Goal: Task Accomplishment & Management: Manage account settings

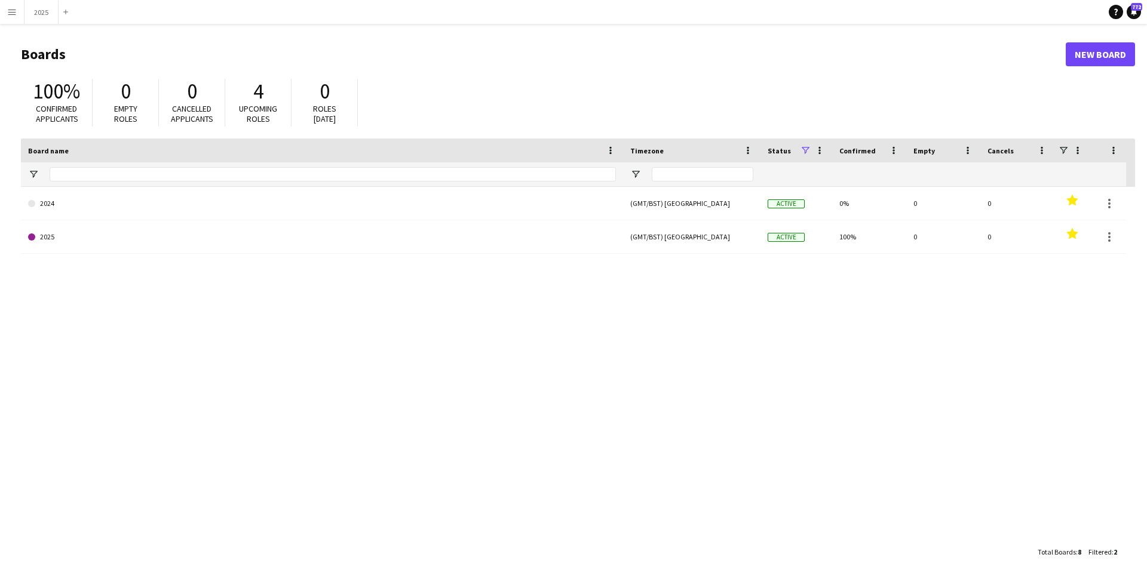
click at [13, 11] on app-icon "Menu" at bounding box center [12, 12] width 10 height 10
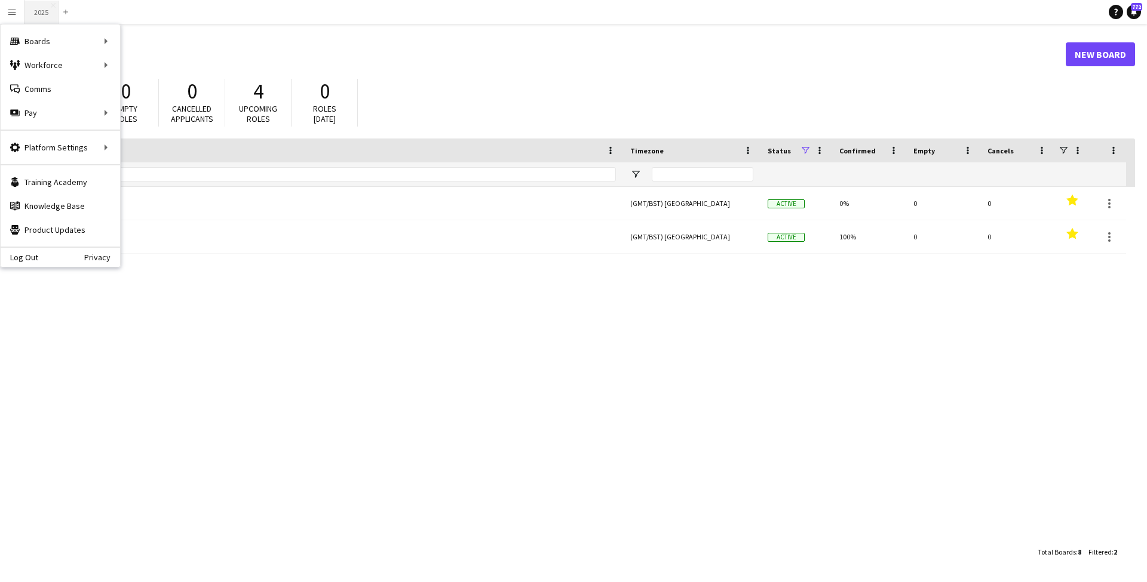
click at [39, 13] on button "2025 Close" at bounding box center [41, 12] width 34 height 23
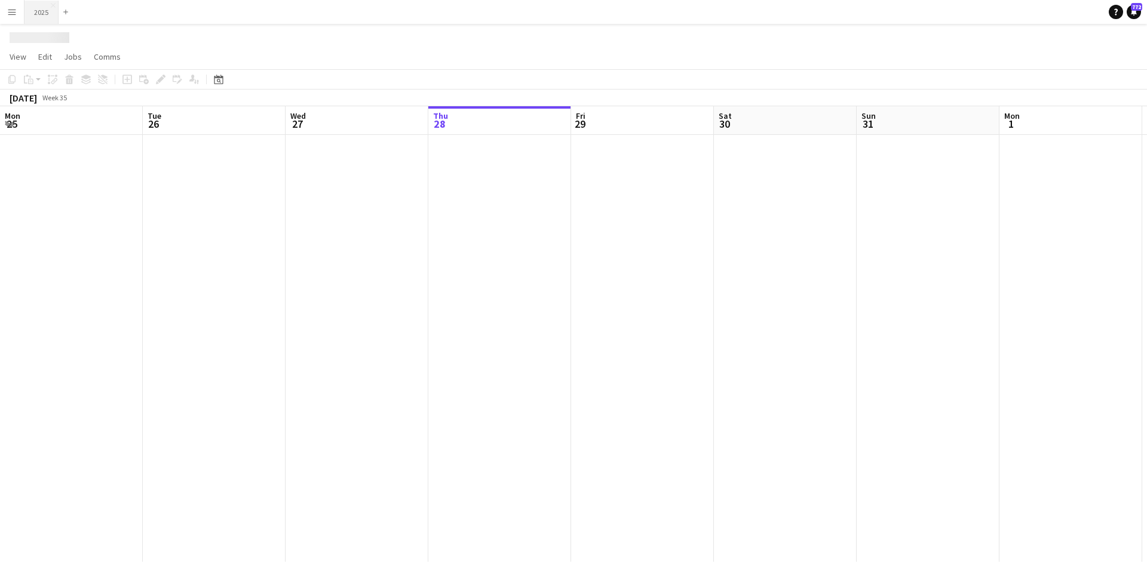
scroll to position [0, 285]
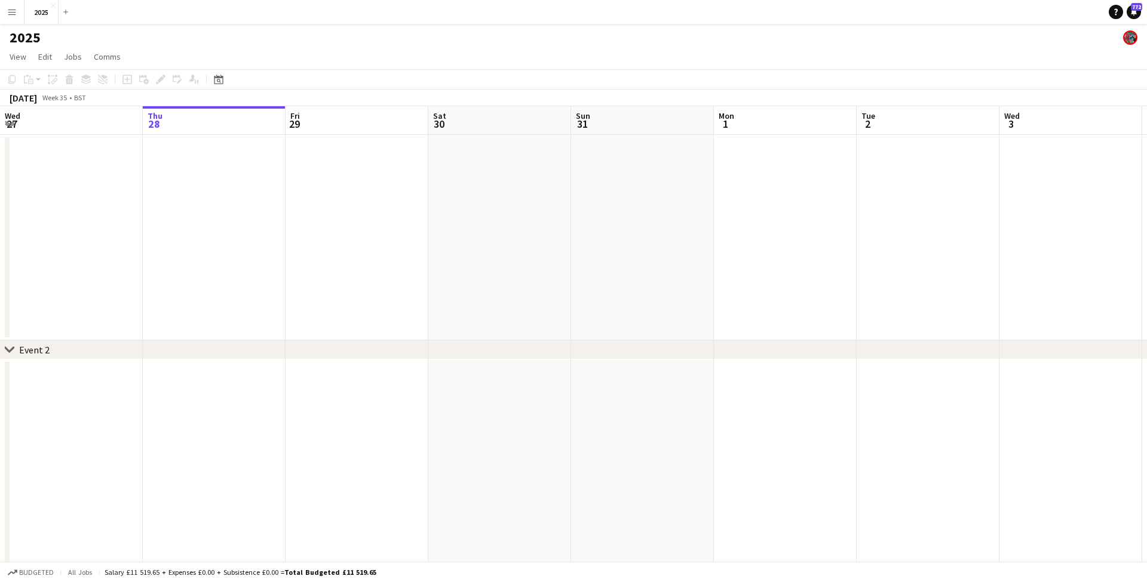
click at [13, 14] on app-icon "Menu" at bounding box center [12, 12] width 10 height 10
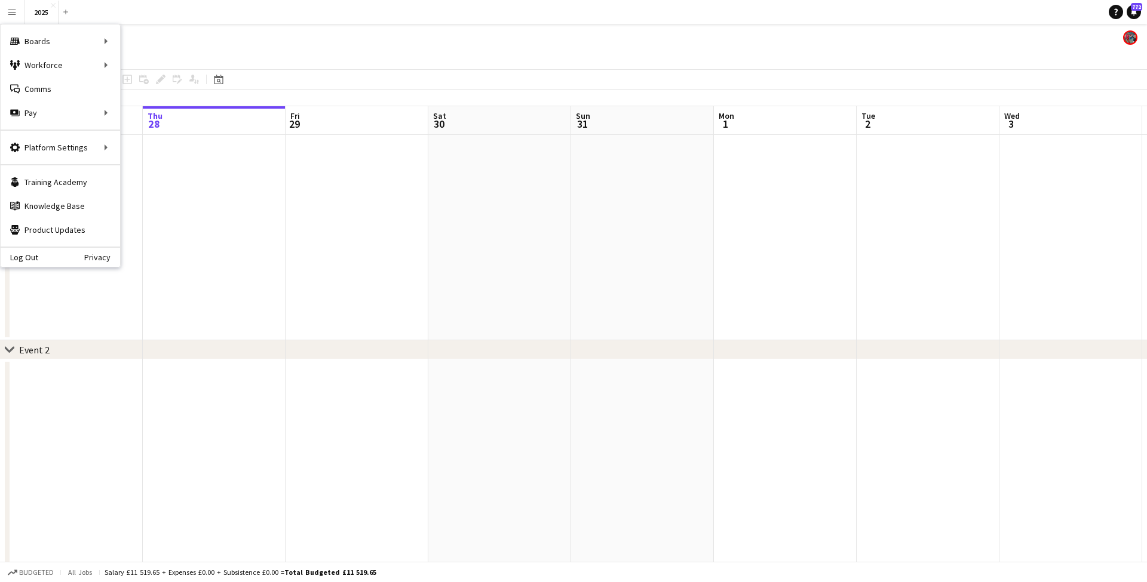
click at [360, 54] on app-page-menu "View Day view expanded Day view collapsed Month view Date picker Jump to [DATE]…" at bounding box center [573, 58] width 1147 height 23
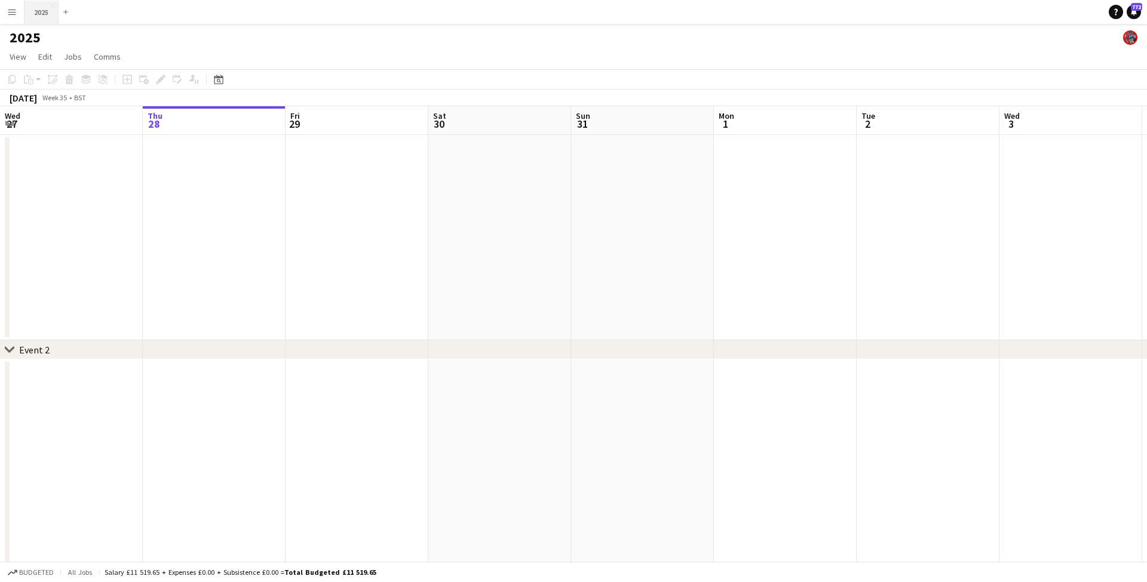
click at [47, 12] on button "2025 Close" at bounding box center [41, 12] width 34 height 23
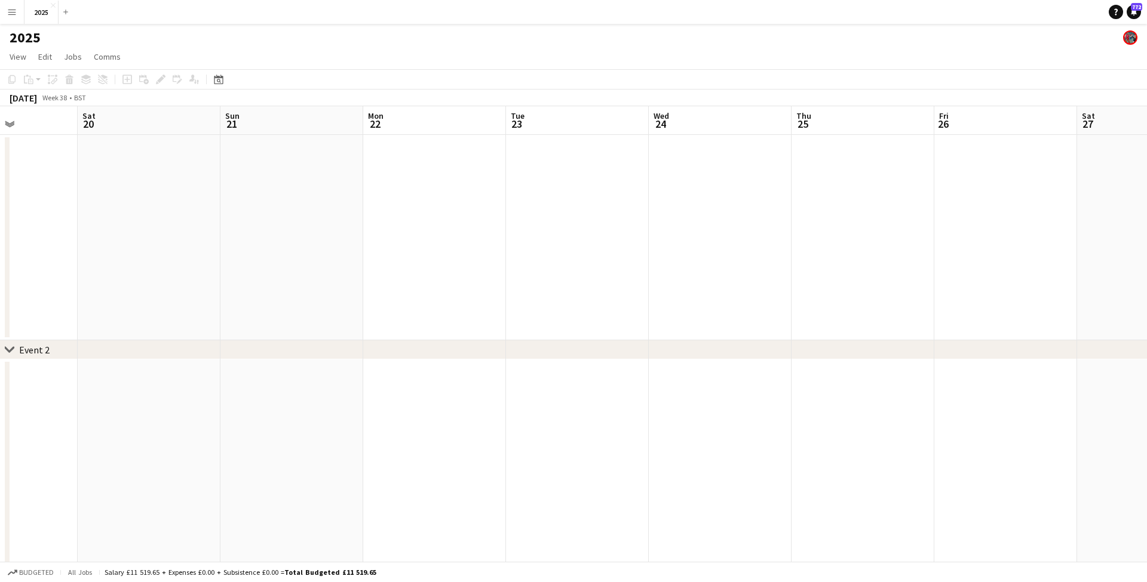
scroll to position [0, 538]
click at [530, 176] on app-date-cell at bounding box center [532, 237] width 143 height 205
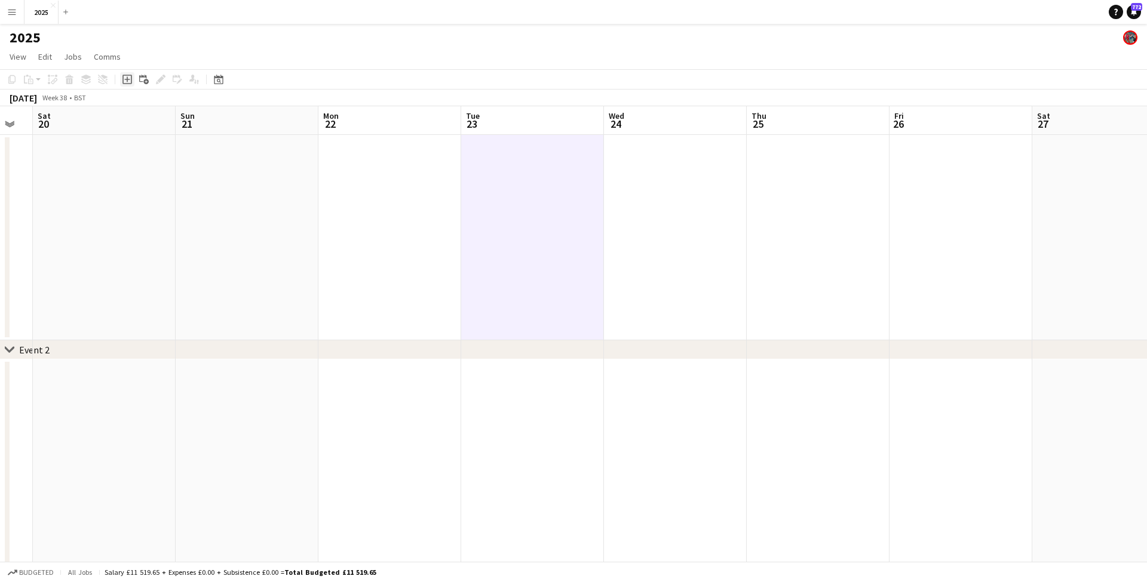
click at [129, 81] on icon "Add job" at bounding box center [127, 80] width 10 height 10
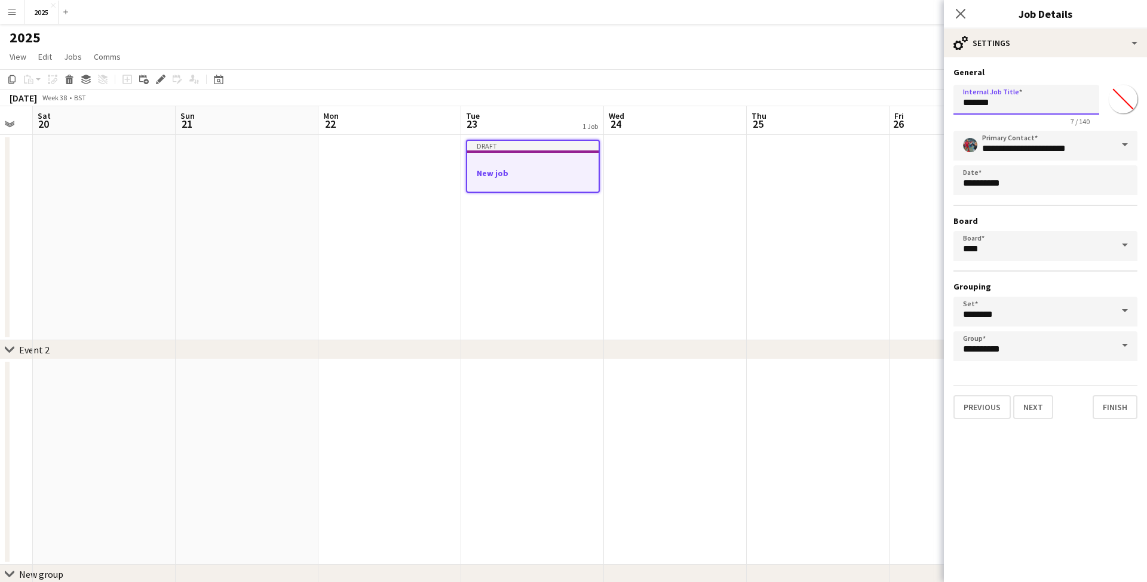
drag, startPoint x: 928, startPoint y: 90, endPoint x: 905, endPoint y: 90, distance: 23.3
click at [905, 90] on body "Menu Boards Boards Boards All jobs Status Workforce Workforce My Workforce Recr…" at bounding box center [573, 476] width 1147 height 953
type input "**********"
click at [1117, 94] on input "*******" at bounding box center [1122, 99] width 43 height 43
type input "*******"
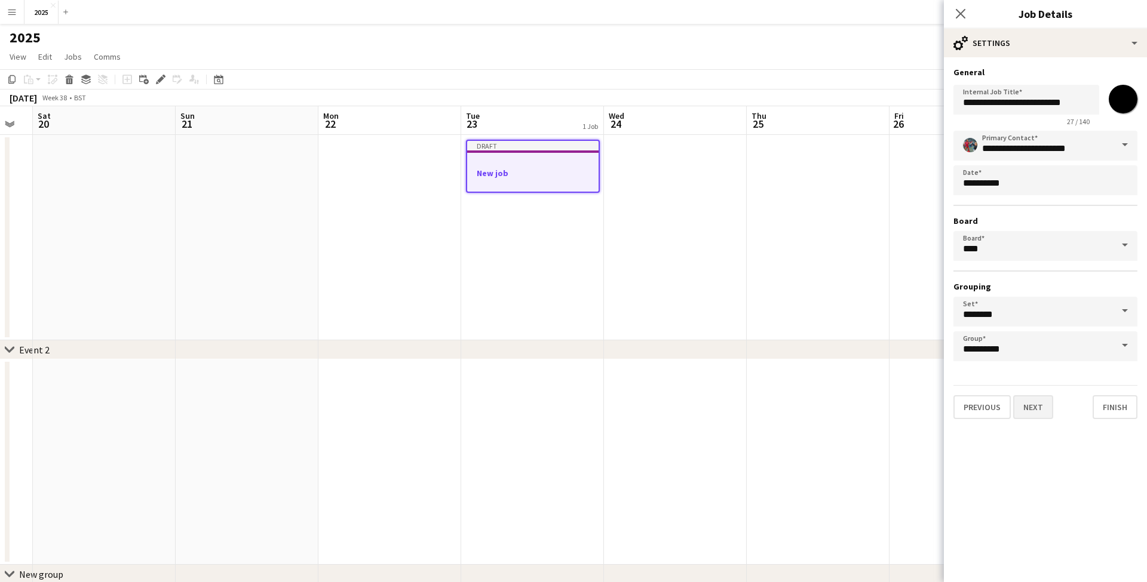
click at [1046, 407] on button "Next" at bounding box center [1033, 407] width 40 height 24
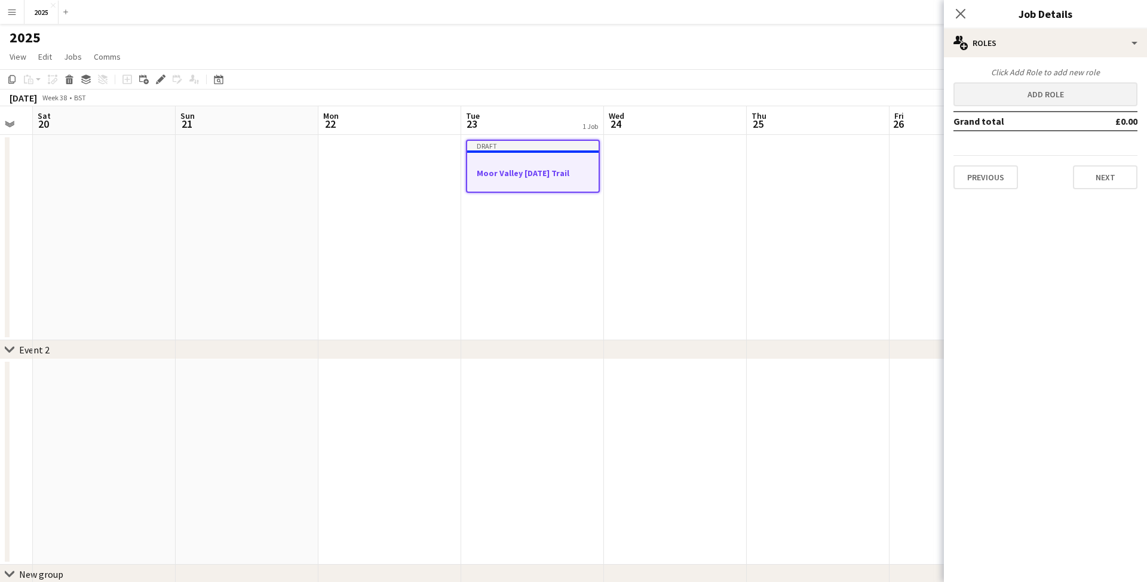
click at [1027, 96] on button "Add role" at bounding box center [1045, 94] width 184 height 24
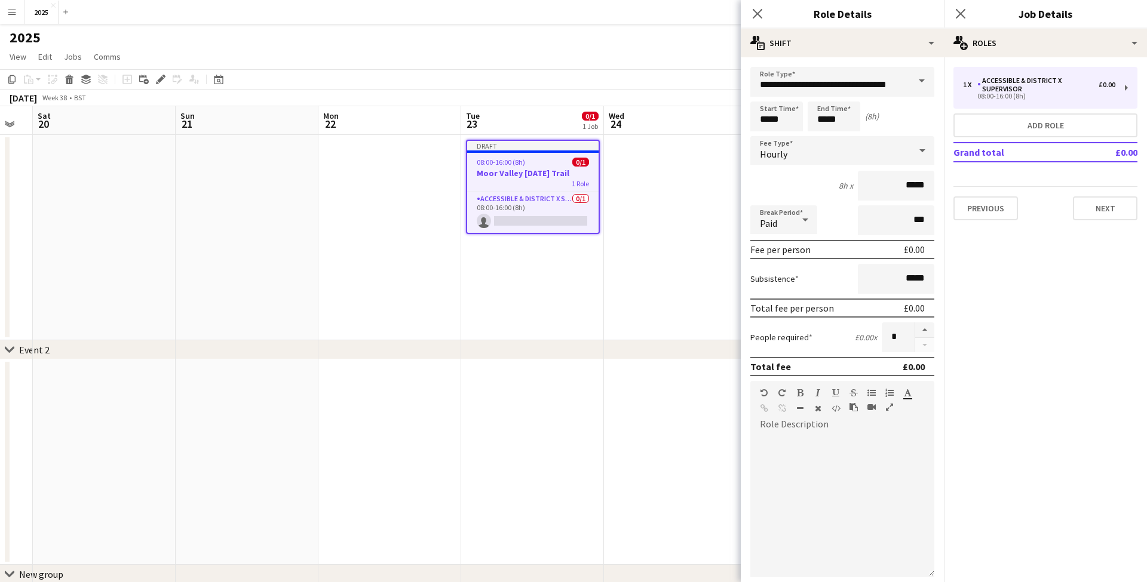
click at [924, 81] on span at bounding box center [921, 81] width 25 height 29
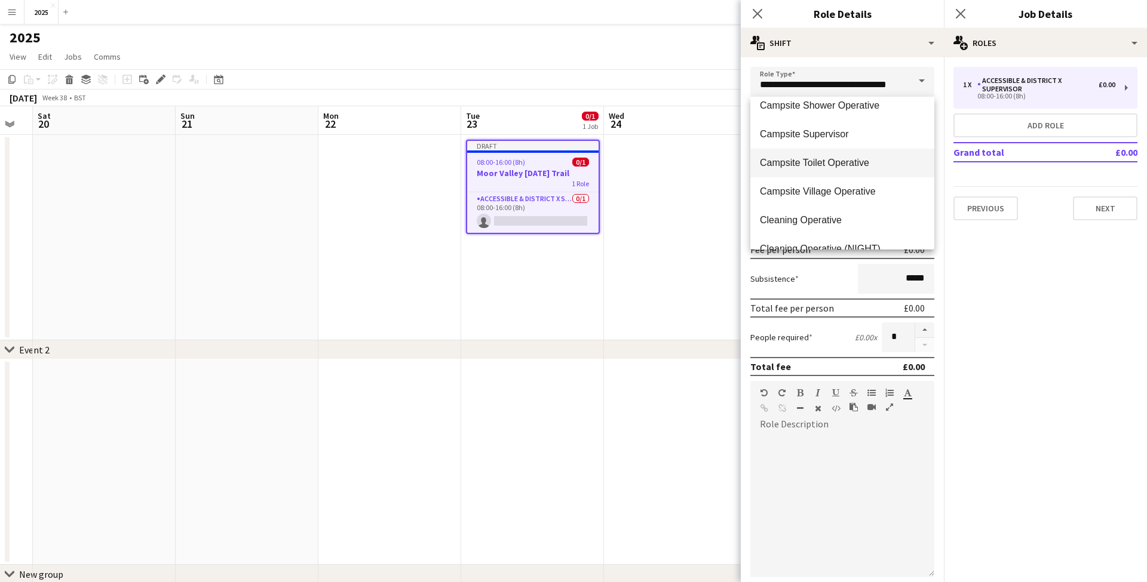
scroll to position [1215, 0]
click at [844, 215] on span "Cleaning Operative" at bounding box center [842, 219] width 165 height 11
type input "**********"
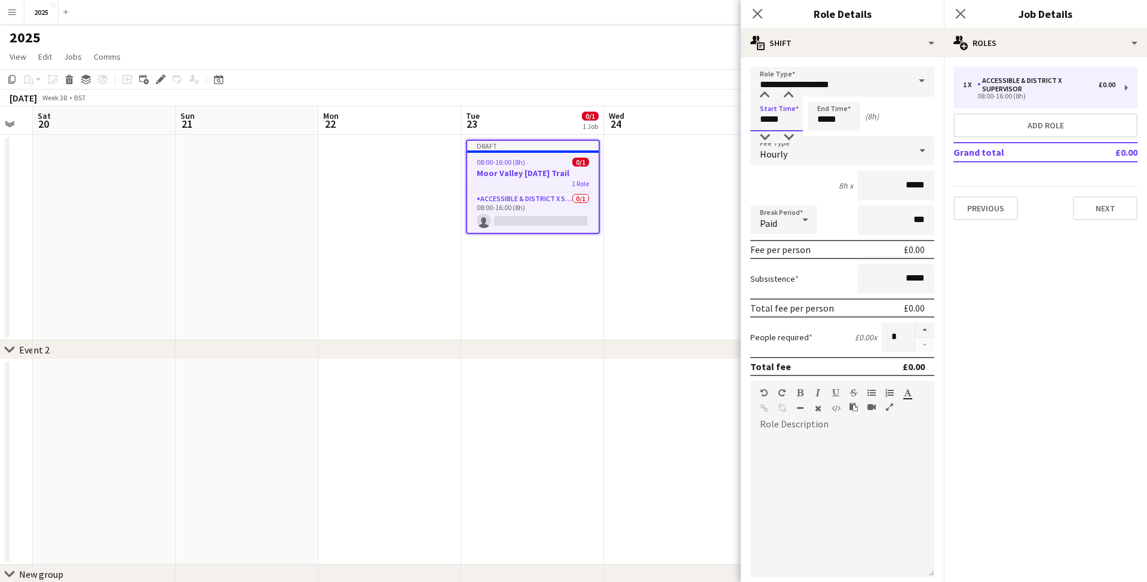
drag, startPoint x: 794, startPoint y: 118, endPoint x: 711, endPoint y: 119, distance: 83.0
click at [711, 119] on body "Menu Boards Boards Boards All jobs Status Workforce Workforce My Workforce Recr…" at bounding box center [573, 476] width 1147 height 953
type input "*****"
click at [809, 221] on icon at bounding box center [805, 220] width 14 height 24
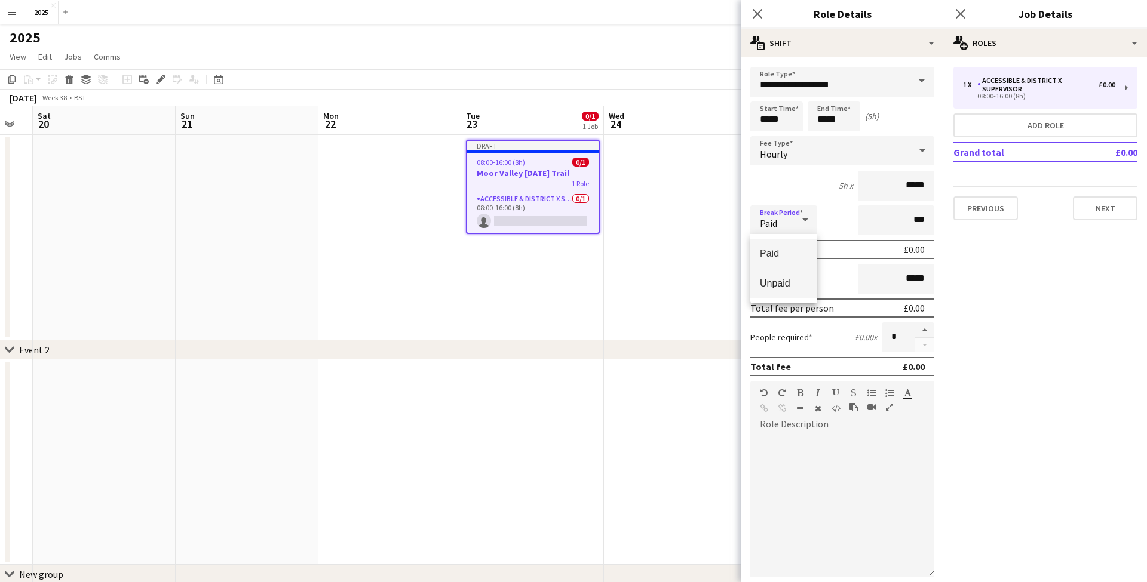
click at [793, 285] on span "Unpaid" at bounding box center [784, 283] width 48 height 11
click at [919, 330] on button "button" at bounding box center [924, 331] width 19 height 16
type input "*"
click at [1091, 204] on button "Next" at bounding box center [1105, 209] width 65 height 24
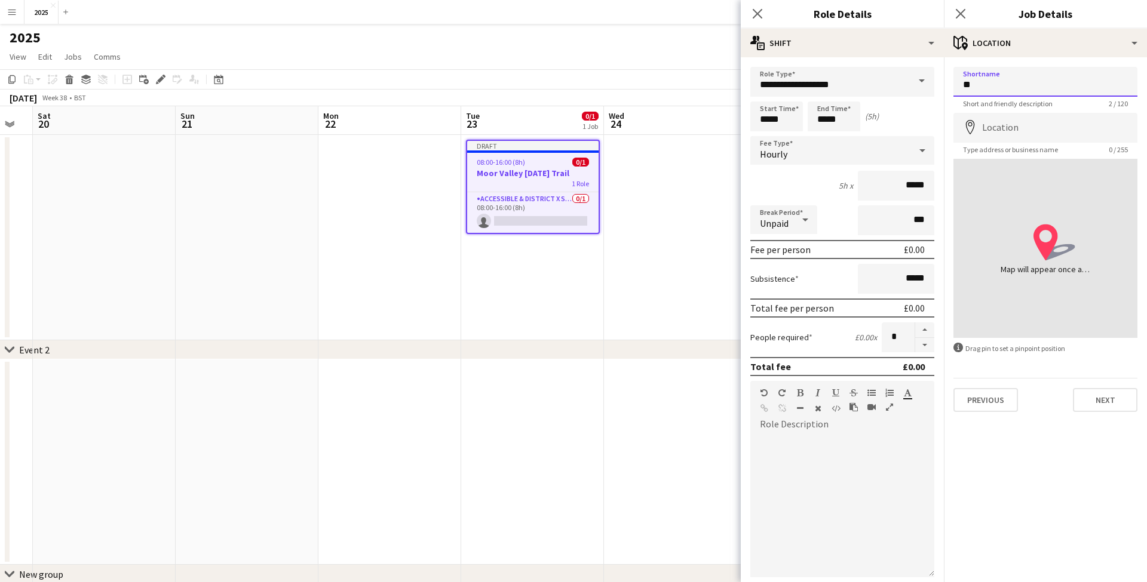
type input "*"
type input "**********"
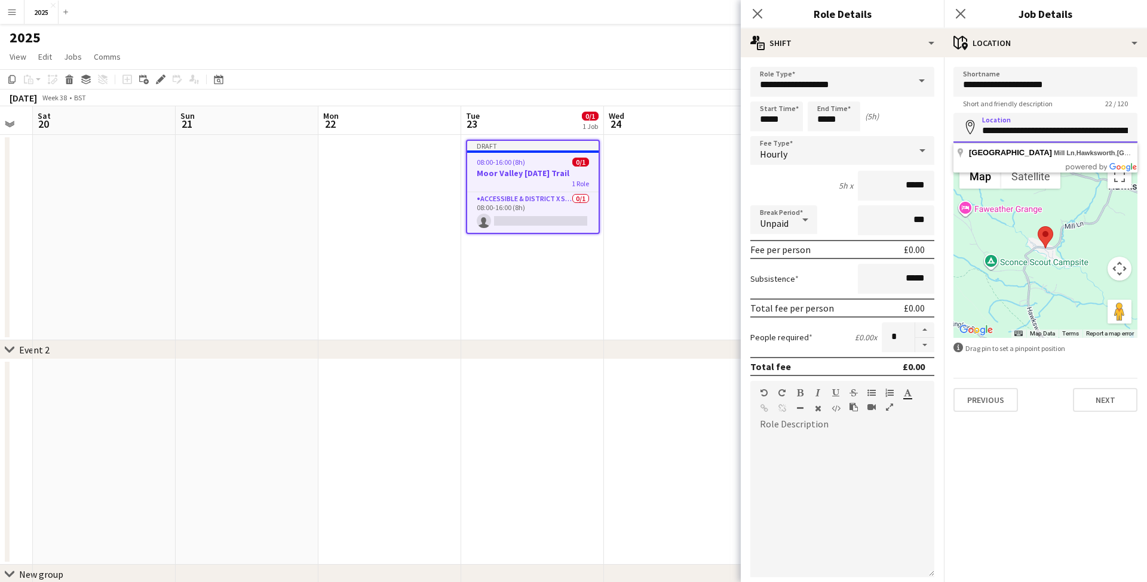
drag, startPoint x: 1052, startPoint y: 133, endPoint x: 1148, endPoint y: 132, distance: 95.6
click at [1146, 132] on html "Menu Boards Boards Boards All jobs Status Workforce Workforce My Workforce Recr…" at bounding box center [573, 476] width 1147 height 953
type input "**********"
click at [1105, 400] on button "Next" at bounding box center [1105, 400] width 65 height 24
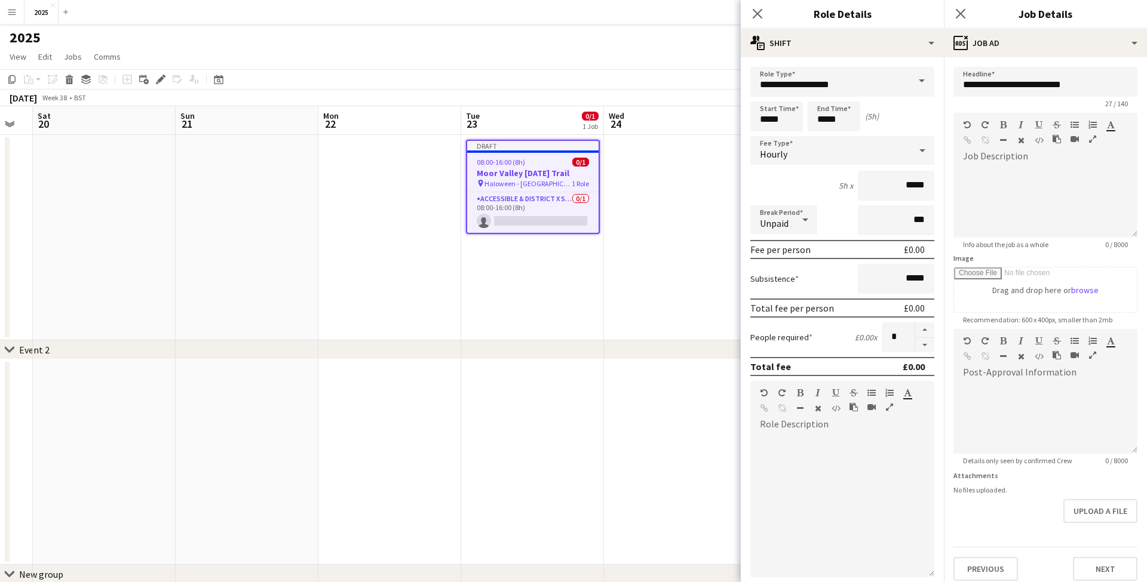
drag, startPoint x: 971, startPoint y: 569, endPoint x: 993, endPoint y: 469, distance: 101.6
click at [971, 569] on button "Previous" at bounding box center [985, 569] width 65 height 24
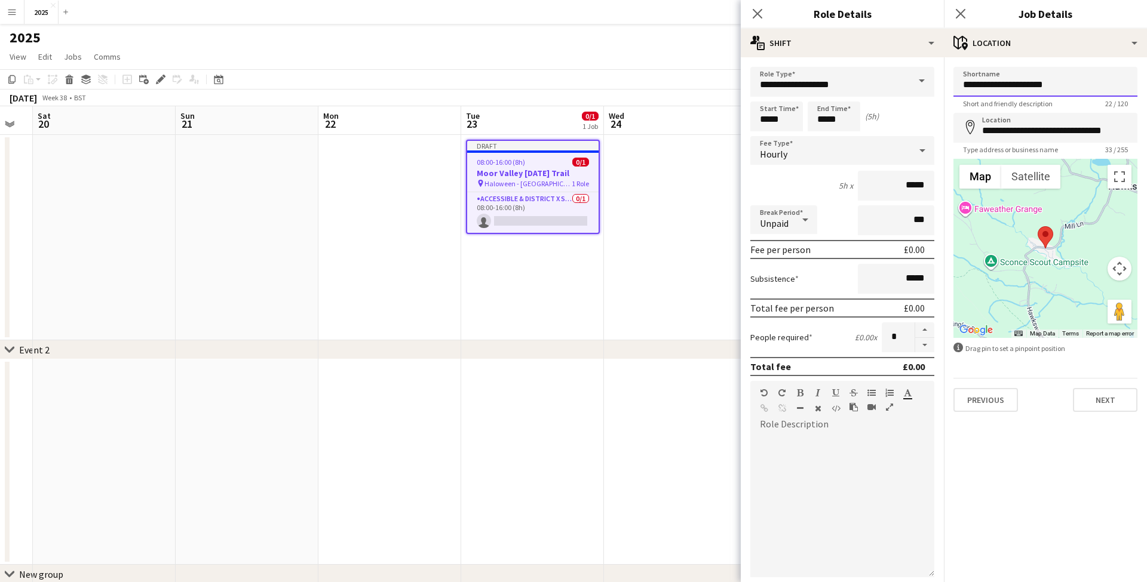
click at [1066, 86] on input "**********" at bounding box center [1045, 82] width 184 height 30
type input "**********"
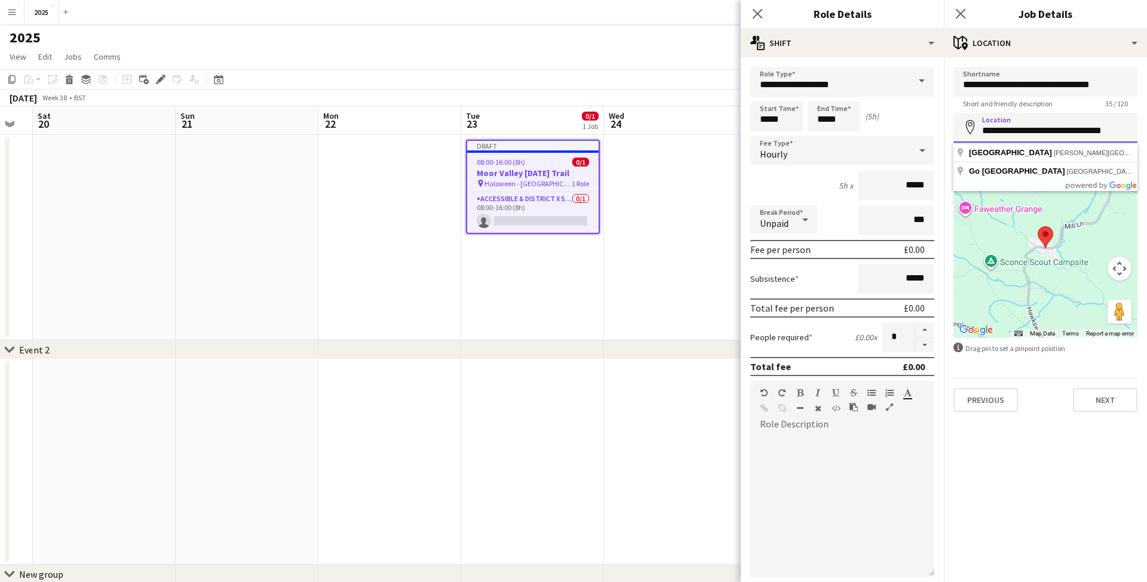
drag, startPoint x: 981, startPoint y: 133, endPoint x: 1082, endPoint y: 133, distance: 101.5
click at [1082, 133] on input "**********" at bounding box center [1045, 128] width 184 height 30
type input "**********"
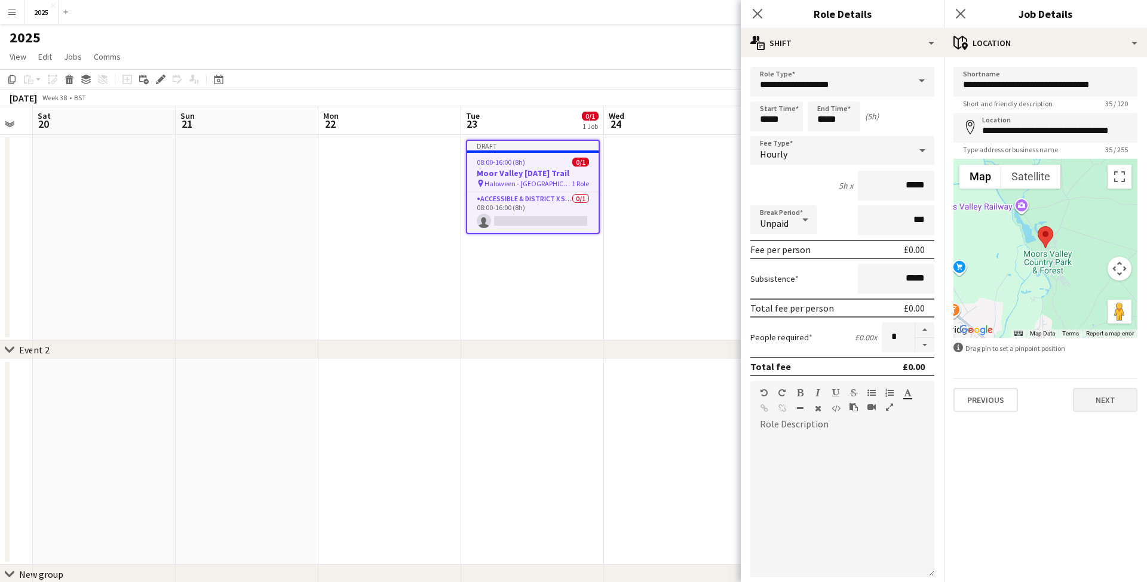
click at [1098, 404] on button "Next" at bounding box center [1105, 400] width 65 height 24
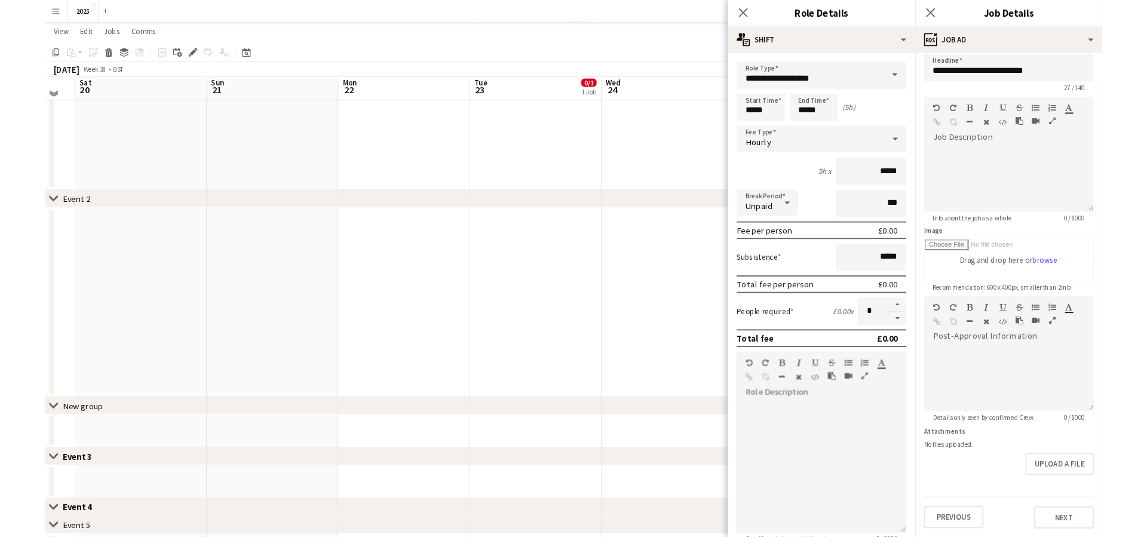
scroll to position [139, 0]
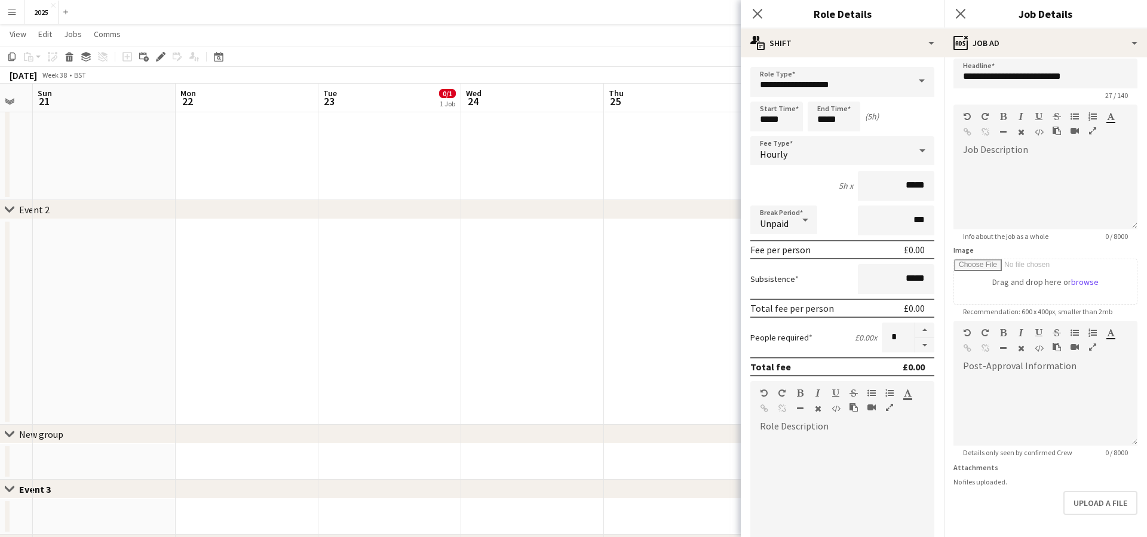
click at [1020, 508] on div "Upload a file" at bounding box center [1045, 503] width 184 height 24
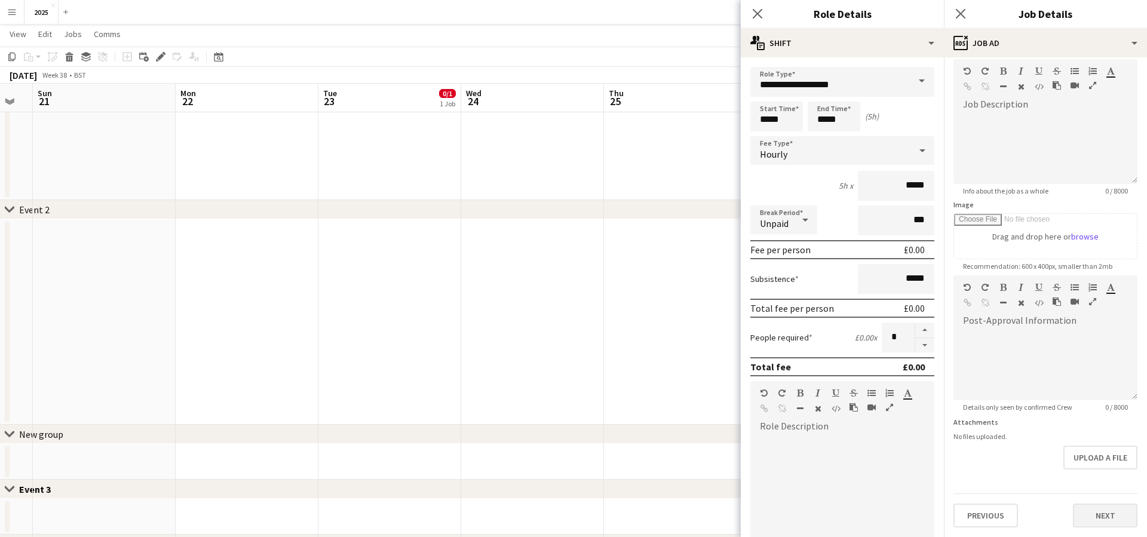
scroll to position [54, 0]
click at [1121, 506] on button "Next" at bounding box center [1105, 516] width 65 height 24
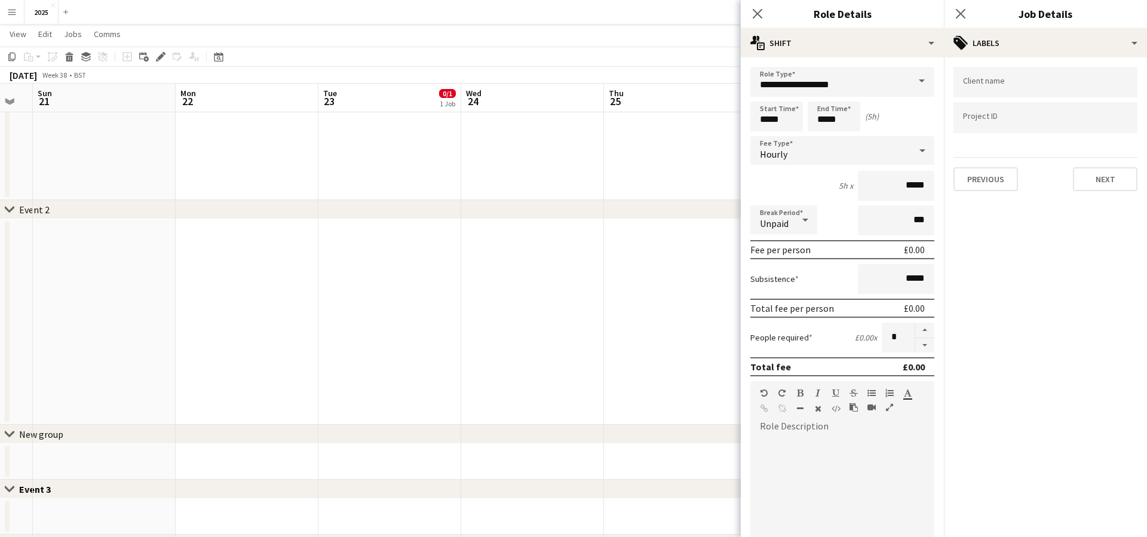
click at [989, 81] on input "Type to search client labels..." at bounding box center [1045, 82] width 165 height 11
type input "**********"
click at [1107, 179] on button "Next" at bounding box center [1105, 179] width 65 height 24
click at [1095, 122] on button "Next" at bounding box center [1105, 124] width 65 height 24
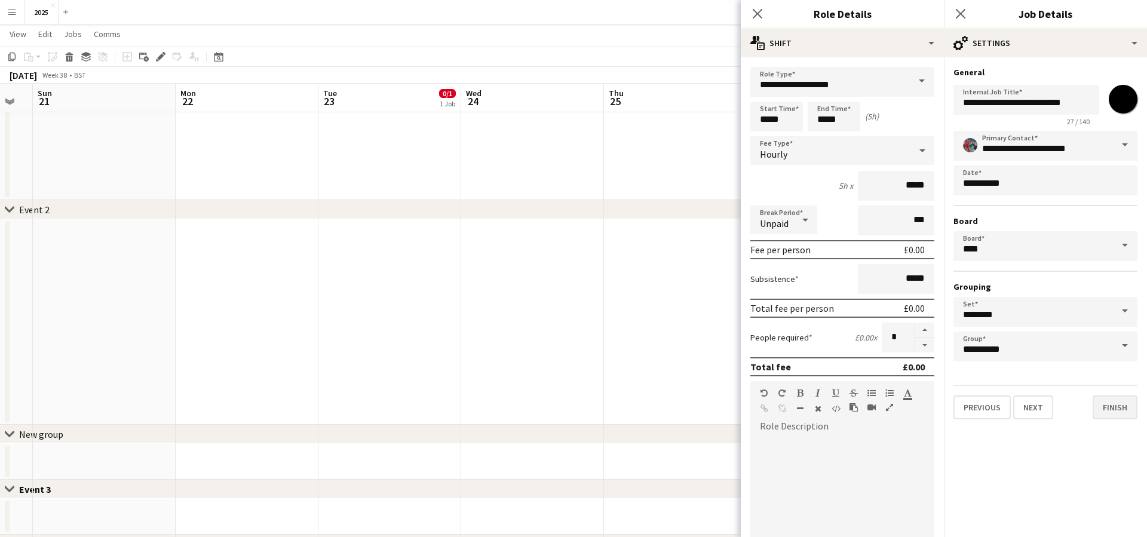
click at [1104, 404] on button "Finish" at bounding box center [1114, 407] width 45 height 24
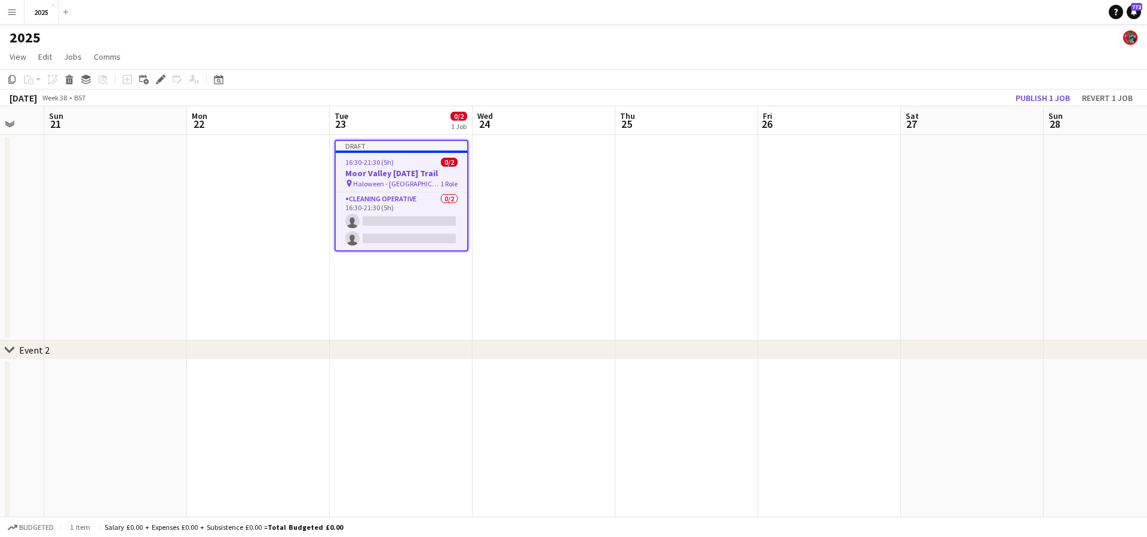
scroll to position [0, 530]
click at [424, 167] on app-job-card "Draft 16:30-21:30 (5h) 0/2 Moor Valley [DATE] Trail pin Haloween - [GEOGRAPHIC_…" at bounding box center [398, 196] width 134 height 112
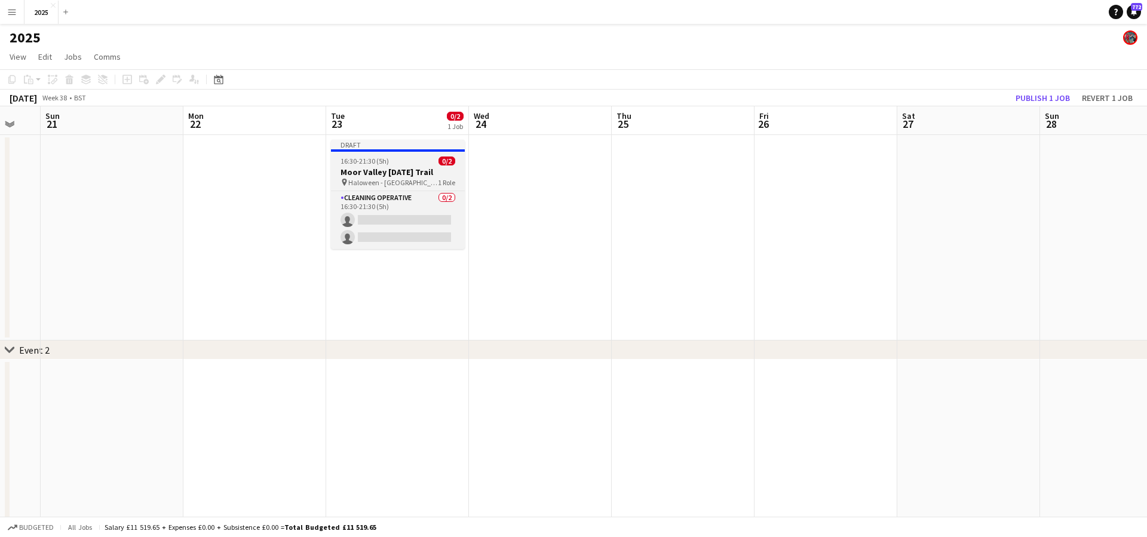
click at [424, 167] on h3 "Moor Valley [DATE] Trail" at bounding box center [398, 172] width 134 height 11
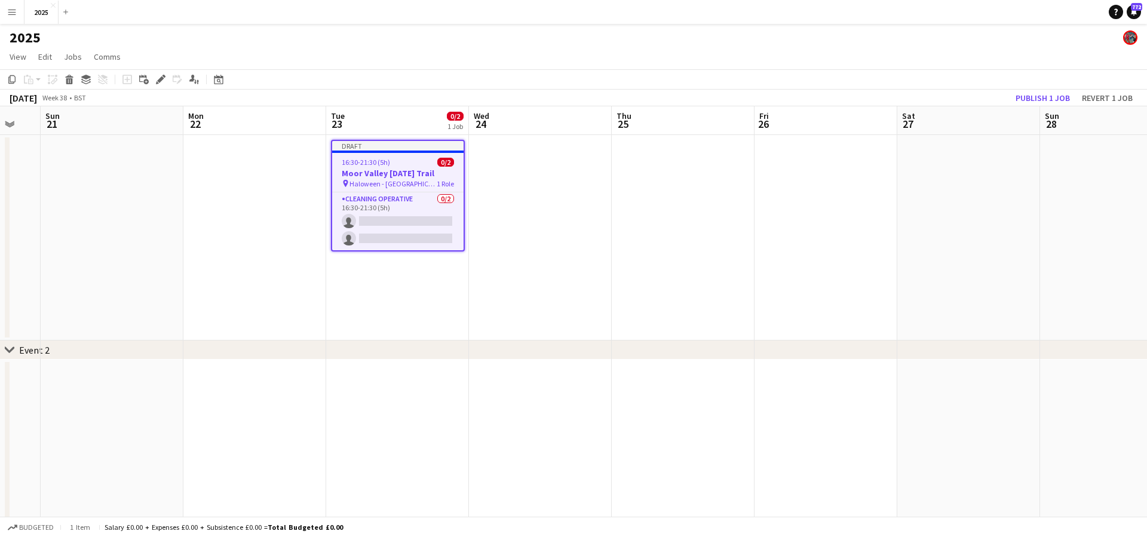
click at [506, 167] on app-date-cell at bounding box center [540, 237] width 143 height 205
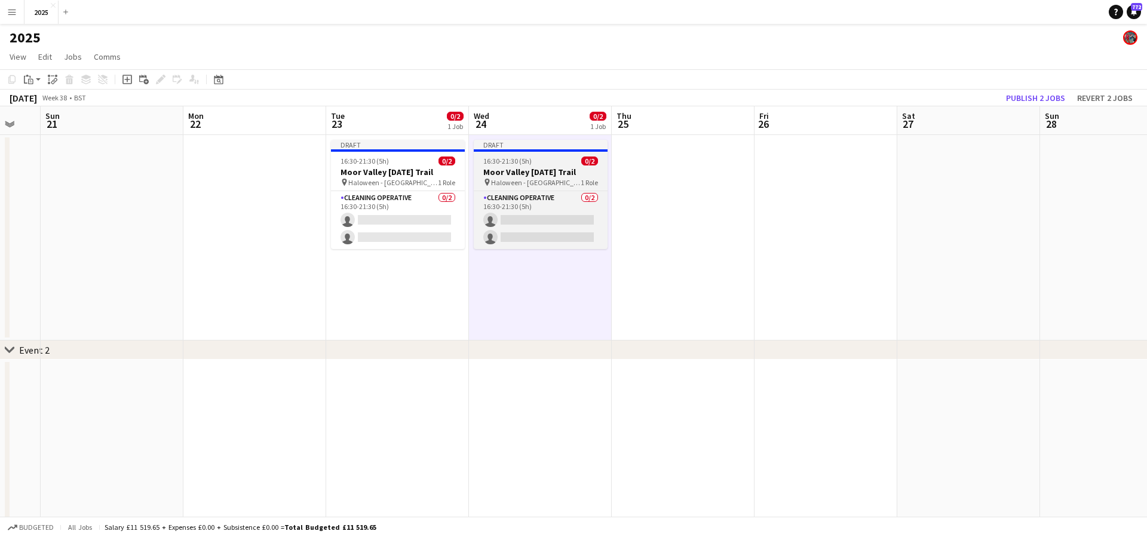
click at [506, 167] on h3 "Moor Valley [DATE] Trail" at bounding box center [541, 172] width 134 height 11
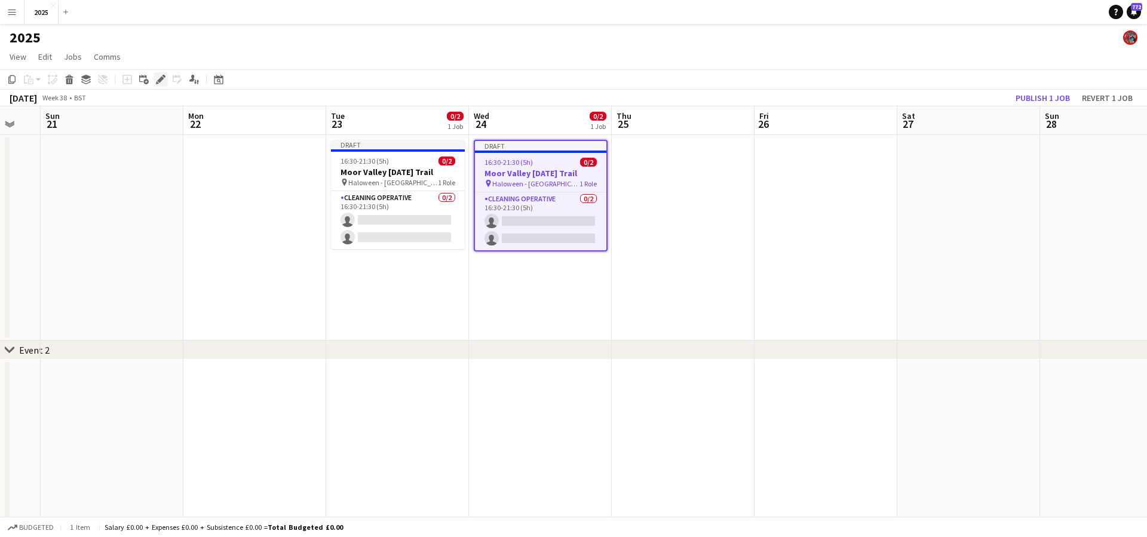
click at [161, 80] on icon at bounding box center [160, 79] width 7 height 7
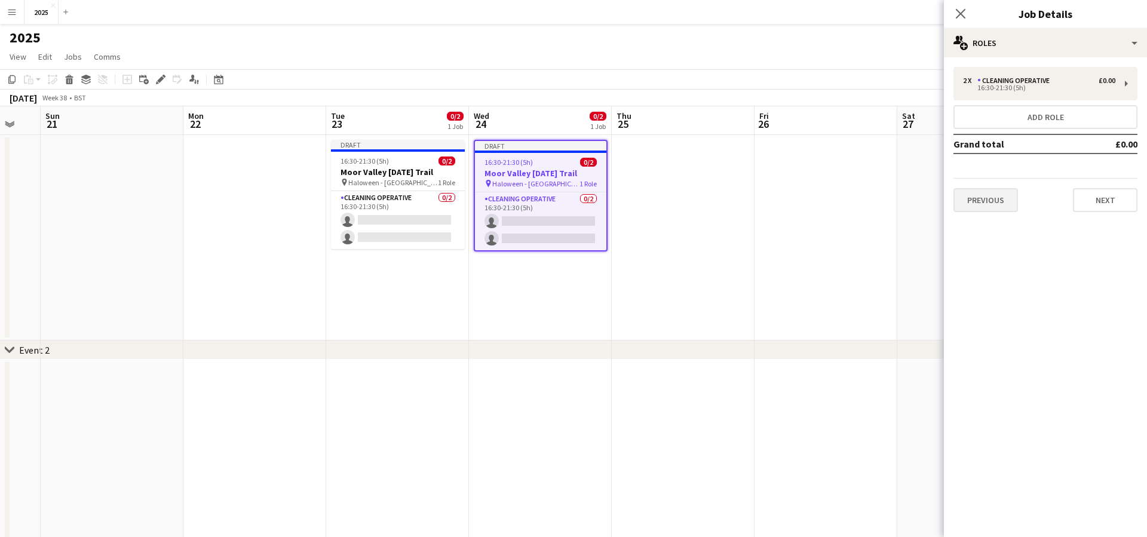
click at [984, 199] on button "Previous" at bounding box center [985, 200] width 65 height 24
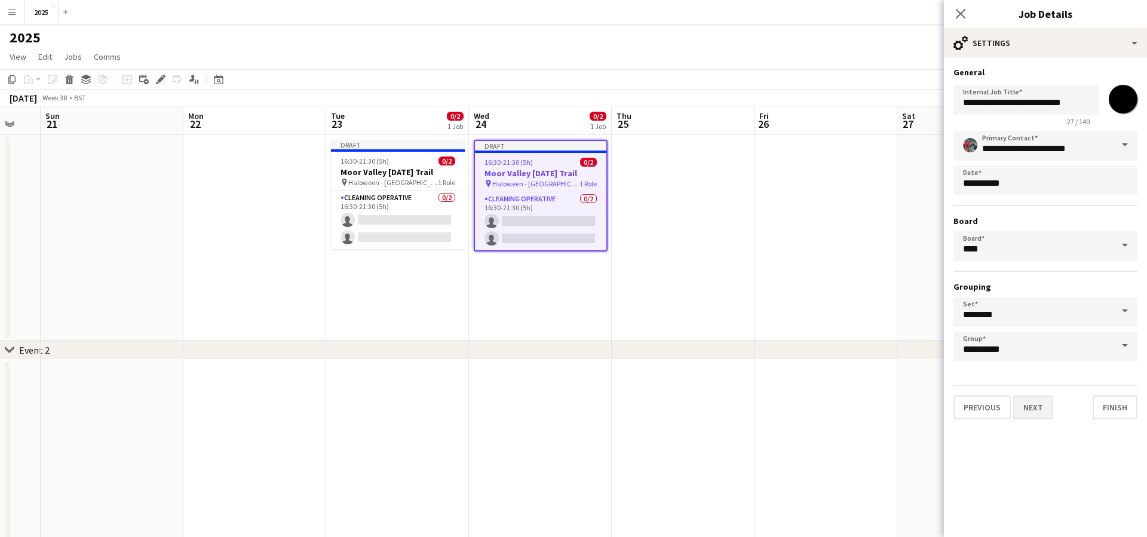
click at [1037, 411] on button "Next" at bounding box center [1033, 407] width 40 height 24
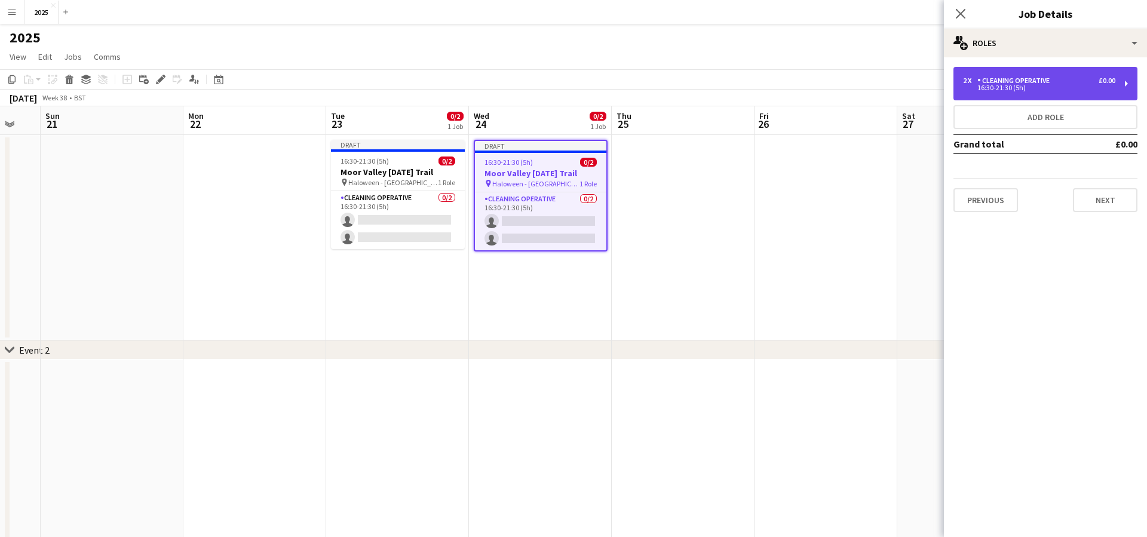
click at [1015, 73] on div "2 x Cleaning Operative £0.00 16:30-21:30 (5h)" at bounding box center [1045, 83] width 184 height 33
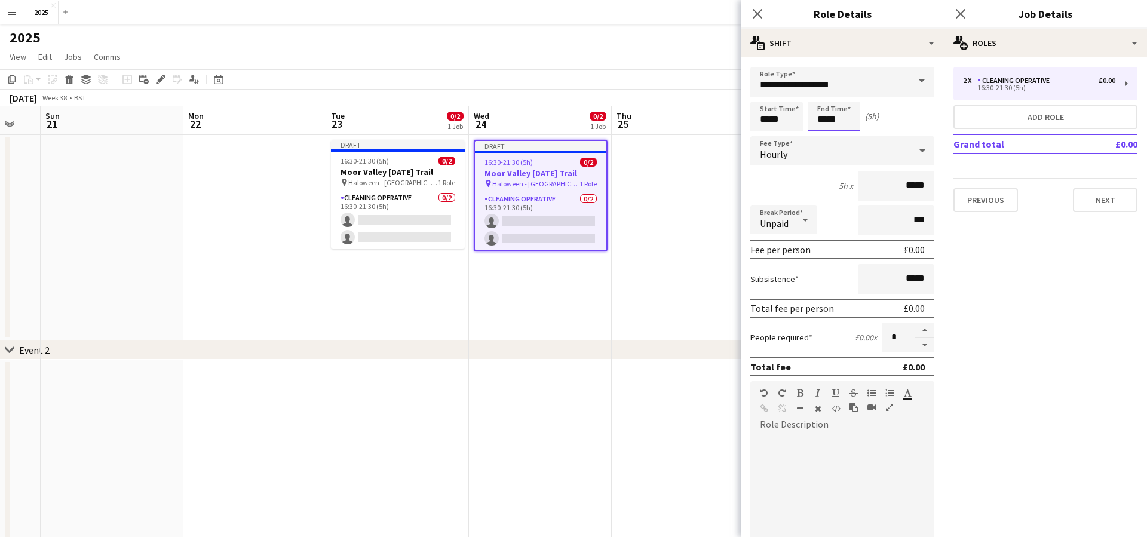
click at [846, 121] on input "*****" at bounding box center [834, 117] width 53 height 30
type input "*****"
click at [965, 11] on icon "Close pop-in" at bounding box center [959, 13] width 11 height 11
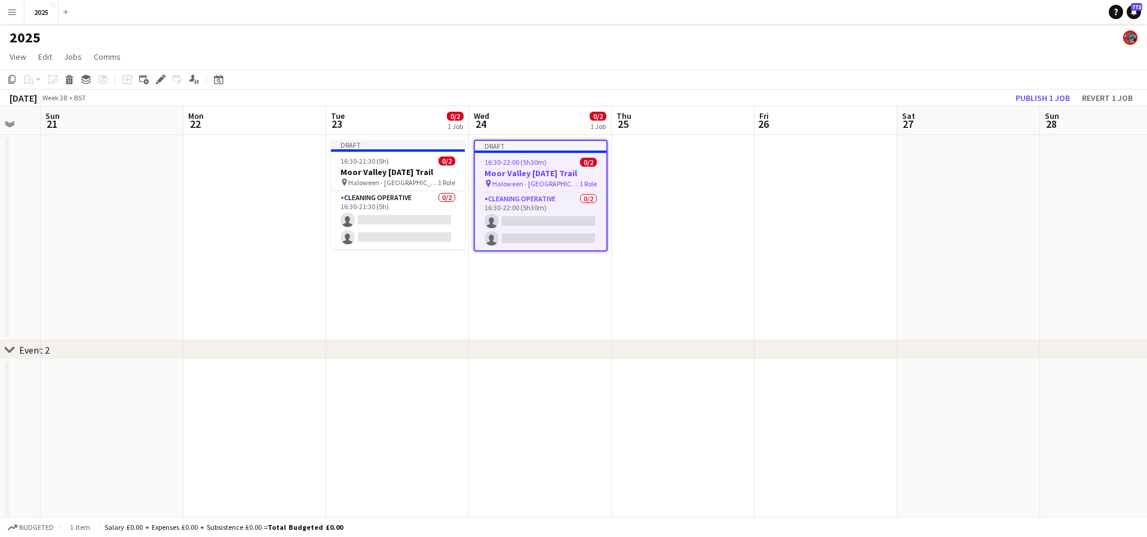
click at [681, 162] on app-date-cell at bounding box center [683, 237] width 143 height 205
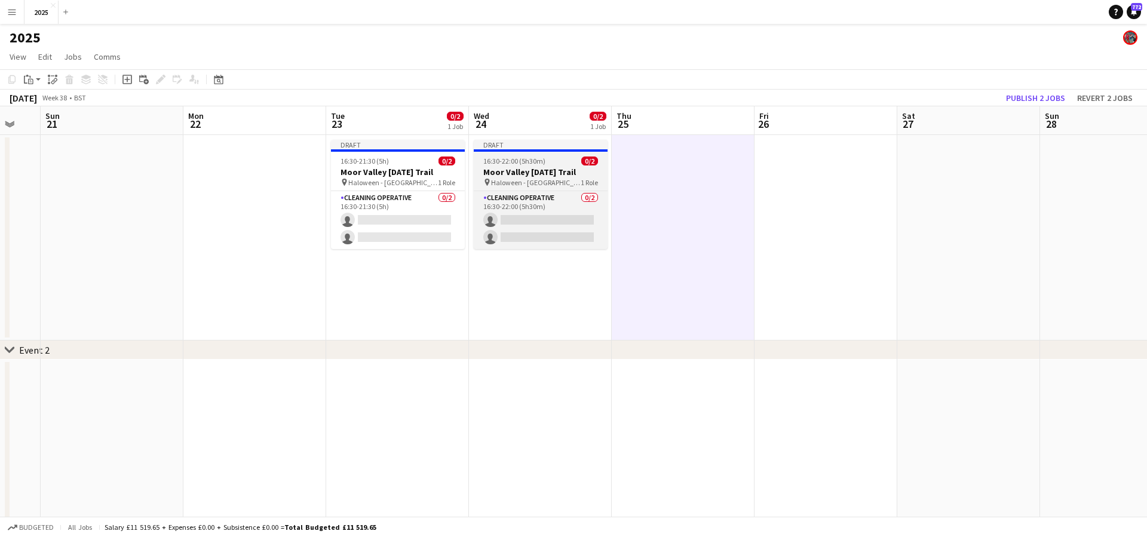
click at [564, 161] on div "16:30-22:00 (5h30m) 0/2" at bounding box center [541, 160] width 134 height 9
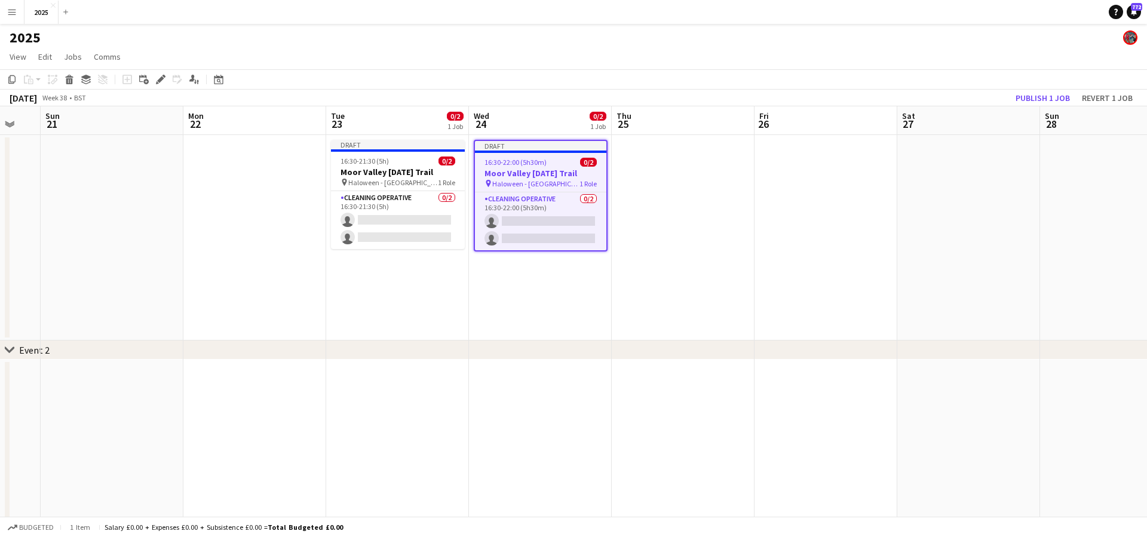
click at [665, 165] on app-date-cell at bounding box center [683, 237] width 143 height 205
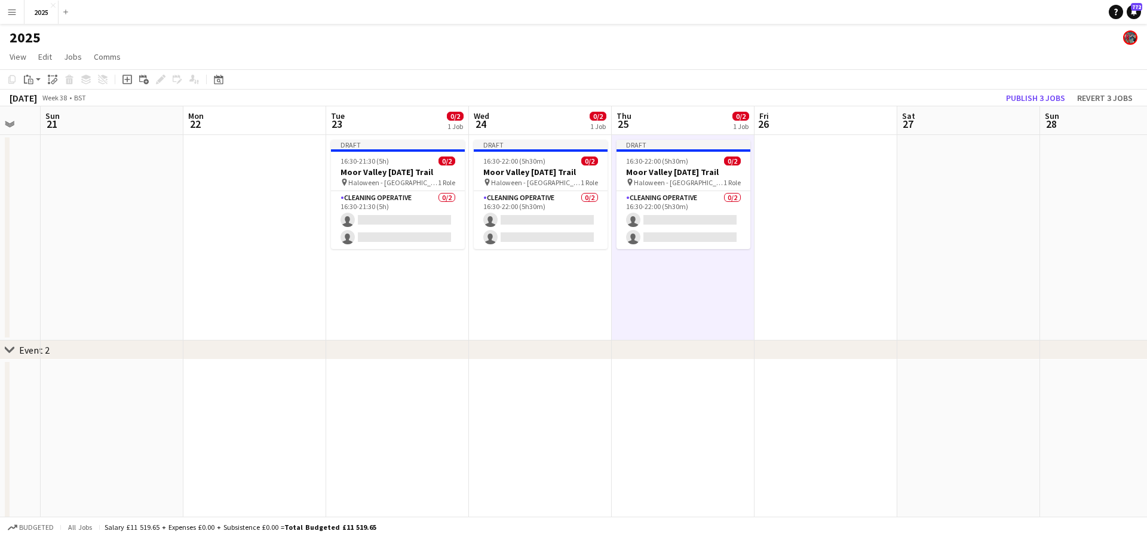
click at [781, 180] on app-date-cell at bounding box center [825, 237] width 143 height 205
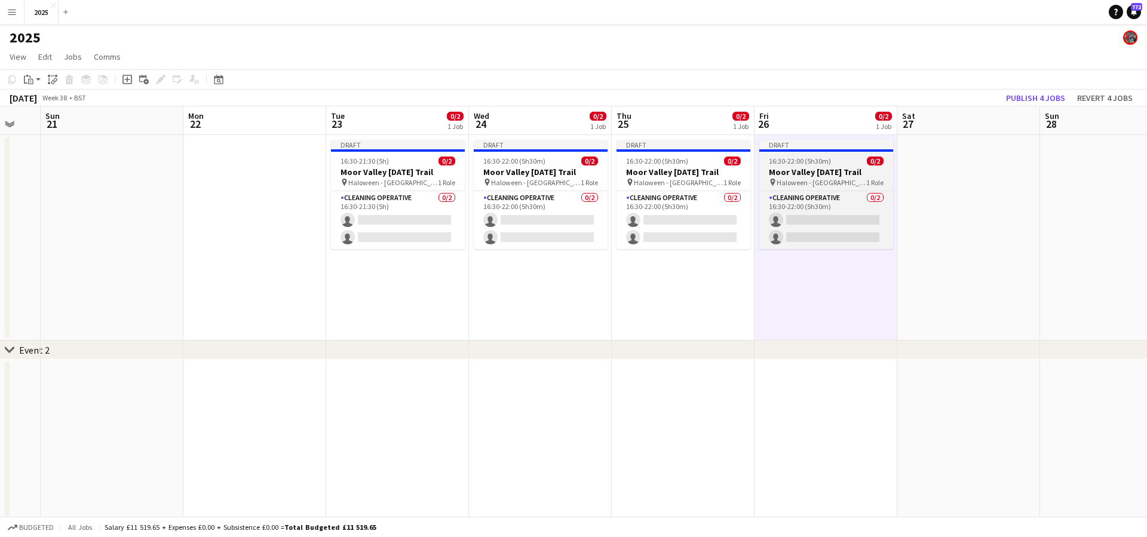
click at [801, 158] on span "16:30-22:00 (5h30m)" at bounding box center [800, 160] width 62 height 9
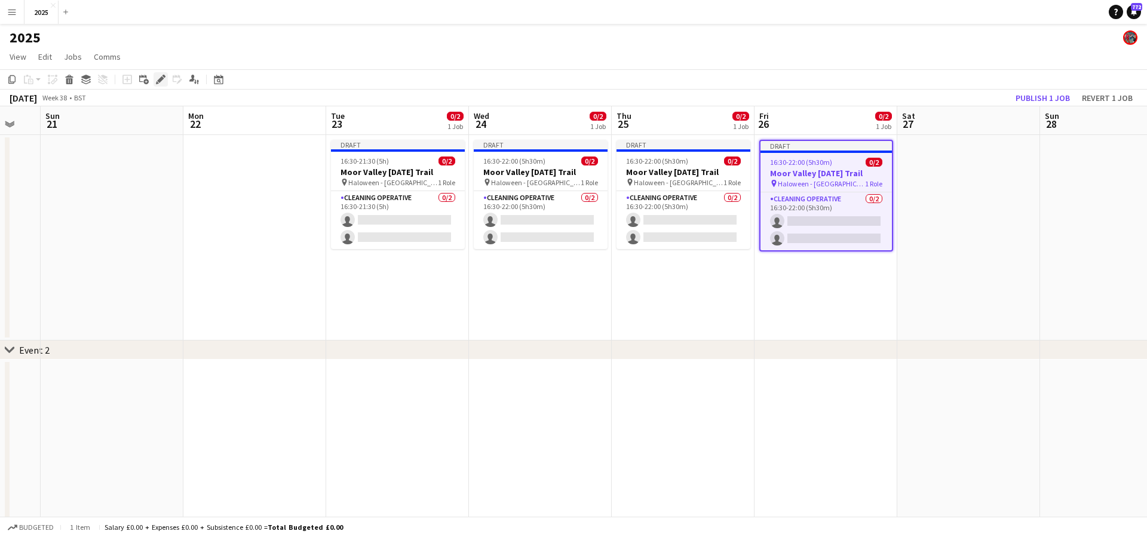
click at [164, 80] on icon "Edit" at bounding box center [161, 80] width 10 height 10
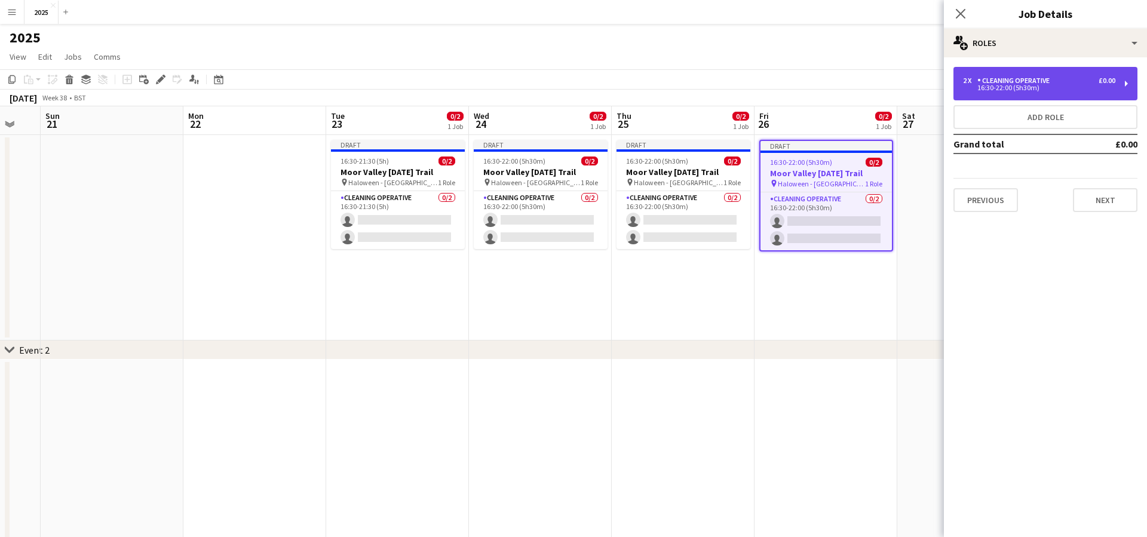
click at [1023, 84] on div "Cleaning Operative" at bounding box center [1015, 80] width 77 height 8
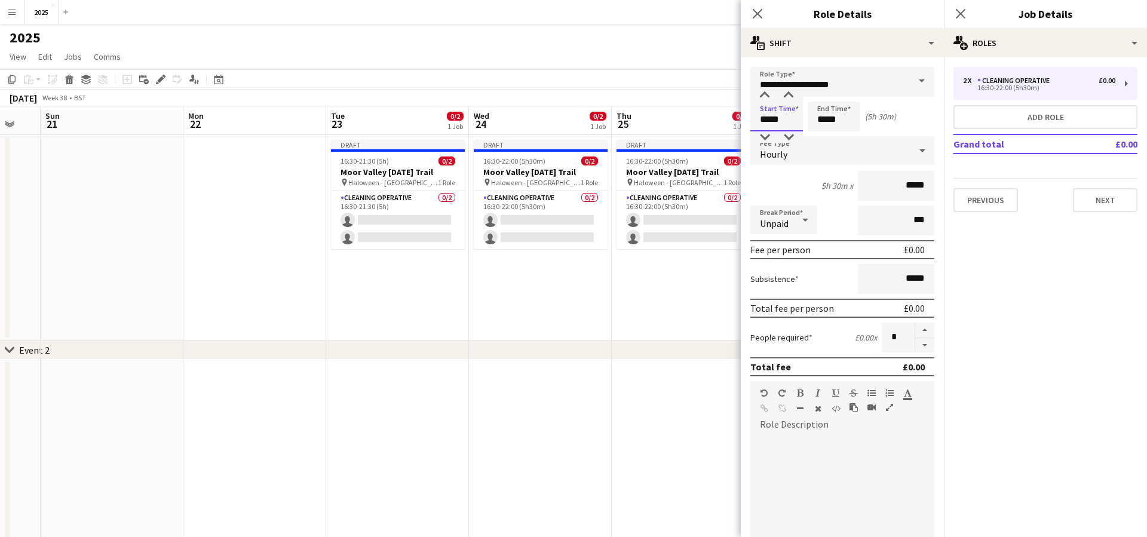
drag, startPoint x: 790, startPoint y: 120, endPoint x: 736, endPoint y: 118, distance: 54.4
click at [736, 118] on body "Menu Boards Boards Boards All jobs Status Workforce Workforce My Workforce Recr…" at bounding box center [573, 476] width 1147 height 953
type input "*****"
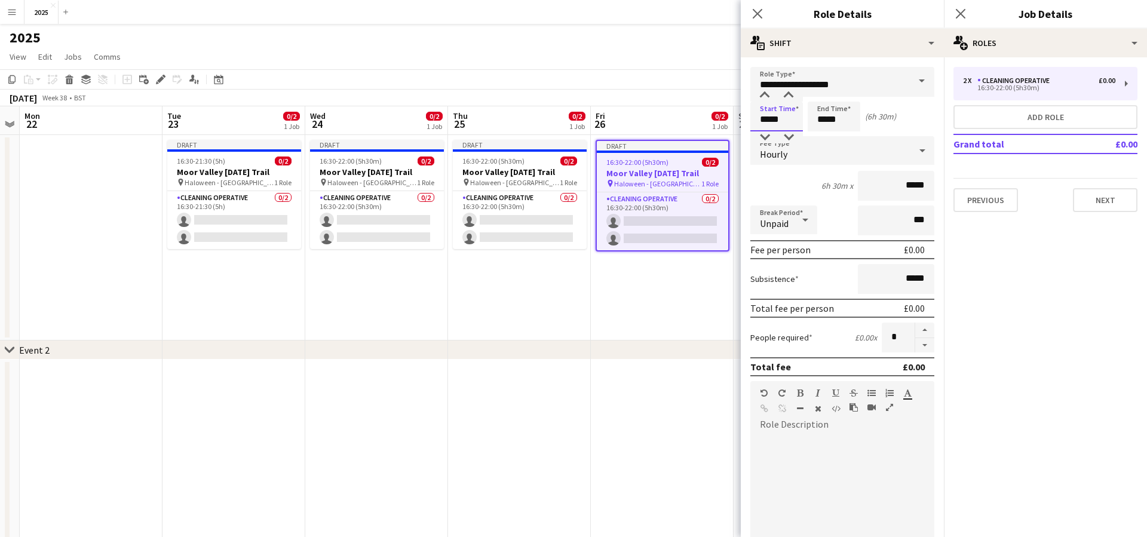
scroll to position [0, 409]
drag, startPoint x: 854, startPoint y: 119, endPoint x: 781, endPoint y: 114, distance: 73.1
click at [781, 114] on div "Start Time ***** End Time ***** (6h 30m)" at bounding box center [842, 117] width 184 height 30
type input "*****"
click at [958, 9] on icon "Close pop-in" at bounding box center [959, 13] width 11 height 11
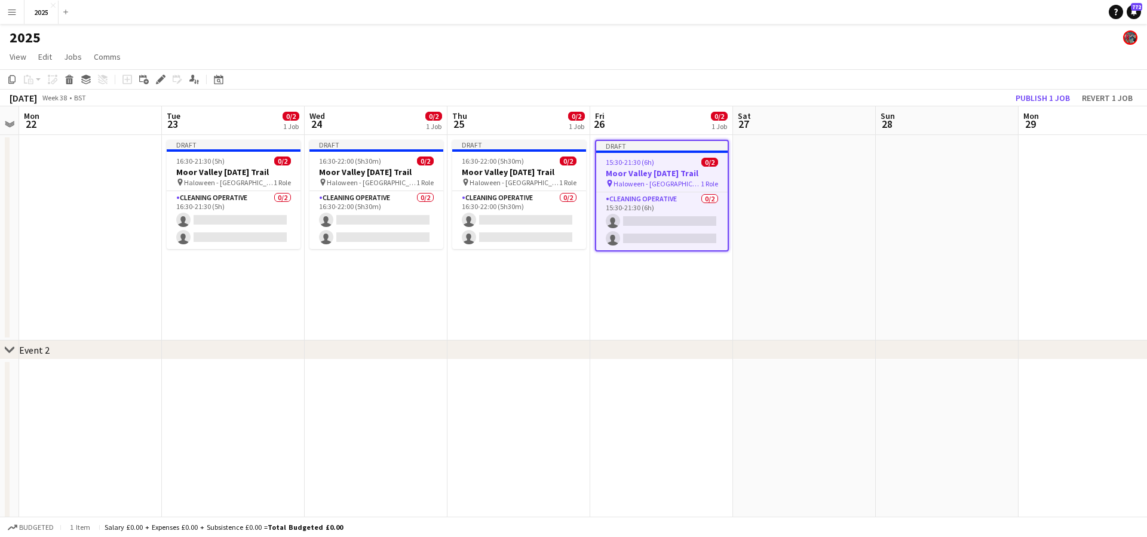
click at [681, 168] on h3 "Moor Valley [DATE] Trail" at bounding box center [661, 173] width 131 height 11
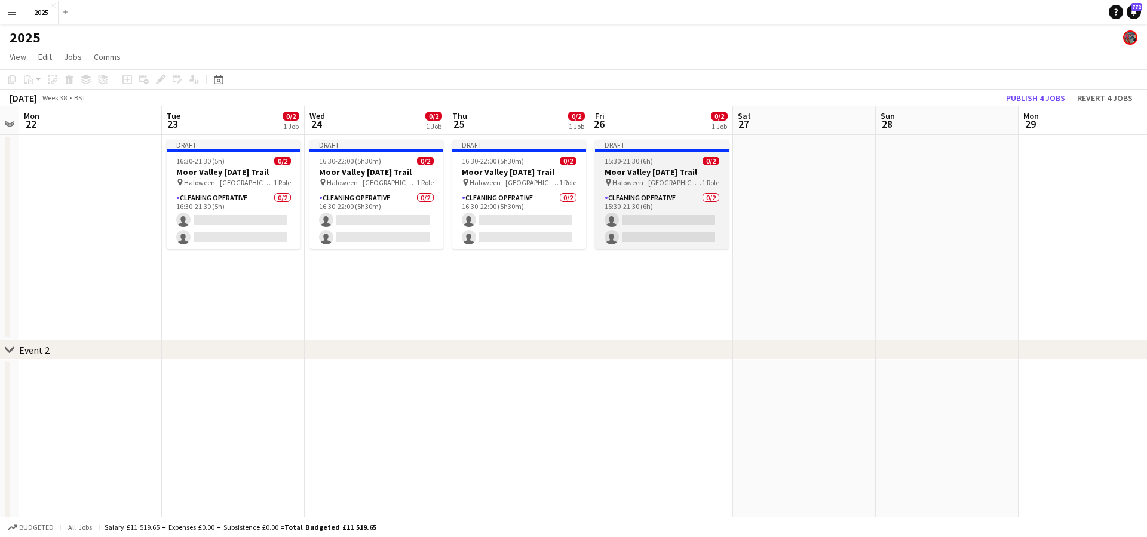
click at [681, 168] on h3 "Moor Valley [DATE] Trail" at bounding box center [662, 172] width 134 height 11
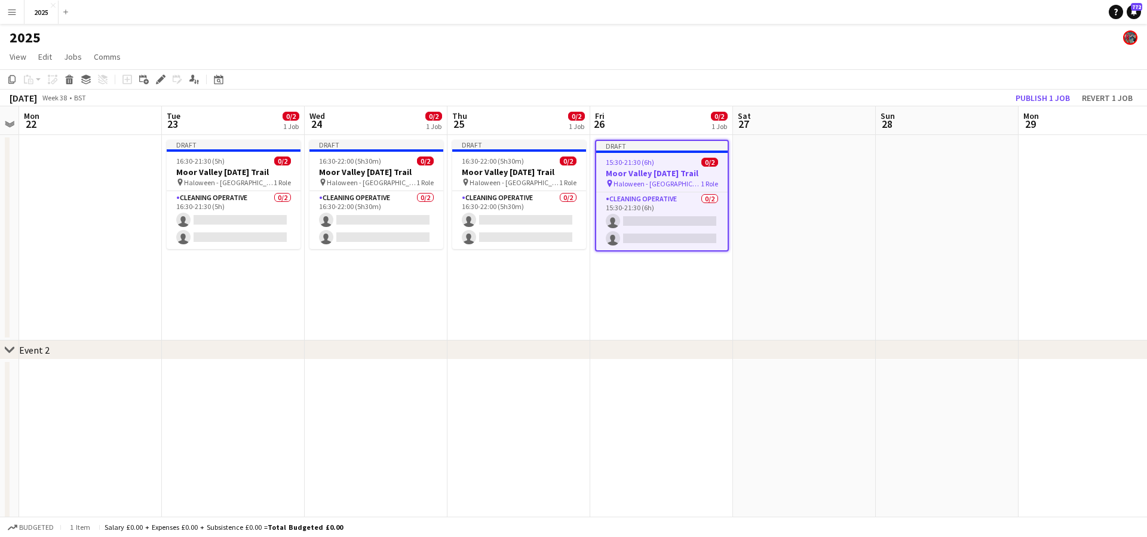
click at [764, 165] on app-date-cell at bounding box center [804, 237] width 143 height 205
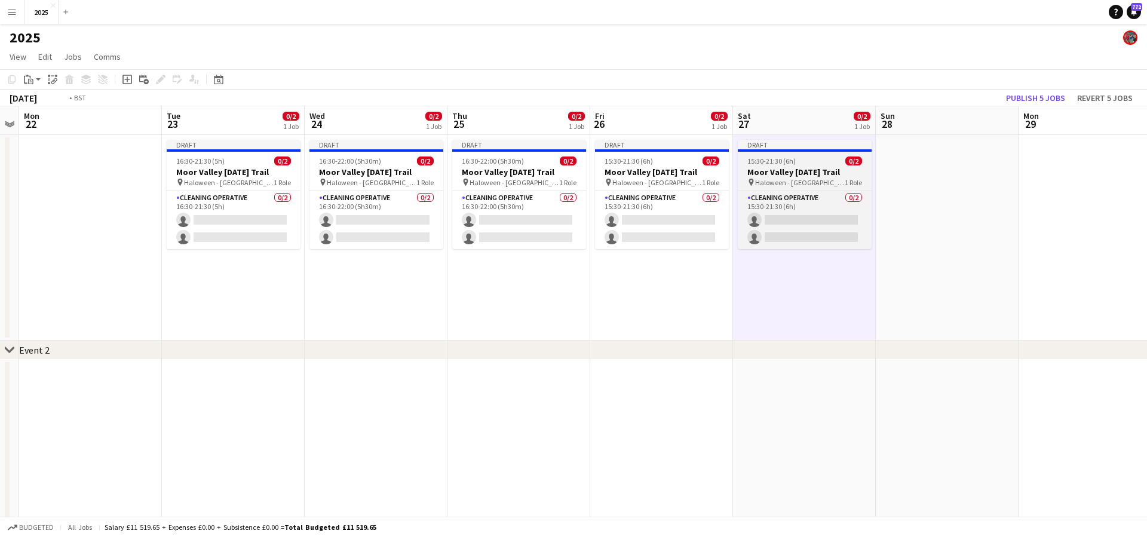
scroll to position [0, 489]
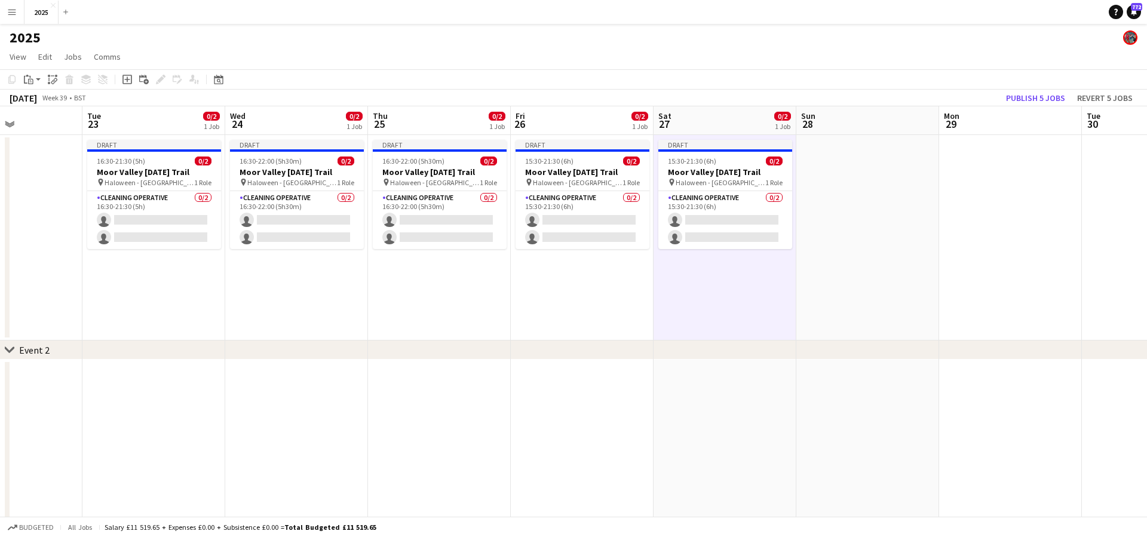
click at [858, 177] on app-date-cell at bounding box center [867, 237] width 143 height 205
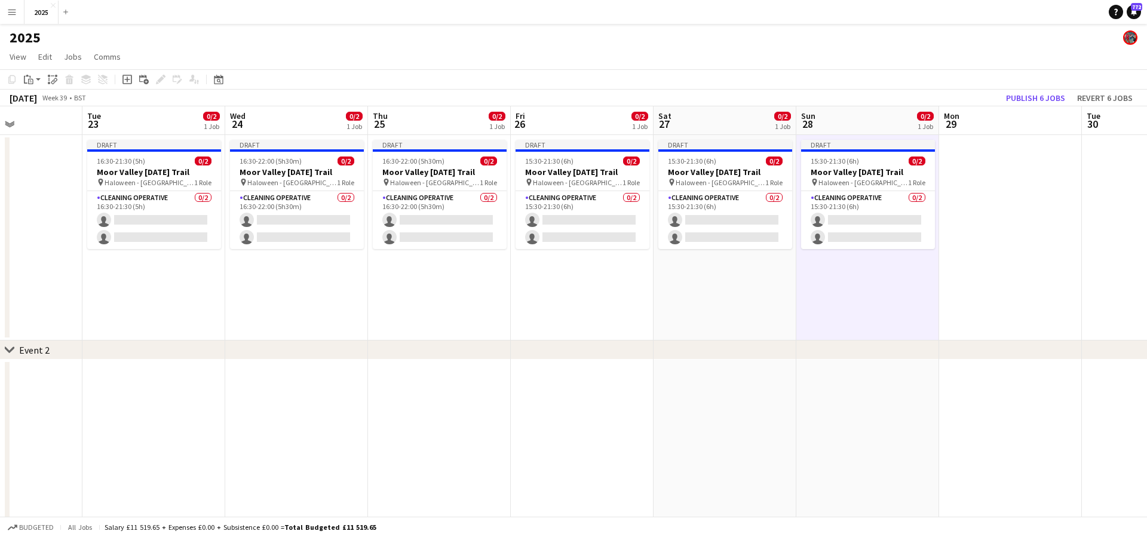
scroll to position [0, 538]
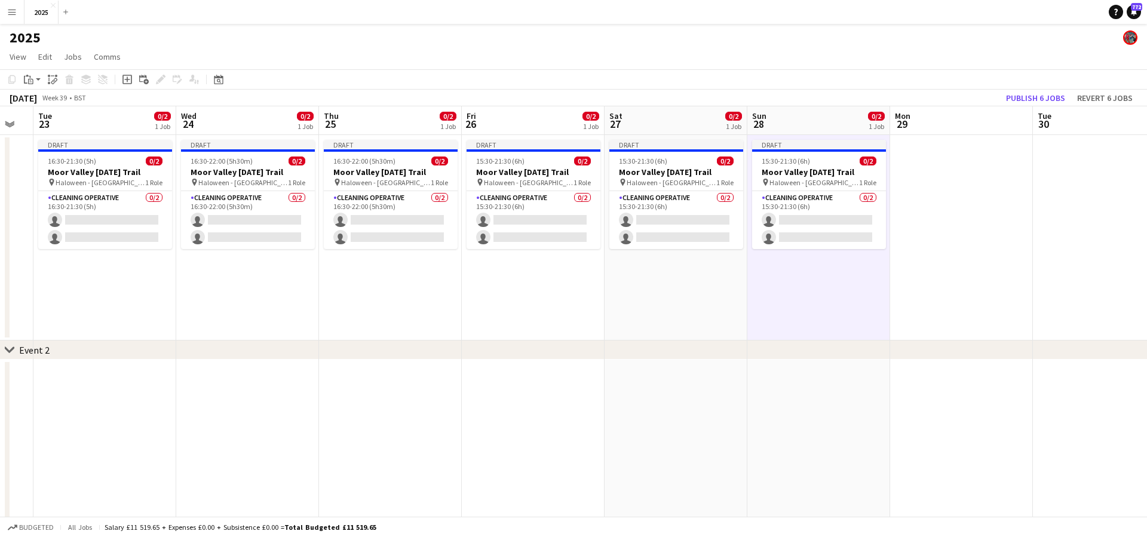
click at [926, 175] on app-date-cell at bounding box center [961, 237] width 143 height 205
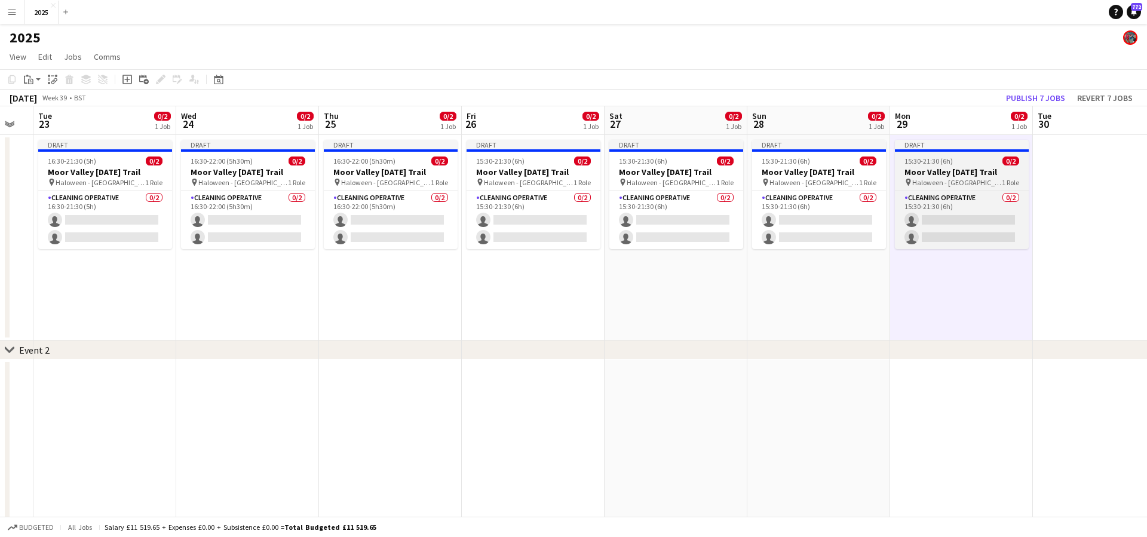
click at [934, 170] on h3 "Moor Valley [DATE] Trail" at bounding box center [962, 172] width 134 height 11
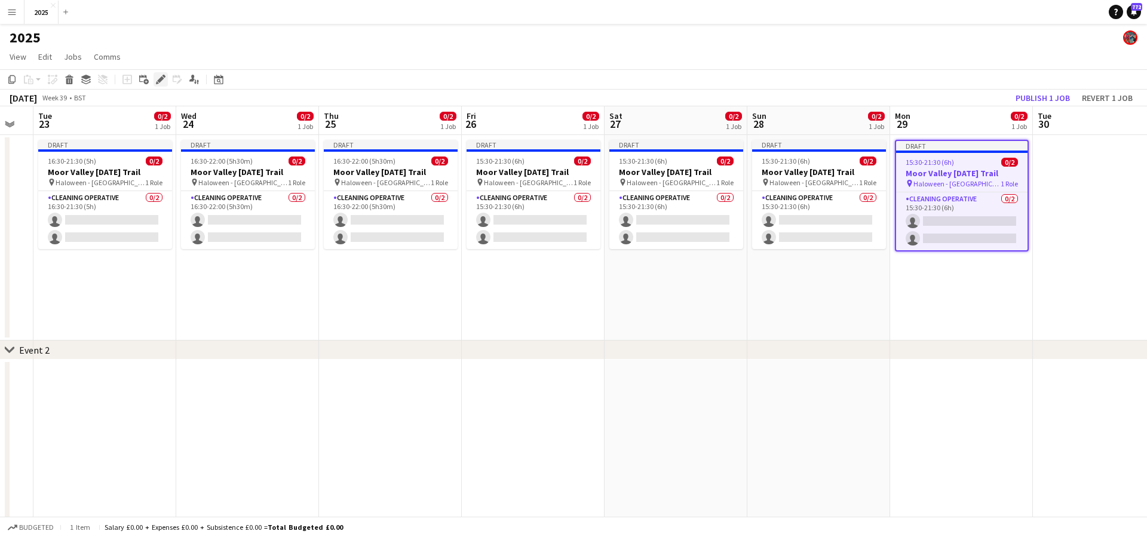
click at [161, 82] on icon "Edit" at bounding box center [161, 80] width 10 height 10
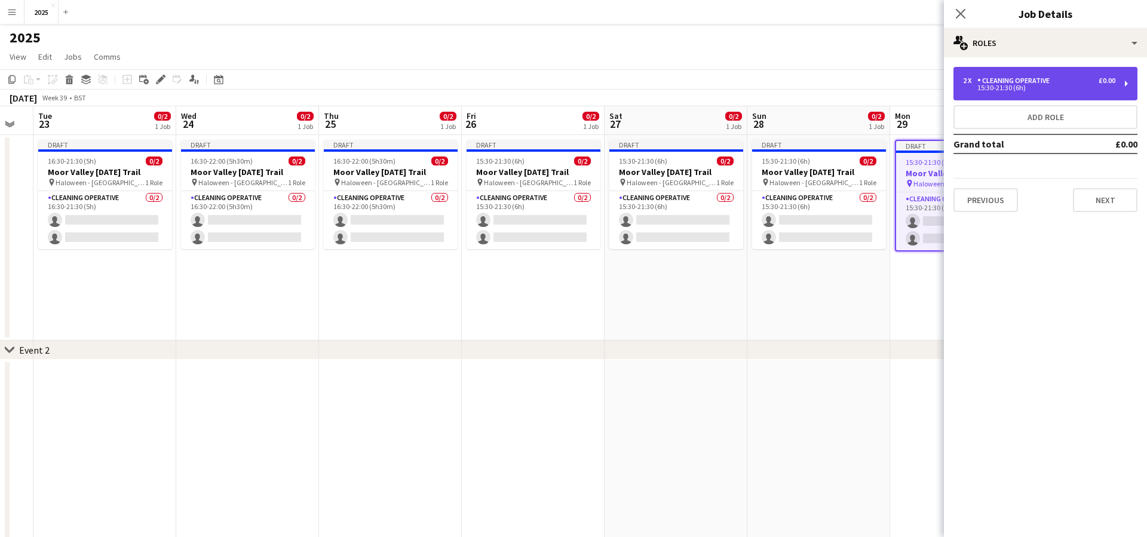
click at [1034, 91] on div "2 x Cleaning Operative £0.00 15:30-21:30 (6h)" at bounding box center [1045, 83] width 184 height 33
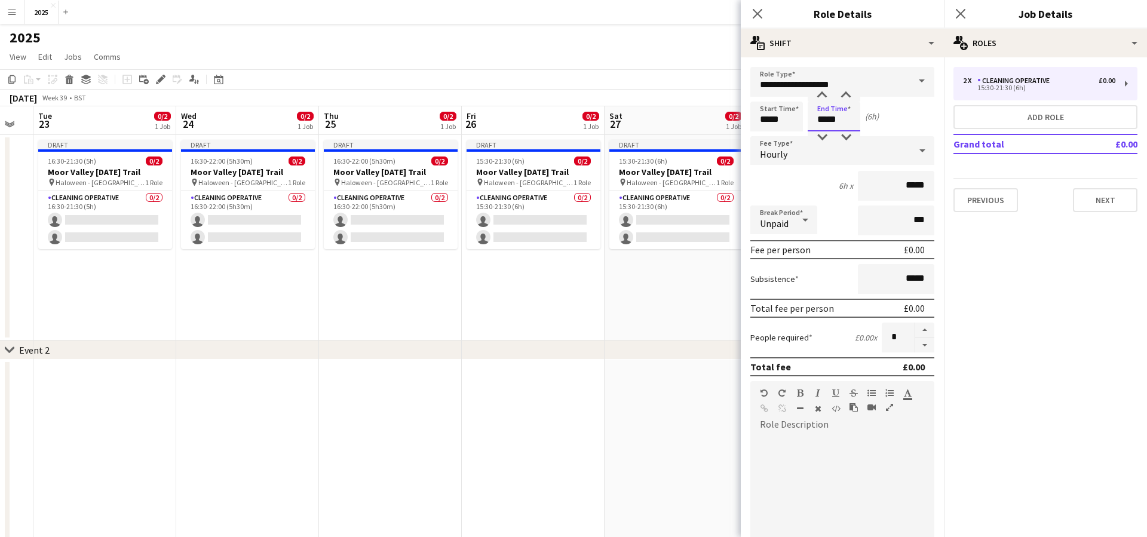
drag, startPoint x: 813, startPoint y: 121, endPoint x: 797, endPoint y: 122, distance: 16.1
click at [797, 122] on div "Start Time ***** End Time ***** (6h)" at bounding box center [842, 117] width 184 height 30
type input "*****"
click at [959, 14] on icon "Close pop-in" at bounding box center [959, 13] width 11 height 11
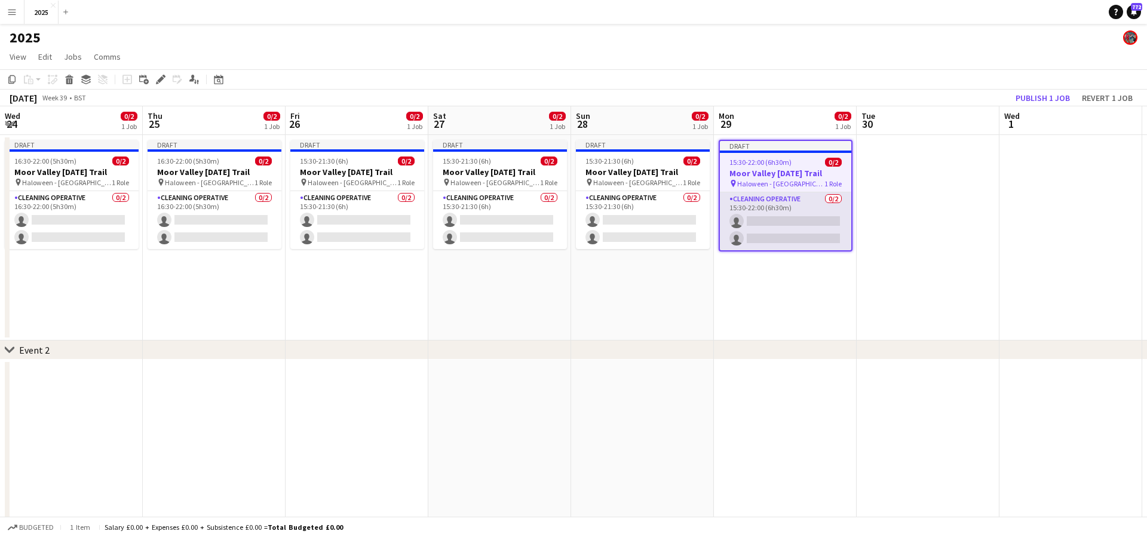
scroll to position [0, 431]
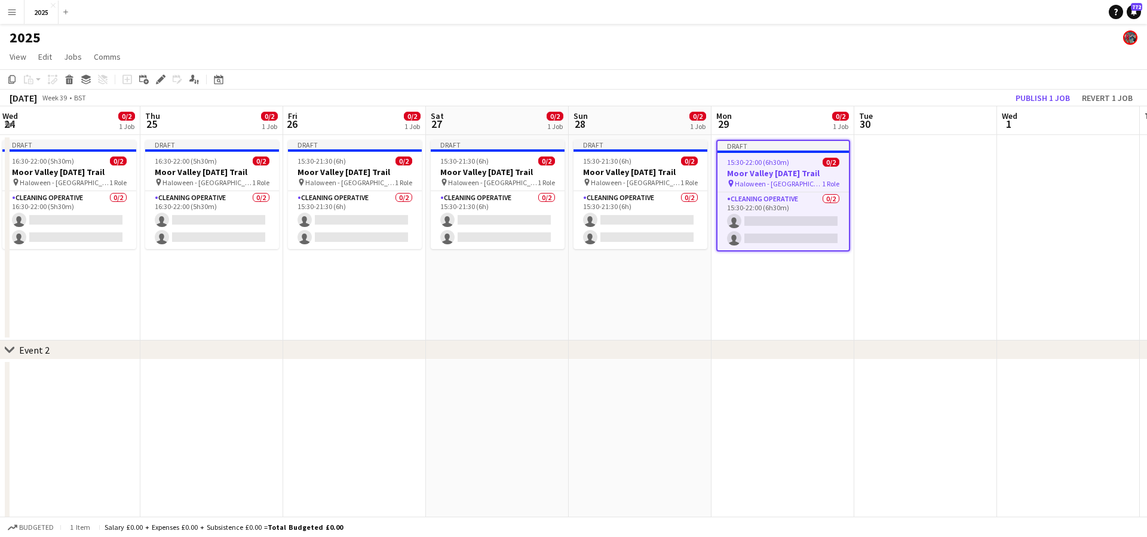
click at [899, 177] on app-date-cell at bounding box center [925, 237] width 143 height 205
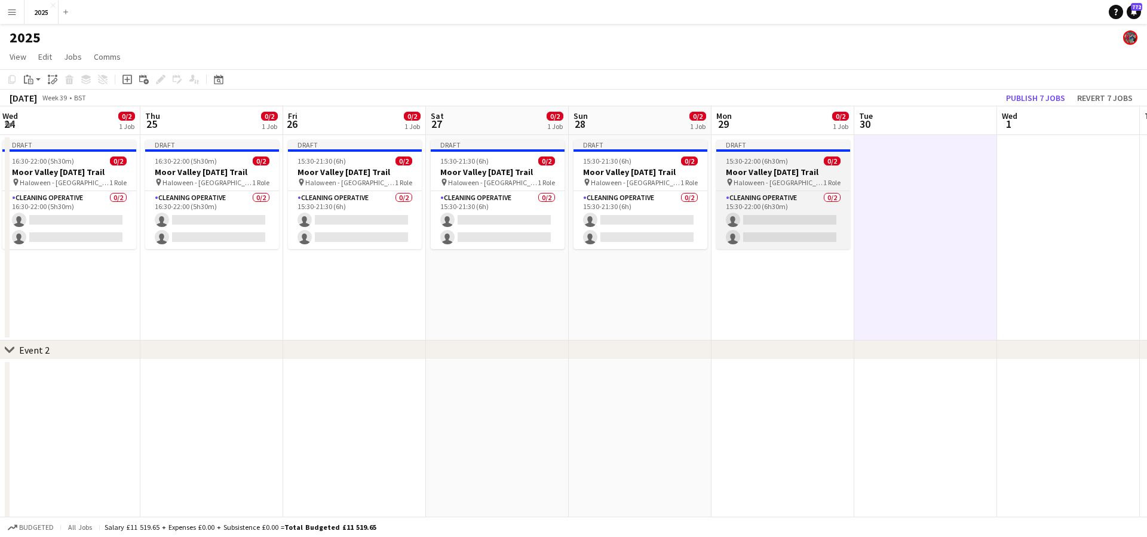
click at [833, 169] on h3 "Moor Valley [DATE] Trail" at bounding box center [783, 172] width 134 height 11
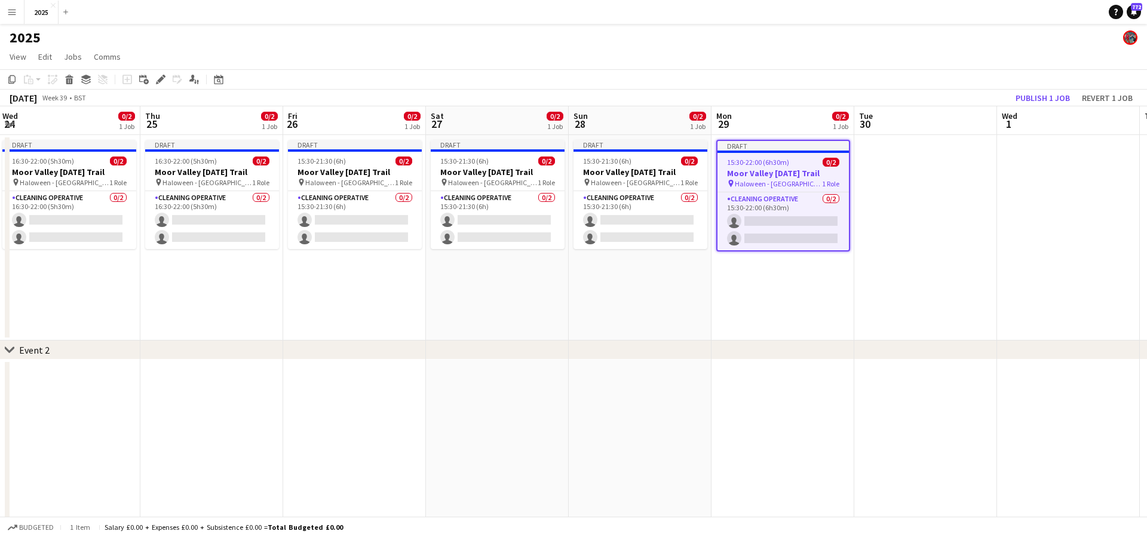
click at [919, 161] on app-date-cell at bounding box center [925, 237] width 143 height 205
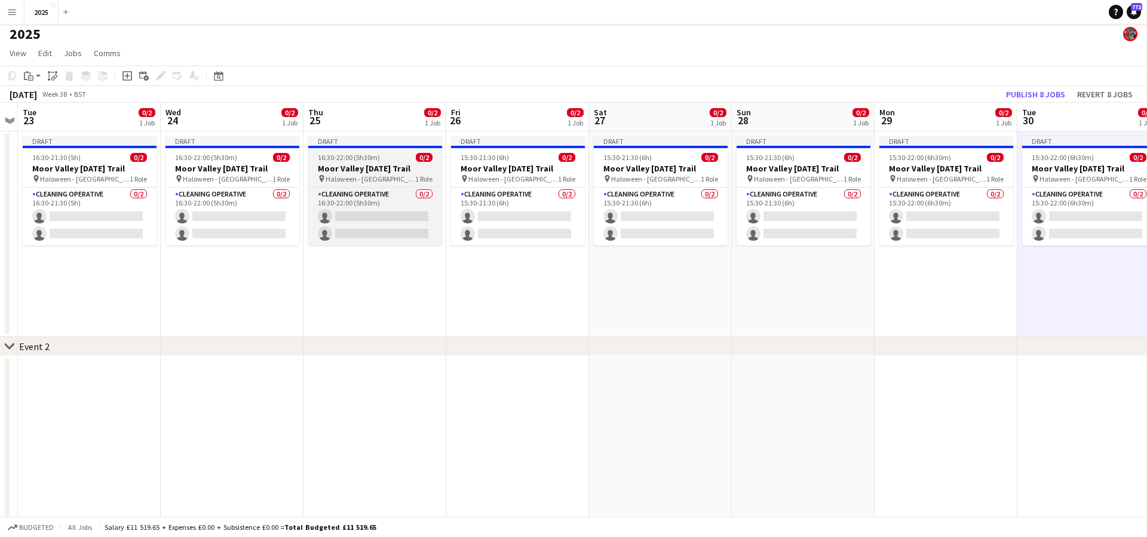
scroll to position [0, 410]
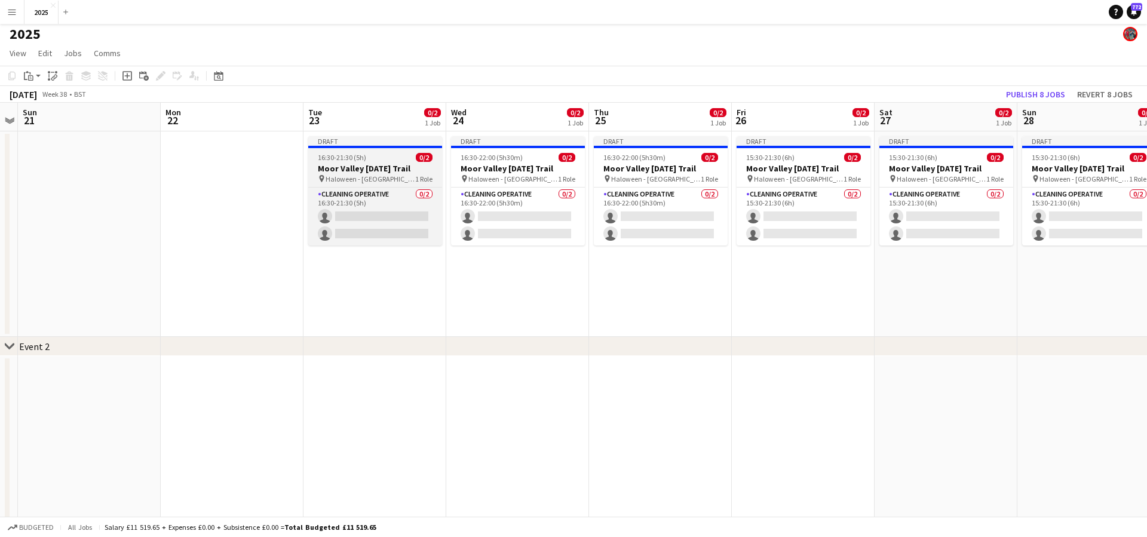
click at [399, 172] on h3 "Moor Valley [DATE] Trail" at bounding box center [375, 168] width 134 height 11
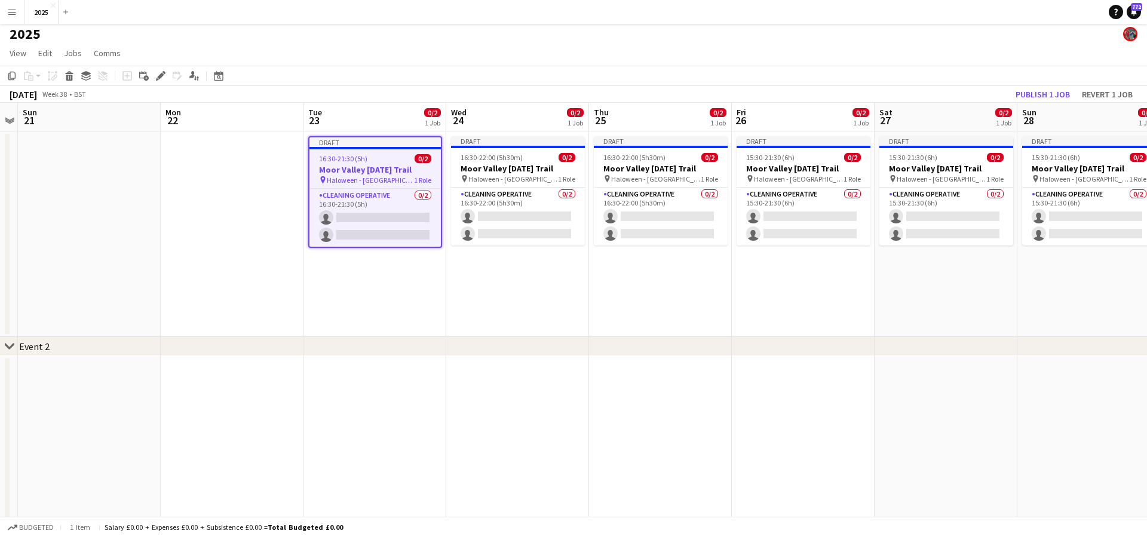
scroll to position [5, 0]
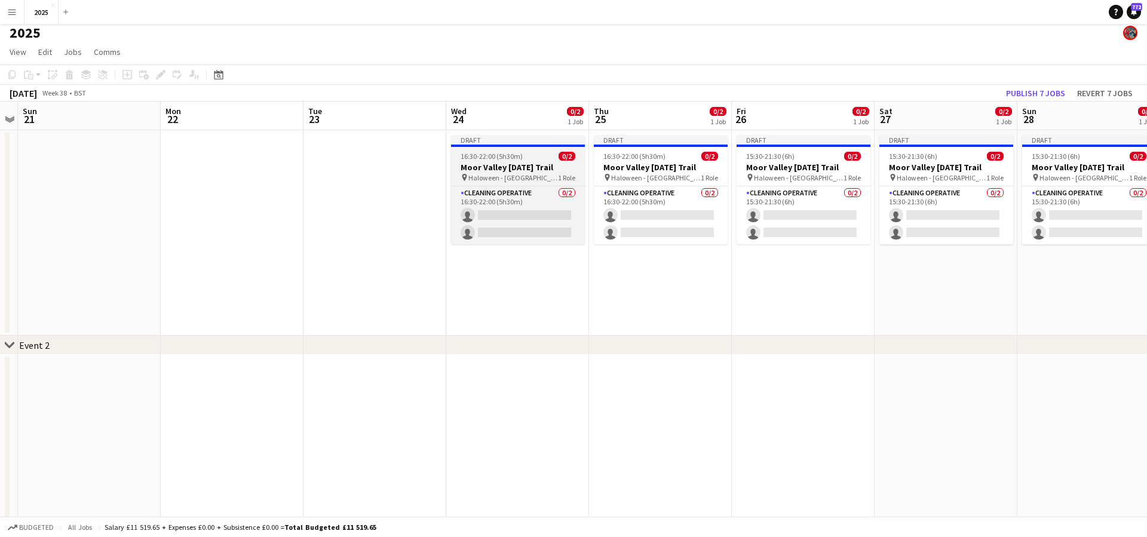
click at [504, 169] on h3 "Moor Valley [DATE] Trail" at bounding box center [518, 167] width 134 height 11
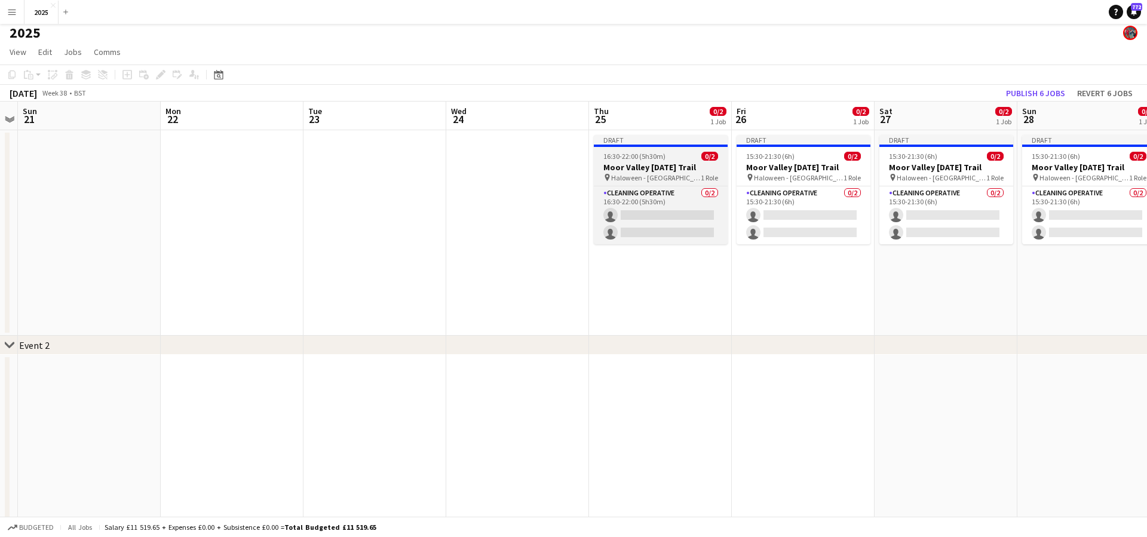
click at [650, 163] on h3 "Moor Valley [DATE] Trail" at bounding box center [661, 167] width 134 height 11
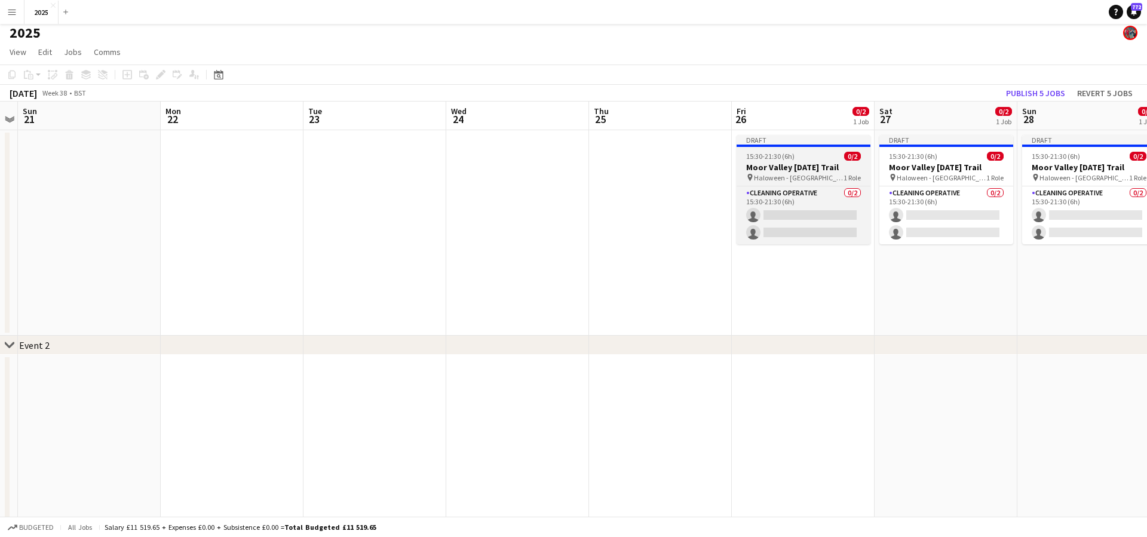
click at [784, 162] on h3 "Moor Valley [DATE] Trail" at bounding box center [803, 167] width 134 height 11
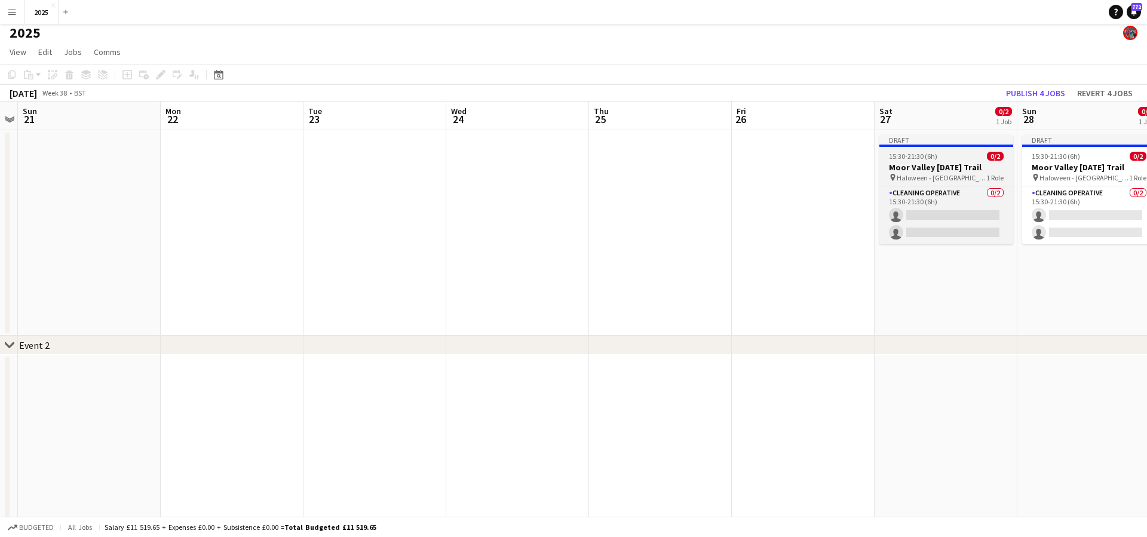
click at [941, 164] on h3 "Moor Valley [DATE] Trail" at bounding box center [946, 167] width 134 height 11
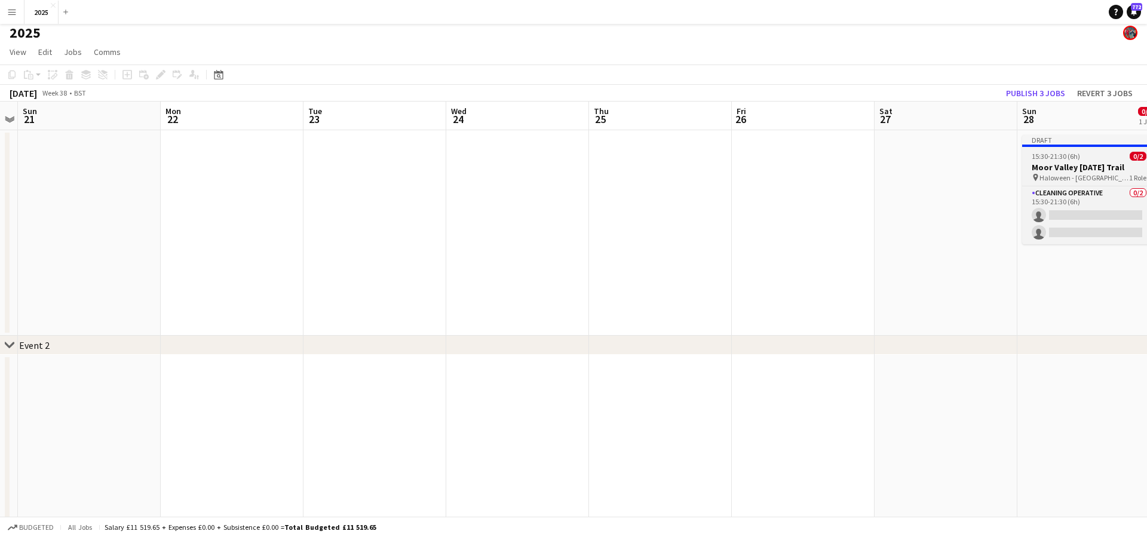
click at [1051, 163] on h3 "Moor Valley [DATE] Trail" at bounding box center [1089, 167] width 134 height 11
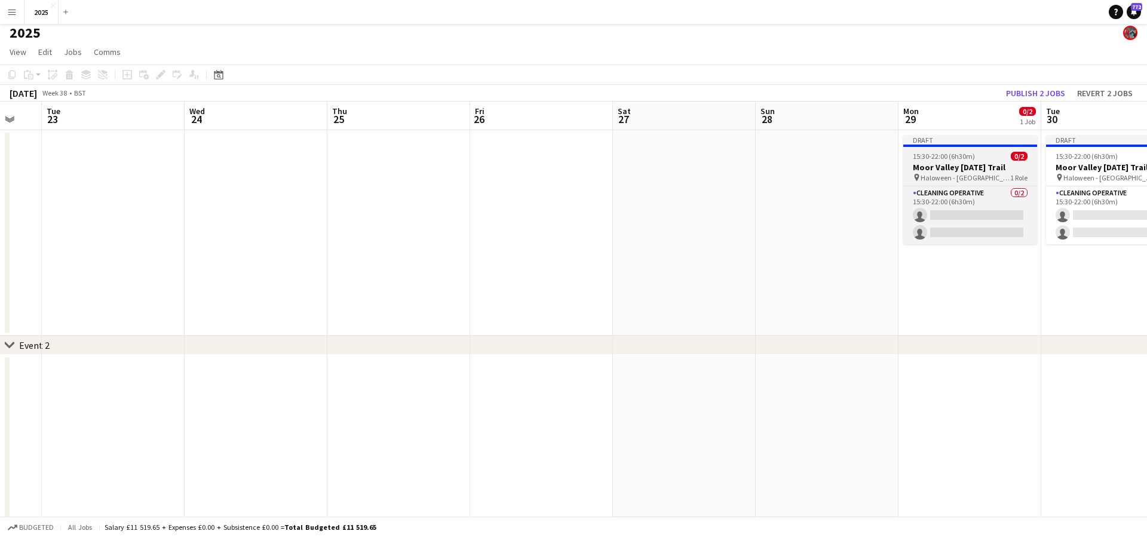
scroll to position [0, 445]
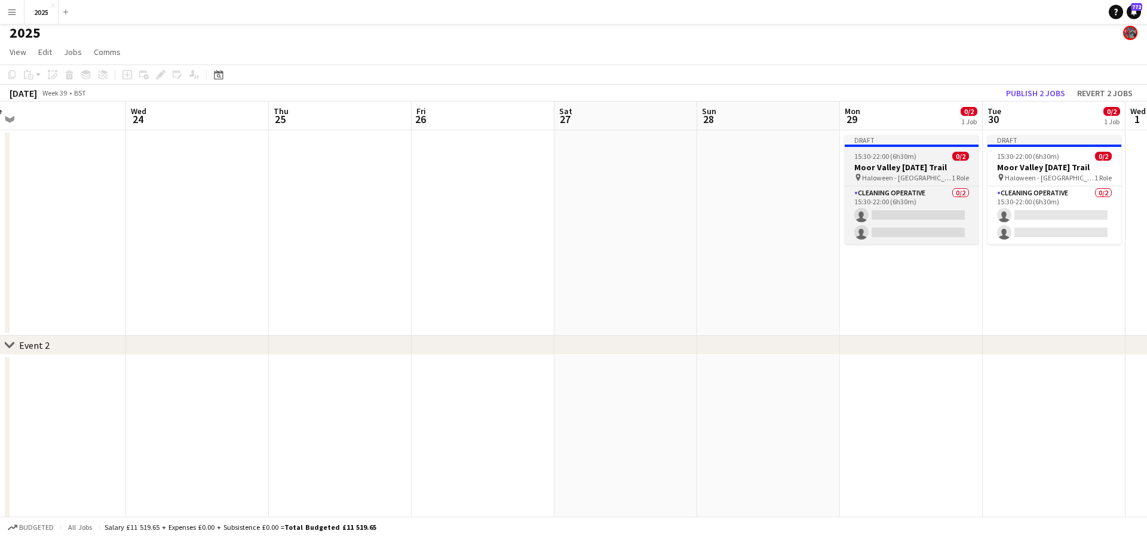
click at [931, 161] on app-job-card "Draft 15:30-22:00 (6h30m) 0/2 Moor Valley [DATE] Trail pin Haloween - [GEOGRAPH…" at bounding box center [912, 189] width 134 height 109
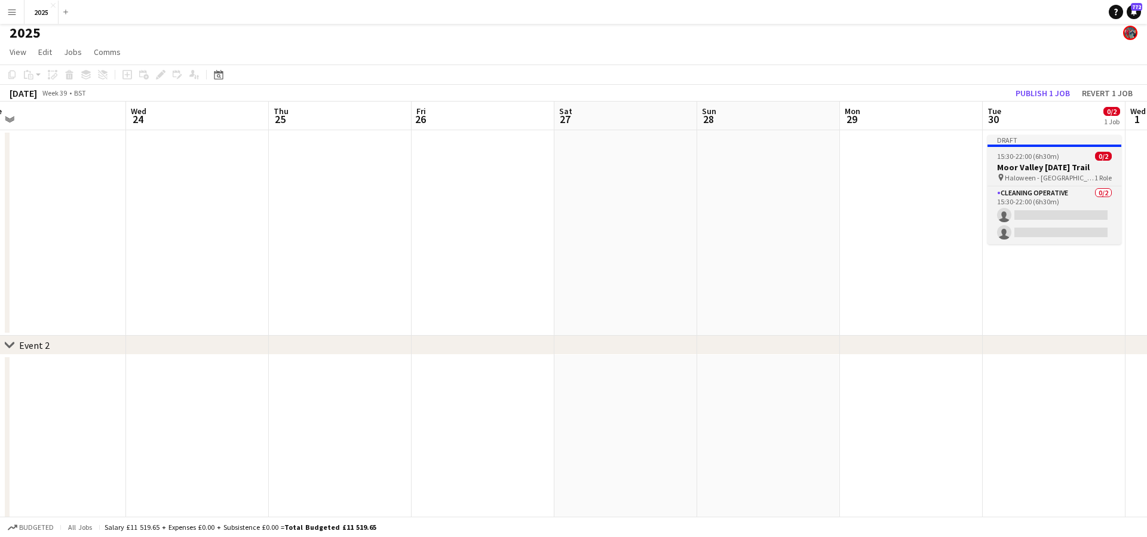
click at [1015, 161] on app-job-card "Draft 15:30-22:00 (6h30m) 0/2 Moor Valley [DATE] Trail pin Haloween - [GEOGRAPH…" at bounding box center [1054, 189] width 134 height 109
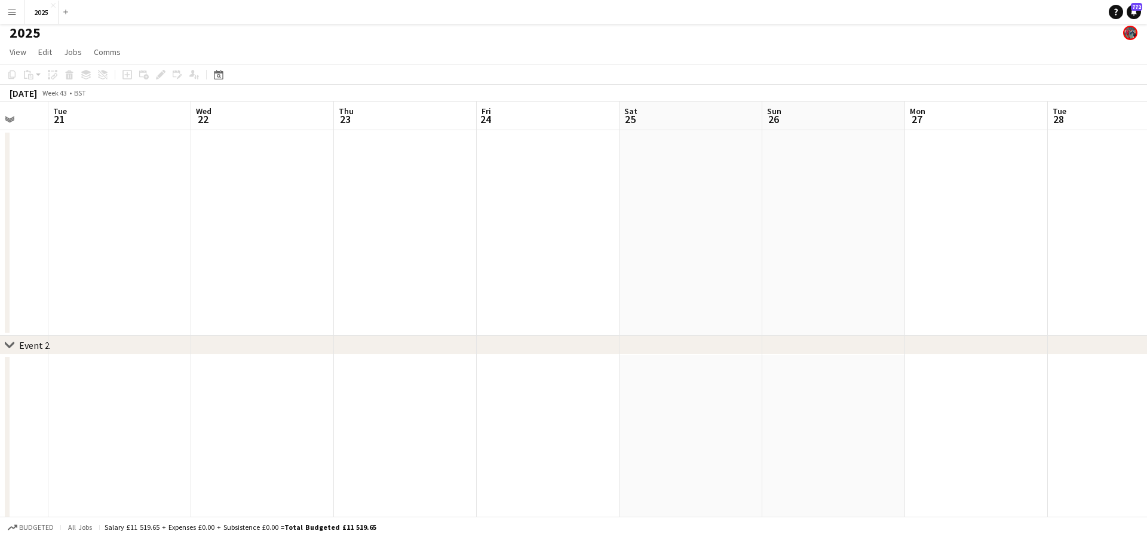
scroll to position [0, 544]
click at [355, 162] on app-date-cell at bounding box center [384, 232] width 143 height 205
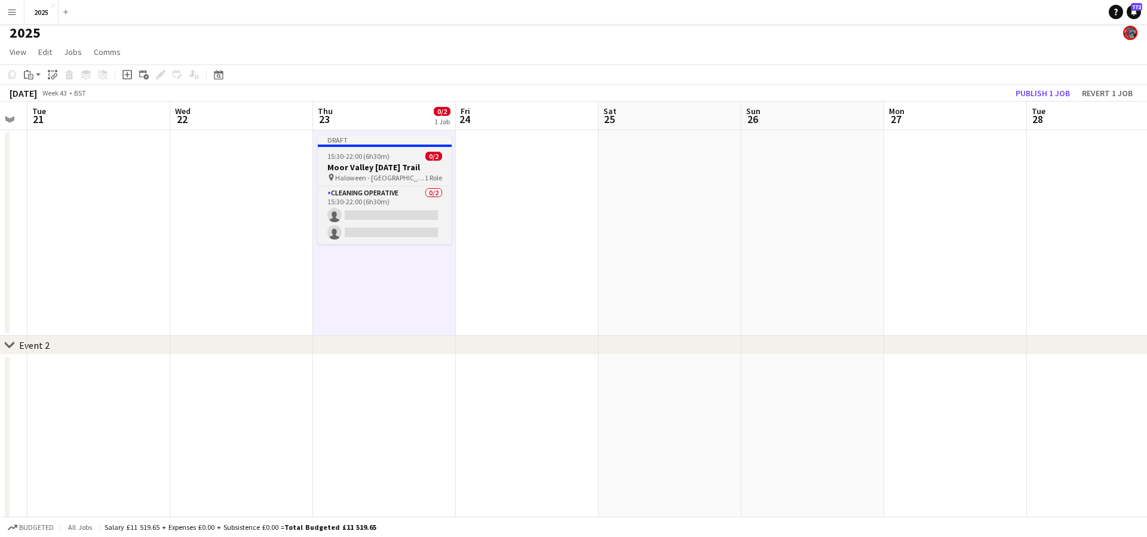
click at [376, 156] on span "15:30-22:00 (6h30m)" at bounding box center [358, 156] width 62 height 9
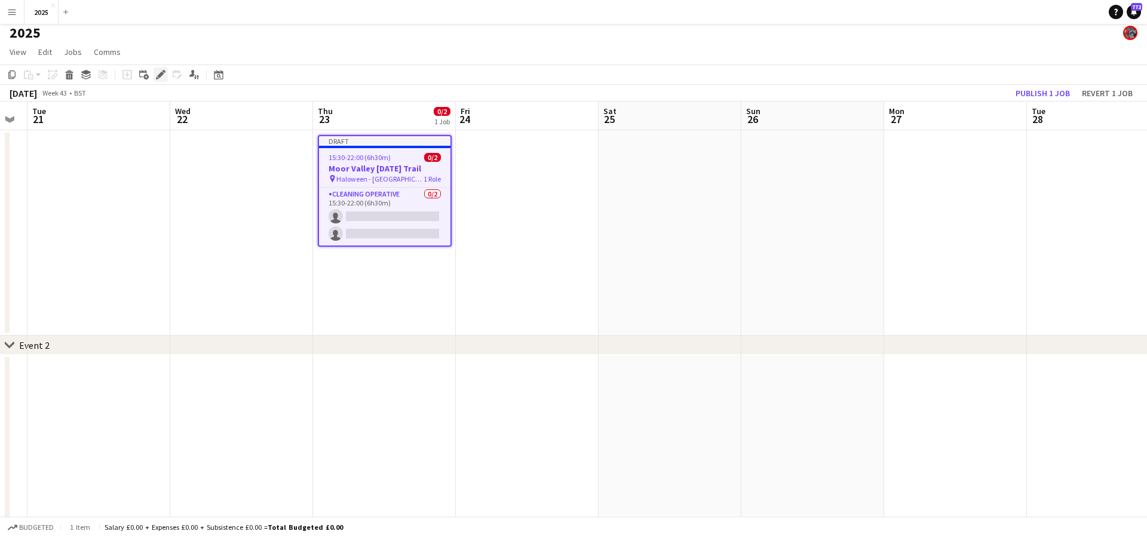
click at [161, 76] on icon "Edit" at bounding box center [161, 75] width 10 height 10
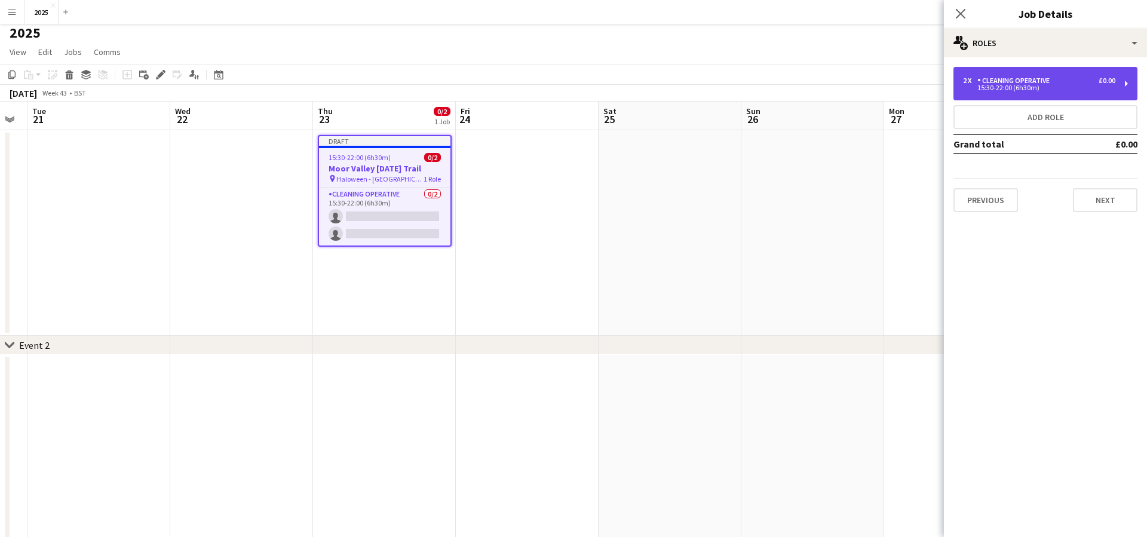
click at [1009, 82] on div "Cleaning Operative" at bounding box center [1015, 80] width 77 height 8
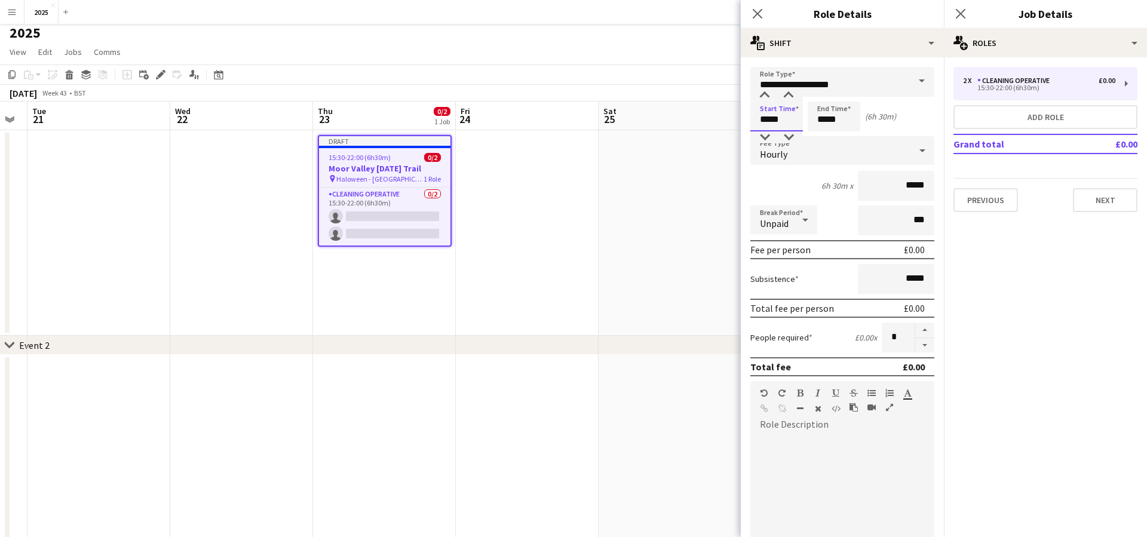
drag, startPoint x: 794, startPoint y: 119, endPoint x: 745, endPoint y: 116, distance: 48.4
click at [745, 116] on form "**********" at bounding box center [842, 421] width 203 height 708
type input "*****"
click at [963, 17] on icon at bounding box center [959, 13] width 11 height 11
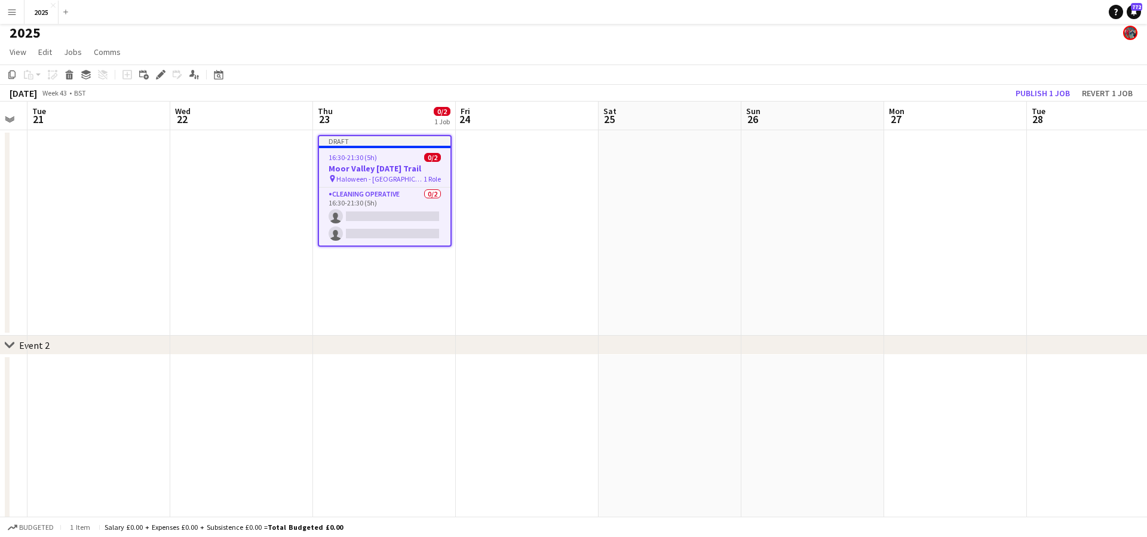
click at [412, 165] on h3 "Moor Valley [DATE] Trail" at bounding box center [384, 168] width 131 height 11
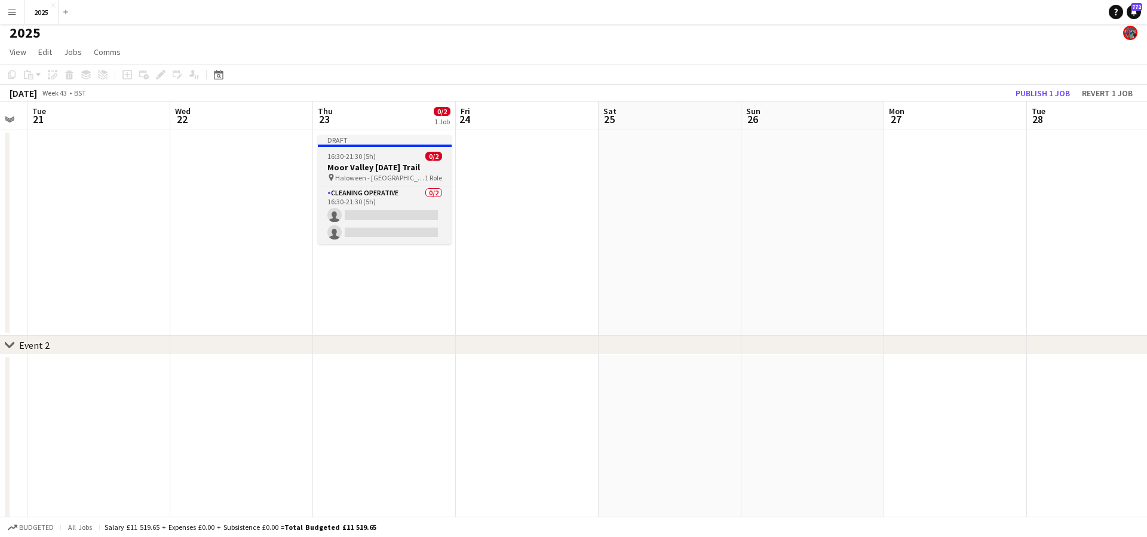
click at [412, 165] on h3 "Moor Valley [DATE] Trail" at bounding box center [385, 167] width 134 height 11
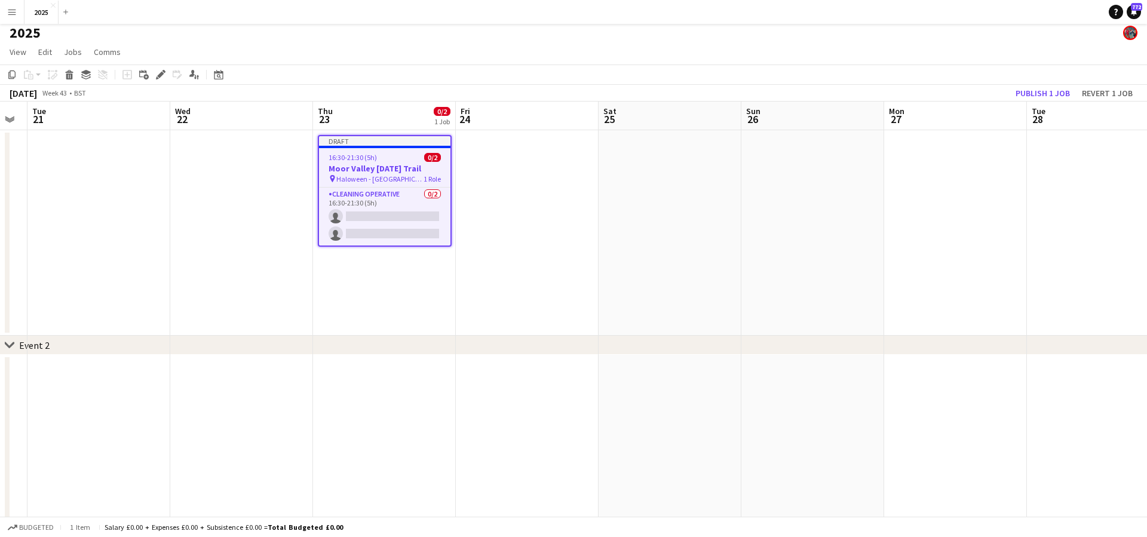
click at [525, 164] on app-date-cell at bounding box center [527, 232] width 143 height 205
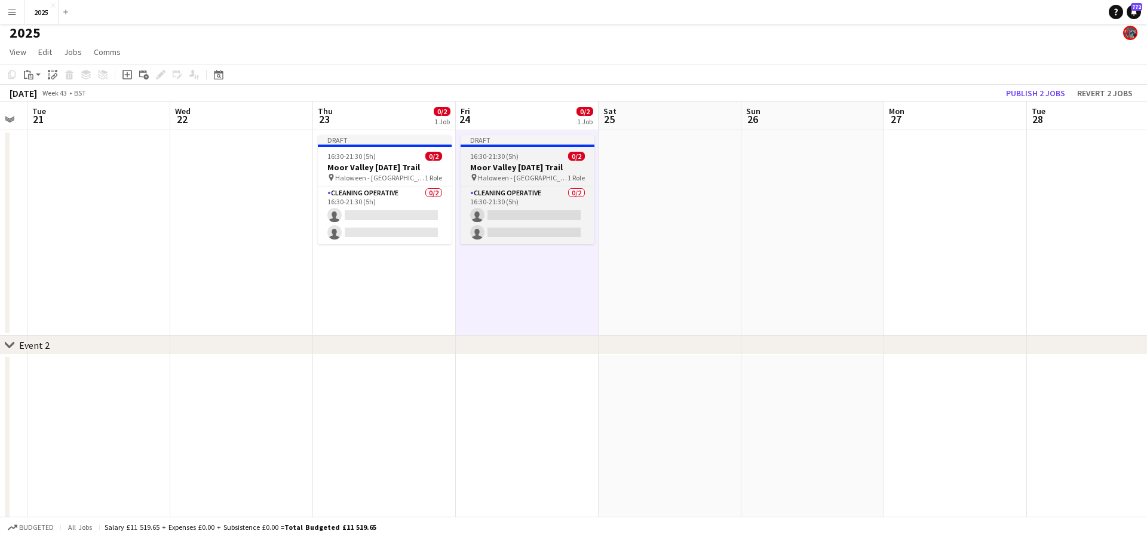
click at [521, 162] on h3 "Moor Valley [DATE] Trail" at bounding box center [527, 167] width 134 height 11
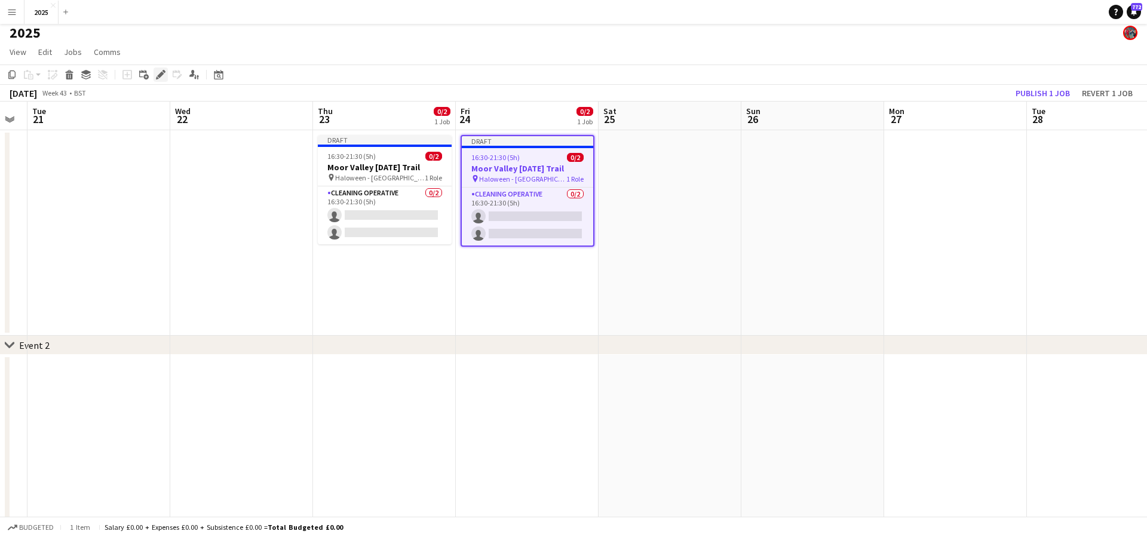
click at [164, 76] on icon "Edit" at bounding box center [161, 75] width 10 height 10
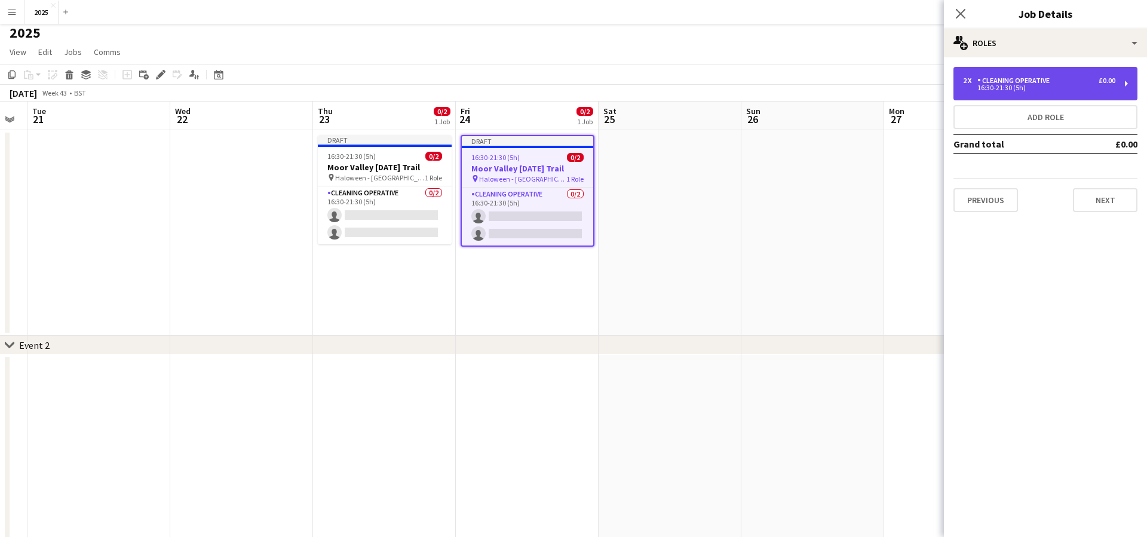
click at [1024, 85] on div "16:30-21:30 (5h)" at bounding box center [1039, 88] width 152 height 6
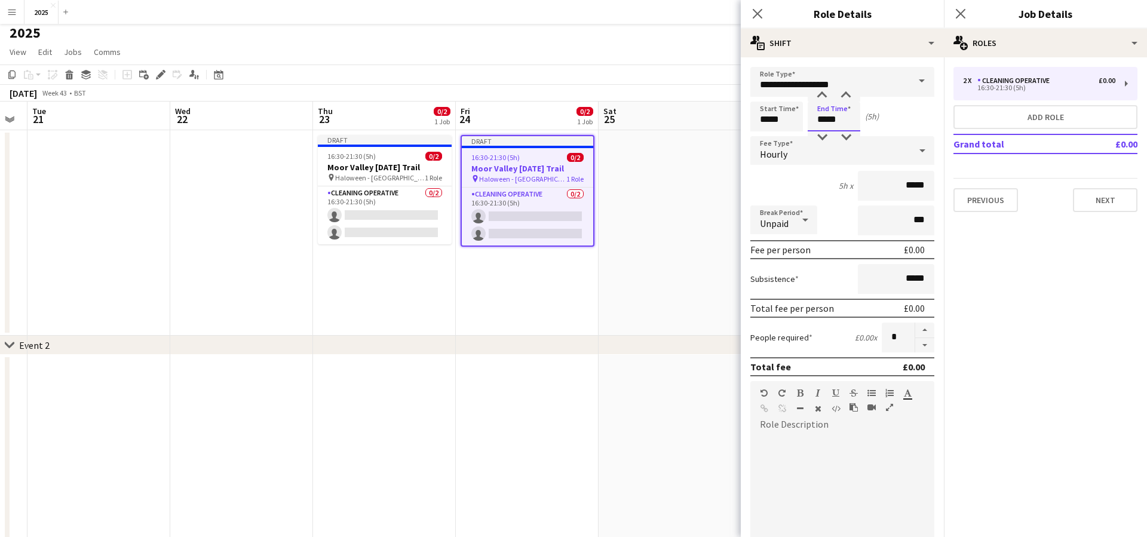
drag, startPoint x: 846, startPoint y: 118, endPoint x: 761, endPoint y: 116, distance: 85.4
click at [761, 116] on div "Start Time ***** End Time ***** (5h)" at bounding box center [842, 117] width 184 height 30
type input "*****"
click at [962, 15] on icon at bounding box center [959, 13] width 11 height 11
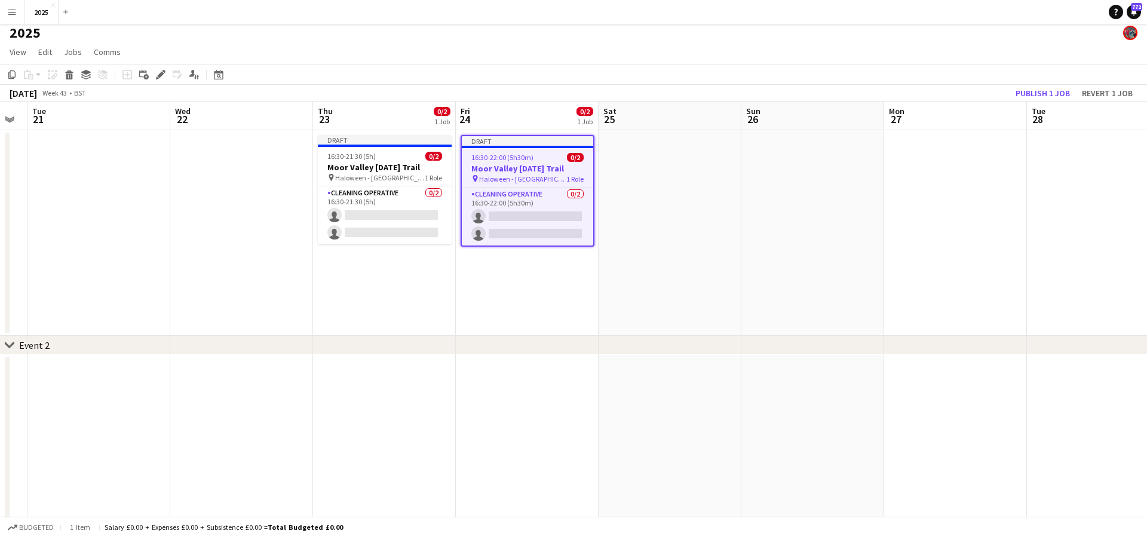
click at [518, 167] on h3 "Moor Valley [DATE] Trail" at bounding box center [527, 168] width 131 height 11
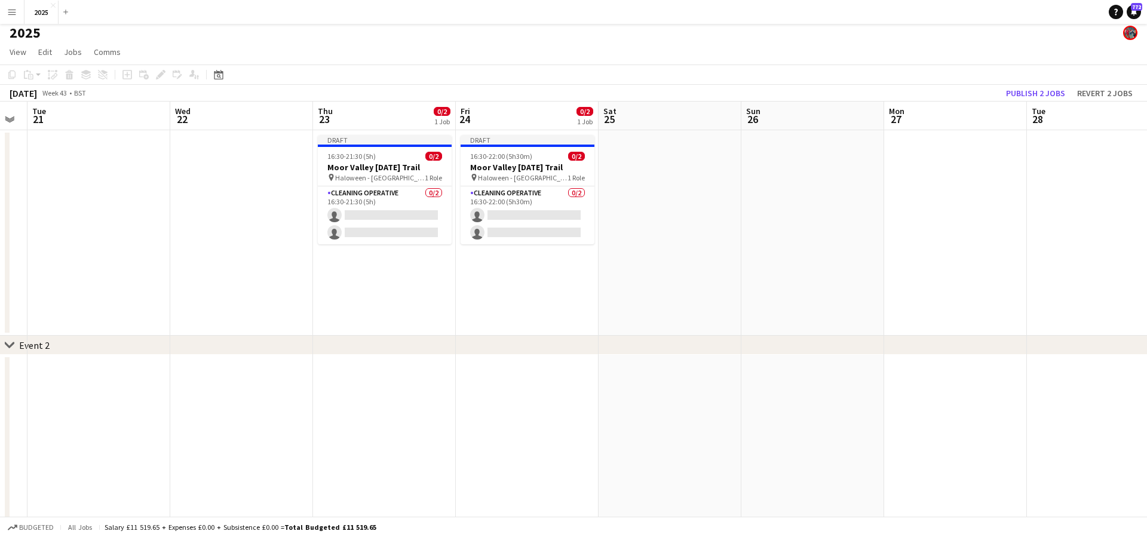
click at [653, 169] on app-date-cell at bounding box center [669, 232] width 143 height 205
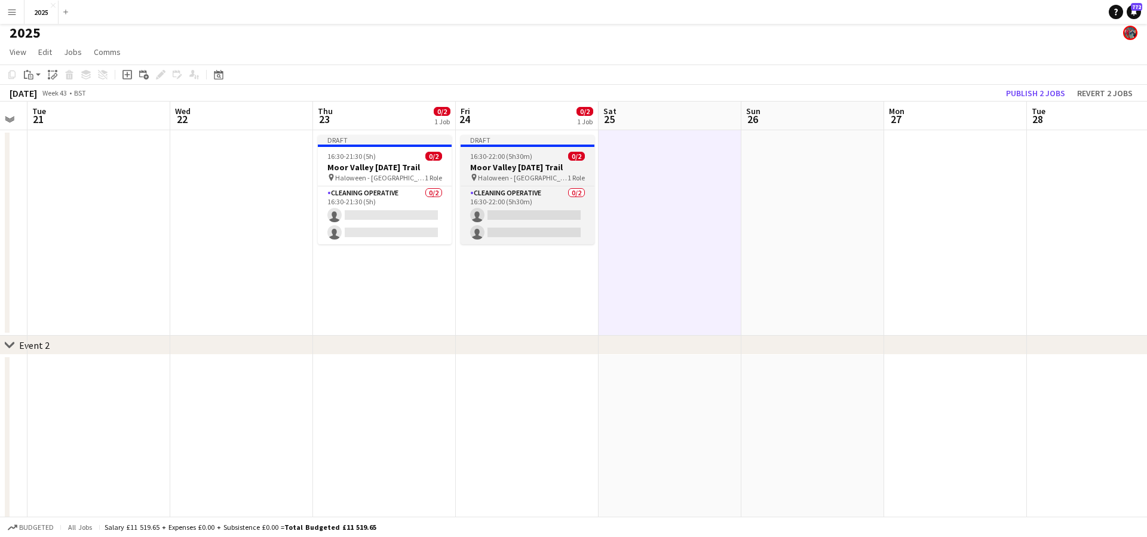
click at [562, 165] on h3 "Moor Valley [DATE] Trail" at bounding box center [527, 167] width 134 height 11
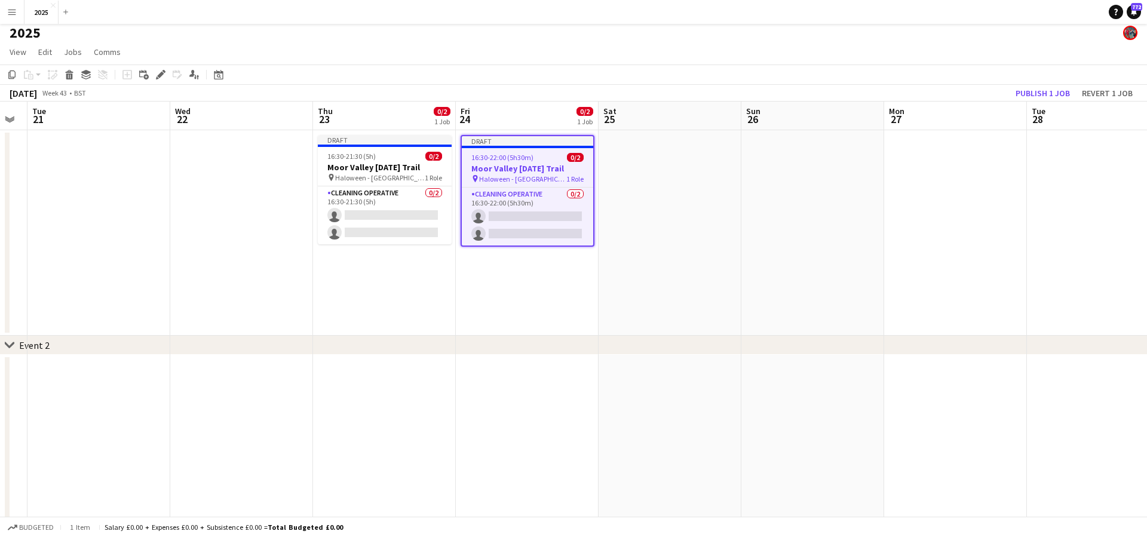
click at [674, 163] on app-date-cell at bounding box center [669, 232] width 143 height 205
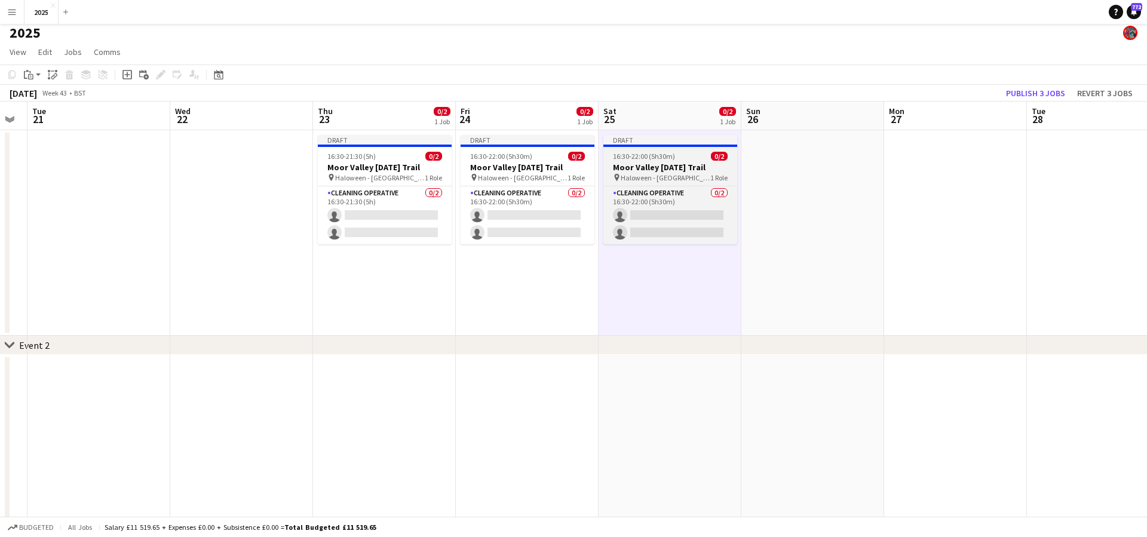
click at [665, 157] on span "16:30-22:00 (5h30m)" at bounding box center [644, 156] width 62 height 9
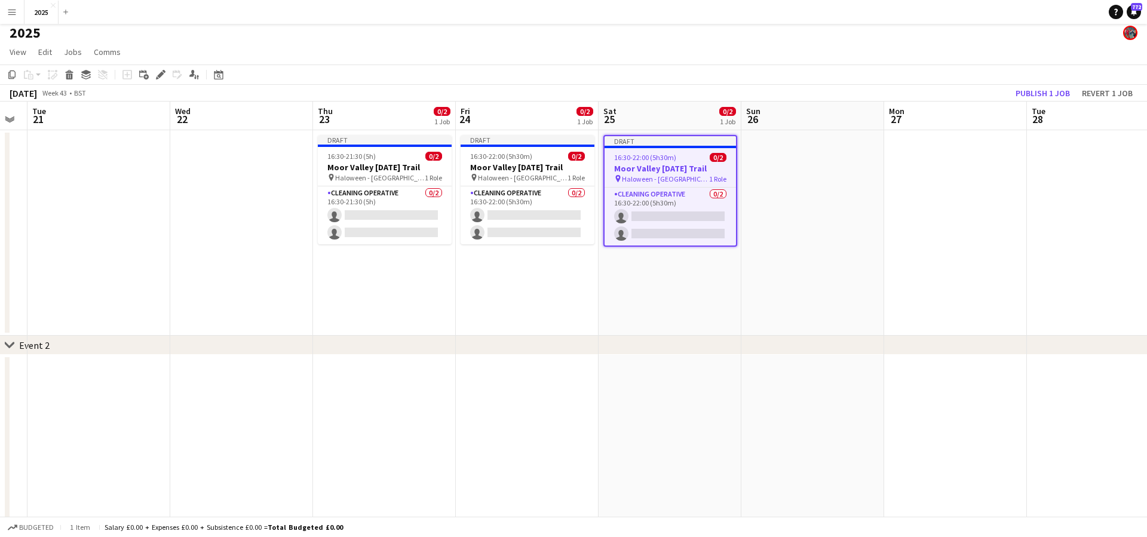
click at [824, 161] on app-date-cell at bounding box center [812, 232] width 143 height 205
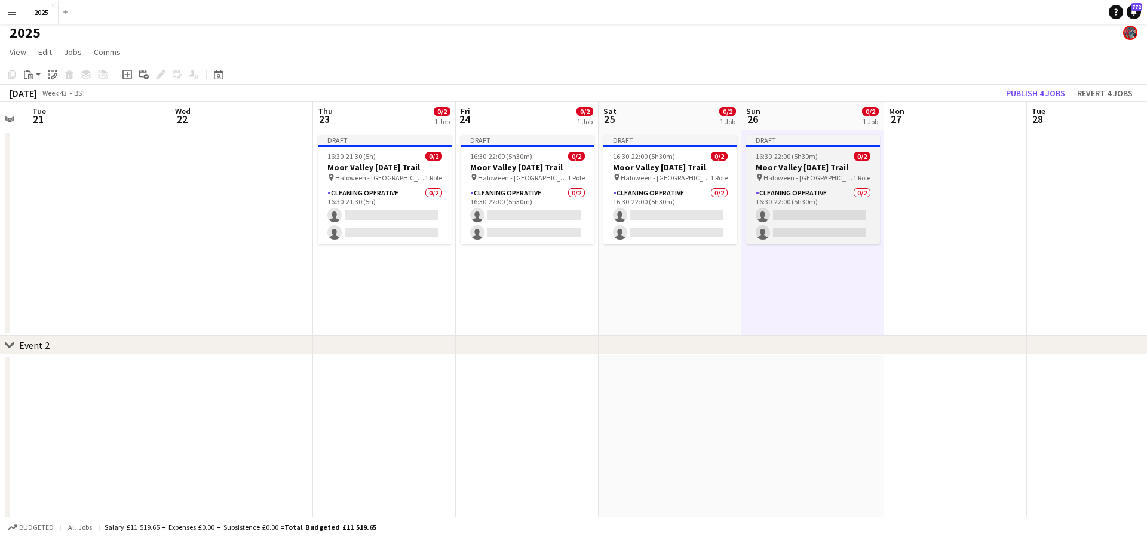
click at [808, 156] on span "16:30-22:00 (5h30m)" at bounding box center [787, 156] width 62 height 9
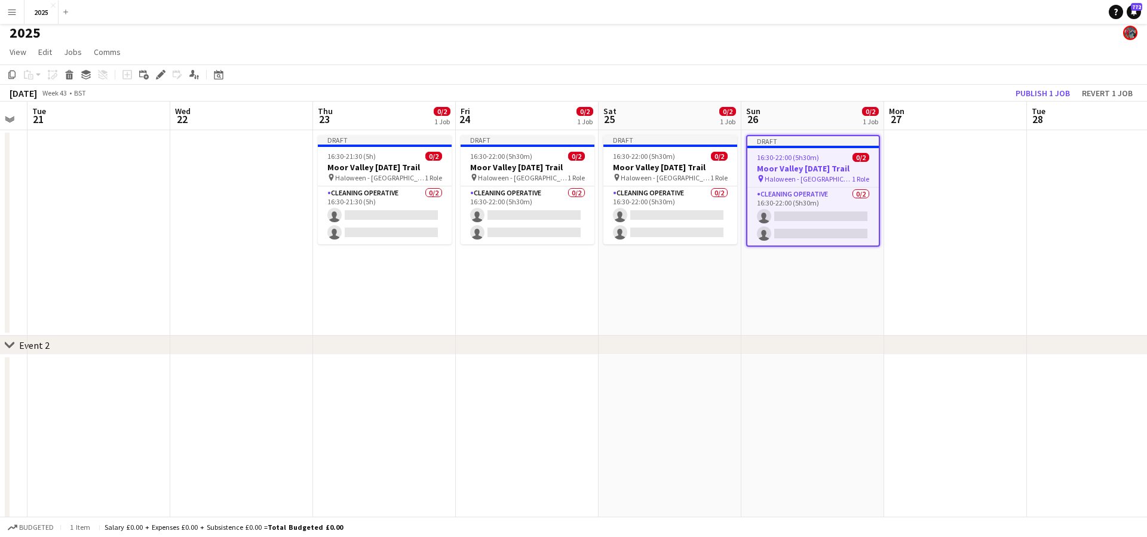
scroll to position [3, 0]
click at [162, 73] on icon at bounding box center [160, 76] width 7 height 7
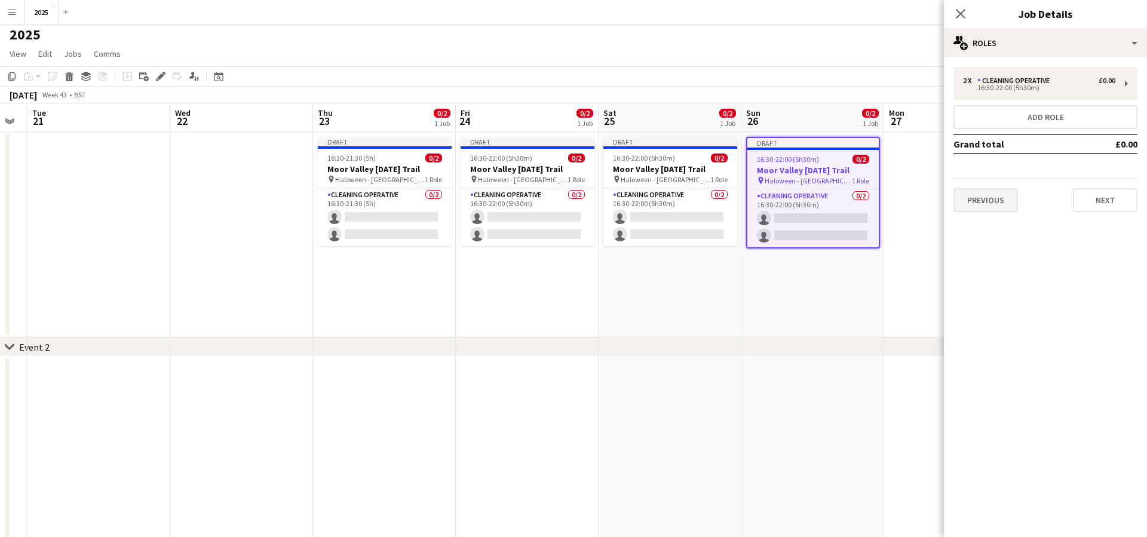
click at [986, 200] on button "Previous" at bounding box center [985, 200] width 65 height 24
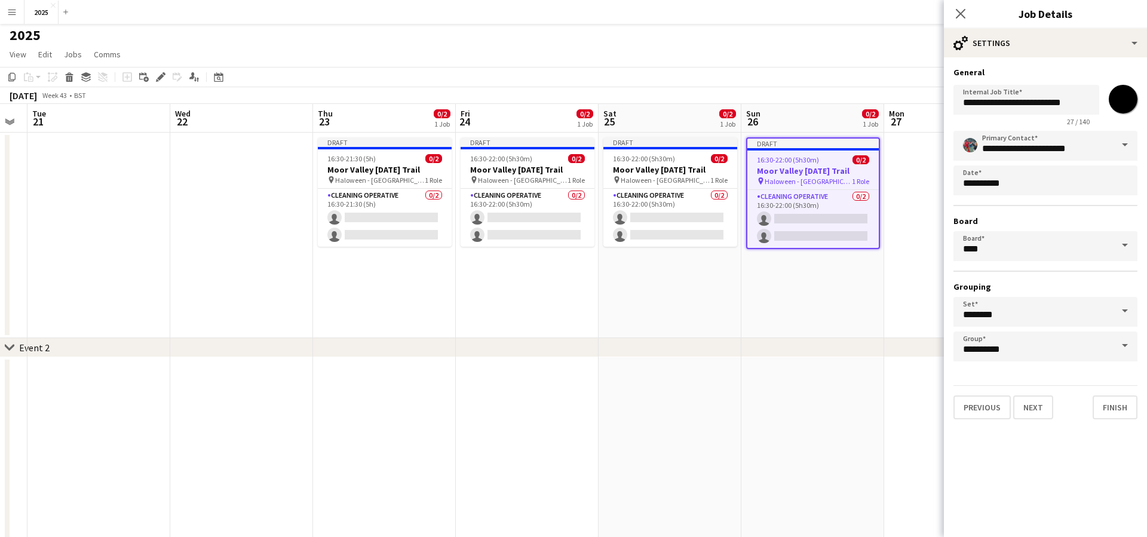
scroll to position [1, 0]
drag, startPoint x: 1036, startPoint y: 404, endPoint x: 1033, endPoint y: 398, distance: 7.5
click at [1036, 404] on button "Next" at bounding box center [1033, 407] width 40 height 24
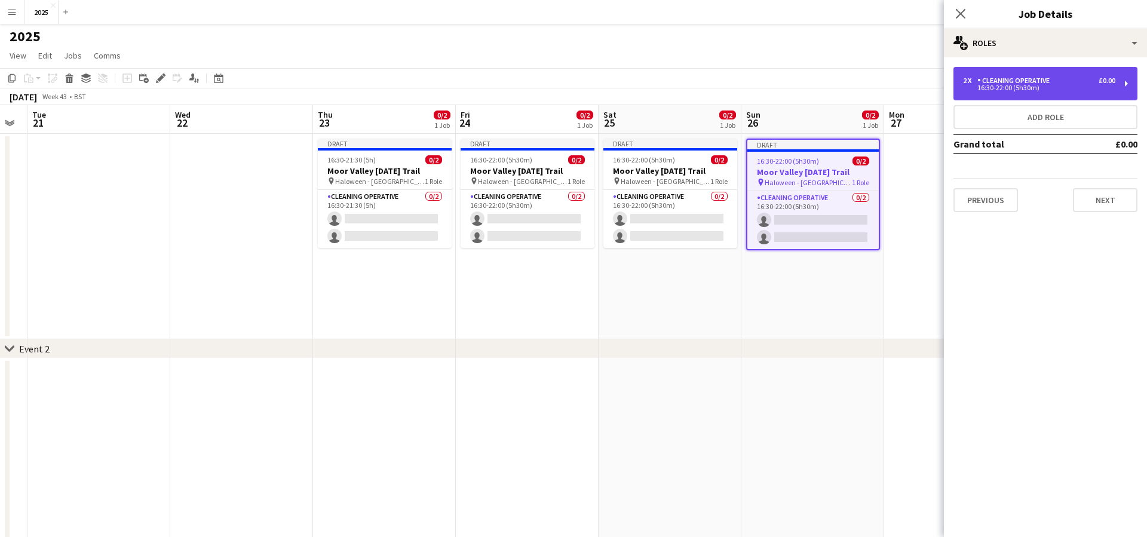
click at [1012, 85] on div "16:30-22:00 (5h30m)" at bounding box center [1039, 88] width 152 height 6
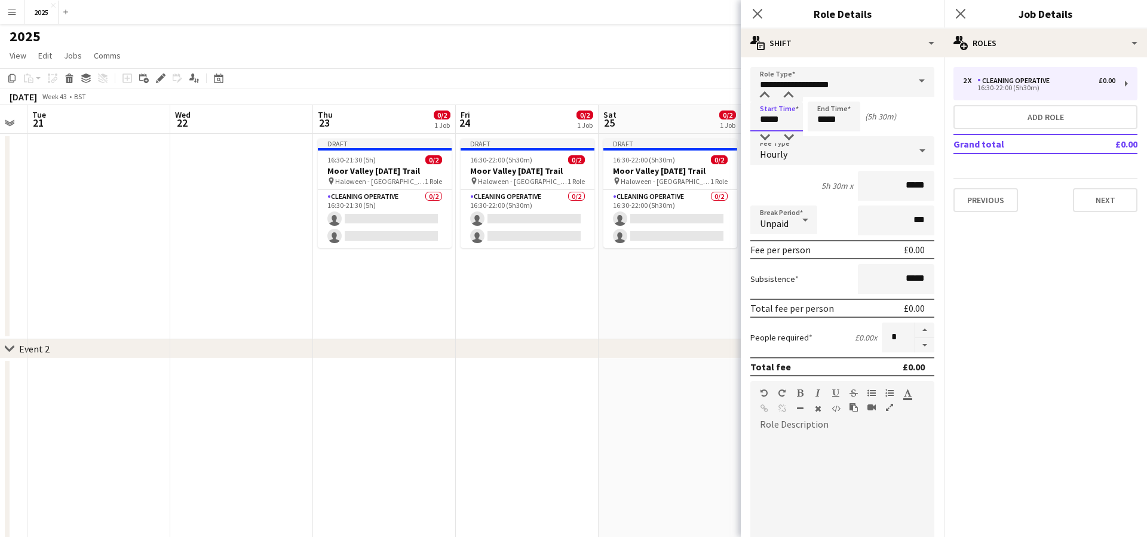
drag, startPoint x: 788, startPoint y: 122, endPoint x: 669, endPoint y: 111, distance: 119.4
click at [669, 111] on body "Menu Boards Boards Boards All jobs Status Workforce Workforce My Workforce Recr…" at bounding box center [573, 475] width 1147 height 953
type input "*****"
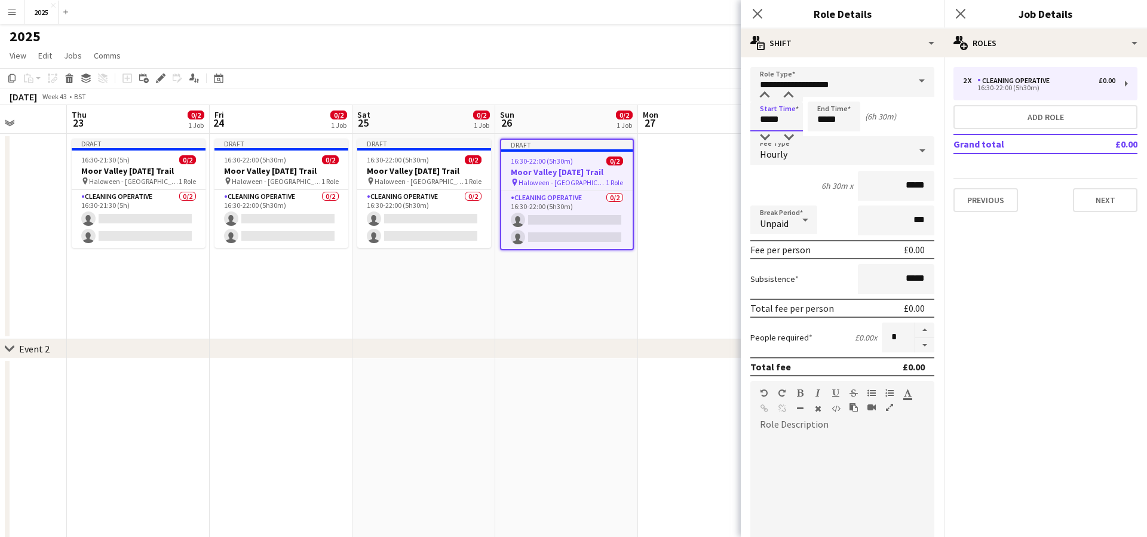
scroll to position [0, 503]
type input "*****"
click at [961, 14] on icon at bounding box center [959, 13] width 11 height 11
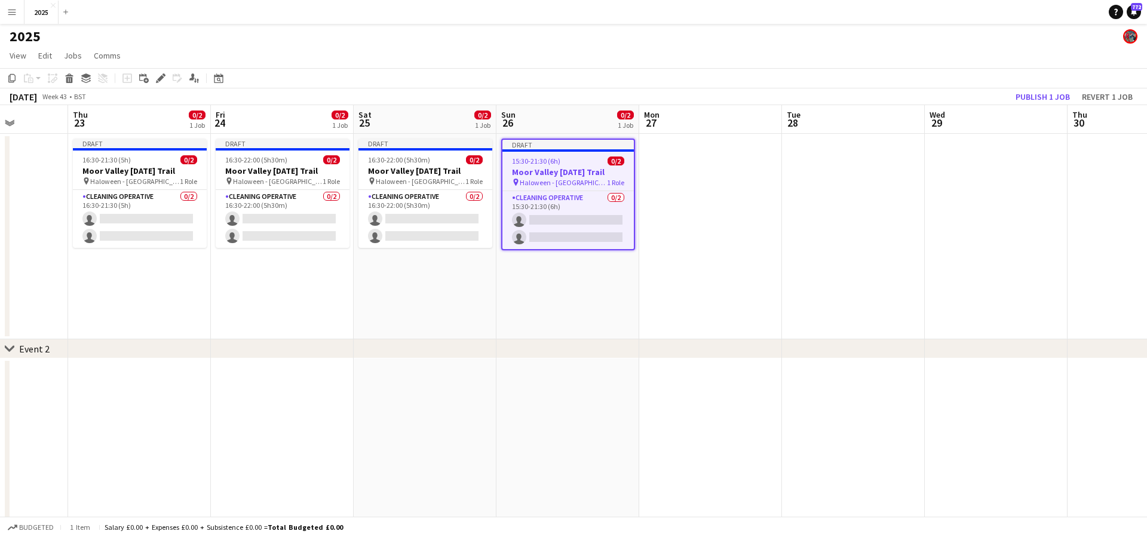
click at [541, 157] on span "15:30-21:30 (6h)" at bounding box center [536, 160] width 48 height 9
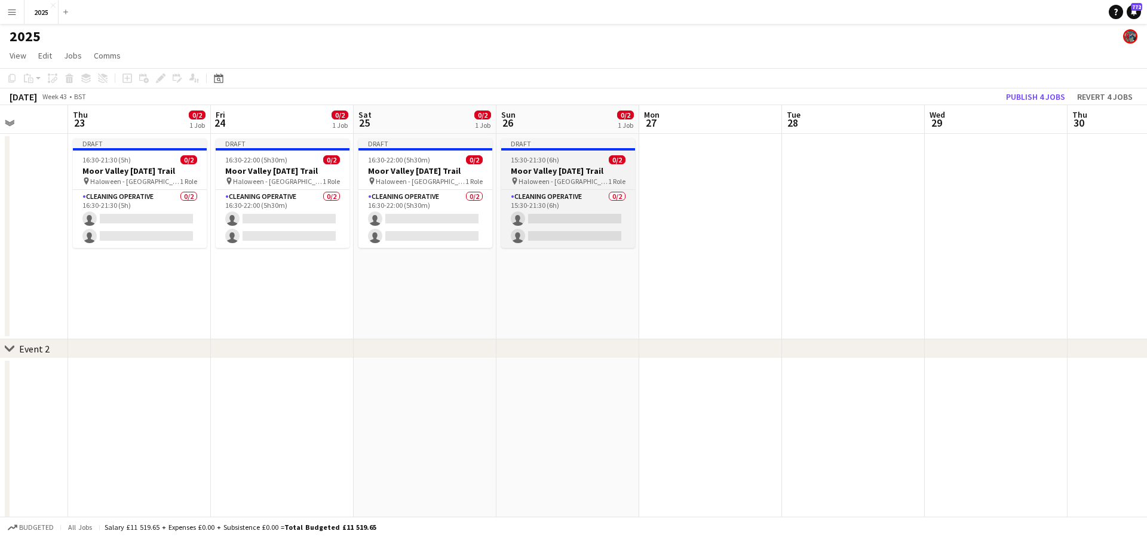
click at [549, 158] on span "15:30-21:30 (6h)" at bounding box center [535, 159] width 48 height 9
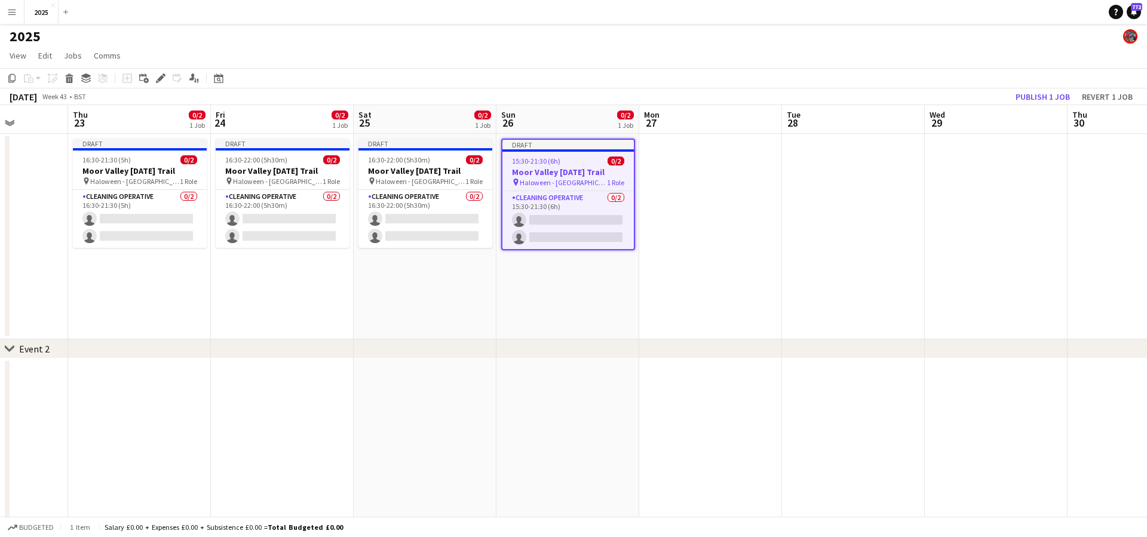
click at [696, 160] on app-date-cell at bounding box center [710, 236] width 143 height 205
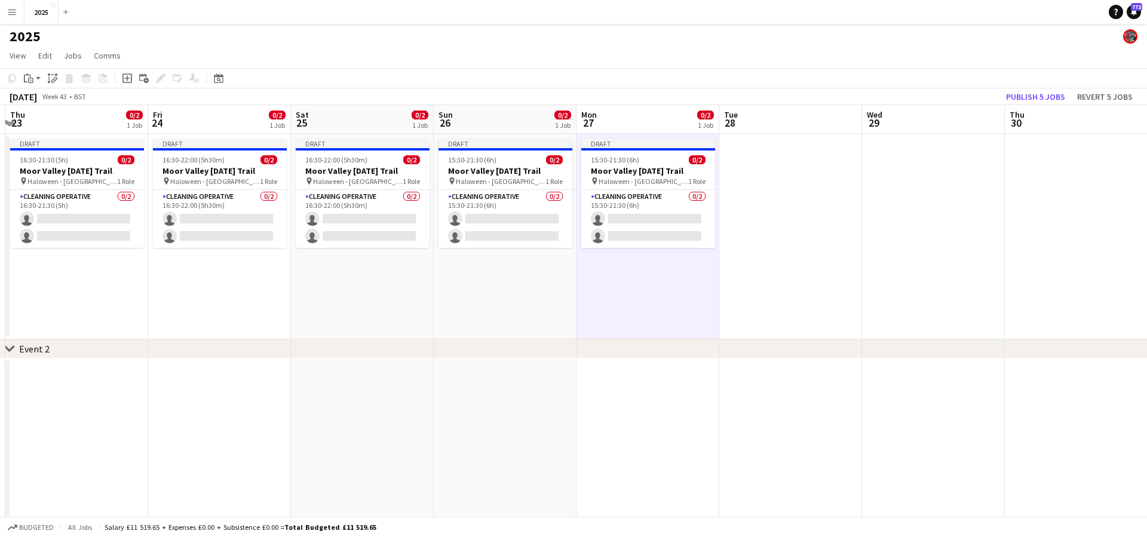
scroll to position [0, 566]
click at [825, 161] on app-date-cell at bounding box center [790, 236] width 143 height 205
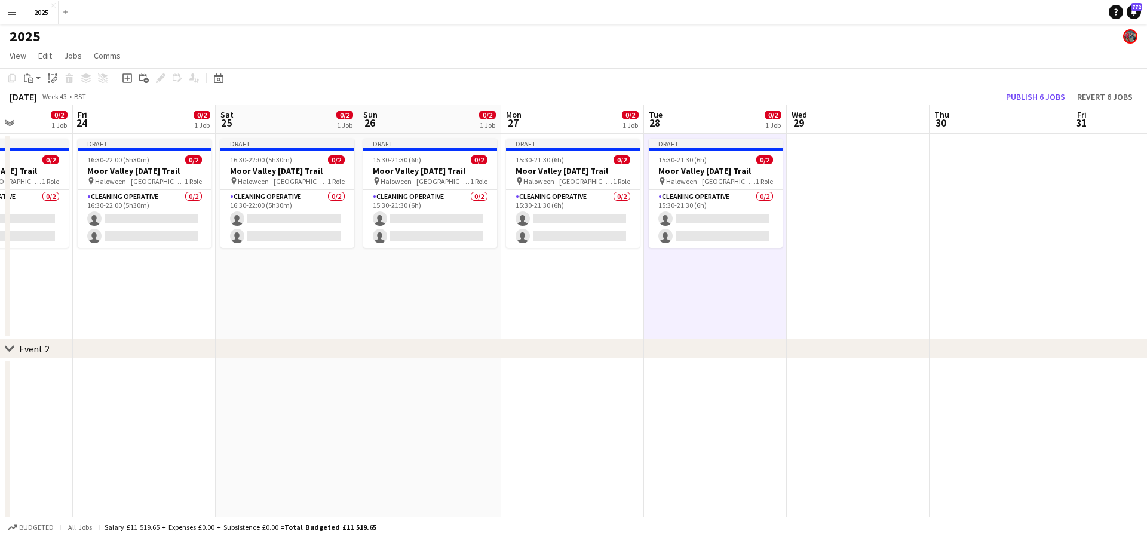
scroll to position [0, 367]
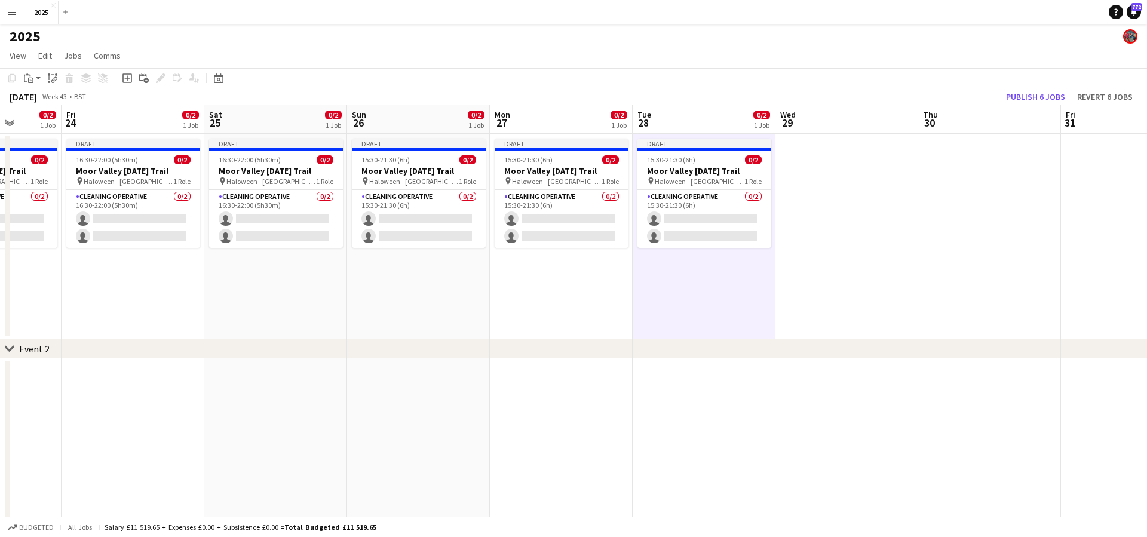
click at [874, 177] on app-date-cell at bounding box center [846, 236] width 143 height 205
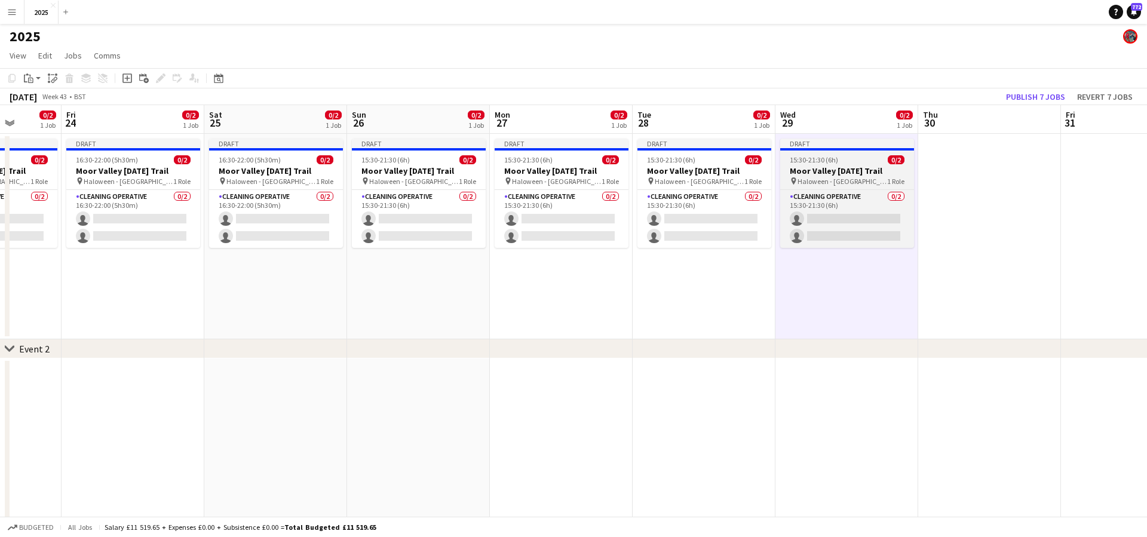
click at [846, 161] on div "15:30-21:30 (6h) 0/2" at bounding box center [847, 159] width 134 height 9
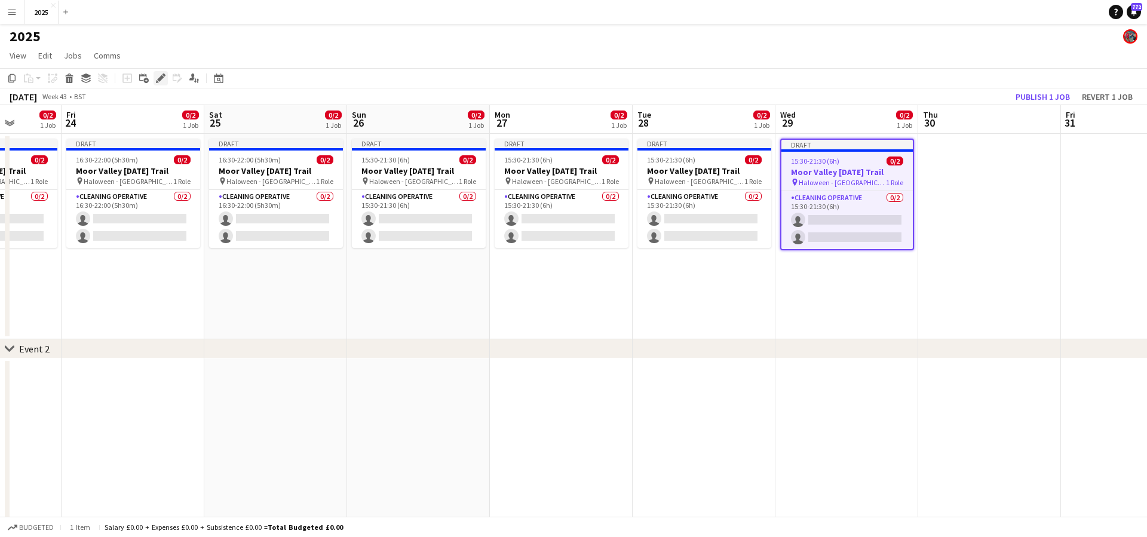
click at [159, 77] on icon "Edit" at bounding box center [161, 78] width 10 height 10
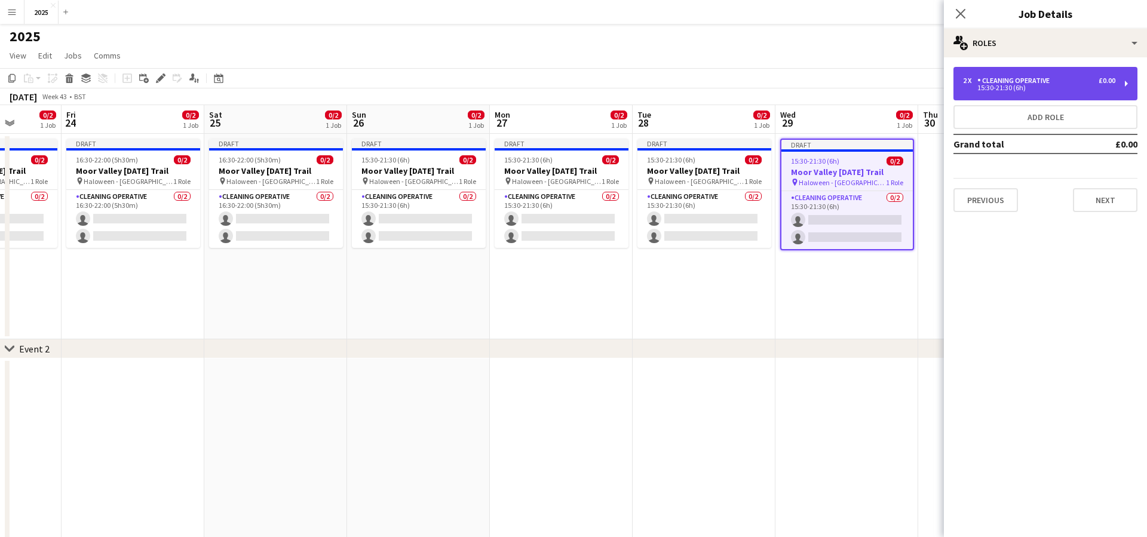
click at [1000, 92] on div "2 x Cleaning Operative £0.00 15:30-21:30 (6h)" at bounding box center [1045, 83] width 184 height 33
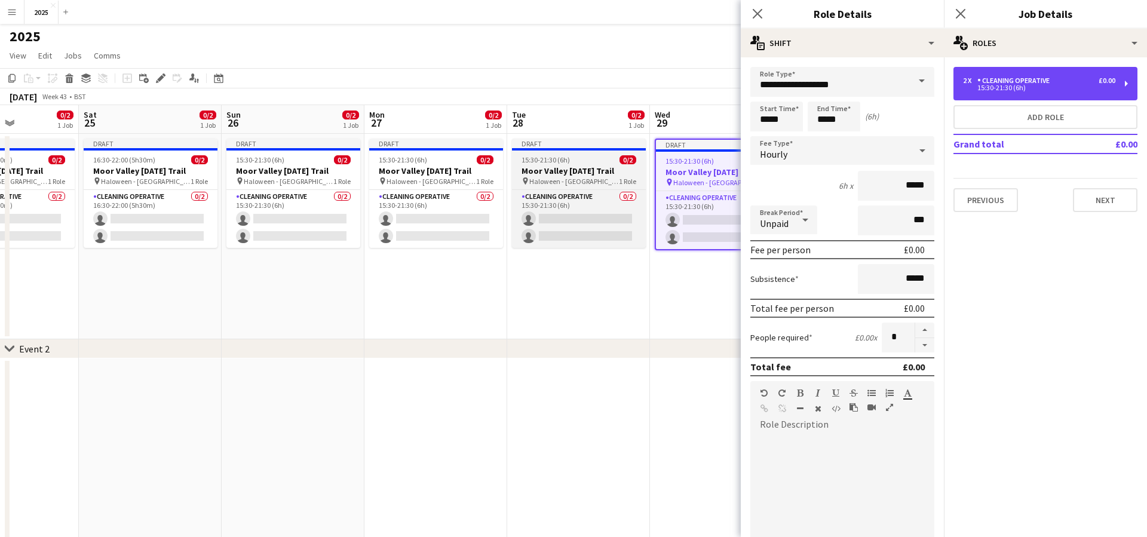
scroll to position [0, 512]
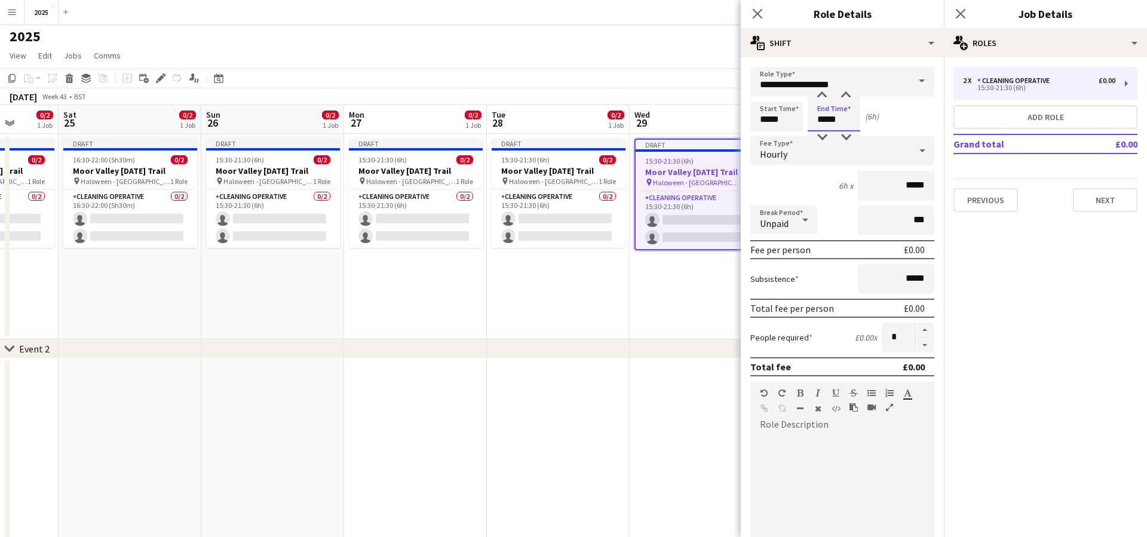
drag, startPoint x: 845, startPoint y: 119, endPoint x: 802, endPoint y: 117, distance: 43.0
click at [802, 117] on div "Start Time ***** End Time ***** (6h)" at bounding box center [842, 117] width 184 height 30
type input "*****"
click at [969, 14] on div "Close pop-in" at bounding box center [960, 13] width 33 height 27
click at [962, 14] on icon "Close pop-in" at bounding box center [959, 13] width 11 height 11
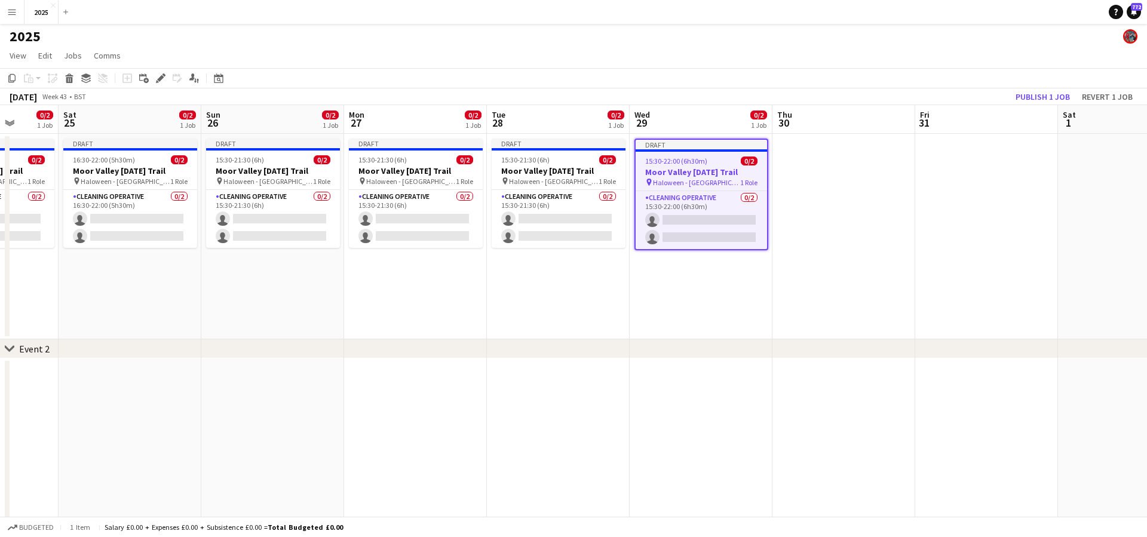
scroll to position [0, 526]
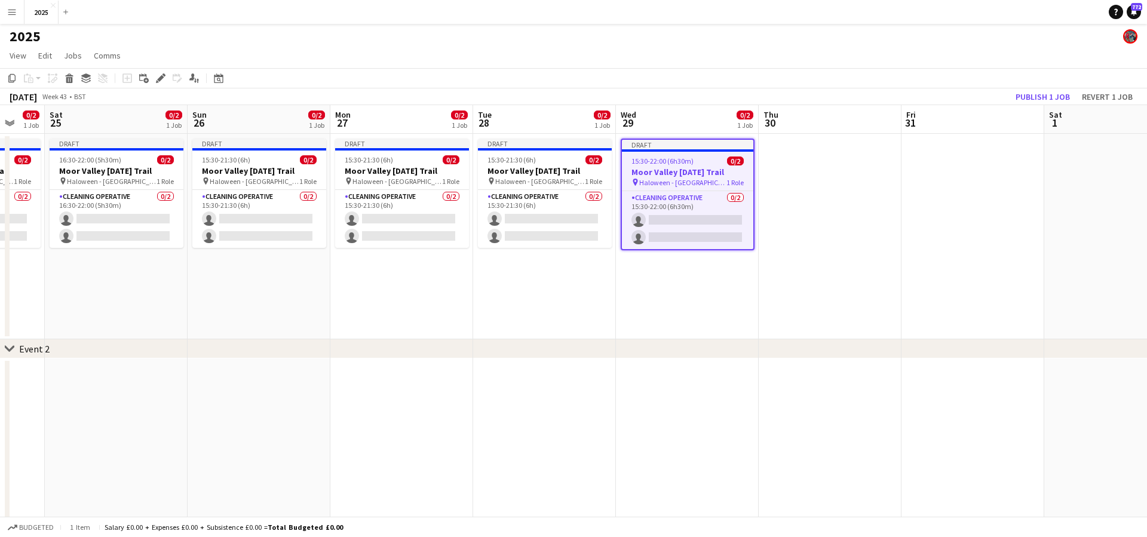
click at [692, 175] on h3 "Moor Valley [DATE] Trail" at bounding box center [687, 172] width 131 height 11
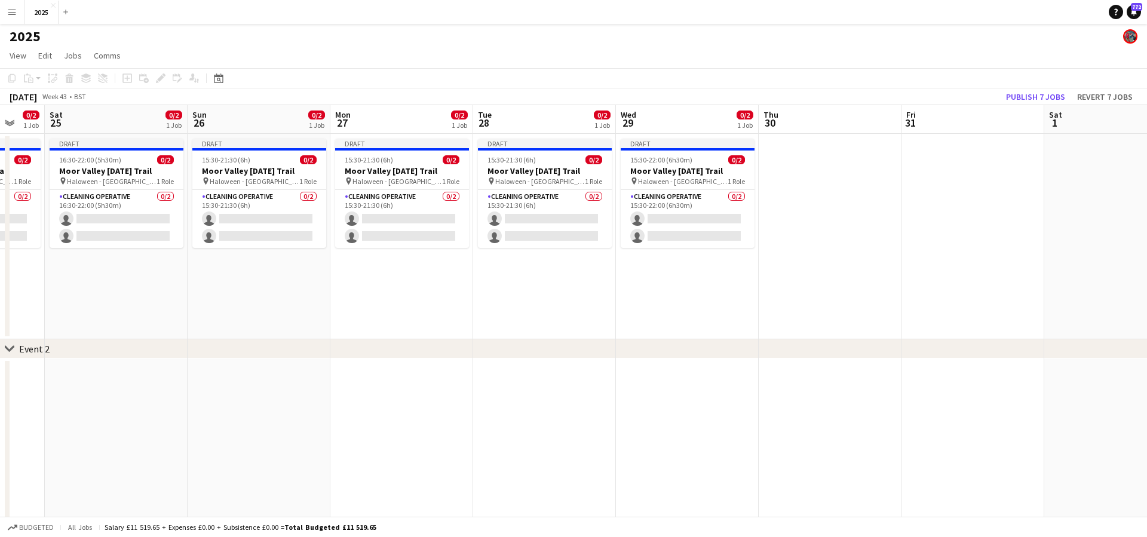
click at [815, 168] on app-date-cell at bounding box center [830, 236] width 143 height 205
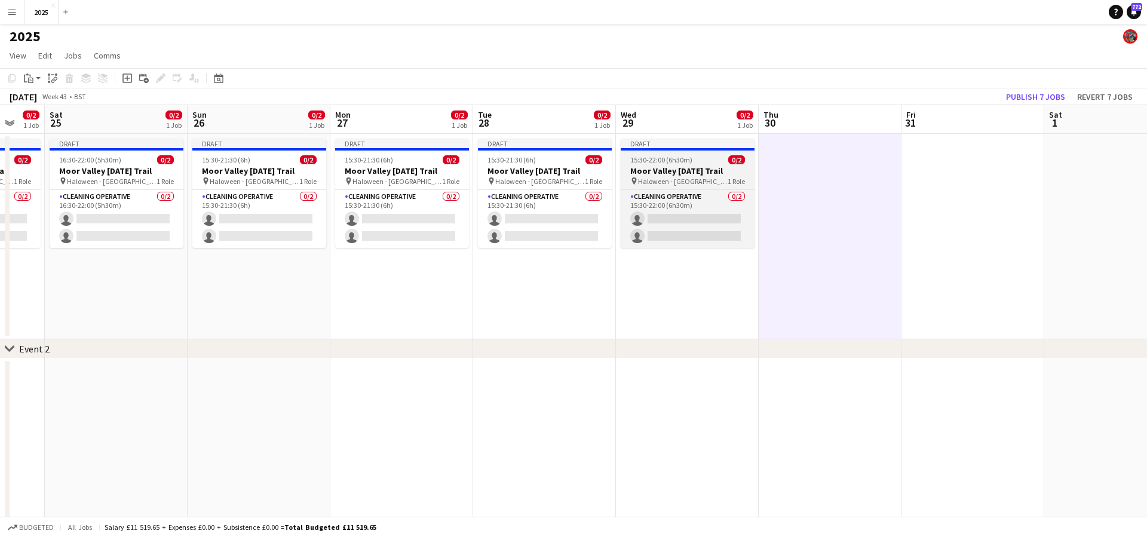
click at [684, 174] on h3 "Moor Valley [DATE] Trail" at bounding box center [688, 170] width 134 height 11
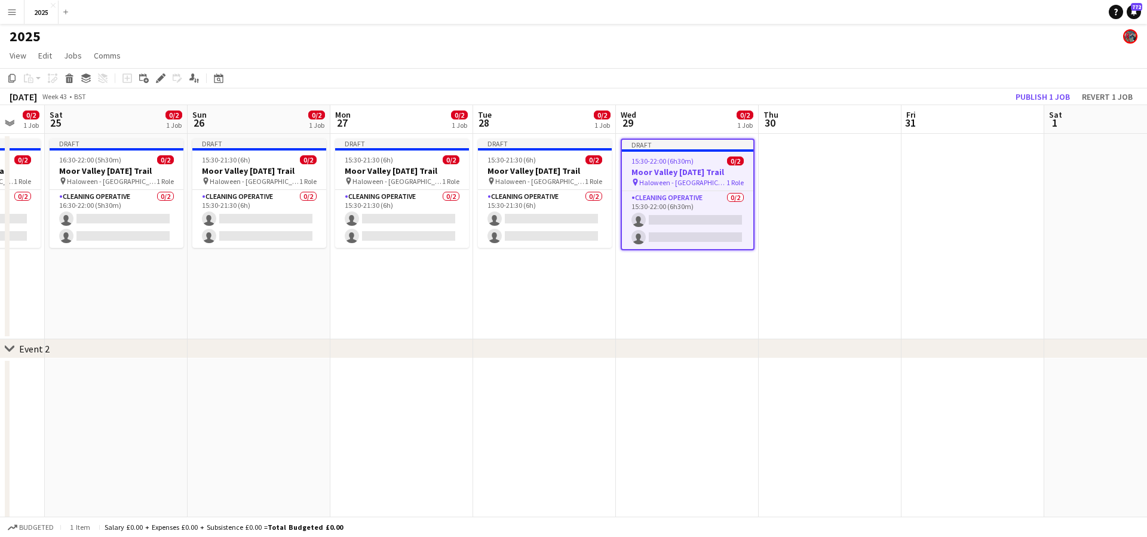
click at [793, 169] on app-date-cell at bounding box center [830, 236] width 143 height 205
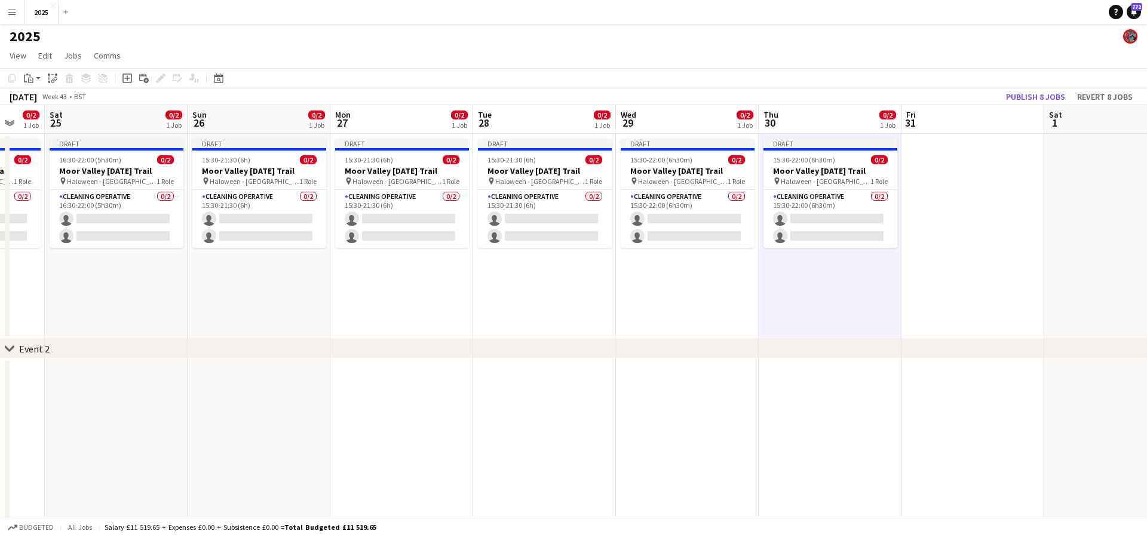
click at [944, 170] on app-date-cell at bounding box center [972, 236] width 143 height 205
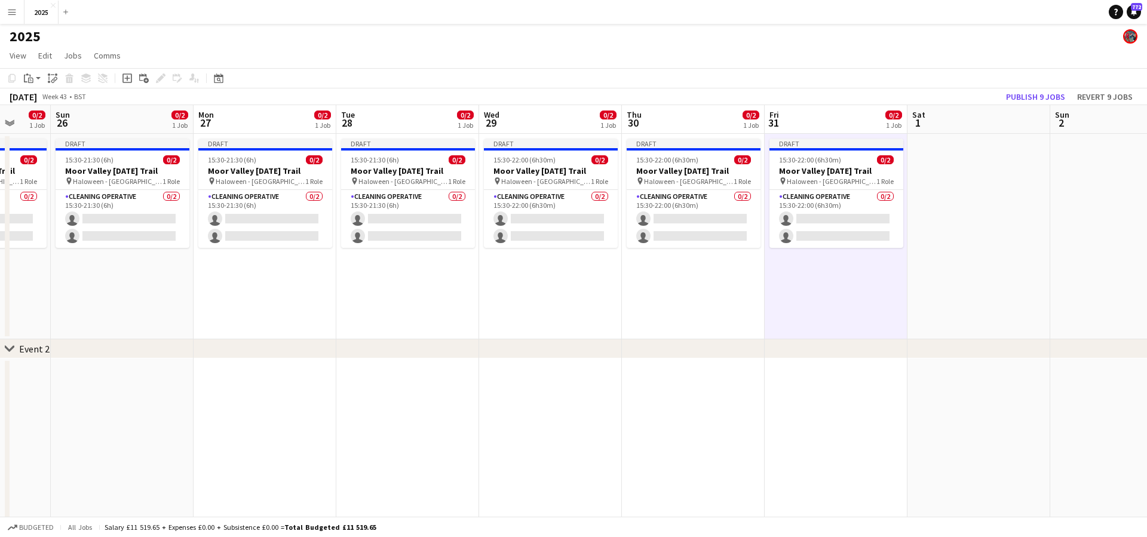
scroll to position [0, 388]
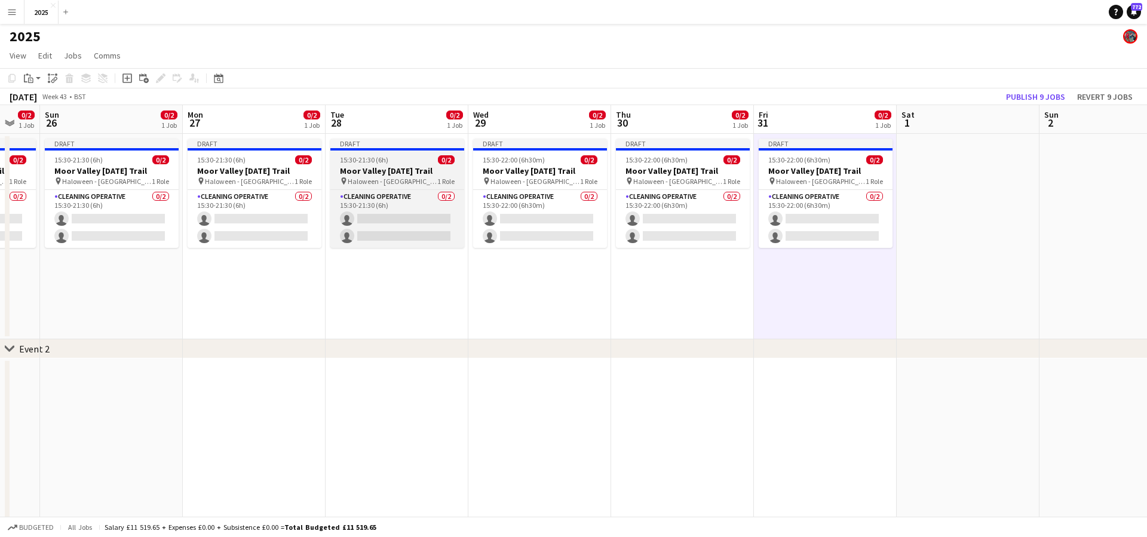
click at [387, 162] on span "15:30-21:30 (6h)" at bounding box center [364, 159] width 48 height 9
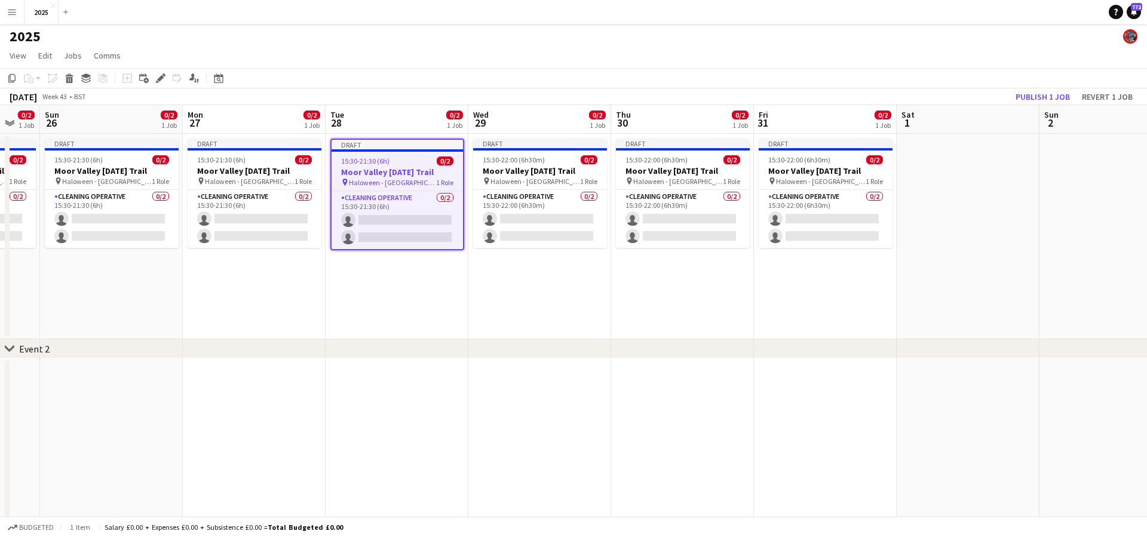
click at [945, 165] on app-date-cell at bounding box center [968, 236] width 143 height 205
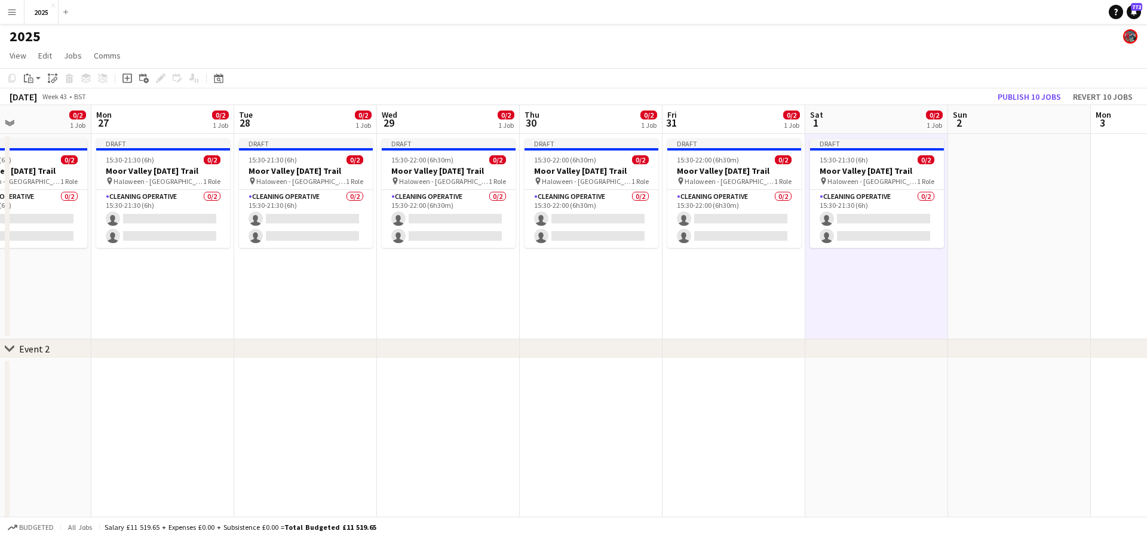
click at [1002, 183] on app-date-cell at bounding box center [1019, 236] width 143 height 205
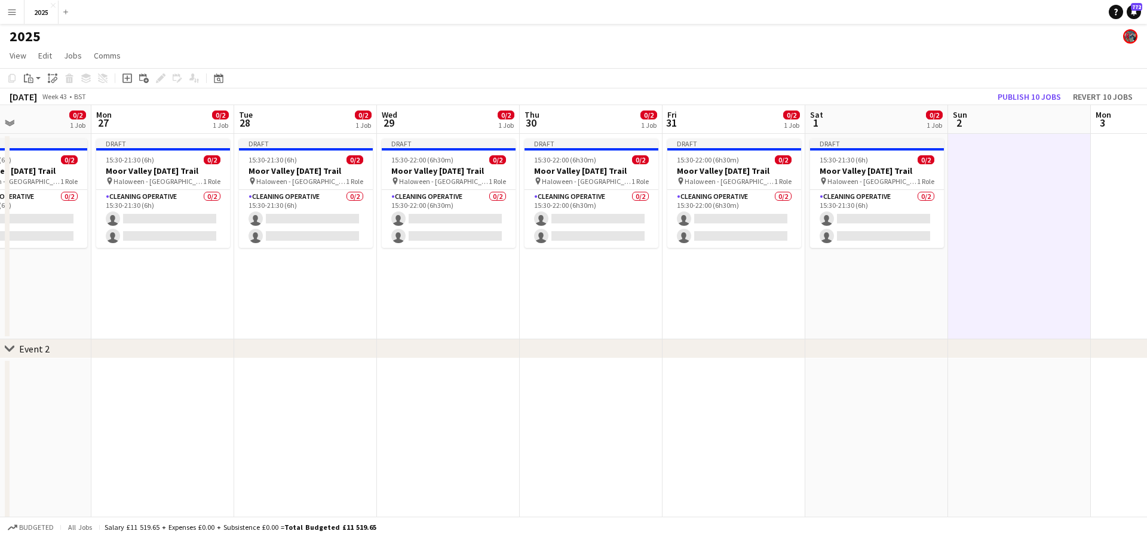
scroll to position [0, 462]
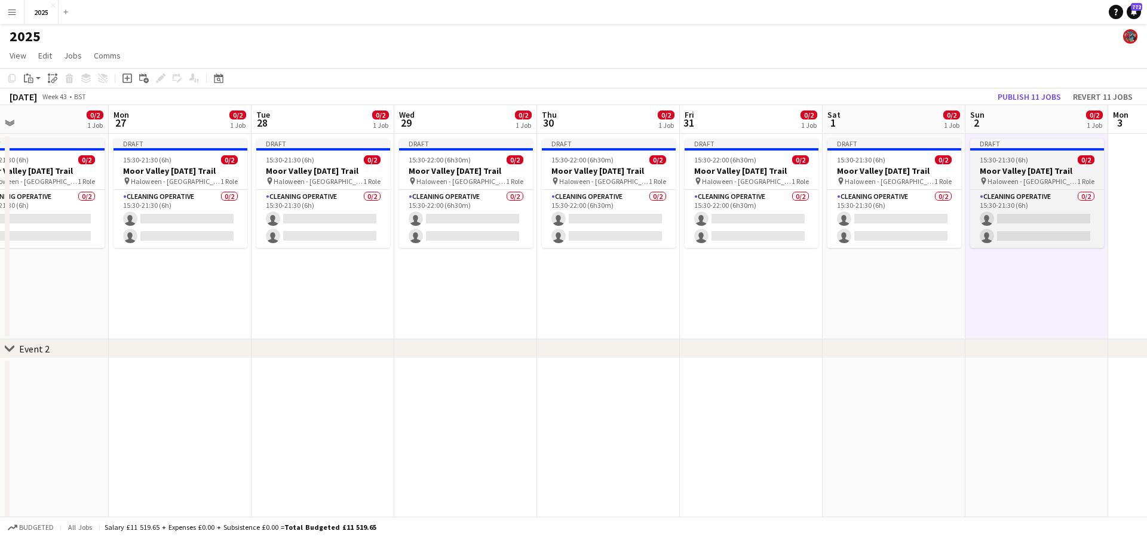
click at [1001, 164] on app-job-card "Draft 15:30-21:30 (6h) 0/2 Moor Valley [DATE] Trail pin Haloween - [GEOGRAPHIC_…" at bounding box center [1037, 193] width 134 height 109
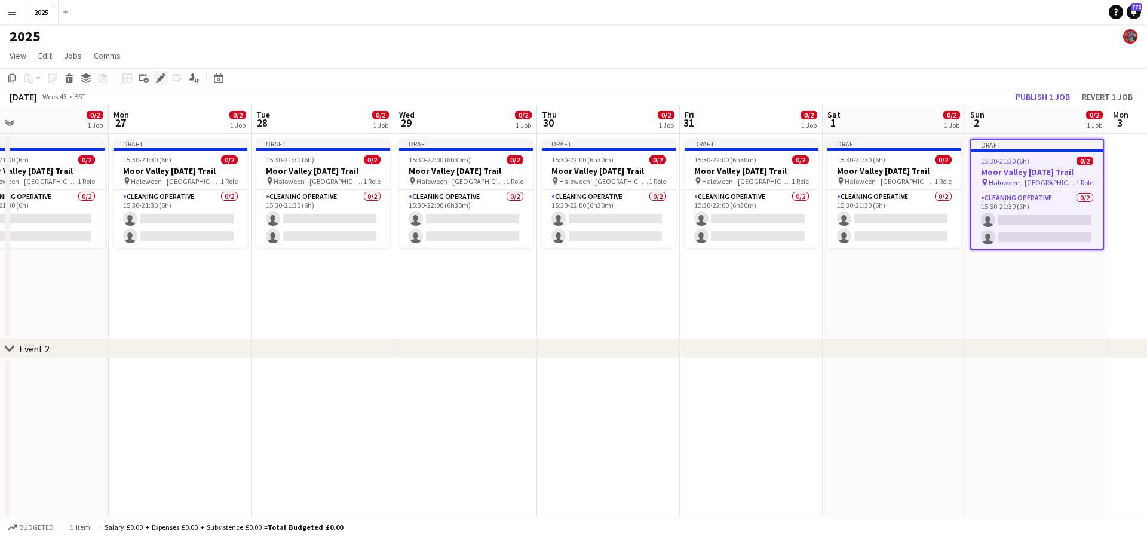
click at [159, 78] on icon at bounding box center [160, 78] width 7 height 7
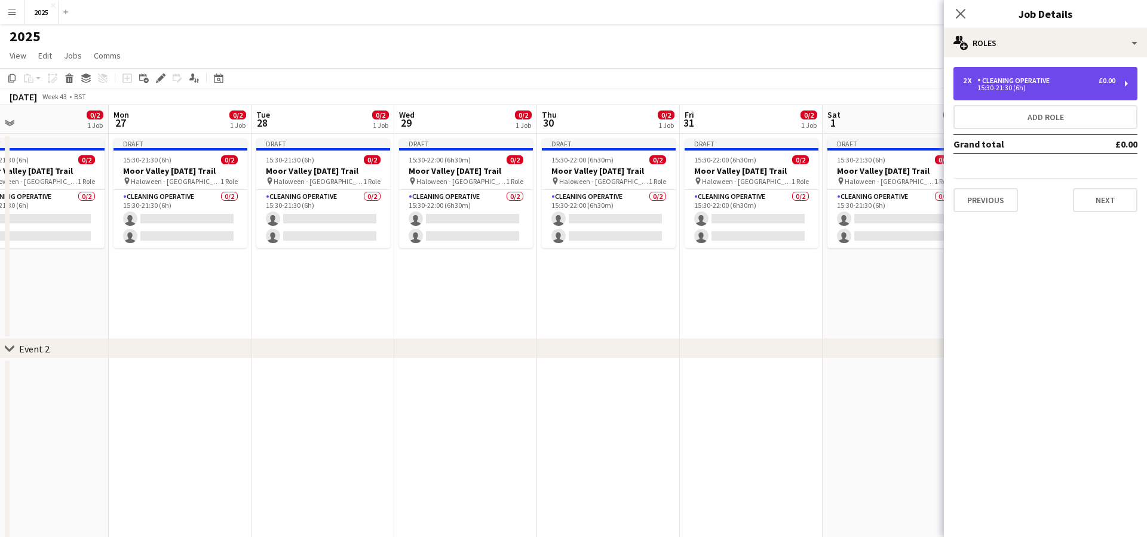
click at [979, 84] on div "Cleaning Operative" at bounding box center [1015, 80] width 77 height 8
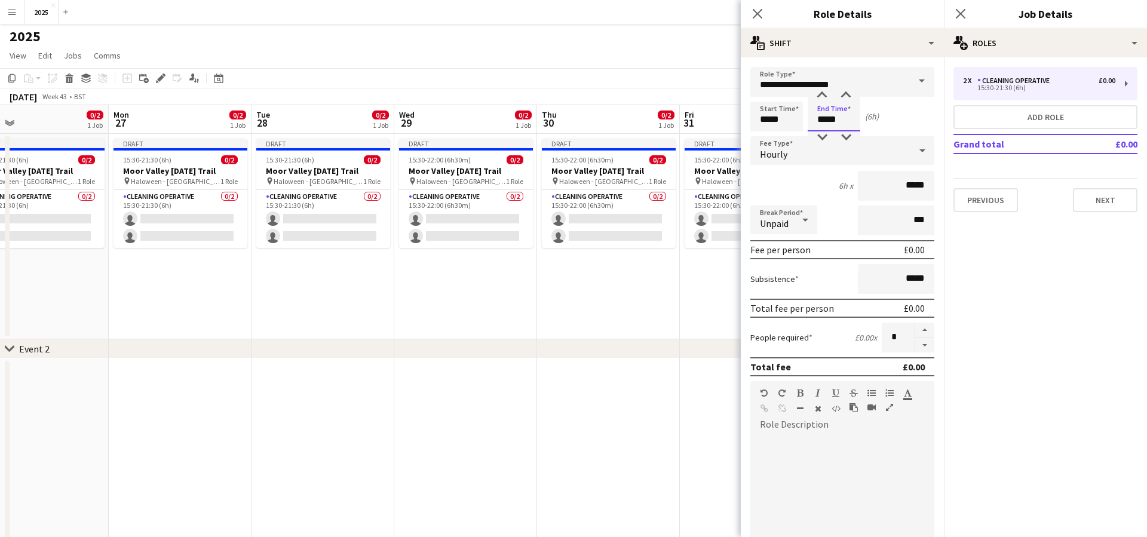
drag, startPoint x: 852, startPoint y: 119, endPoint x: 716, endPoint y: 115, distance: 135.6
click at [717, 115] on body "Menu Boards Boards Boards All jobs Status Workforce Workforce My Workforce Recr…" at bounding box center [573, 475] width 1147 height 953
type input "*****"
click at [760, 13] on icon "Close pop-in" at bounding box center [756, 13] width 11 height 11
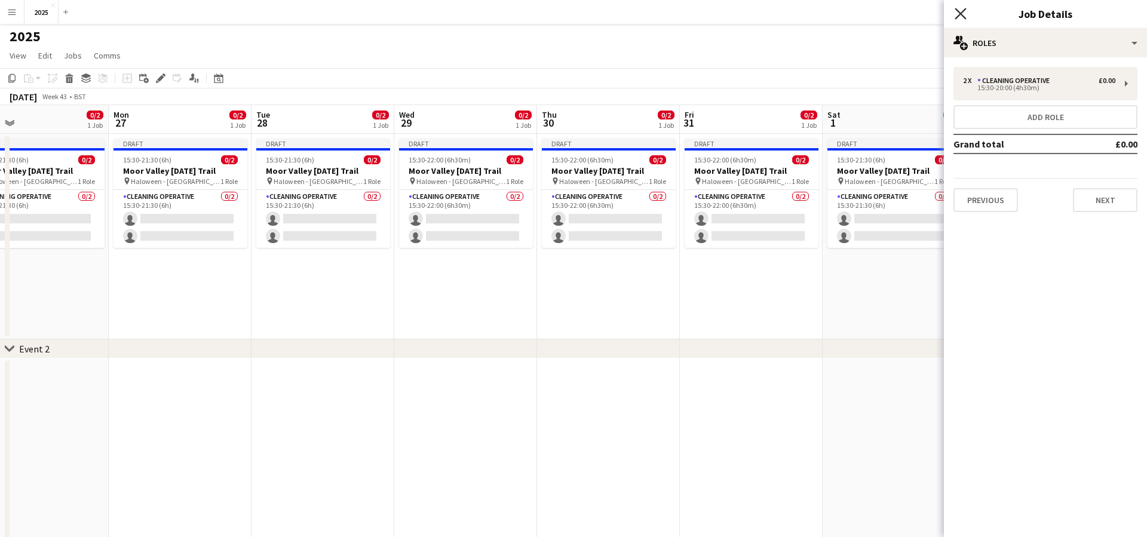
click at [965, 10] on icon at bounding box center [959, 13] width 11 height 11
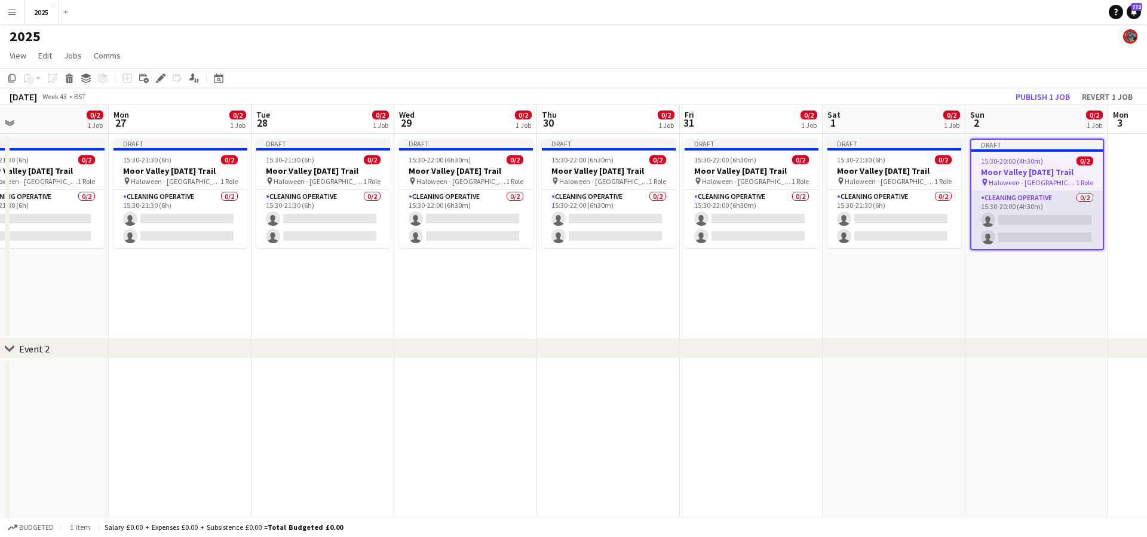
drag, startPoint x: 1065, startPoint y: 291, endPoint x: 1046, endPoint y: 219, distance: 74.6
click at [1065, 291] on app-date-cell "Draft 15:30-20:00 (4h30m) 0/2 Moor Valley [DATE] Trail pin Haloween - [GEOGRAPH…" at bounding box center [1036, 236] width 143 height 205
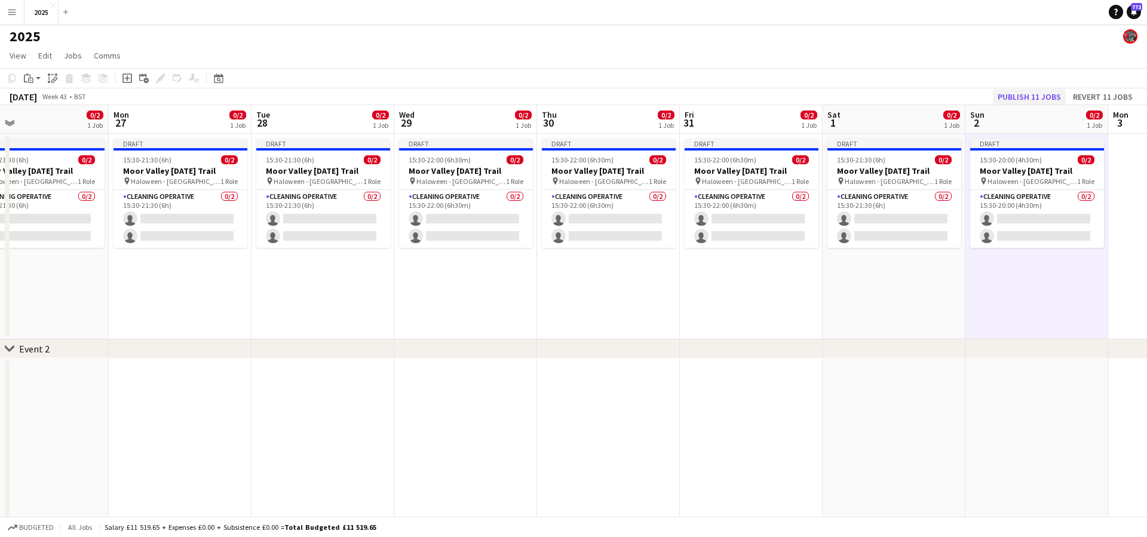
click at [1035, 100] on button "Publish 11 jobs" at bounding box center [1029, 97] width 73 height 16
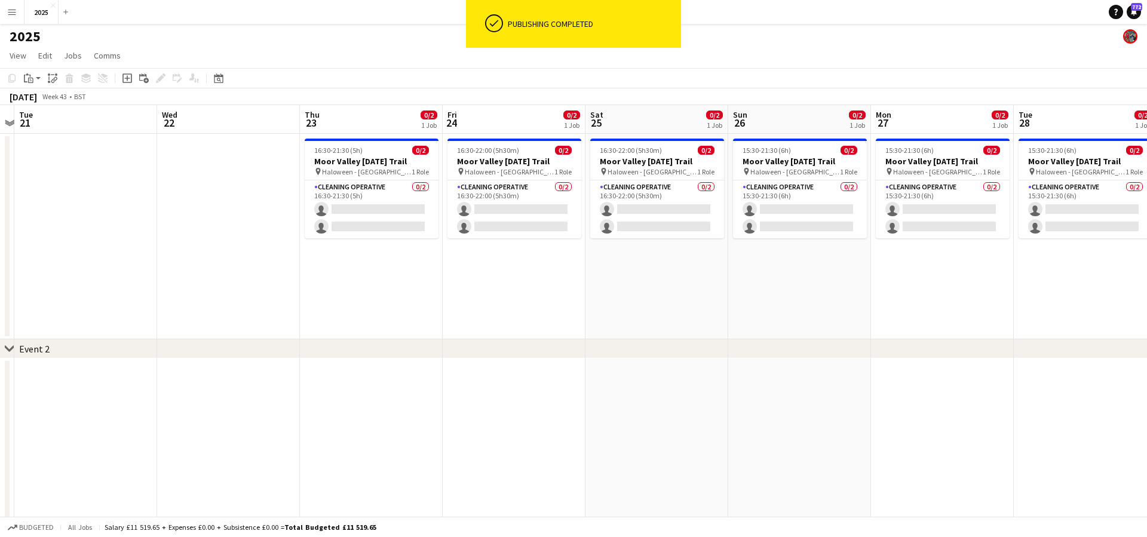
scroll to position [0, 282]
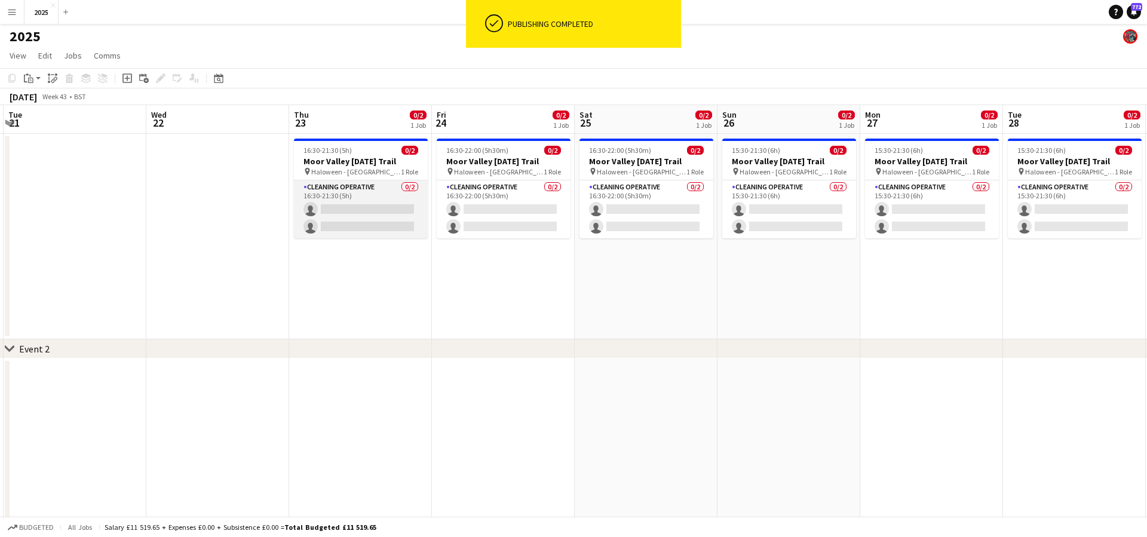
click at [351, 210] on app-card-role "Cleaning Operative 0/2 16:30-21:30 (5h) single-neutral-actions single-neutral-a…" at bounding box center [361, 209] width 134 height 58
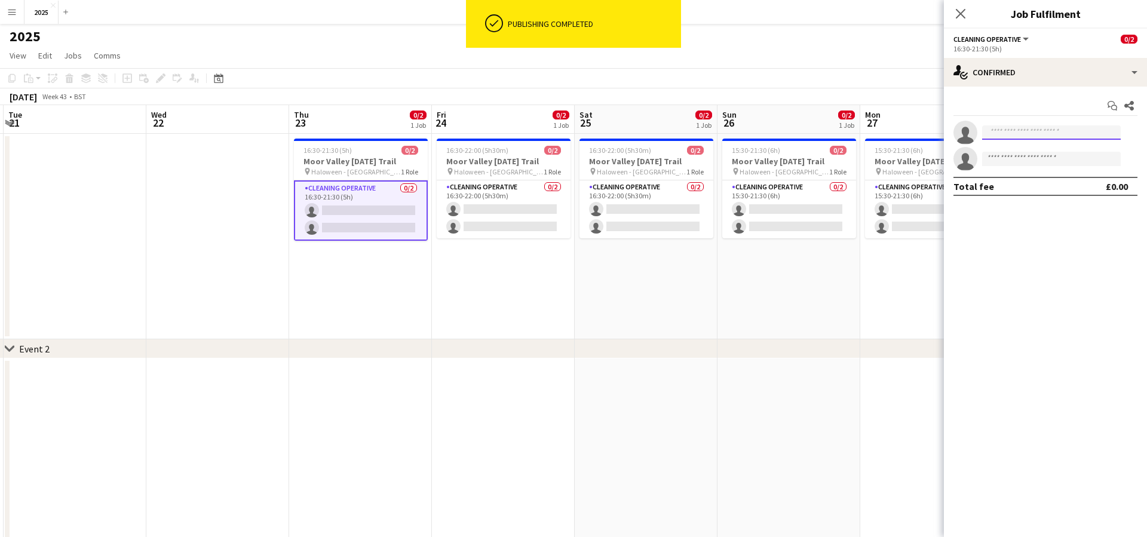
click at [1048, 136] on input at bounding box center [1051, 132] width 139 height 14
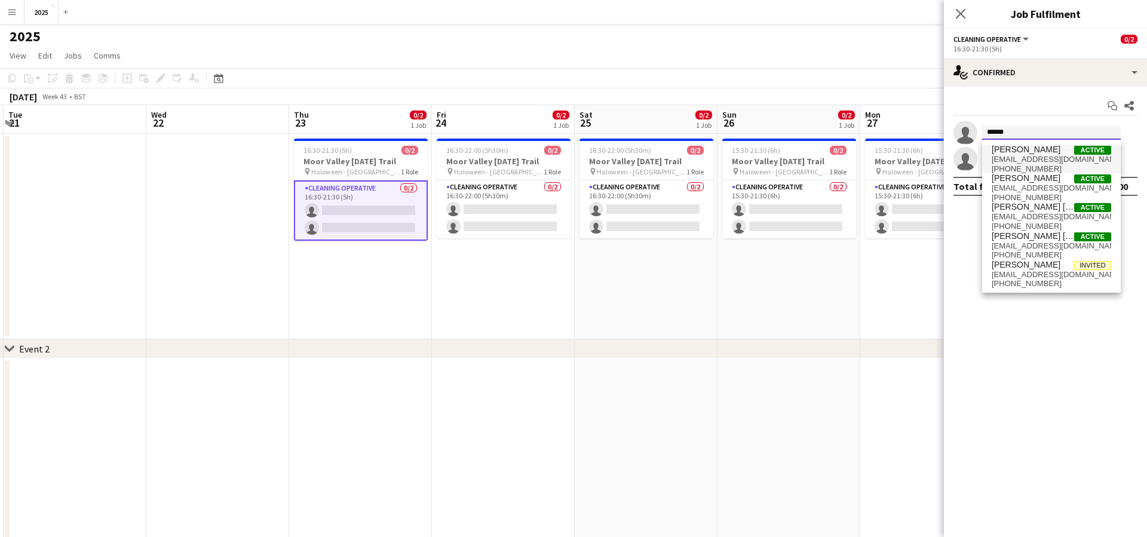
type input "******"
drag, startPoint x: 1016, startPoint y: 152, endPoint x: 1057, endPoint y: 160, distance: 41.5
click at [1057, 160] on span "[EMAIL_ADDRESS][DOMAIN_NAME]" at bounding box center [1050, 160] width 119 height 10
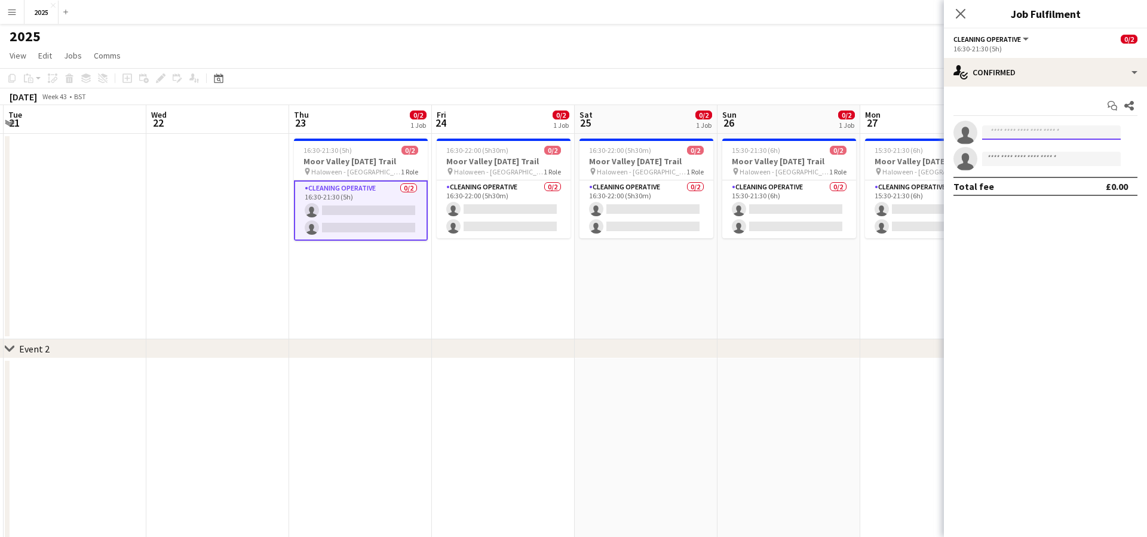
type input "*"
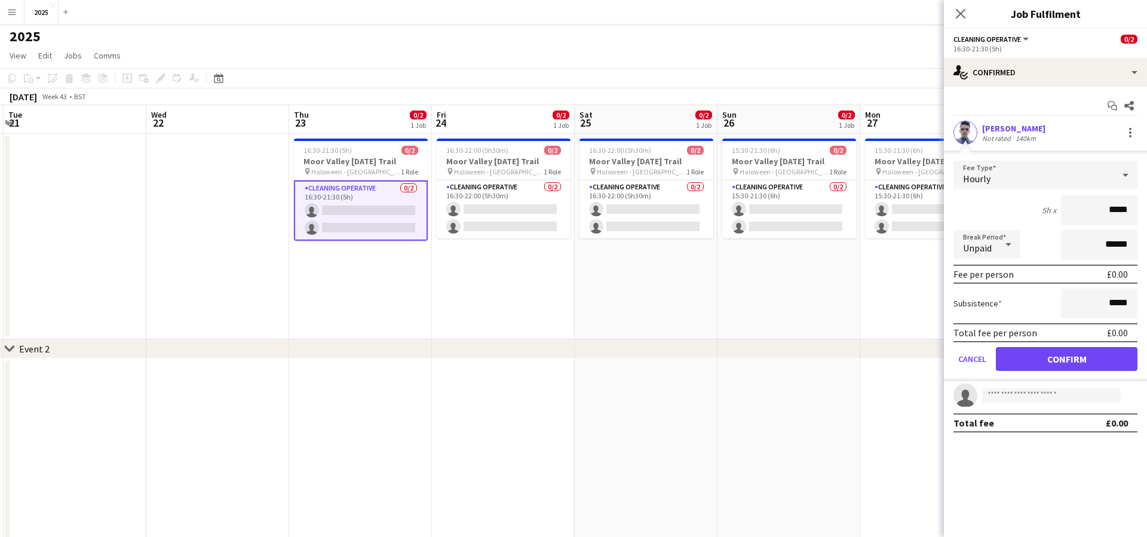
type input "*****"
click at [1043, 364] on button "Confirm" at bounding box center [1067, 359] width 142 height 24
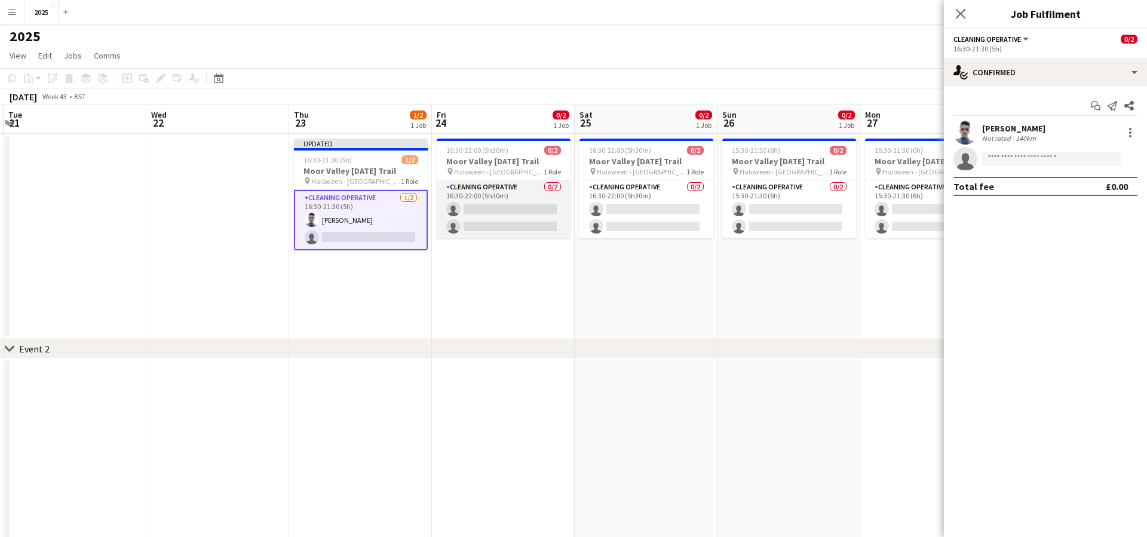
click at [521, 202] on app-card-role "Cleaning Operative 0/2 16:30-22:00 (5h30m) single-neutral-actions single-neutra…" at bounding box center [504, 209] width 134 height 58
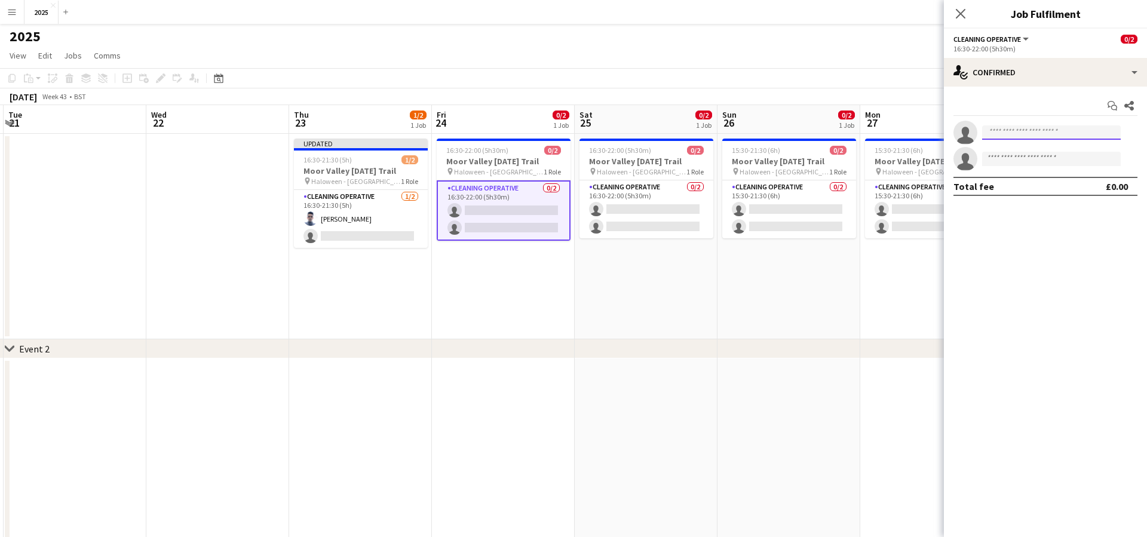
click at [997, 136] on input at bounding box center [1051, 132] width 139 height 14
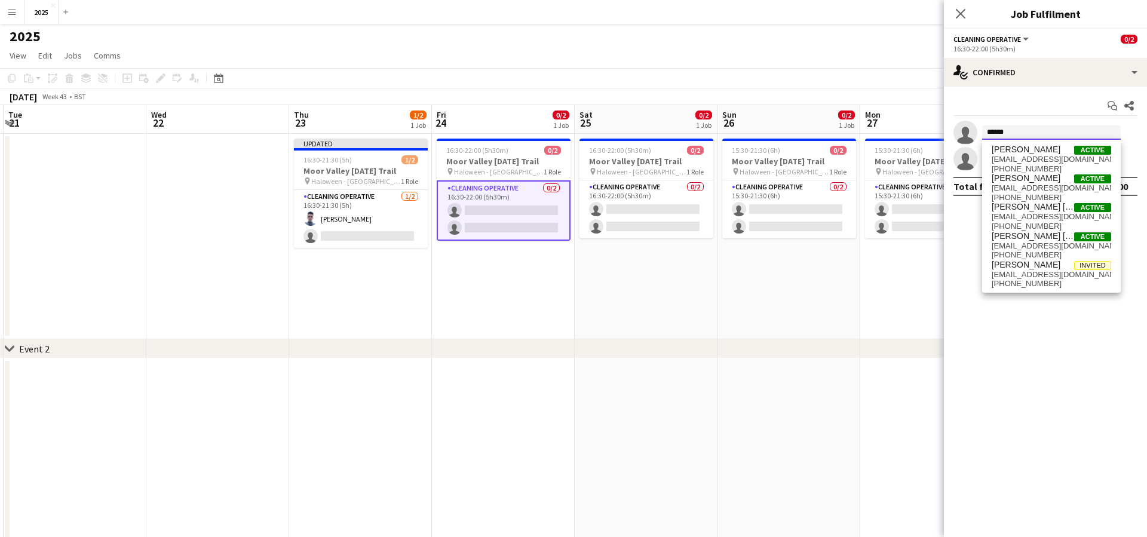
type input "******"
drag, startPoint x: 1008, startPoint y: 152, endPoint x: 1033, endPoint y: 164, distance: 27.8
click at [1033, 164] on span "[PHONE_NUMBER]" at bounding box center [1050, 169] width 119 height 10
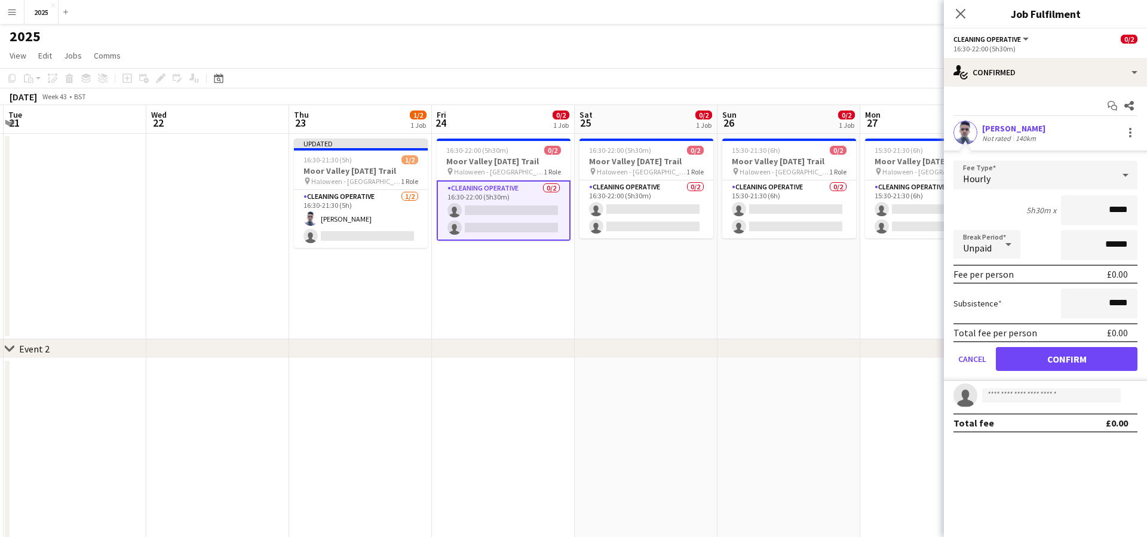
click at [1027, 361] on button "Confirm" at bounding box center [1067, 359] width 142 height 24
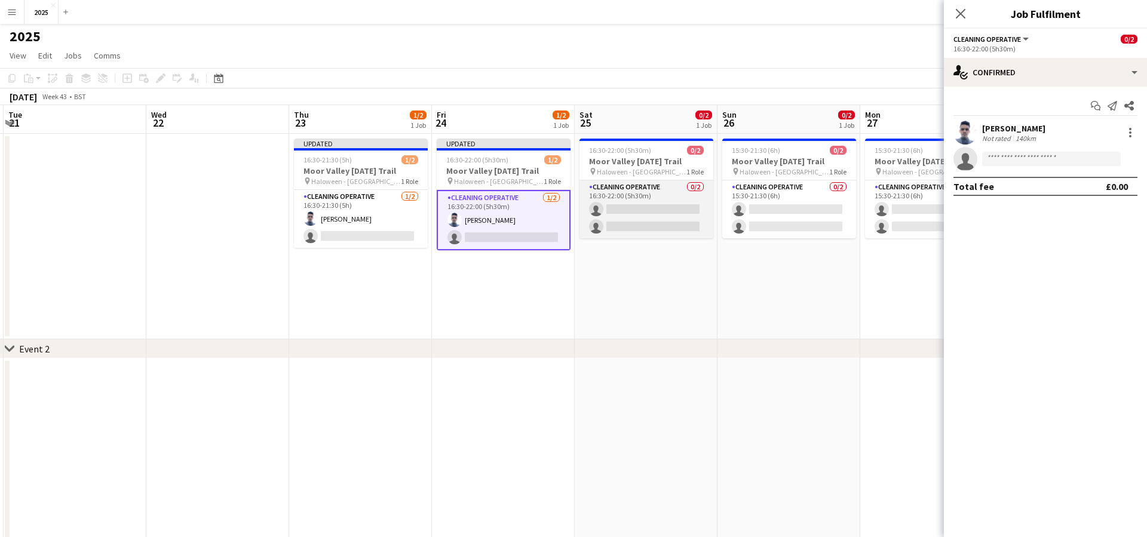
click at [649, 208] on app-card-role "Cleaning Operative 0/2 16:30-22:00 (5h30m) single-neutral-actions single-neutra…" at bounding box center [646, 209] width 134 height 58
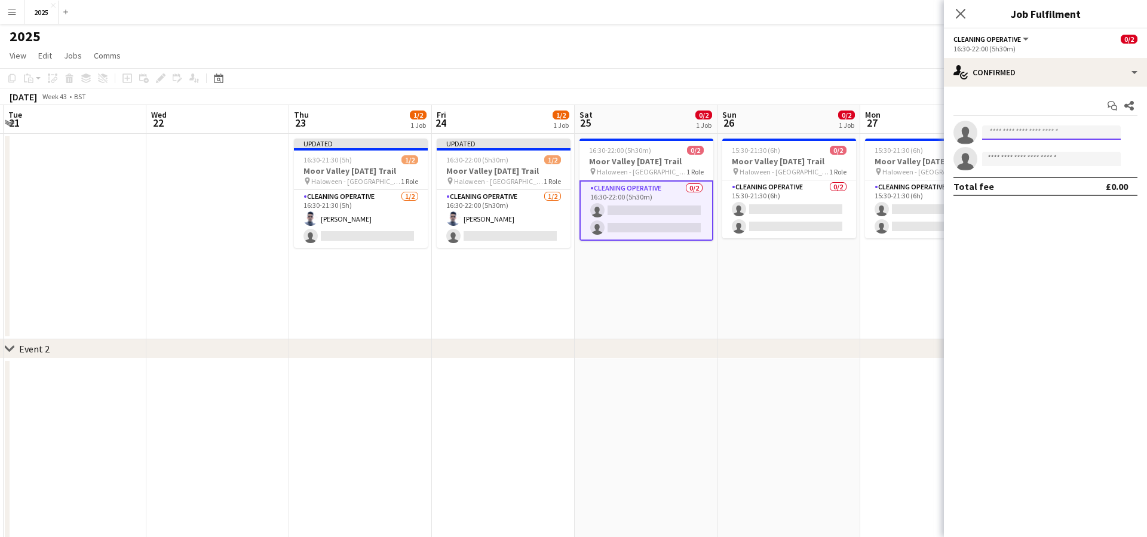
click at [988, 131] on input at bounding box center [1051, 132] width 139 height 14
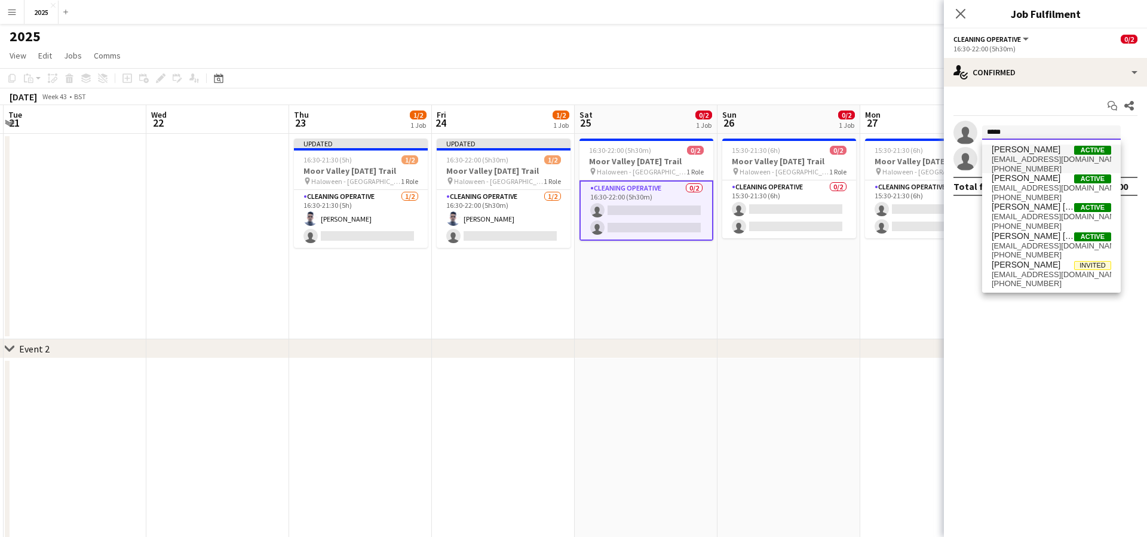
type input "*****"
click at [1011, 156] on span "[EMAIL_ADDRESS][DOMAIN_NAME]" at bounding box center [1050, 160] width 119 height 10
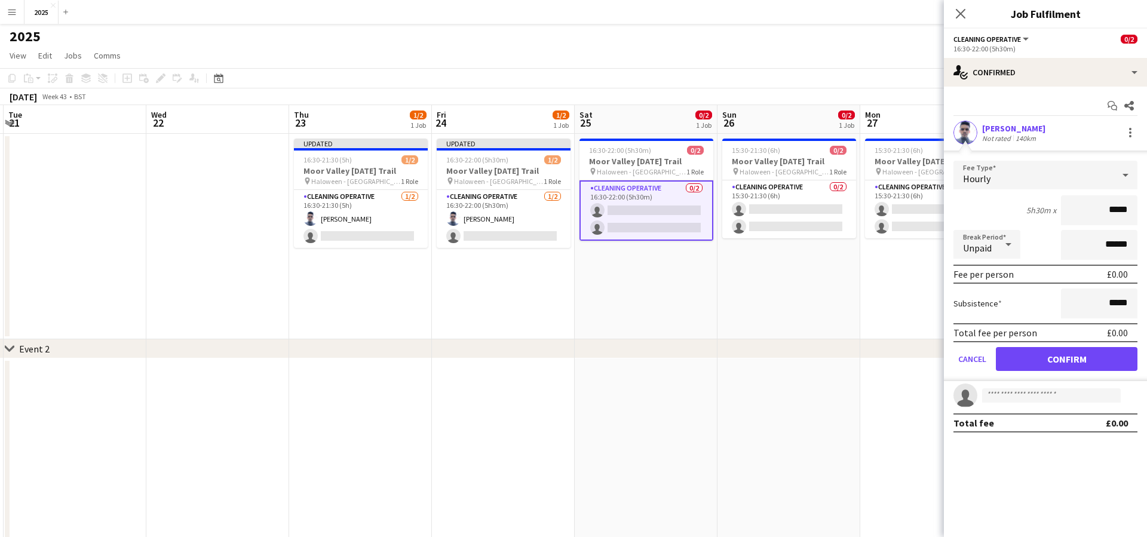
click at [1033, 363] on button "Confirm" at bounding box center [1067, 359] width 142 height 24
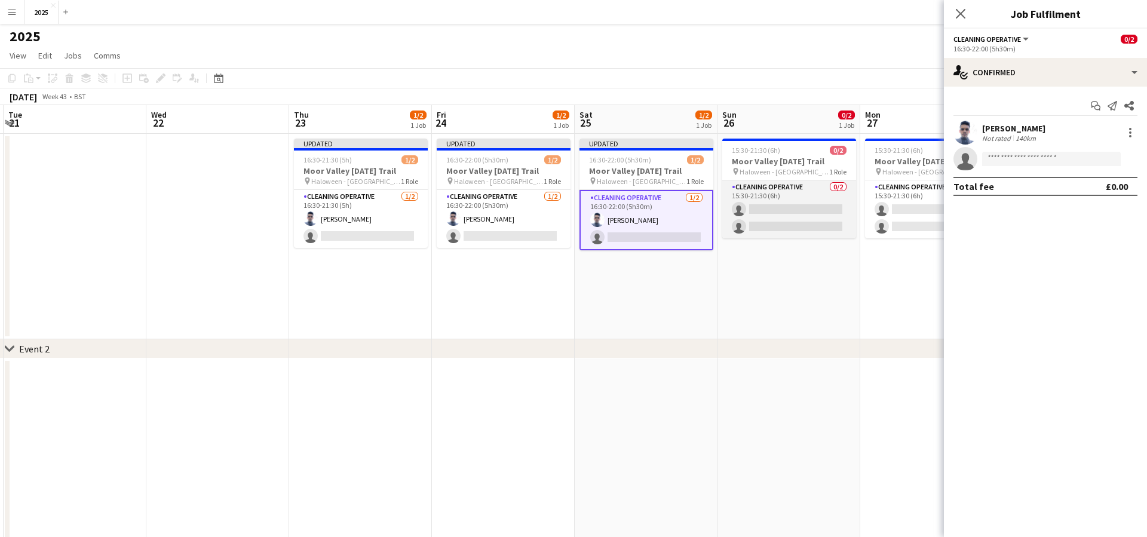
click at [813, 210] on app-card-role "Cleaning Operative 0/2 15:30-21:30 (6h) single-neutral-actions single-neutral-a…" at bounding box center [789, 209] width 134 height 58
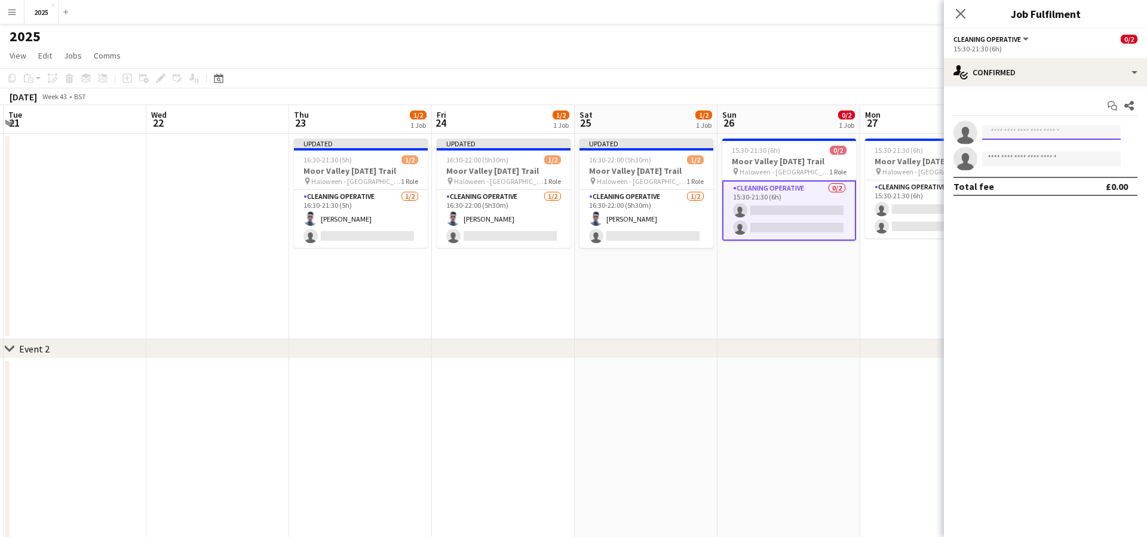
click at [998, 134] on input at bounding box center [1051, 132] width 139 height 14
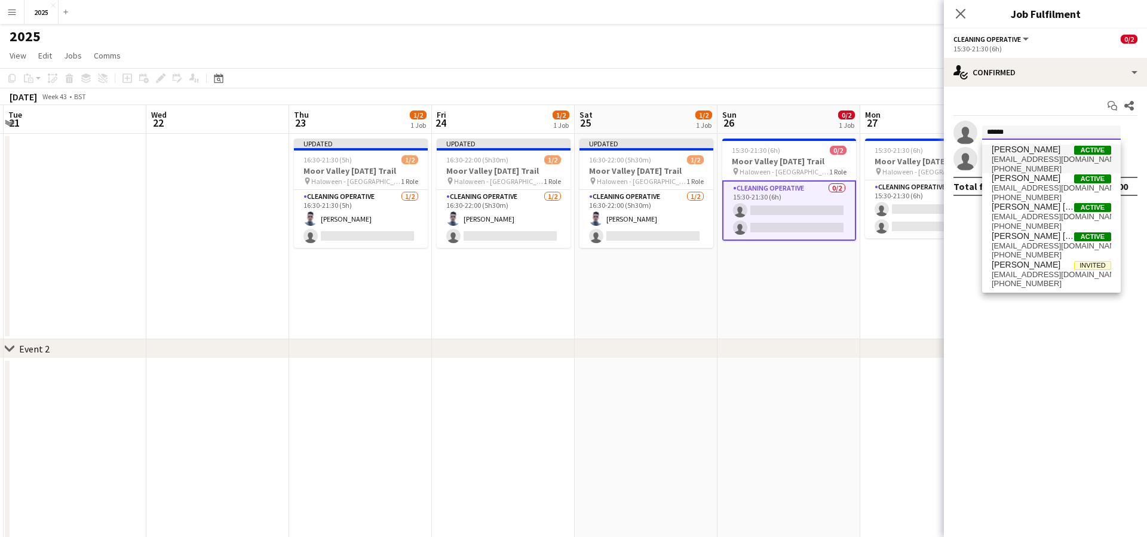
type input "******"
drag, startPoint x: 1010, startPoint y: 152, endPoint x: 1017, endPoint y: 159, distance: 10.2
click at [1017, 159] on span "[EMAIL_ADDRESS][DOMAIN_NAME]" at bounding box center [1050, 160] width 119 height 10
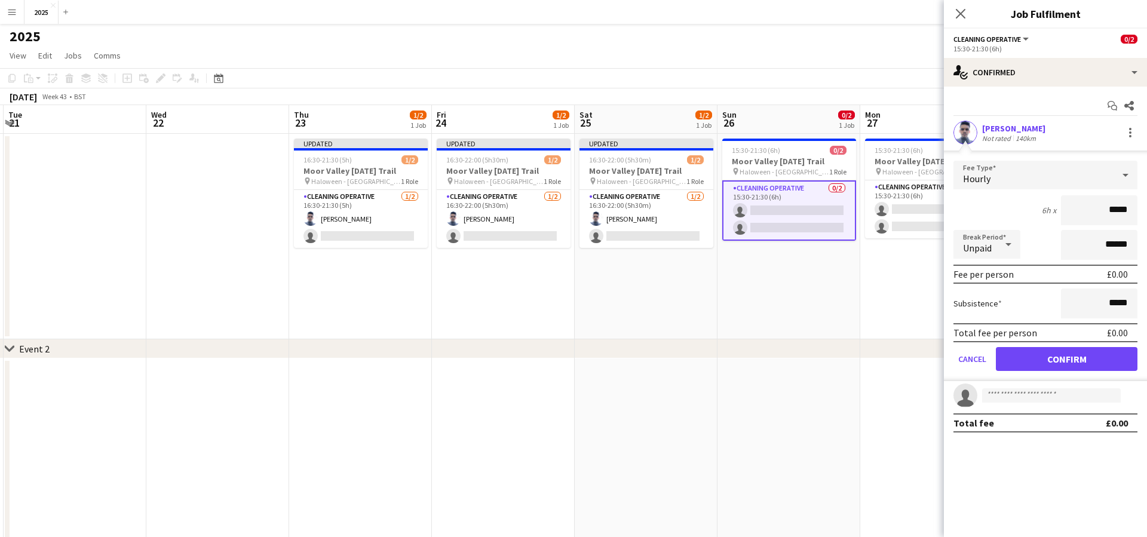
click at [1018, 360] on button "Confirm" at bounding box center [1067, 359] width 142 height 24
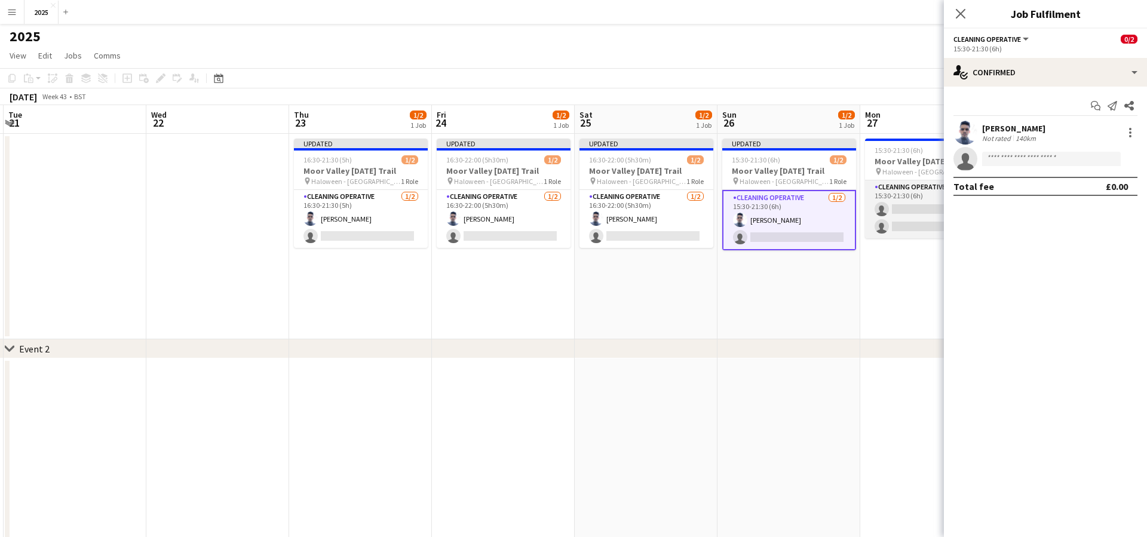
click at [909, 207] on app-card-role "Cleaning Operative 0/2 15:30-21:30 (6h) single-neutral-actions single-neutral-a…" at bounding box center [932, 209] width 134 height 58
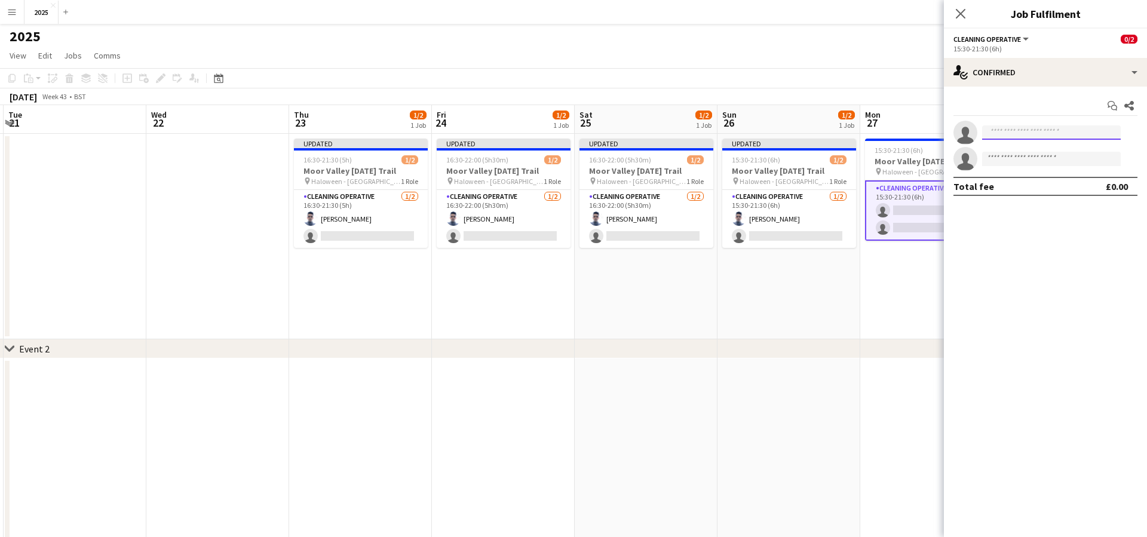
click at [1020, 134] on input at bounding box center [1051, 132] width 139 height 14
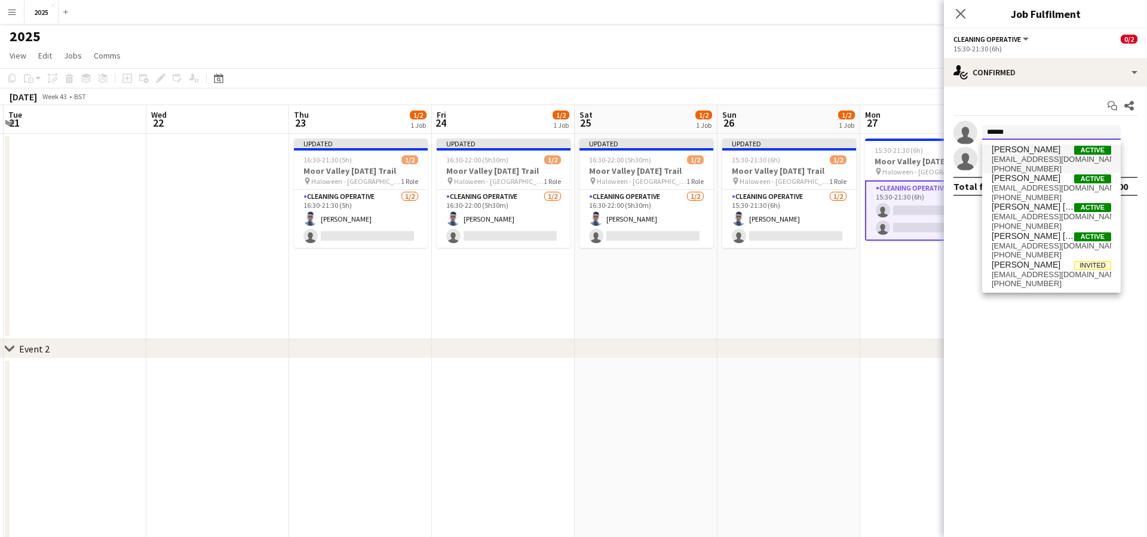
type input "******"
click at [1026, 157] on span "[EMAIL_ADDRESS][DOMAIN_NAME]" at bounding box center [1050, 160] width 119 height 10
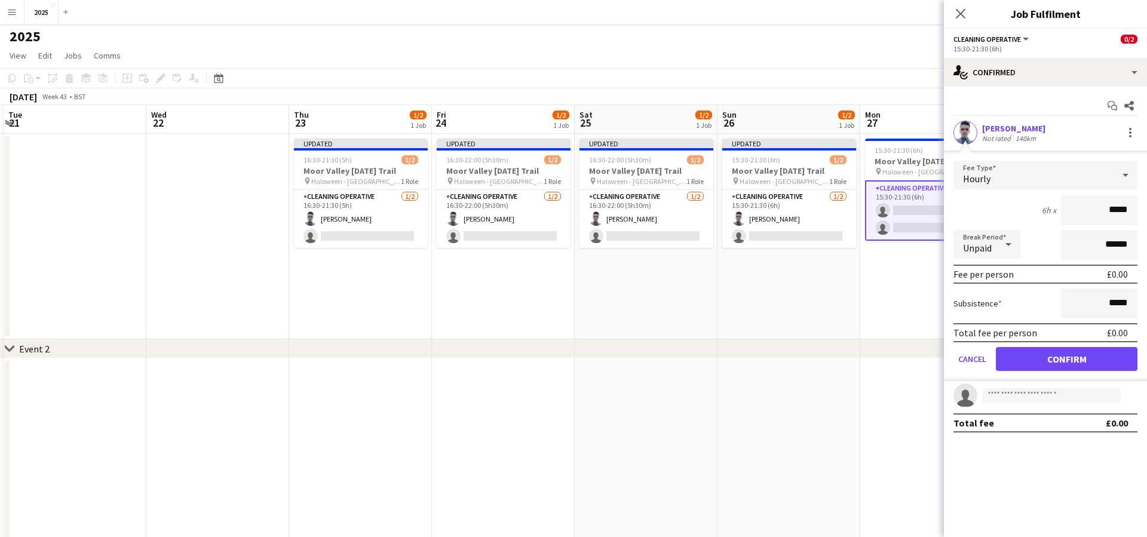
click at [1020, 360] on button "Confirm" at bounding box center [1067, 359] width 142 height 24
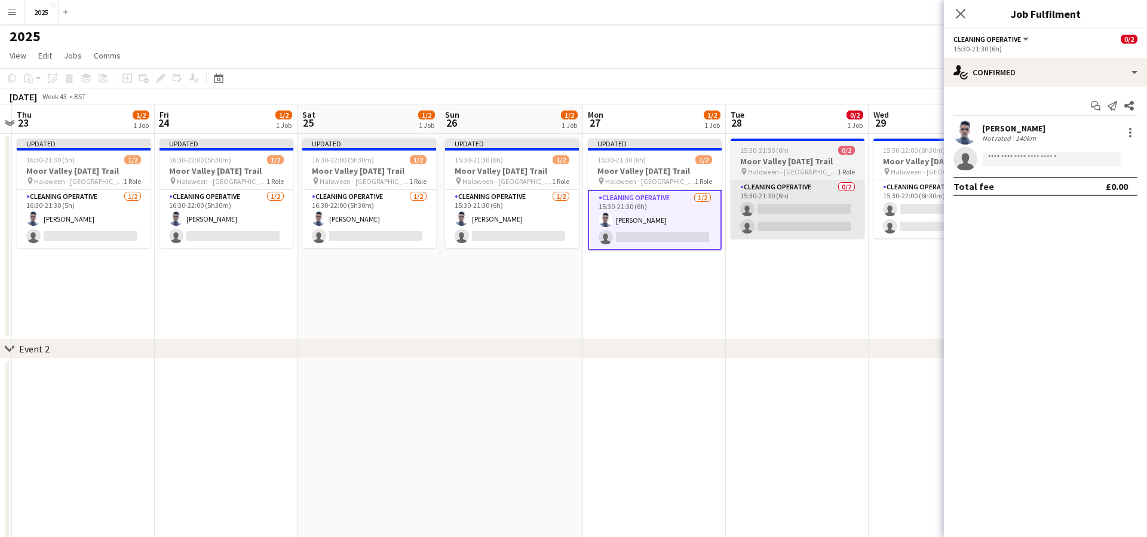
scroll to position [0, 562]
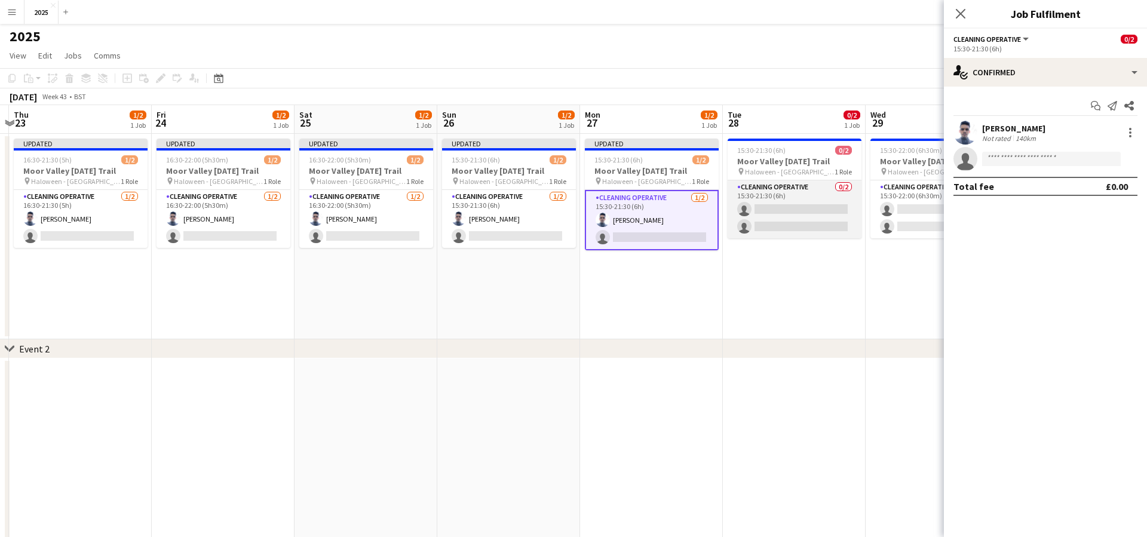
click at [797, 207] on app-card-role "Cleaning Operative 0/2 15:30-21:30 (6h) single-neutral-actions single-neutral-a…" at bounding box center [794, 209] width 134 height 58
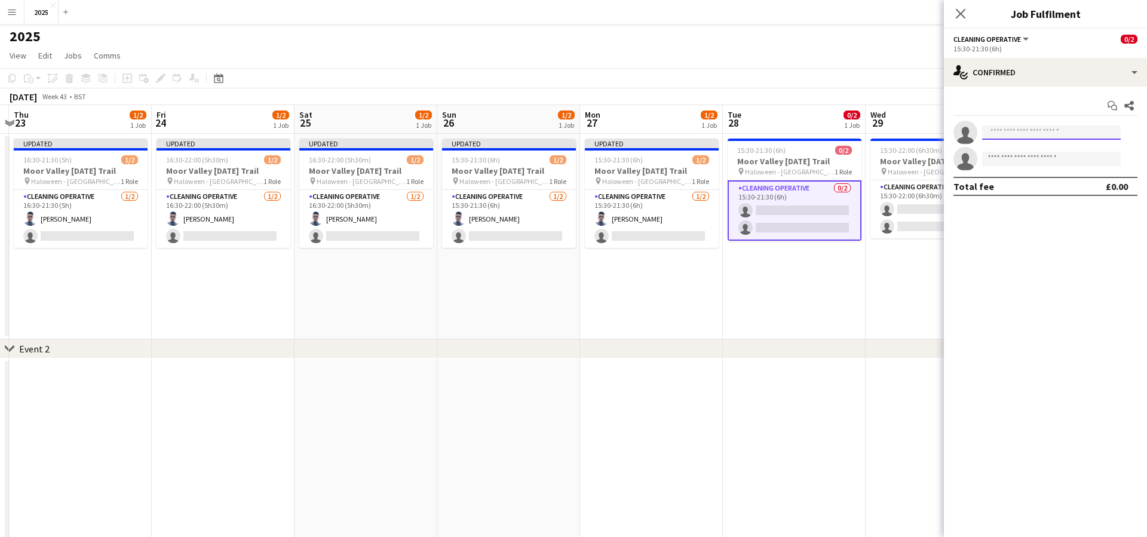
click at [1031, 131] on input at bounding box center [1051, 132] width 139 height 14
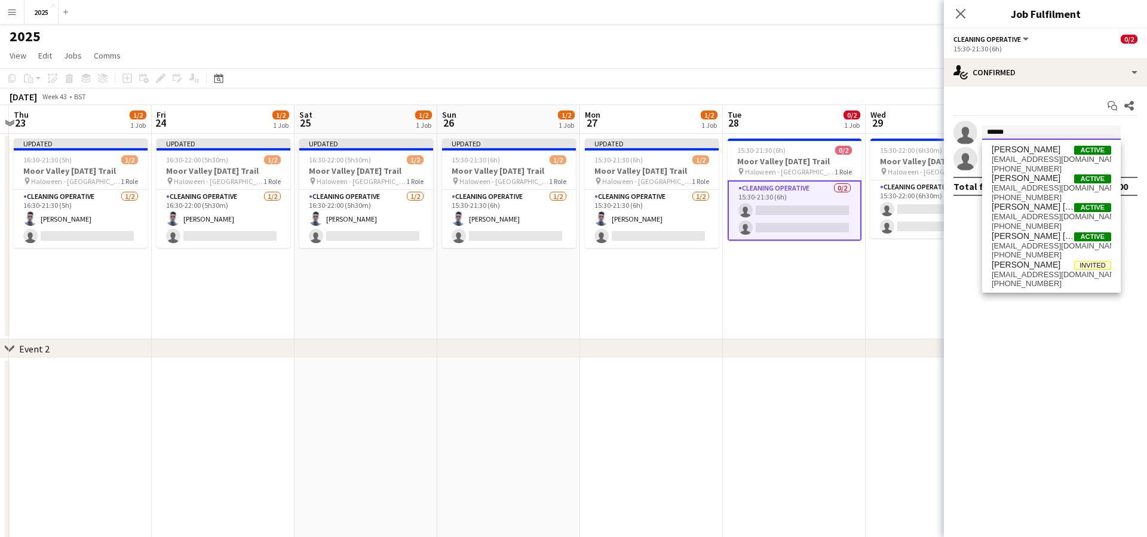
type input "******"
drag, startPoint x: 1031, startPoint y: 131, endPoint x: 1044, endPoint y: 158, distance: 30.2
click at [1044, 158] on span "[EMAIL_ADDRESS][DOMAIN_NAME]" at bounding box center [1050, 160] width 119 height 10
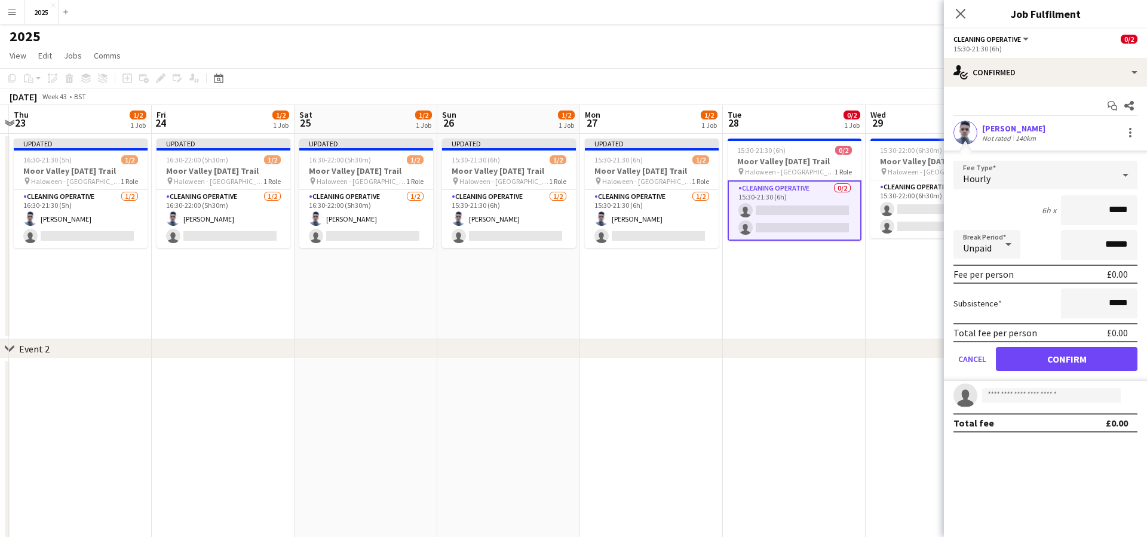
click at [1027, 359] on button "Confirm" at bounding box center [1067, 359] width 142 height 24
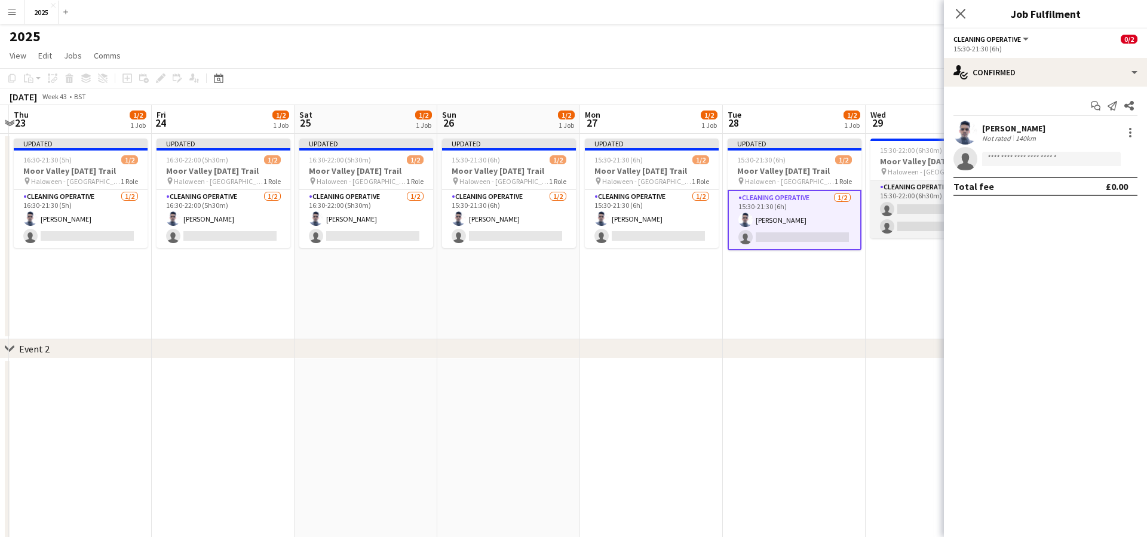
click at [911, 208] on app-card-role "Cleaning Operative 0/2 15:30-22:00 (6h30m) single-neutral-actions single-neutra…" at bounding box center [937, 209] width 134 height 58
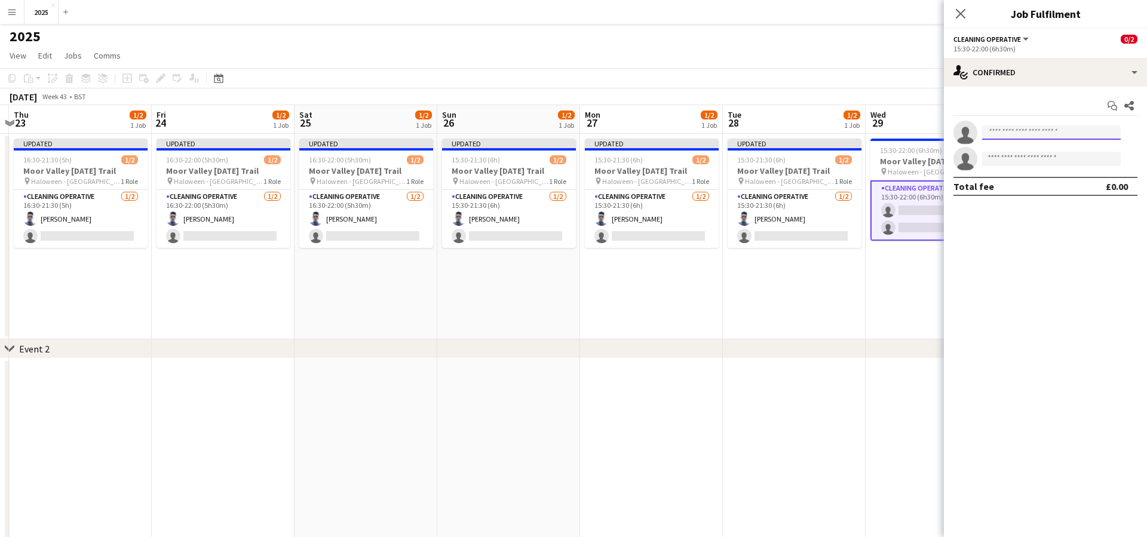
click at [998, 134] on input at bounding box center [1051, 132] width 139 height 14
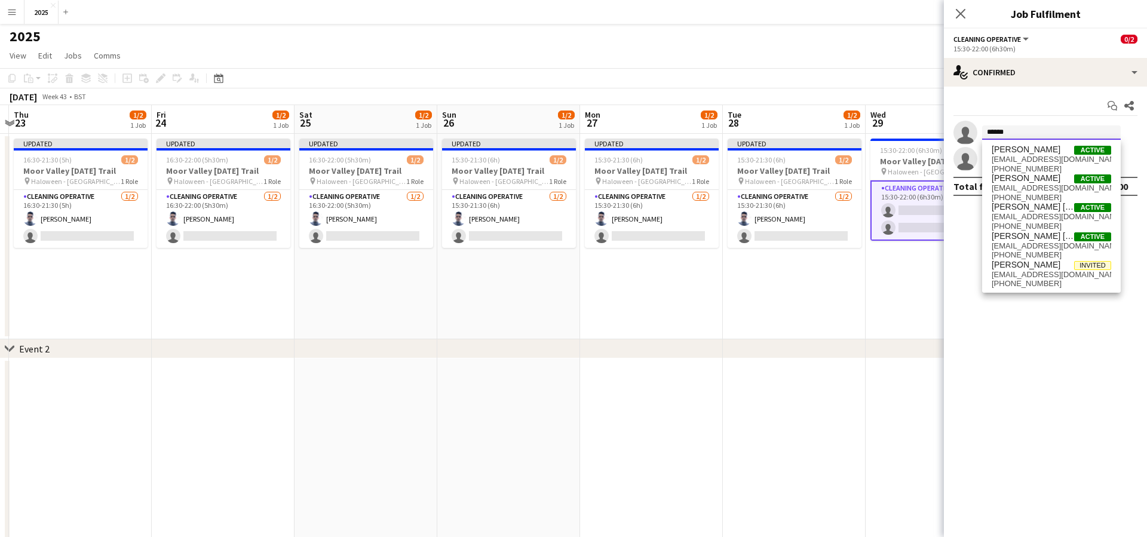
type input "******"
drag, startPoint x: 999, startPoint y: 140, endPoint x: 1020, endPoint y: 163, distance: 30.9
click at [1020, 163] on span "[EMAIL_ADDRESS][DOMAIN_NAME]" at bounding box center [1050, 160] width 119 height 10
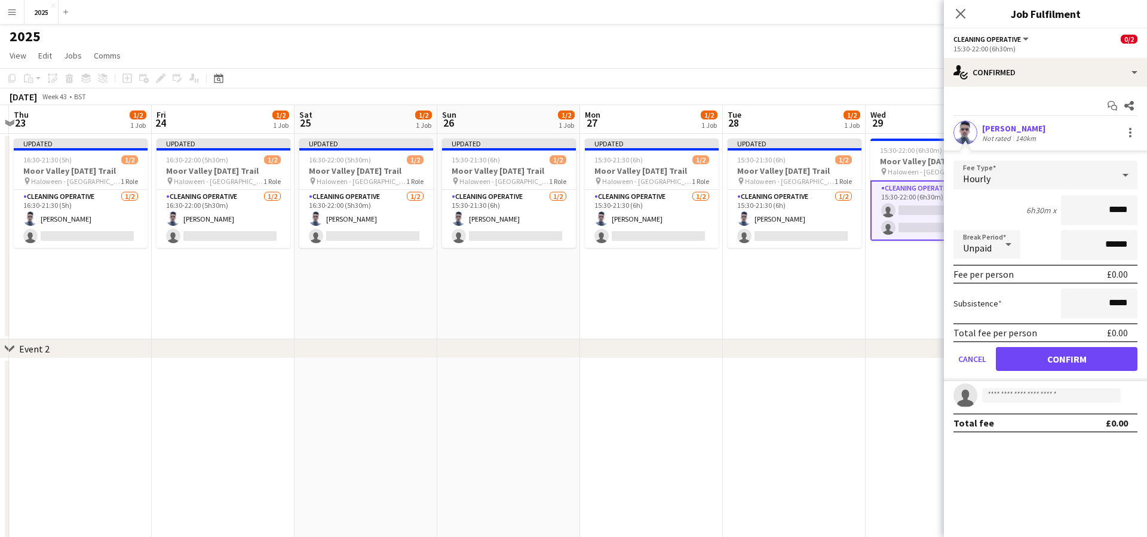
click at [1017, 363] on button "Confirm" at bounding box center [1067, 359] width 142 height 24
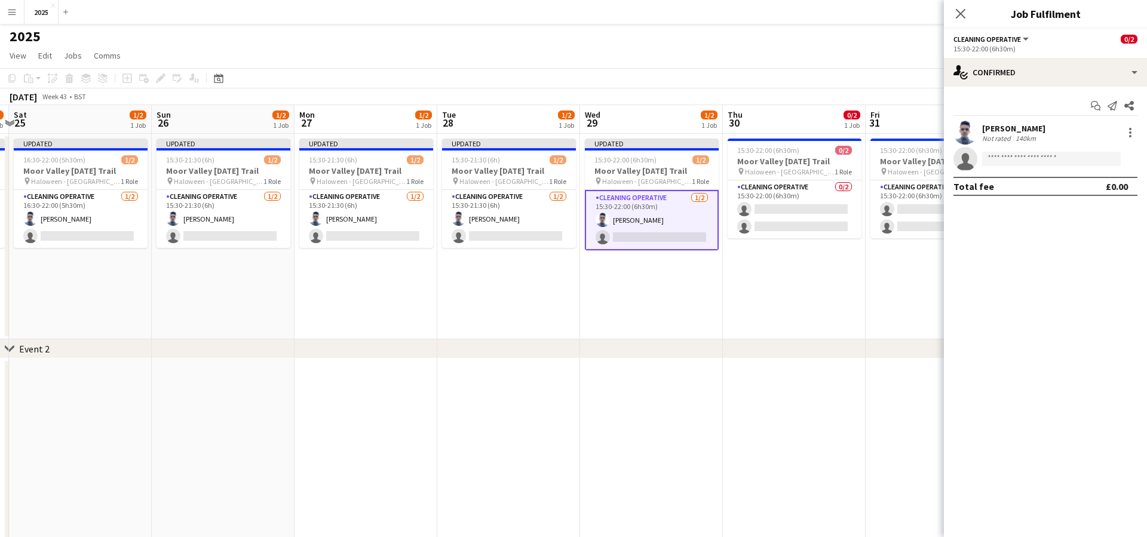
scroll to position [0, 409]
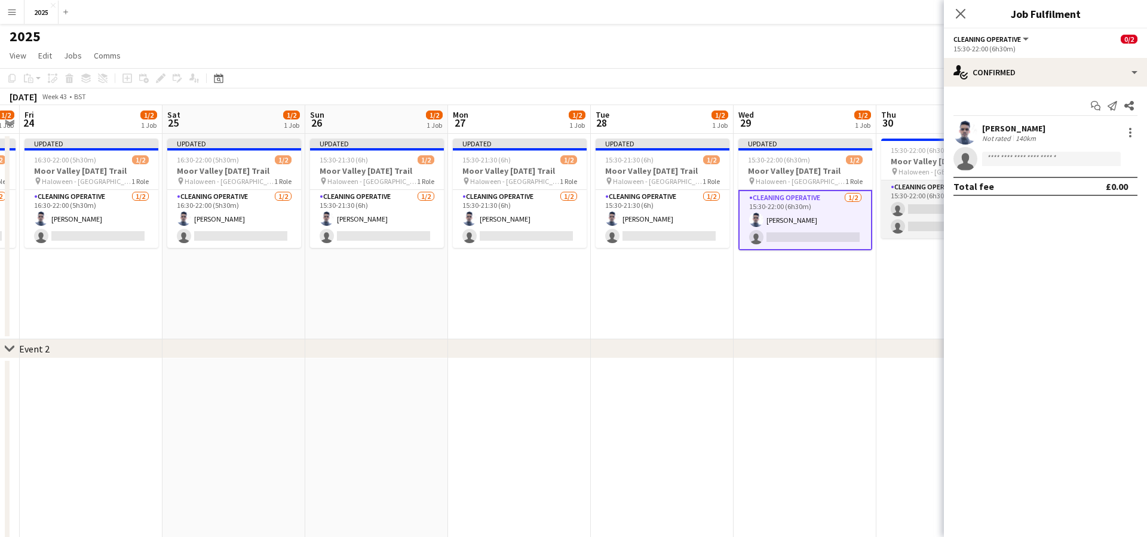
click at [921, 206] on app-card-role "Cleaning Operative 0/2 15:30-22:00 (6h30m) single-neutral-actions single-neutra…" at bounding box center [948, 209] width 134 height 58
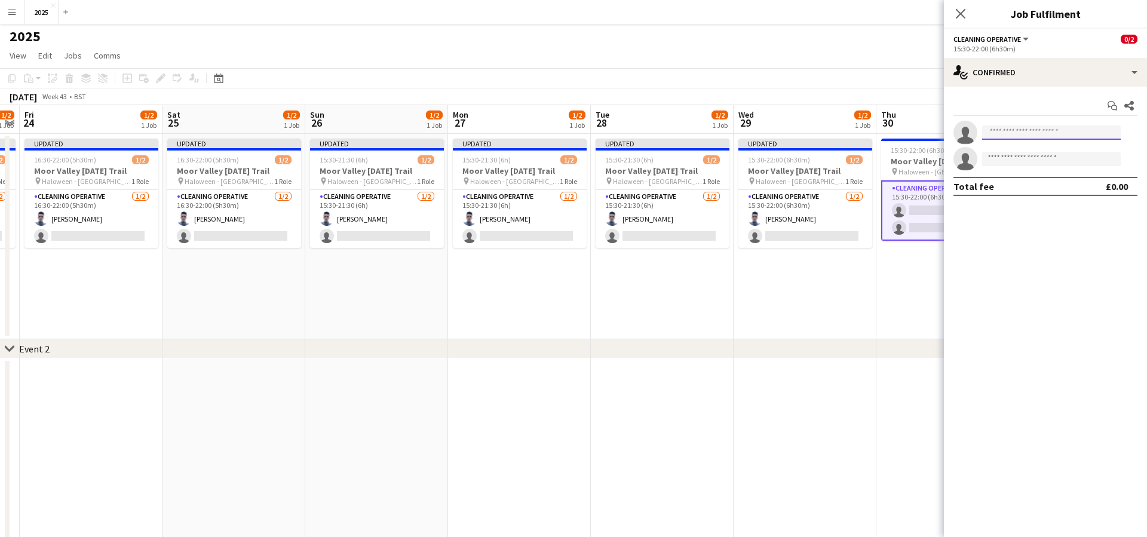
click at [1000, 134] on input at bounding box center [1051, 132] width 139 height 14
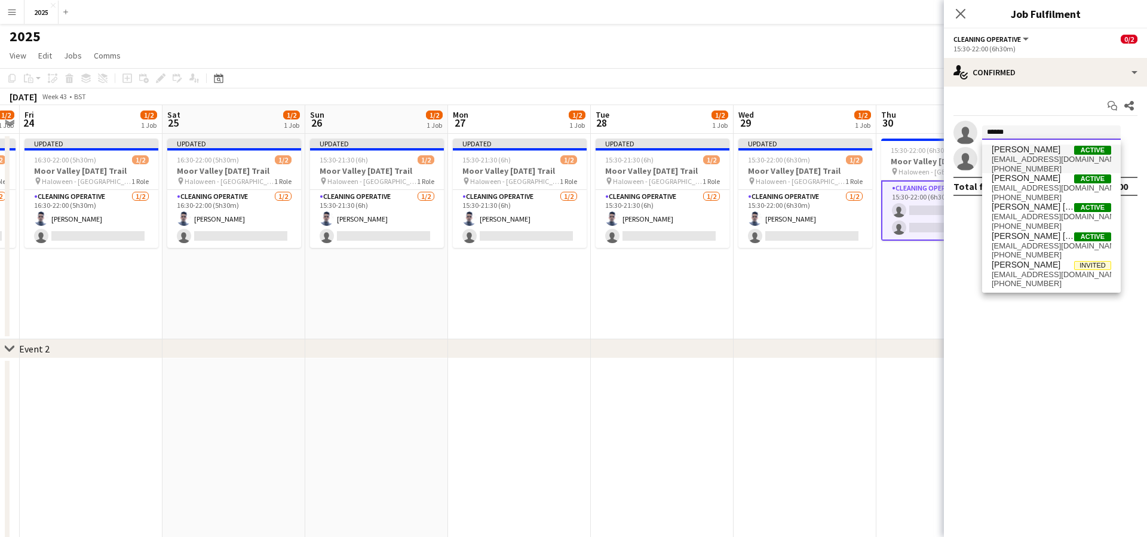
type input "******"
click at [1009, 154] on span "[PERSON_NAME]" at bounding box center [1025, 150] width 69 height 10
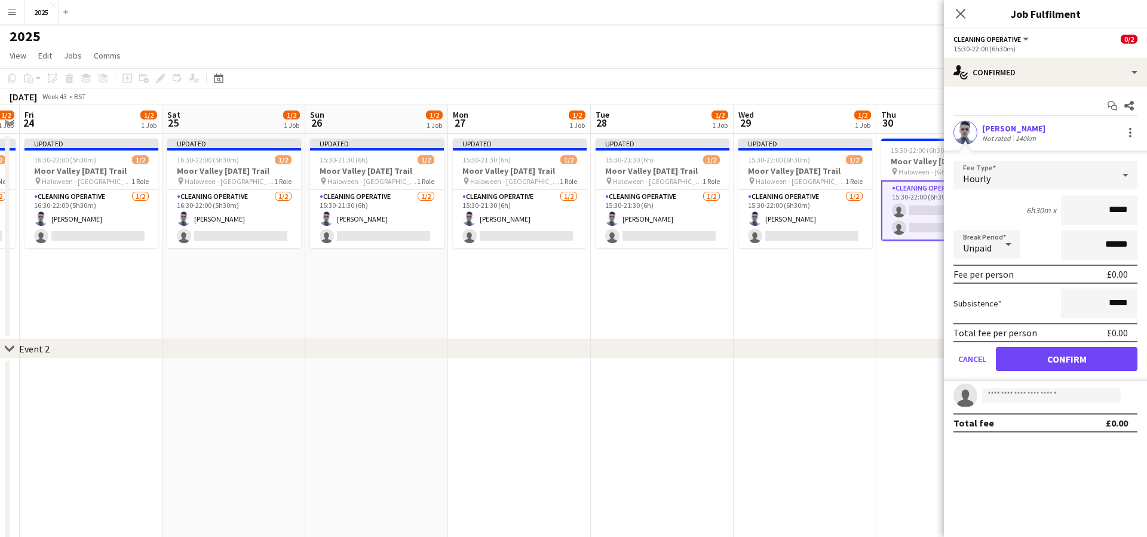
click at [1027, 363] on button "Confirm" at bounding box center [1067, 359] width 142 height 24
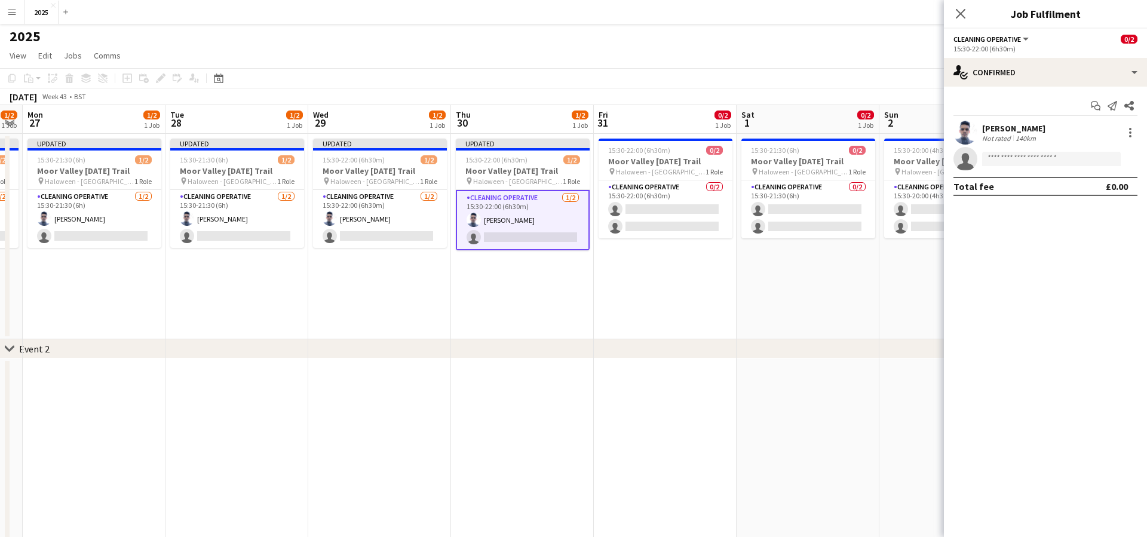
scroll to position [0, 368]
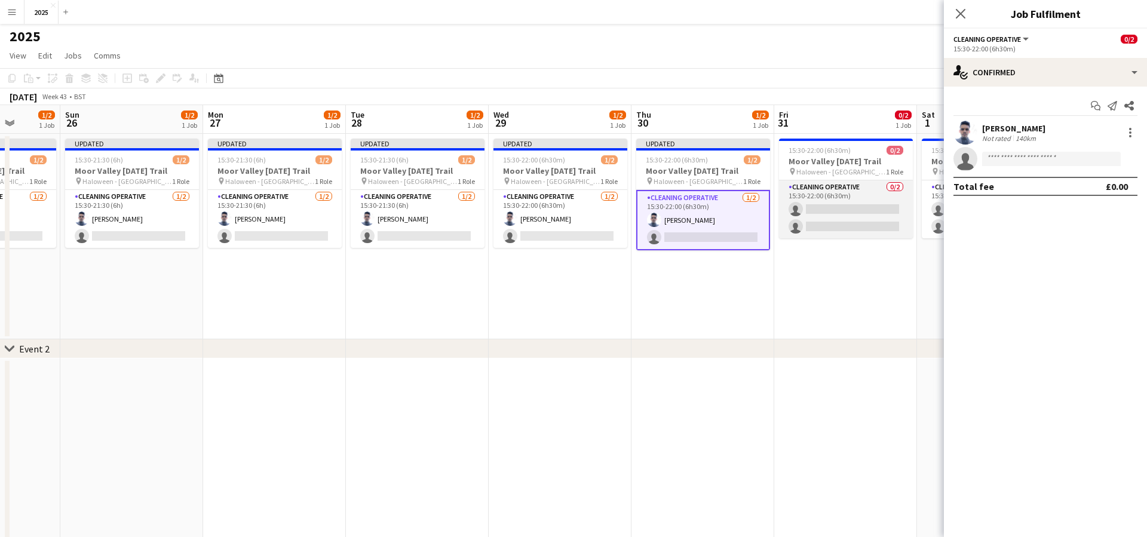
click at [845, 210] on app-card-role "Cleaning Operative 0/2 15:30-22:00 (6h30m) single-neutral-actions single-neutra…" at bounding box center [846, 209] width 134 height 58
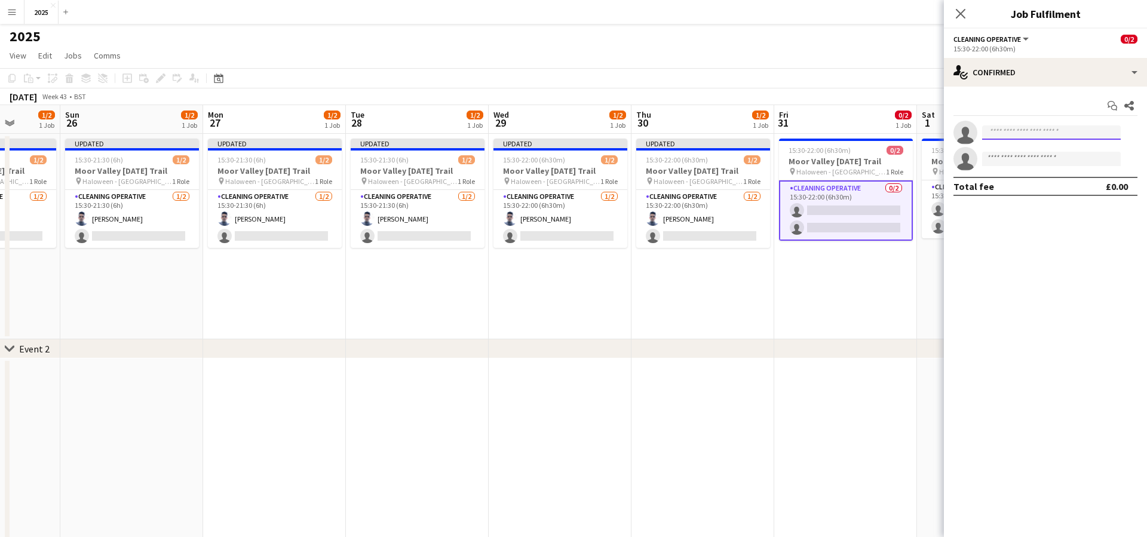
click at [1020, 133] on input at bounding box center [1051, 132] width 139 height 14
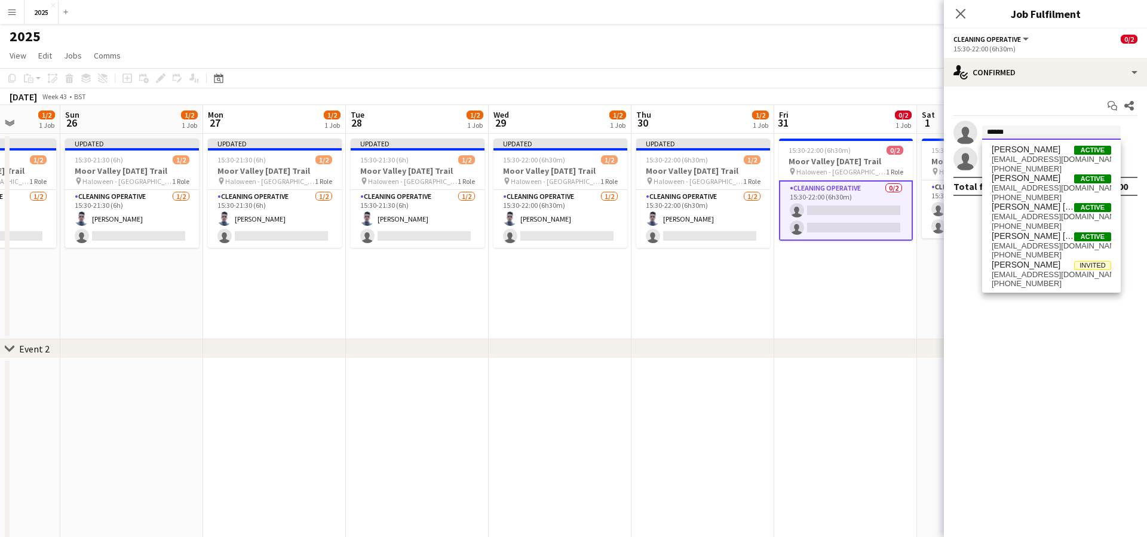
type input "******"
drag, startPoint x: 1021, startPoint y: 139, endPoint x: 1027, endPoint y: 160, distance: 22.2
click at [1027, 160] on span "[EMAIL_ADDRESS][DOMAIN_NAME]" at bounding box center [1050, 160] width 119 height 10
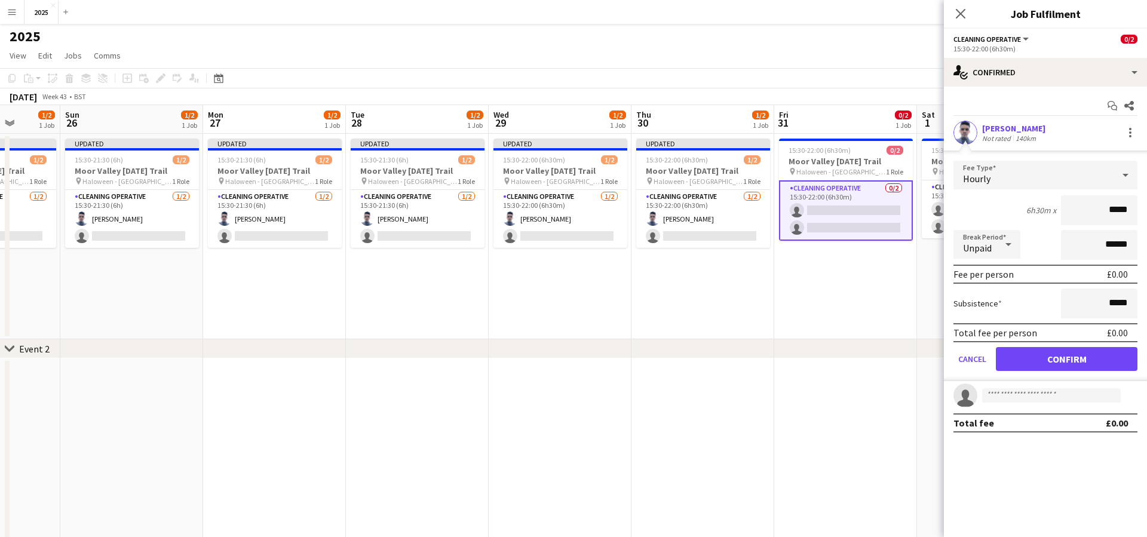
click at [1030, 358] on button "Confirm" at bounding box center [1067, 359] width 142 height 24
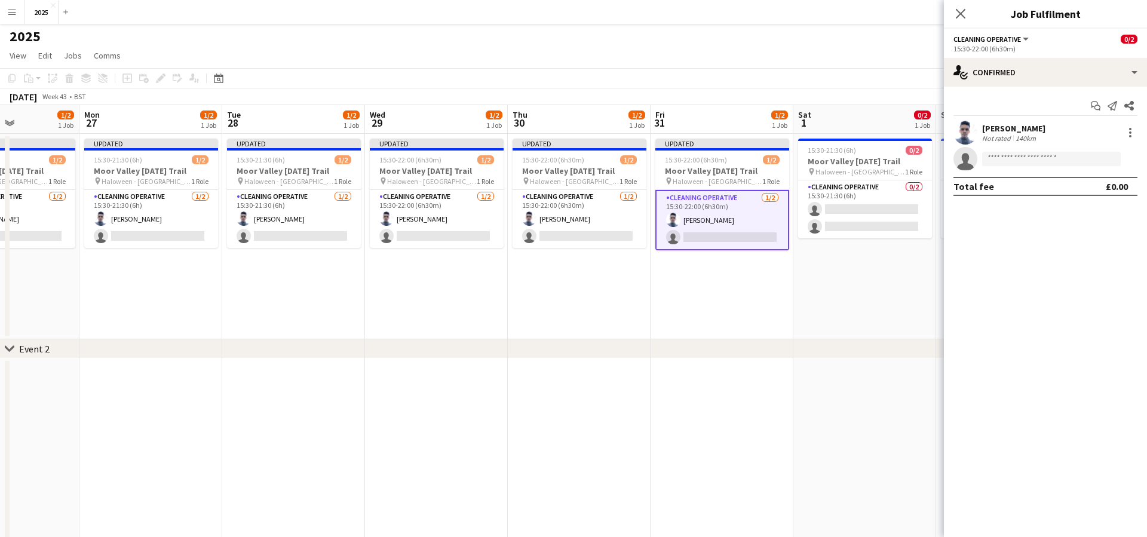
scroll to position [0, 493]
click at [865, 209] on app-card-role "Cleaning Operative 0/2 15:30-21:30 (6h) single-neutral-actions single-neutral-a…" at bounding box center [864, 209] width 134 height 58
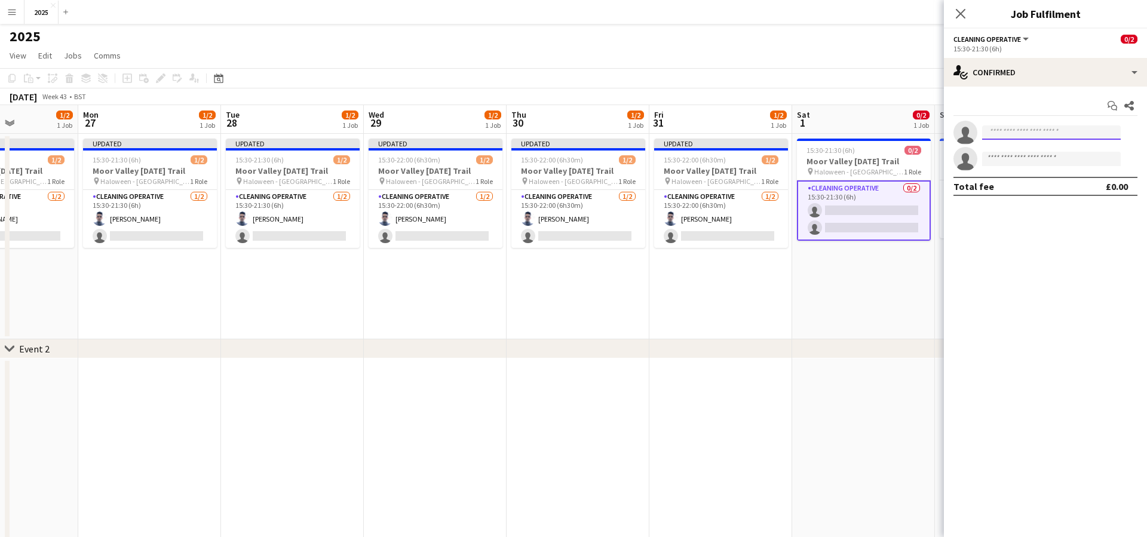
click at [1037, 131] on input at bounding box center [1051, 132] width 139 height 14
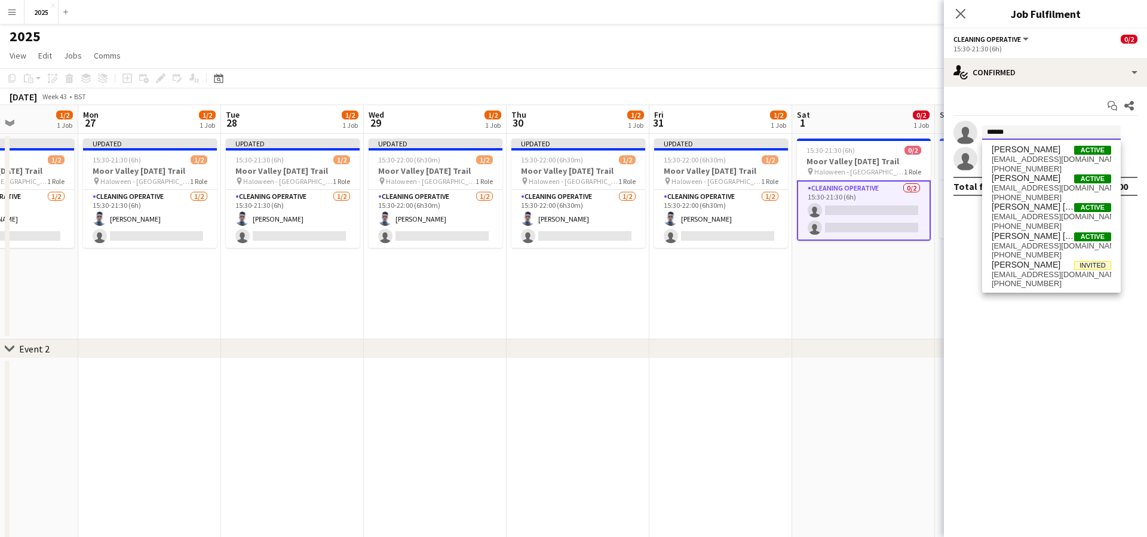
type input "******"
drag, startPoint x: 1037, startPoint y: 131, endPoint x: 1043, endPoint y: 155, distance: 25.1
click at [1043, 155] on span "[EMAIL_ADDRESS][DOMAIN_NAME]" at bounding box center [1050, 160] width 119 height 10
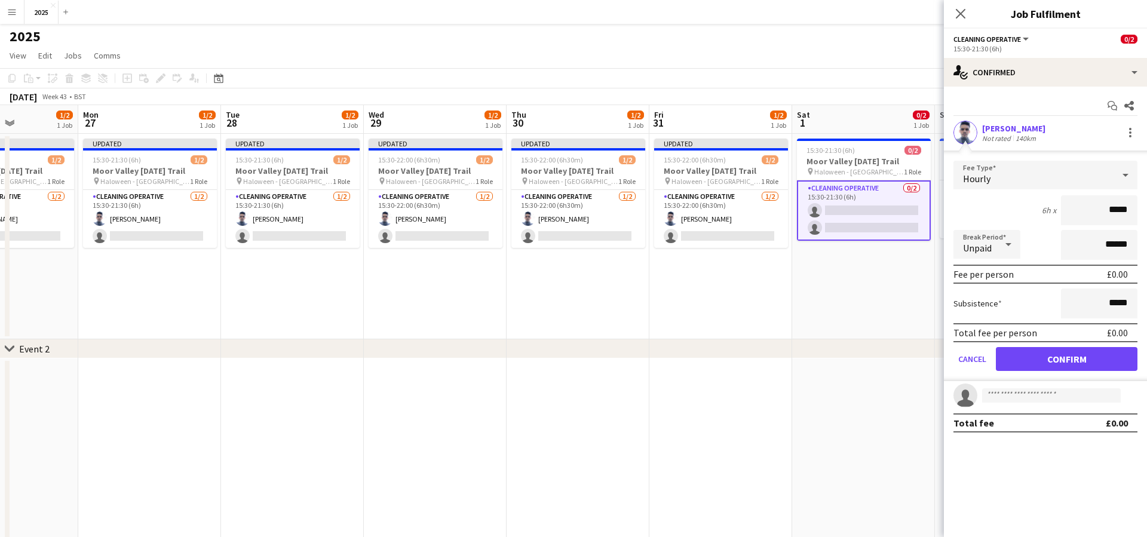
click at [1049, 355] on button "Confirm" at bounding box center [1067, 359] width 142 height 24
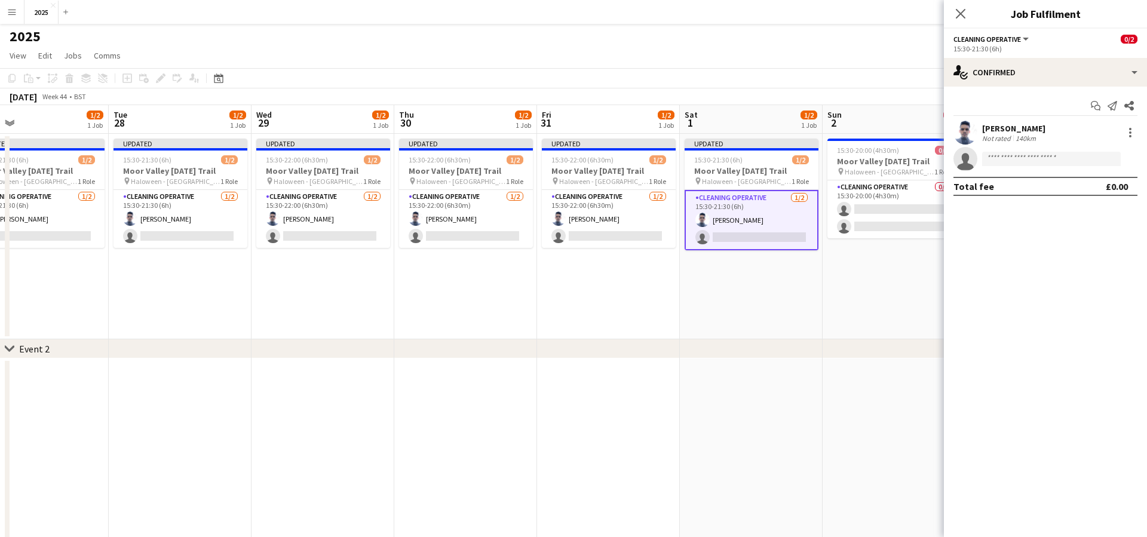
scroll to position [0, 607]
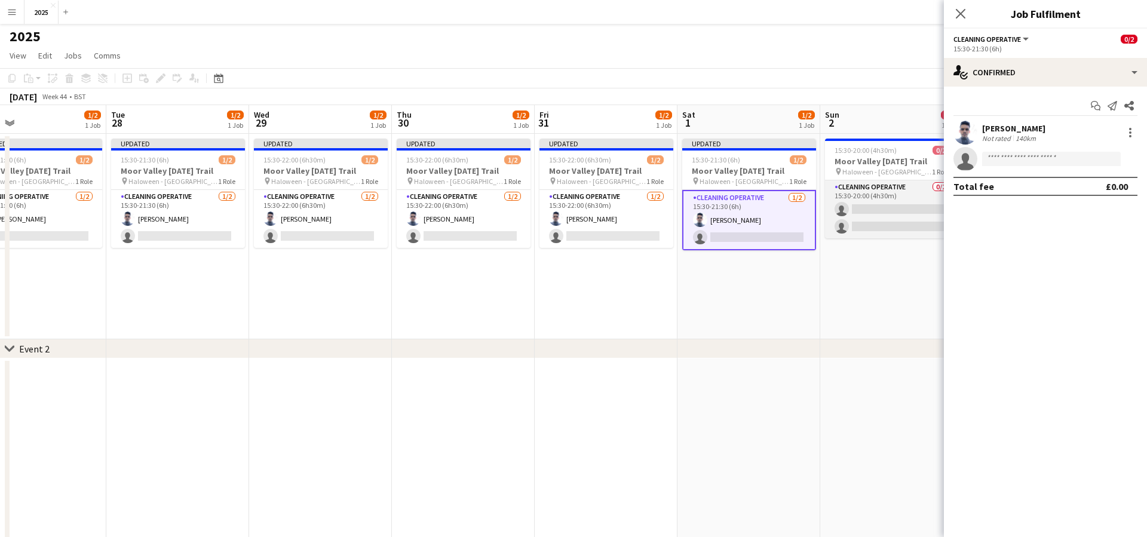
click at [870, 208] on app-card-role "Cleaning Operative 0/2 15:30-20:00 (4h30m) single-neutral-actions single-neutra…" at bounding box center [892, 209] width 134 height 58
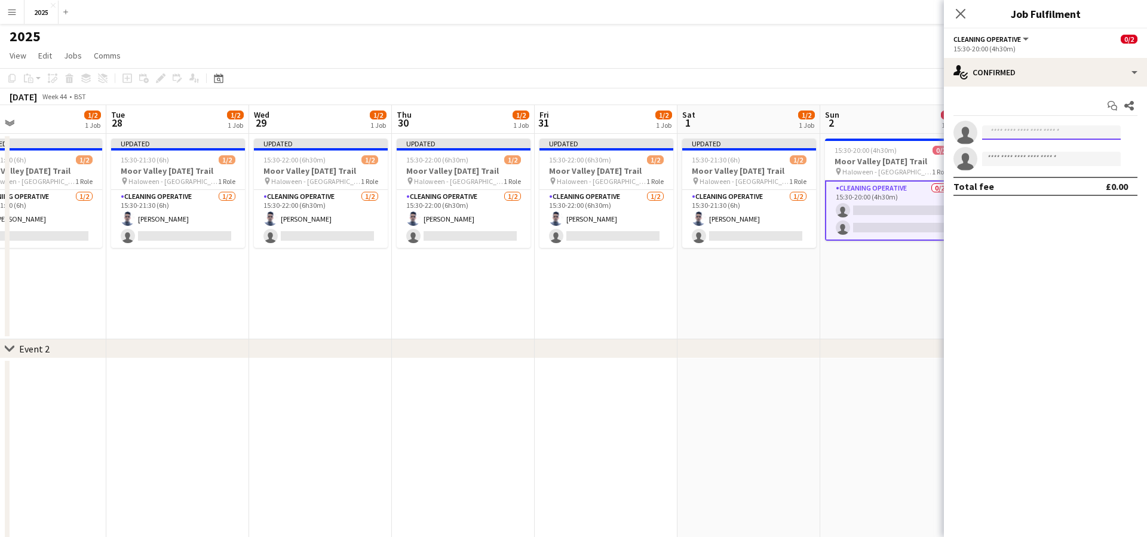
click at [1002, 133] on input at bounding box center [1051, 132] width 139 height 14
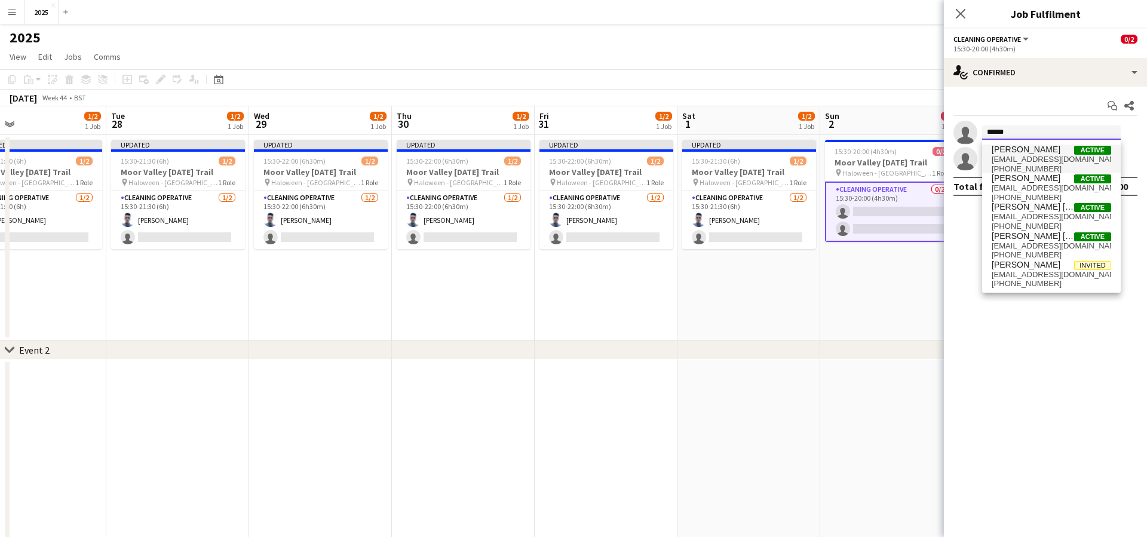
type input "******"
click at [1020, 155] on span "[EMAIL_ADDRESS][DOMAIN_NAME]" at bounding box center [1050, 160] width 119 height 10
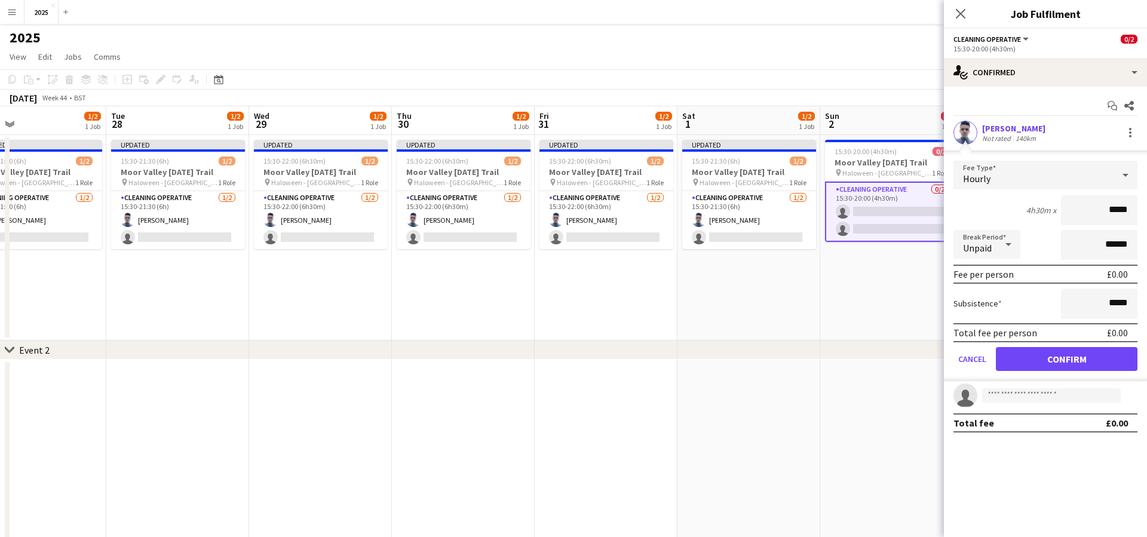
scroll to position [0, 0]
click at [1026, 357] on button "Confirm" at bounding box center [1067, 359] width 142 height 24
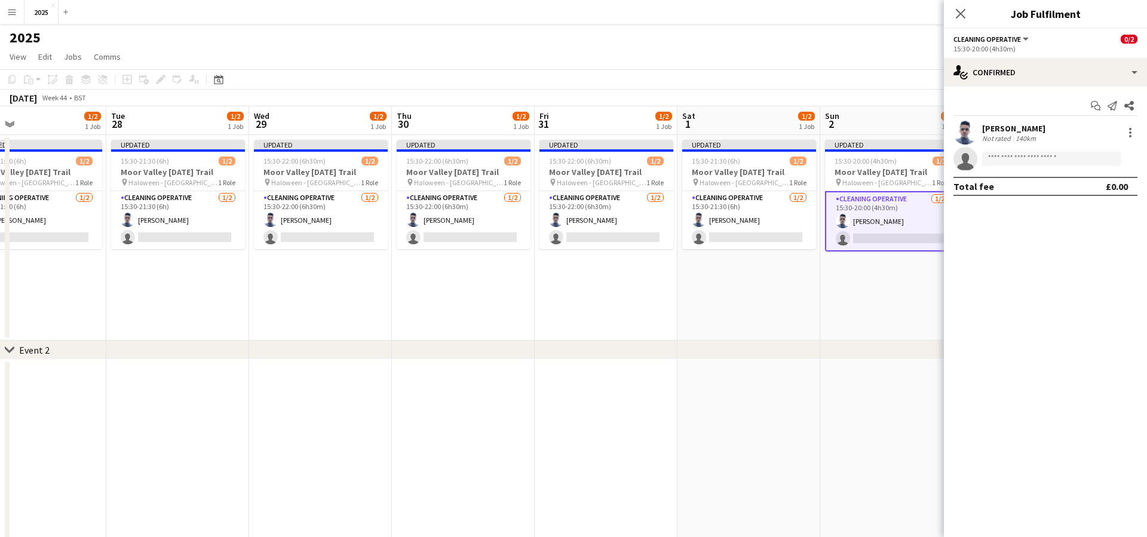
scroll to position [0, 423]
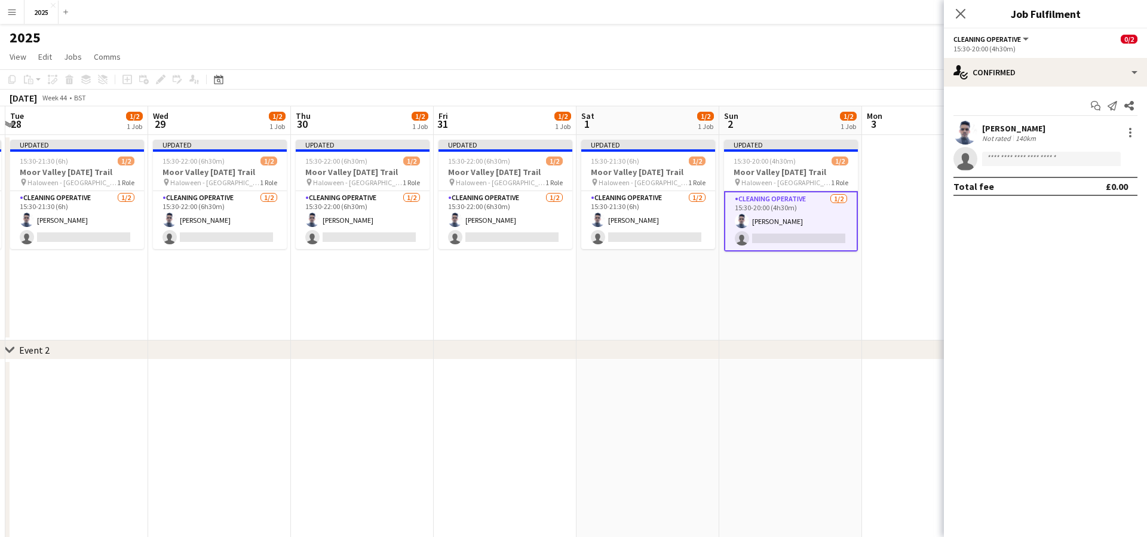
click at [899, 272] on app-date-cell at bounding box center [933, 237] width 143 height 205
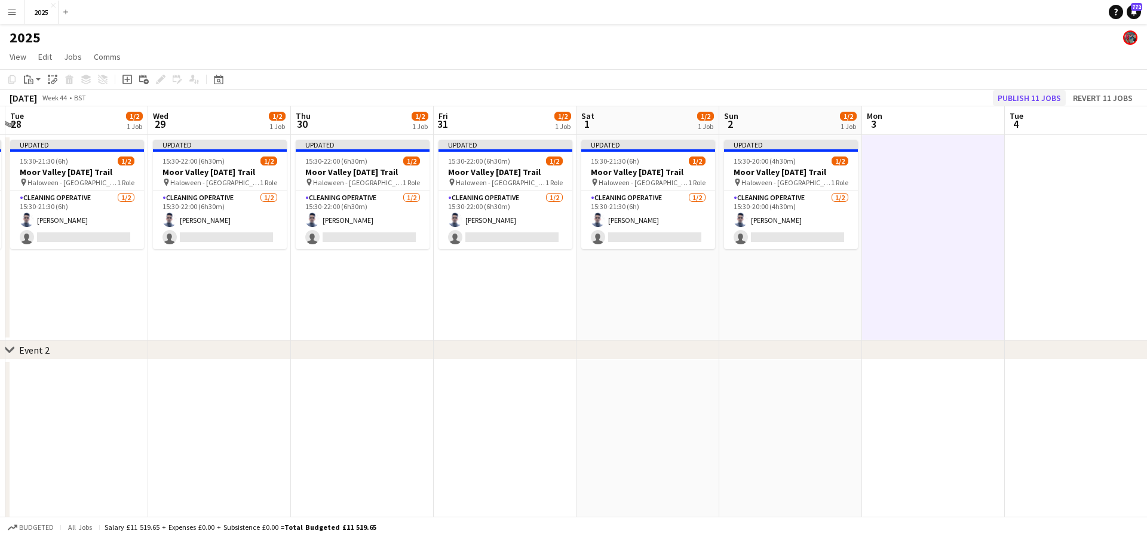
click at [1029, 98] on button "Publish 11 jobs" at bounding box center [1029, 98] width 73 height 16
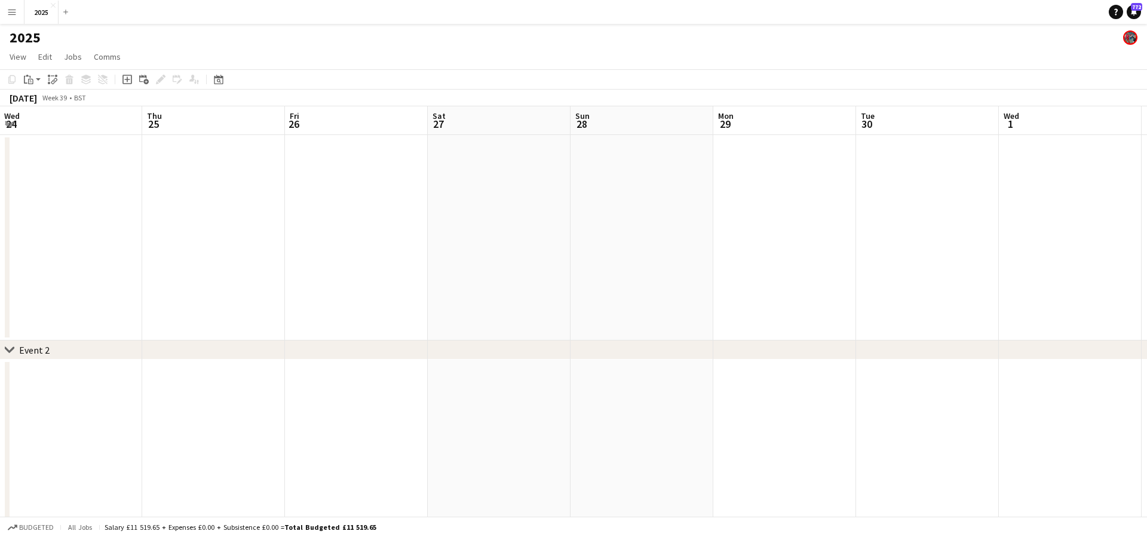
scroll to position [1, 0]
click at [11, 12] on app-icon "Menu" at bounding box center [12, 12] width 10 height 10
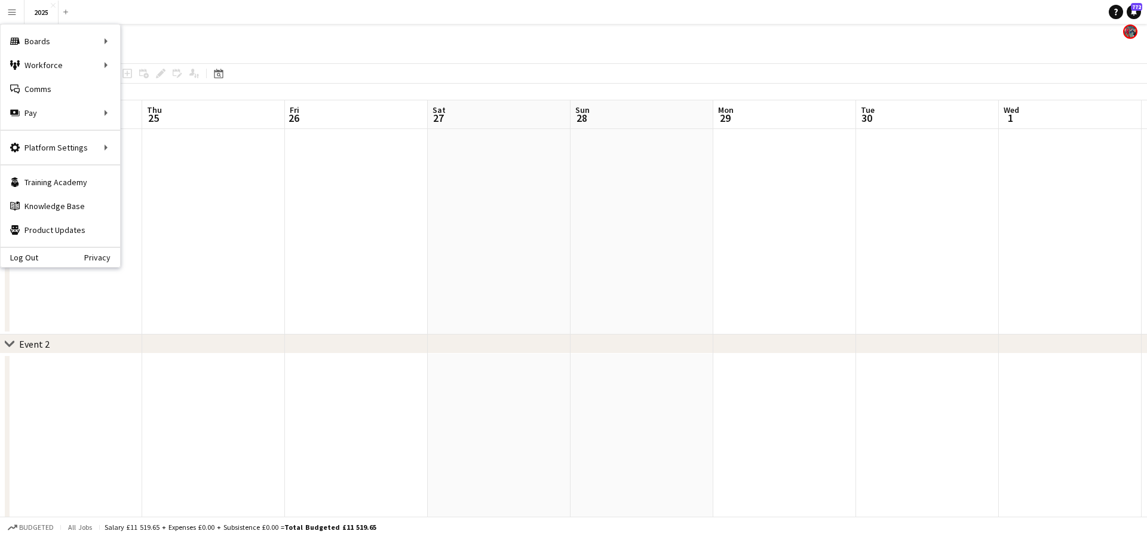
click at [155, 38] on div "2025" at bounding box center [573, 29] width 1147 height 23
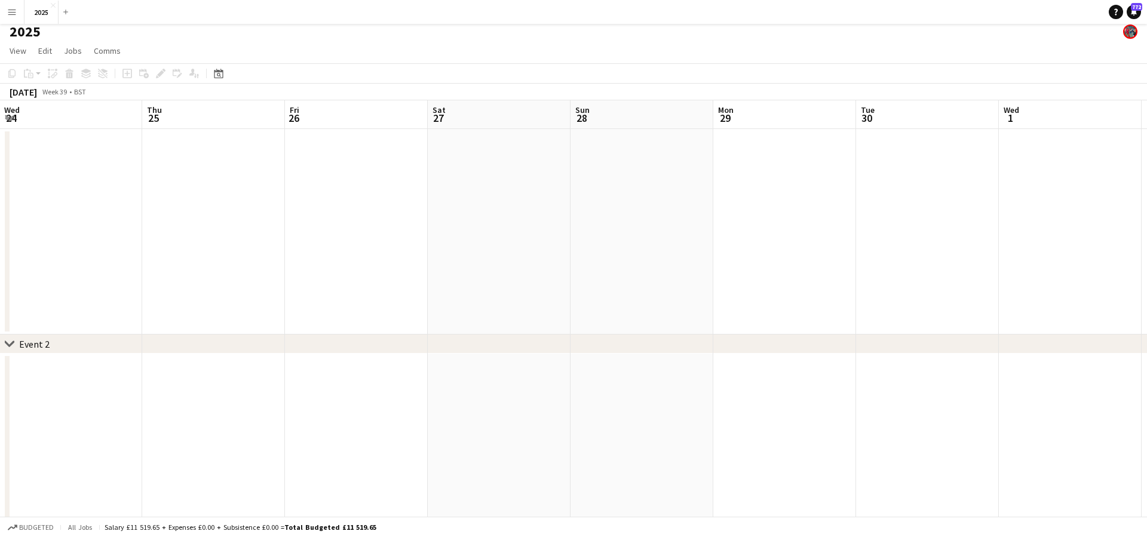
scroll to position [9, 0]
click at [10, 13] on app-icon "Menu" at bounding box center [12, 12] width 10 height 10
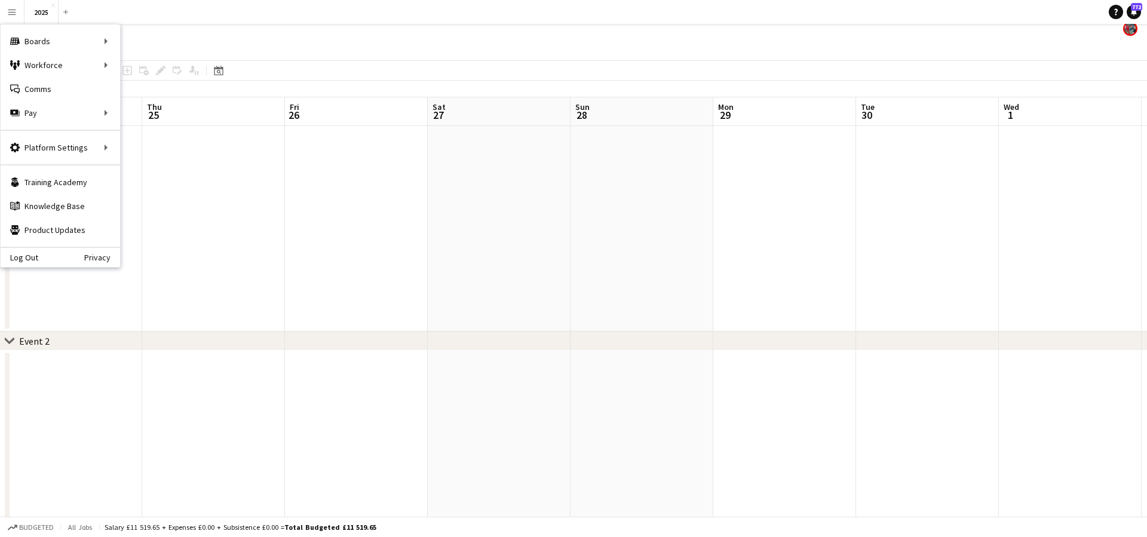
click at [848, 96] on div "[DATE] Week 39 • BST" at bounding box center [573, 89] width 1147 height 17
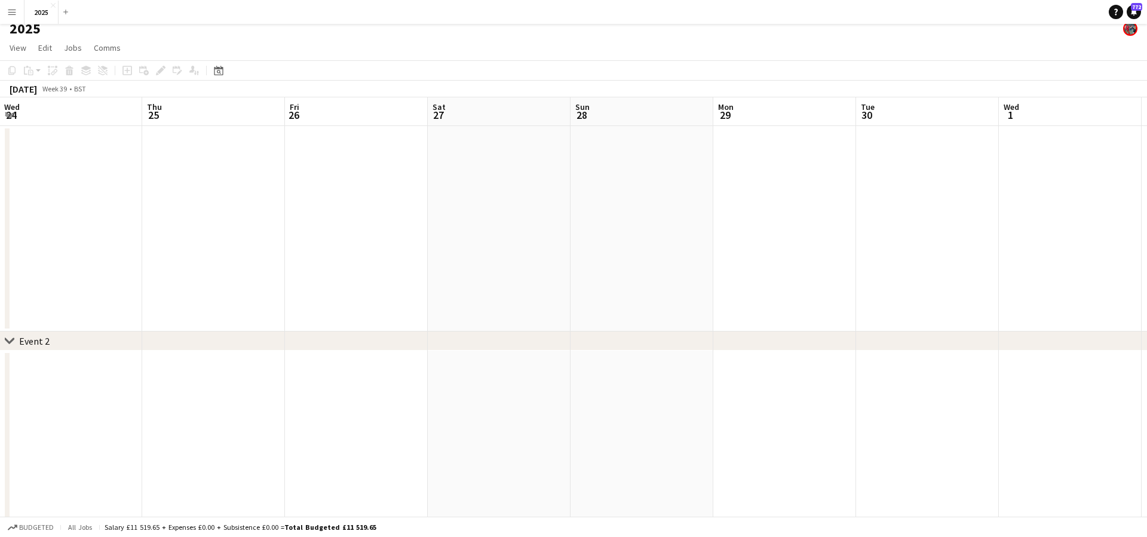
click at [847, 96] on div "[DATE] Week 39 • BST" at bounding box center [573, 89] width 1147 height 17
click at [192, 44] on app-page-menu "View Day view expanded Day view collapsed Month view Date picker Jump to [DATE]…" at bounding box center [573, 49] width 1147 height 23
click at [13, 13] on app-icon "Menu" at bounding box center [12, 12] width 10 height 10
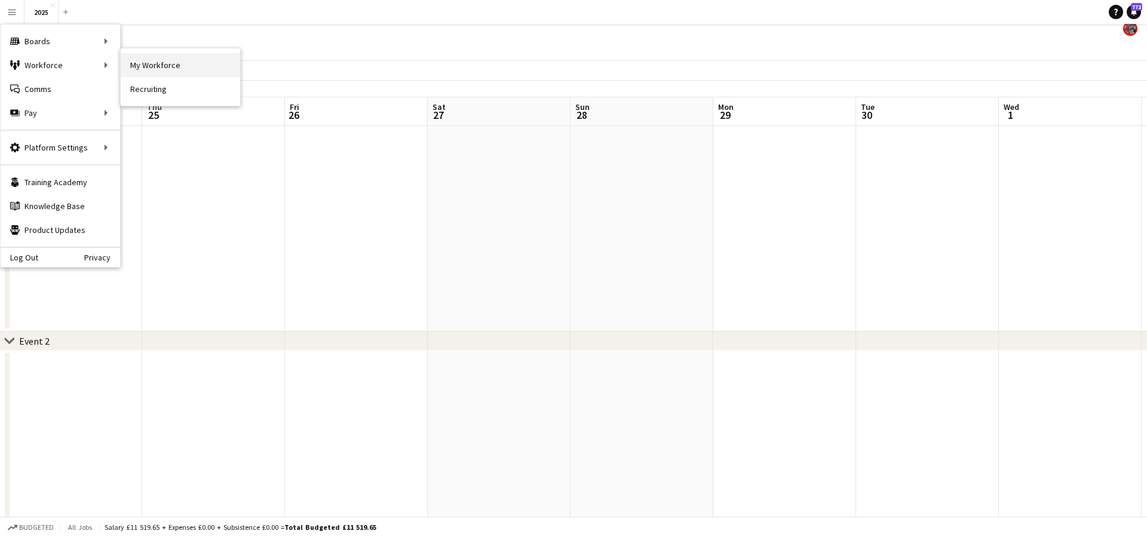
click at [150, 63] on link "My Workforce" at bounding box center [180, 65] width 119 height 24
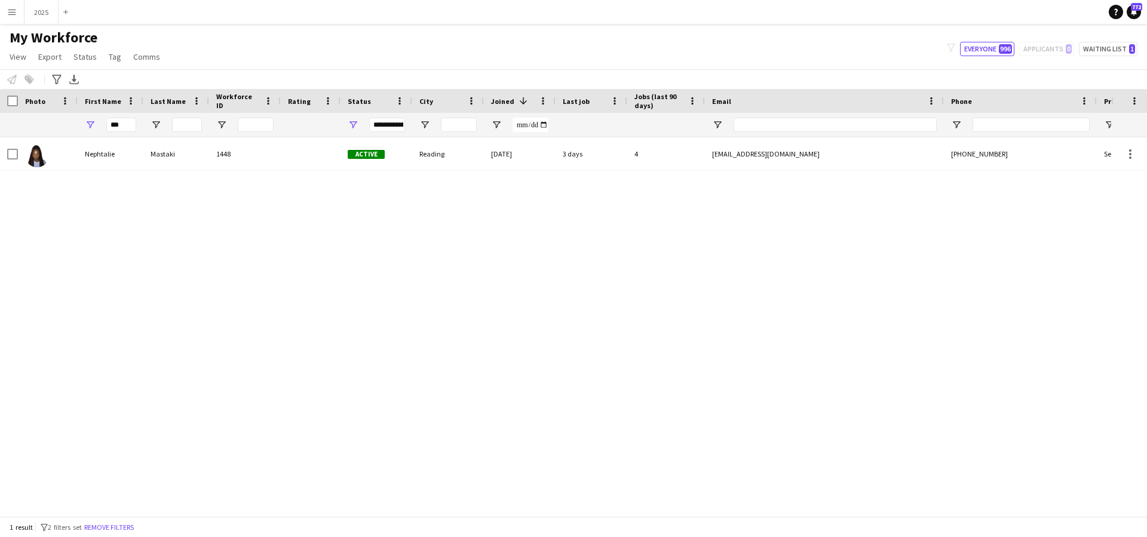
click at [16, 10] on app-icon "Menu" at bounding box center [12, 12] width 10 height 10
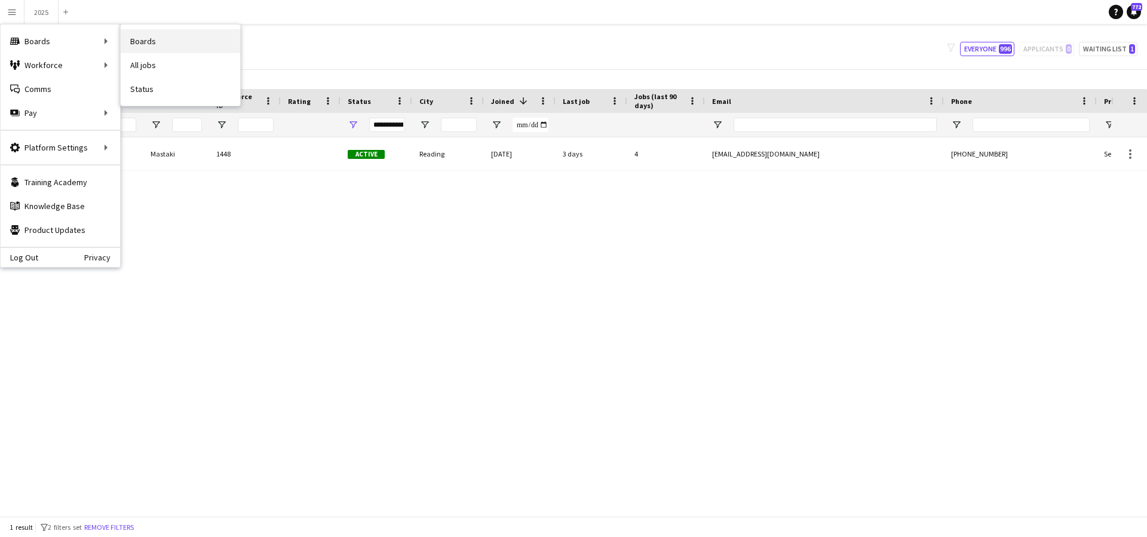
click at [151, 46] on link "Boards" at bounding box center [180, 41] width 119 height 24
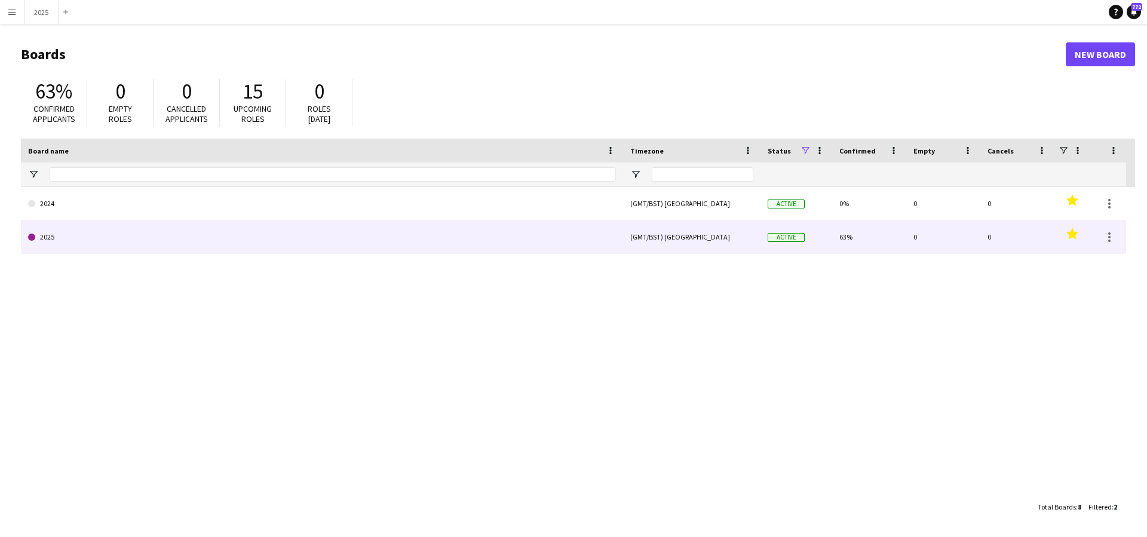
click at [56, 237] on link "2025" at bounding box center [322, 236] width 588 height 33
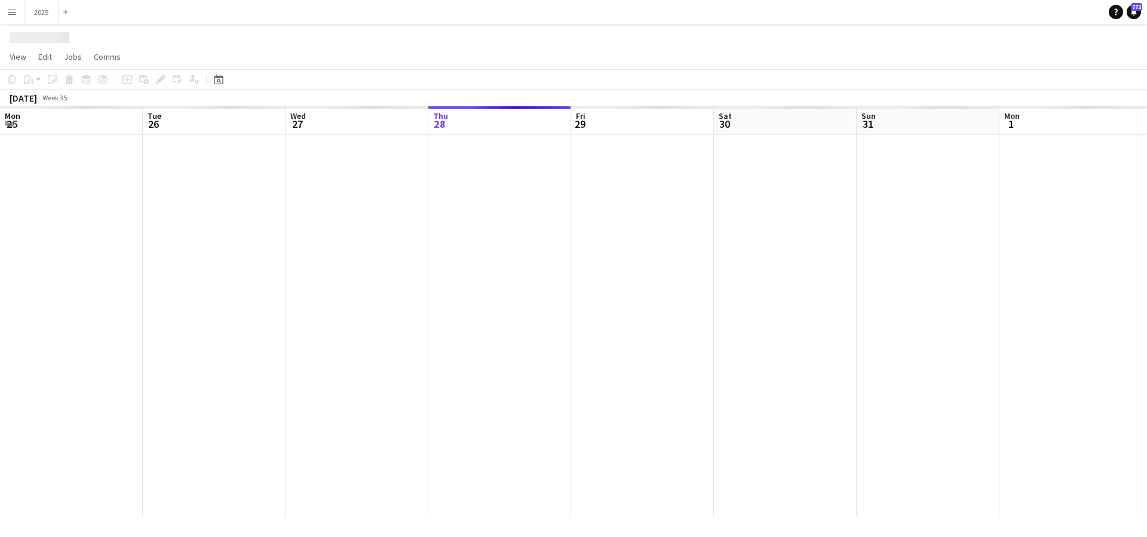
scroll to position [0, 285]
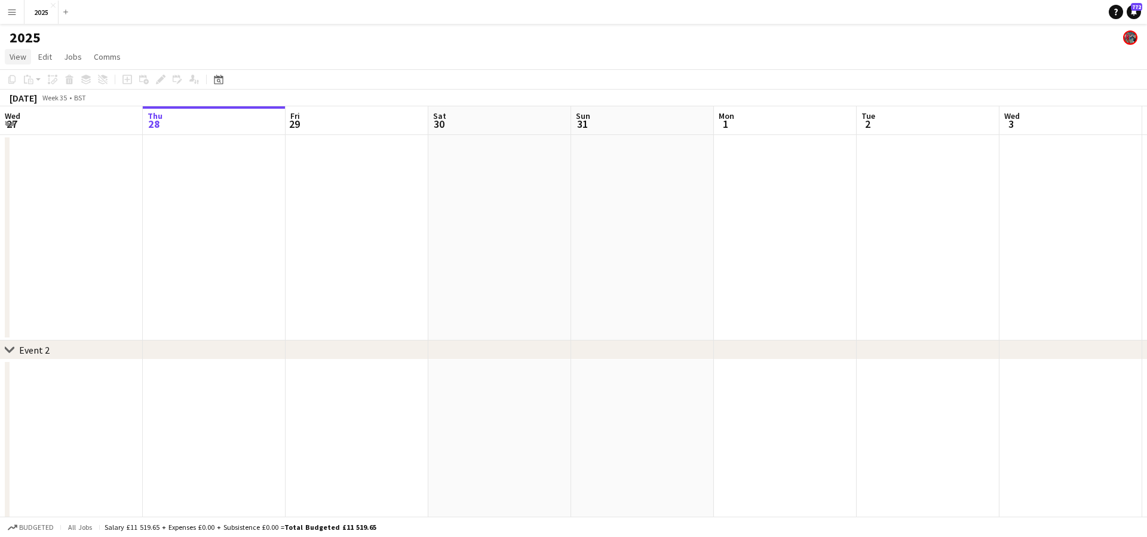
click at [16, 63] on link "View" at bounding box center [18, 57] width 26 height 16
click at [36, 128] on span "Month view" at bounding box center [35, 132] width 41 height 11
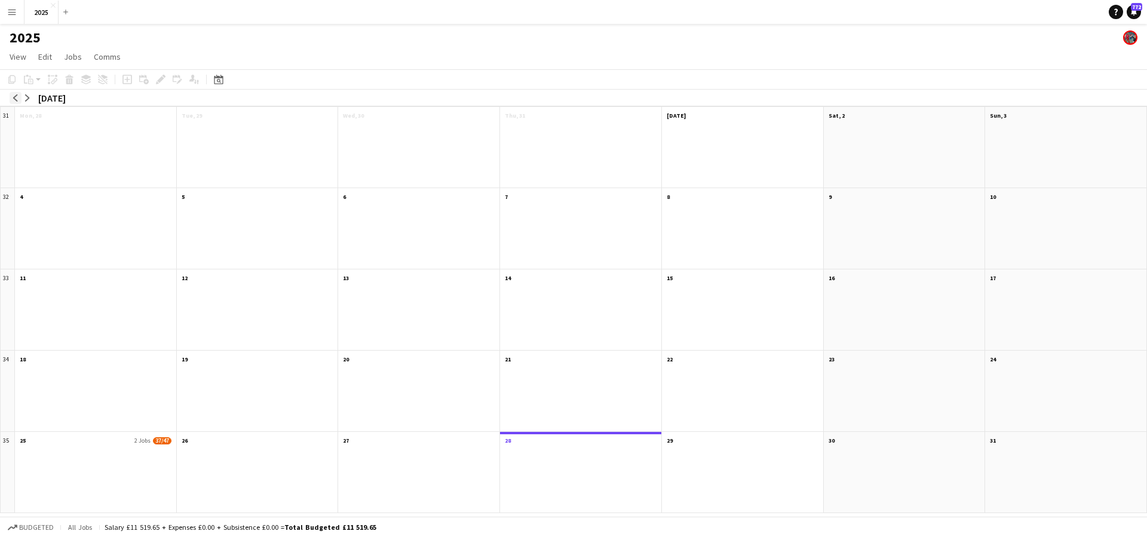
click at [19, 101] on app-icon "arrow-left" at bounding box center [15, 97] width 7 height 7
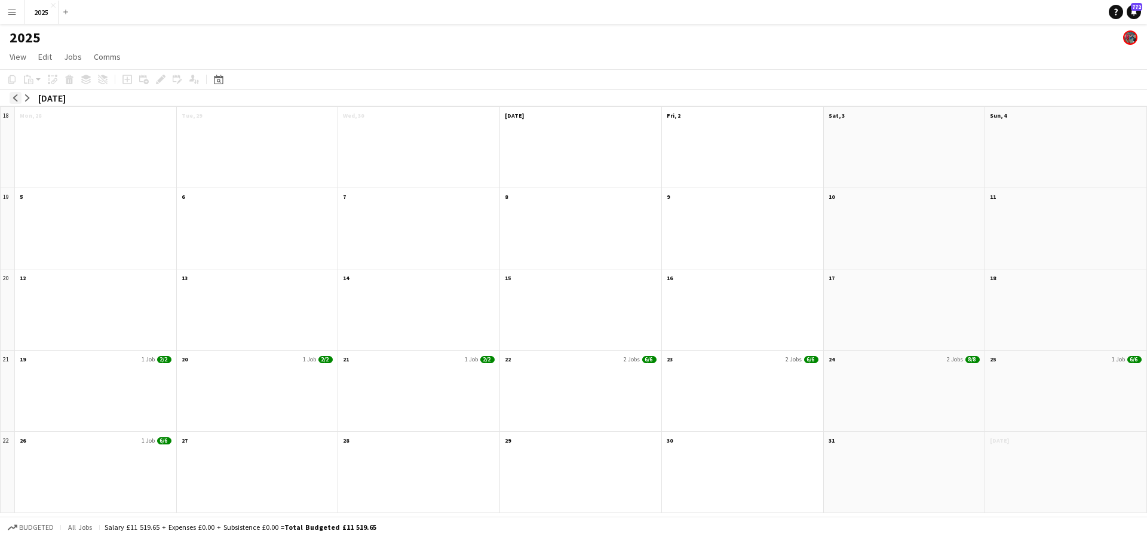
click at [19, 101] on app-icon "arrow-left" at bounding box center [15, 97] width 7 height 7
click at [24, 100] on app-icon "arrow-right" at bounding box center [27, 97] width 7 height 7
click at [140, 356] on app-month-view-date-header "19 1 Job 2/2" at bounding box center [95, 358] width 161 height 15
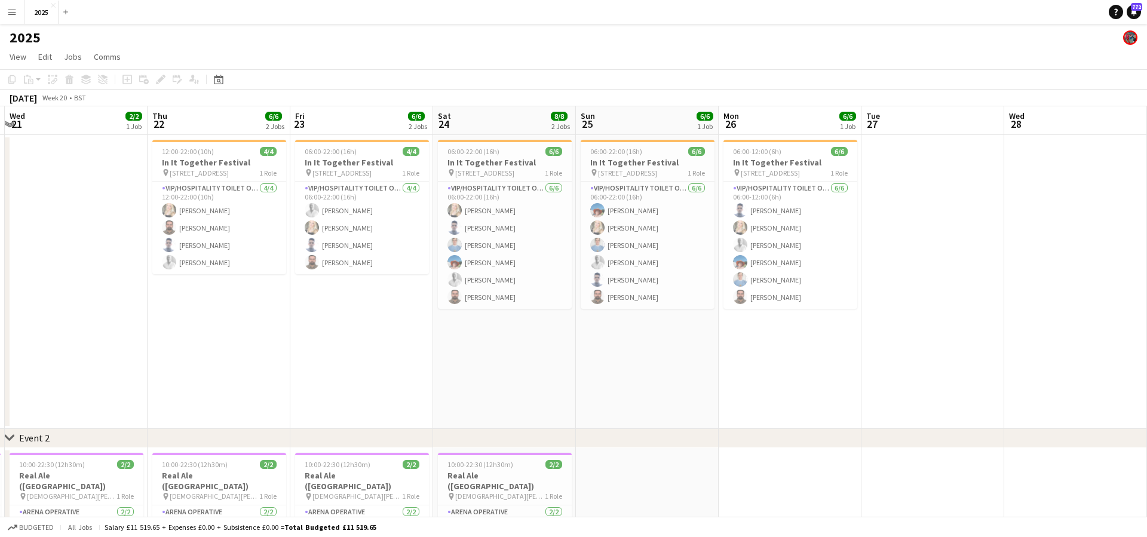
scroll to position [0, 0]
click at [22, 59] on span "View" at bounding box center [18, 56] width 17 height 11
click at [36, 134] on span "Month view" at bounding box center [35, 132] width 41 height 11
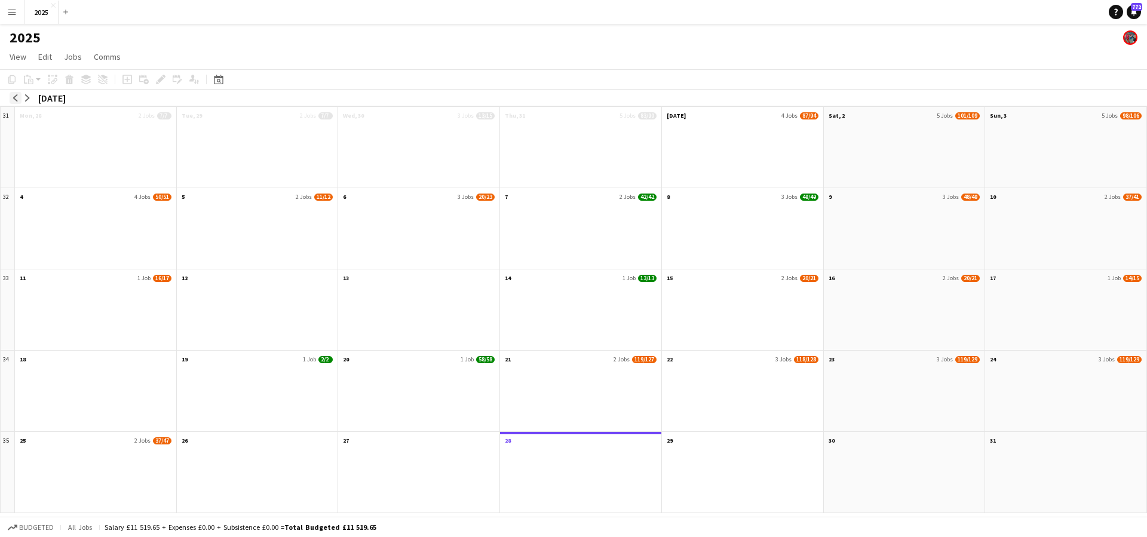
click at [18, 99] on app-icon "arrow-left" at bounding box center [15, 97] width 7 height 7
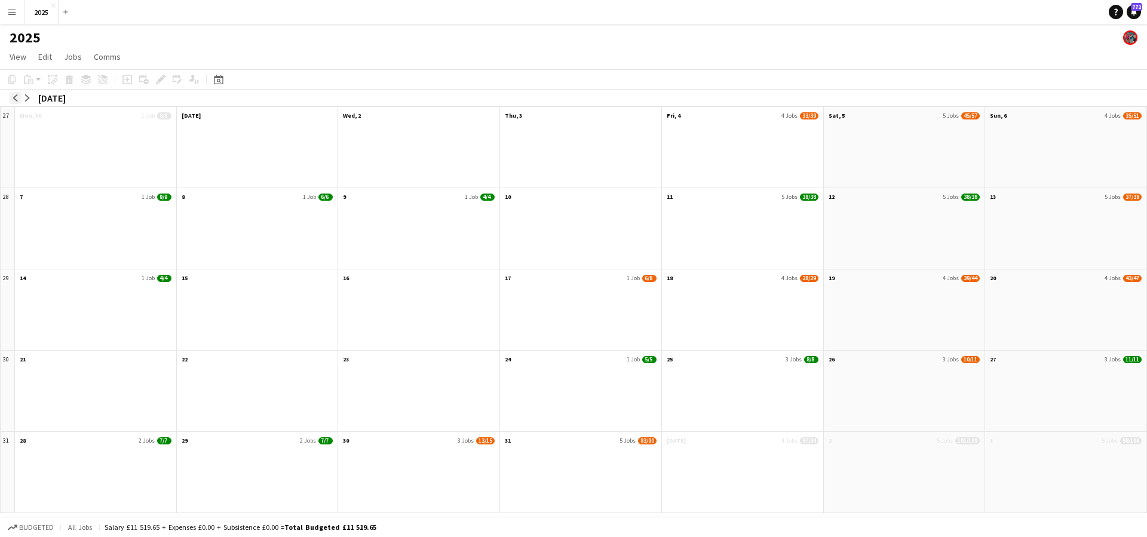
click at [18, 99] on app-icon "arrow-left" at bounding box center [15, 97] width 7 height 7
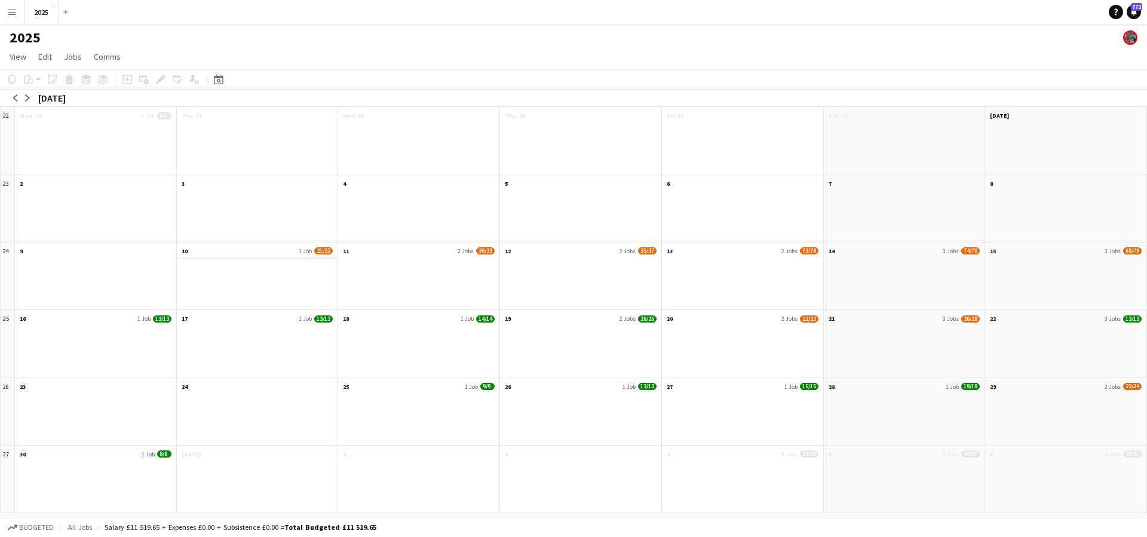
click at [250, 251] on app-month-view-date-header "10 1 Job 21/23" at bounding box center [257, 249] width 161 height 15
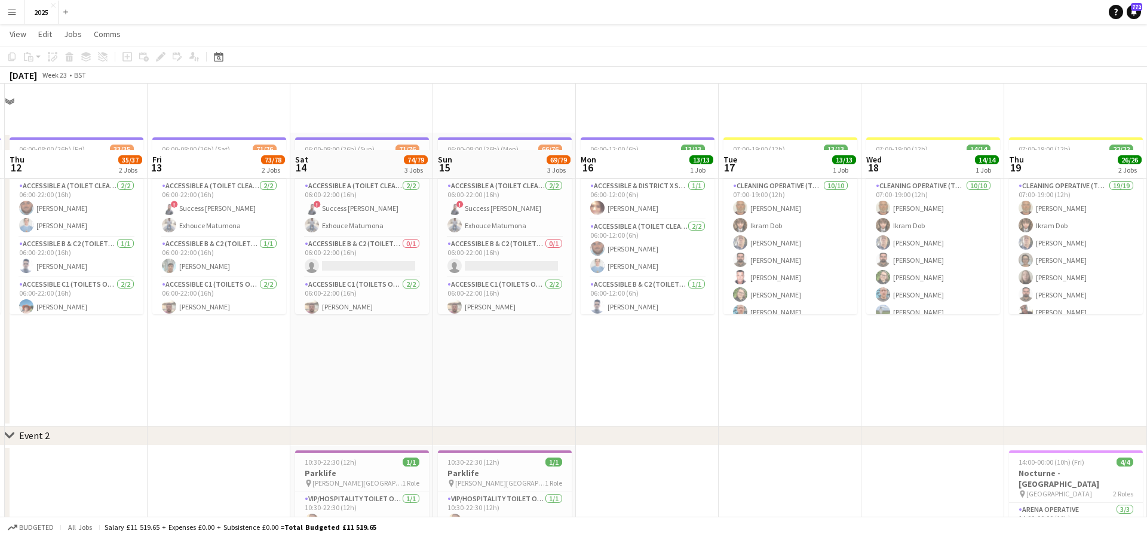
scroll to position [70, 0]
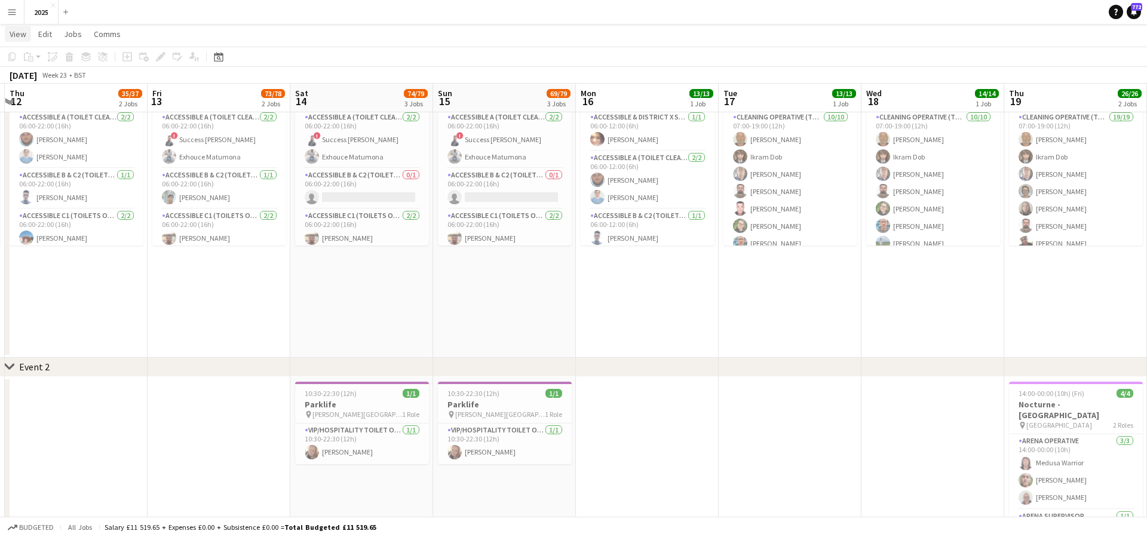
click at [17, 38] on span "View" at bounding box center [18, 34] width 17 height 11
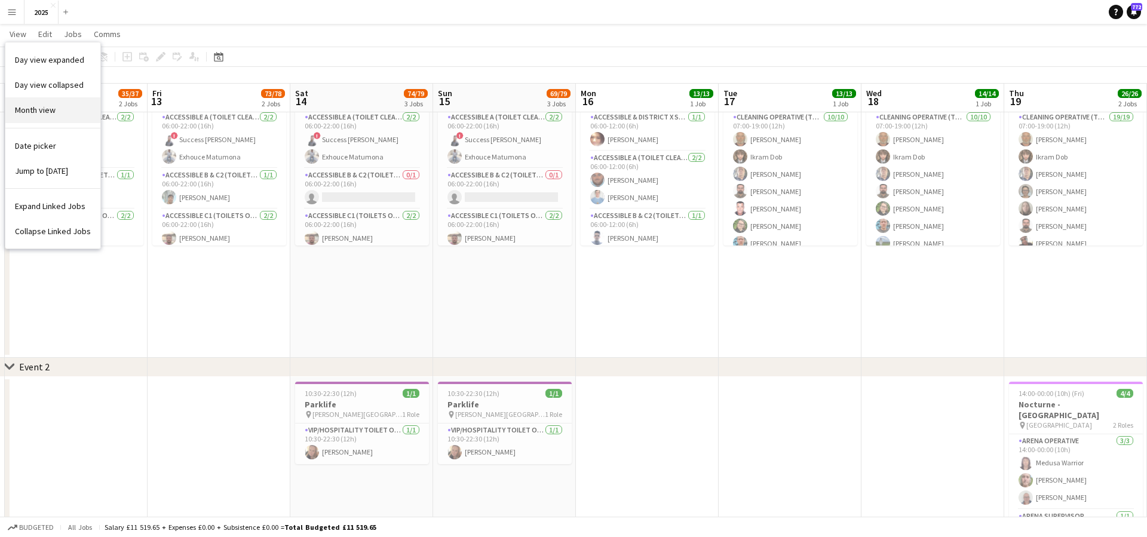
click at [50, 108] on span "Month view" at bounding box center [35, 110] width 41 height 11
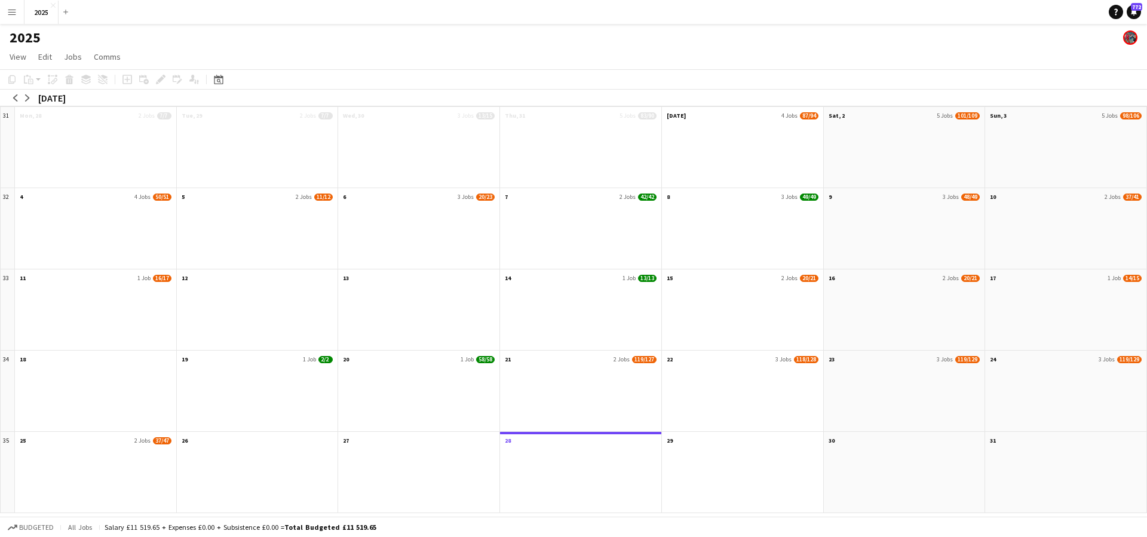
scroll to position [0, 0]
click at [20, 99] on button "arrow-left" at bounding box center [16, 98] width 12 height 12
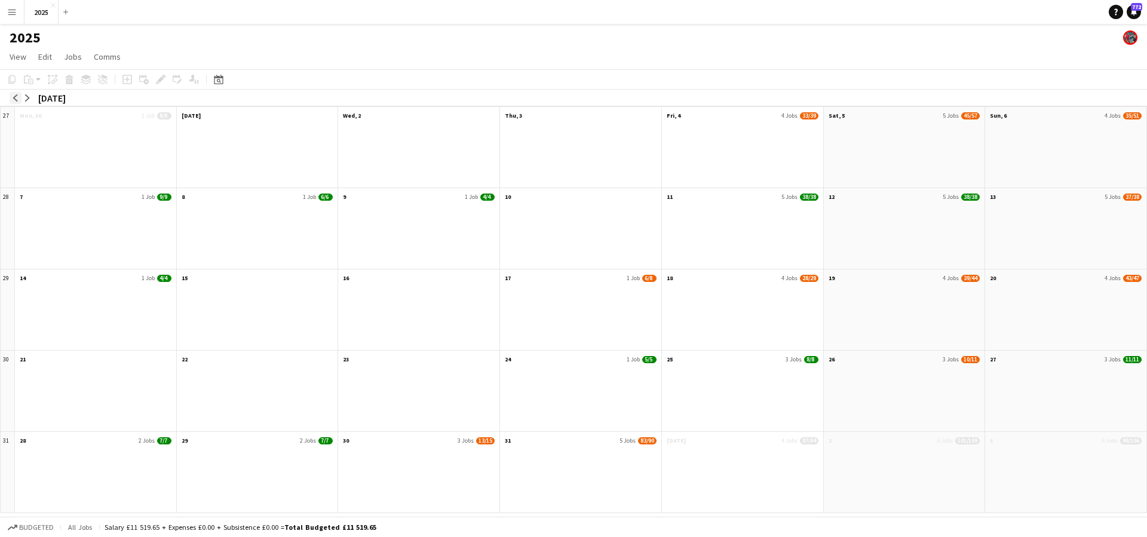
click at [20, 99] on button "arrow-left" at bounding box center [16, 98] width 12 height 12
click at [17, 97] on app-icon "arrow-left" at bounding box center [15, 97] width 7 height 7
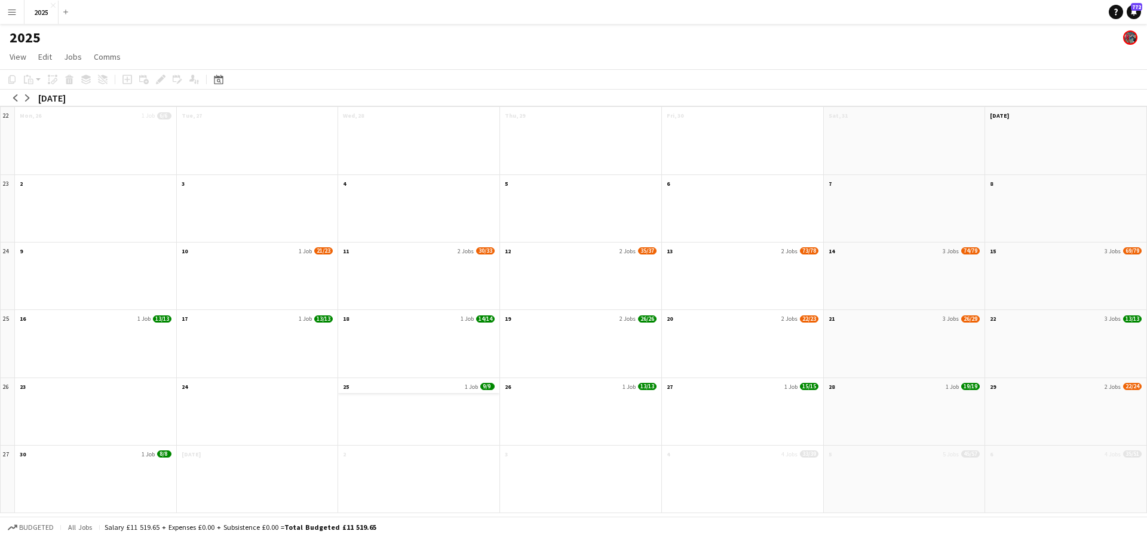
click at [471, 385] on span "1 Job" at bounding box center [471, 387] width 13 height 8
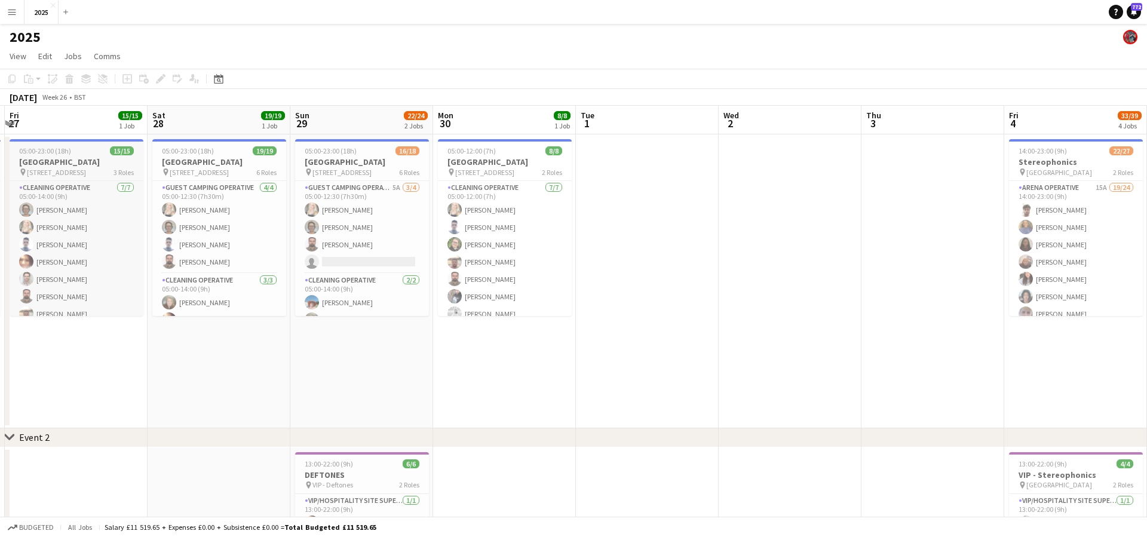
scroll to position [1, 0]
click at [17, 56] on span "View" at bounding box center [18, 56] width 17 height 11
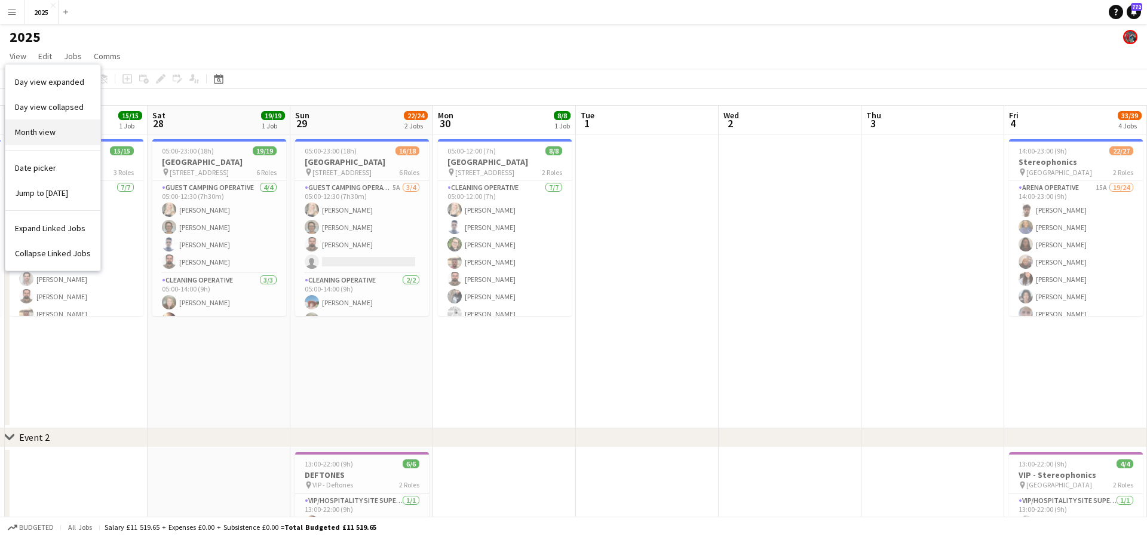
click at [45, 133] on span "Month view" at bounding box center [35, 132] width 41 height 11
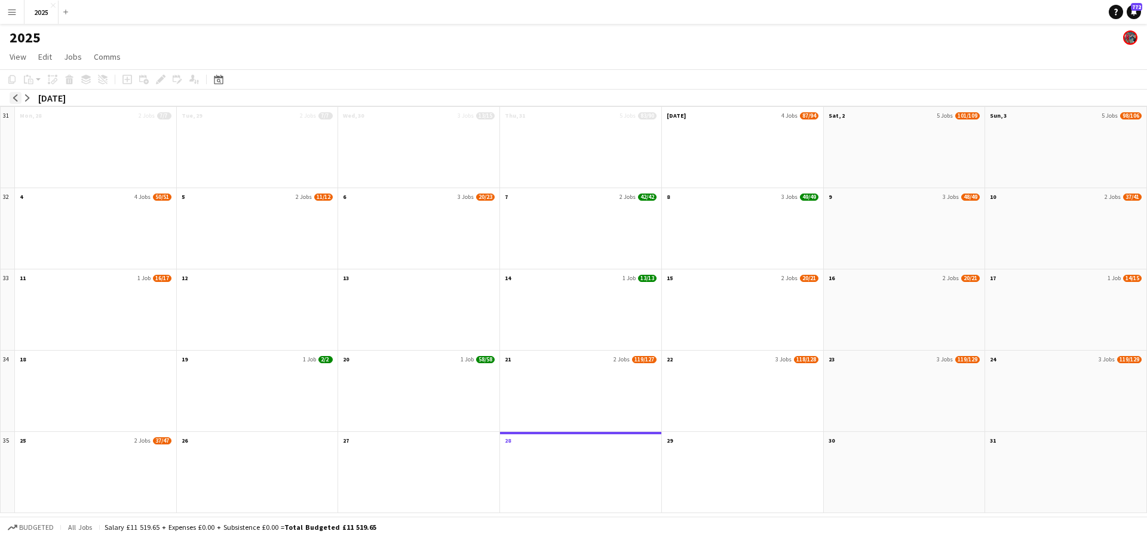
click at [13, 98] on app-icon "arrow-left" at bounding box center [15, 97] width 7 height 7
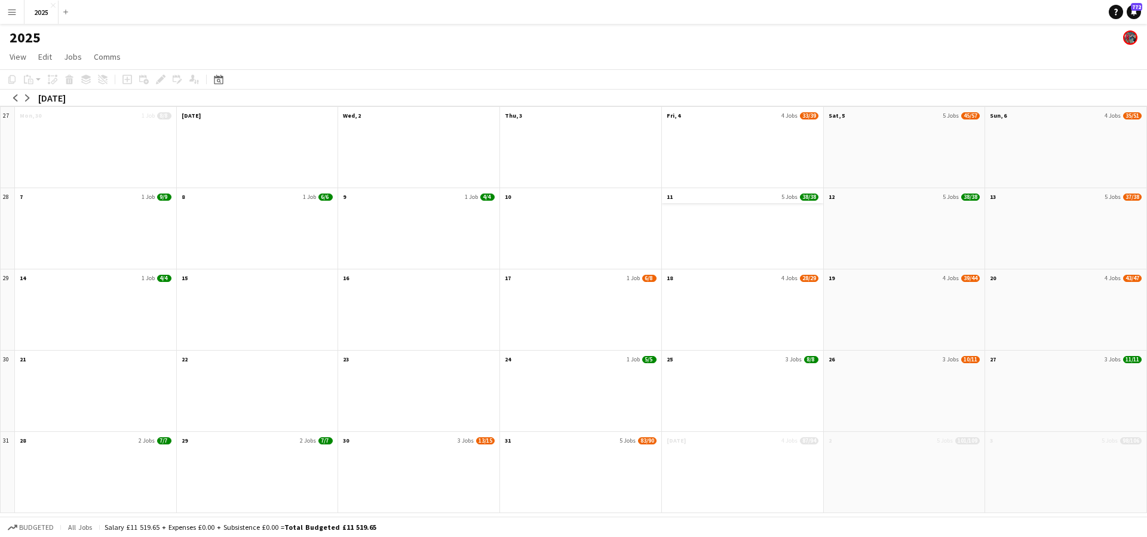
click at [748, 201] on app-month-view-date-header "11 5 Jobs 38/38" at bounding box center [742, 195] width 161 height 15
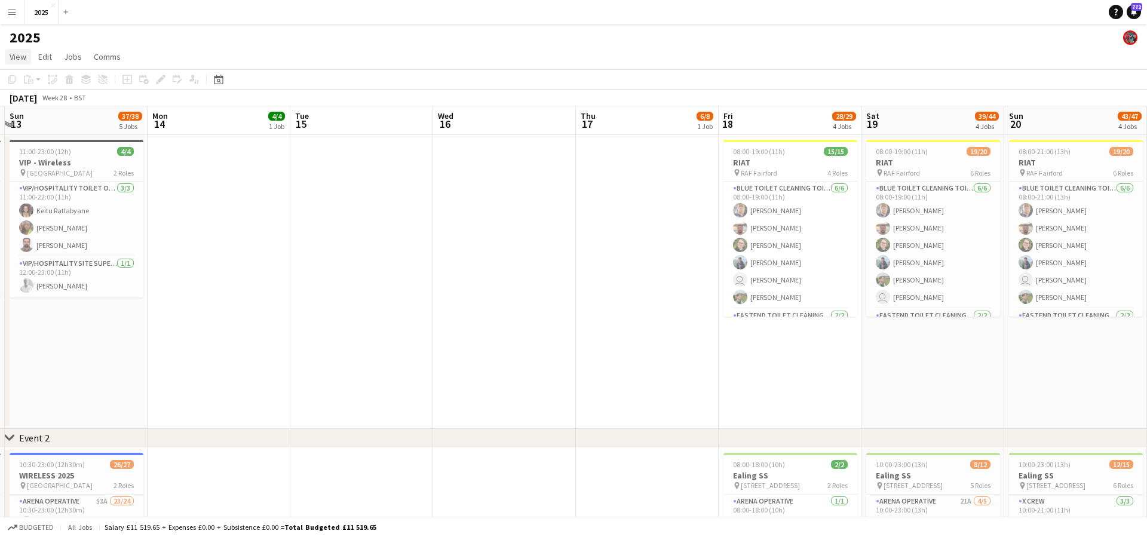
click at [20, 59] on span "View" at bounding box center [18, 56] width 17 height 11
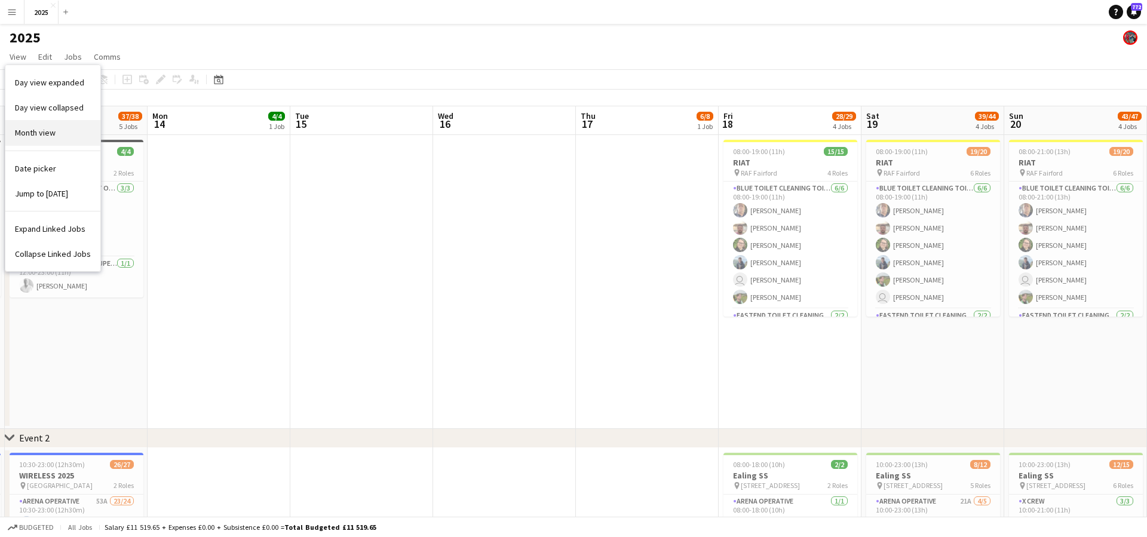
click at [43, 135] on span "Month view" at bounding box center [35, 132] width 41 height 11
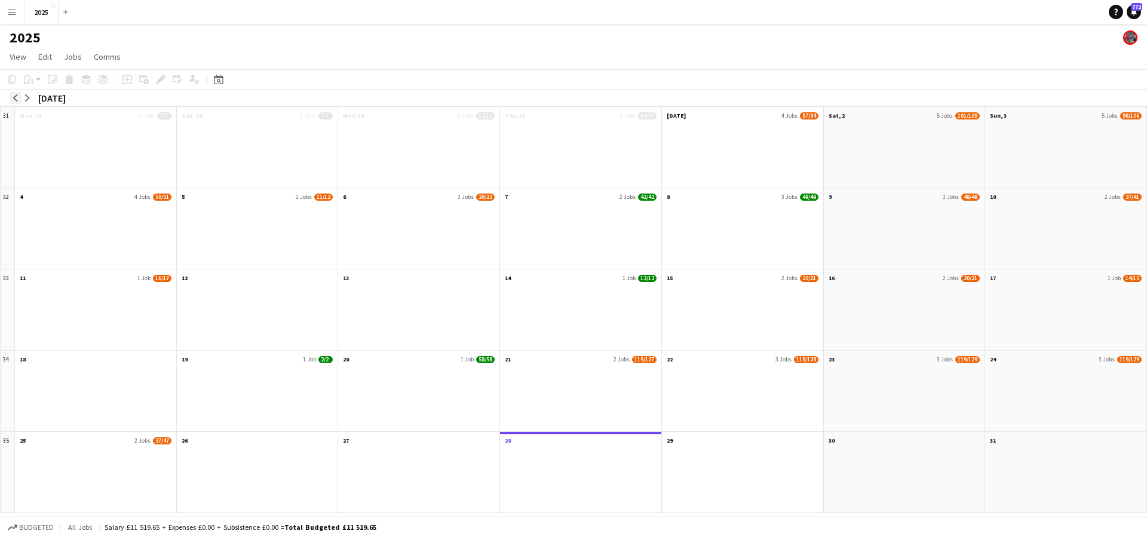
click at [17, 99] on app-icon "arrow-left" at bounding box center [15, 97] width 7 height 7
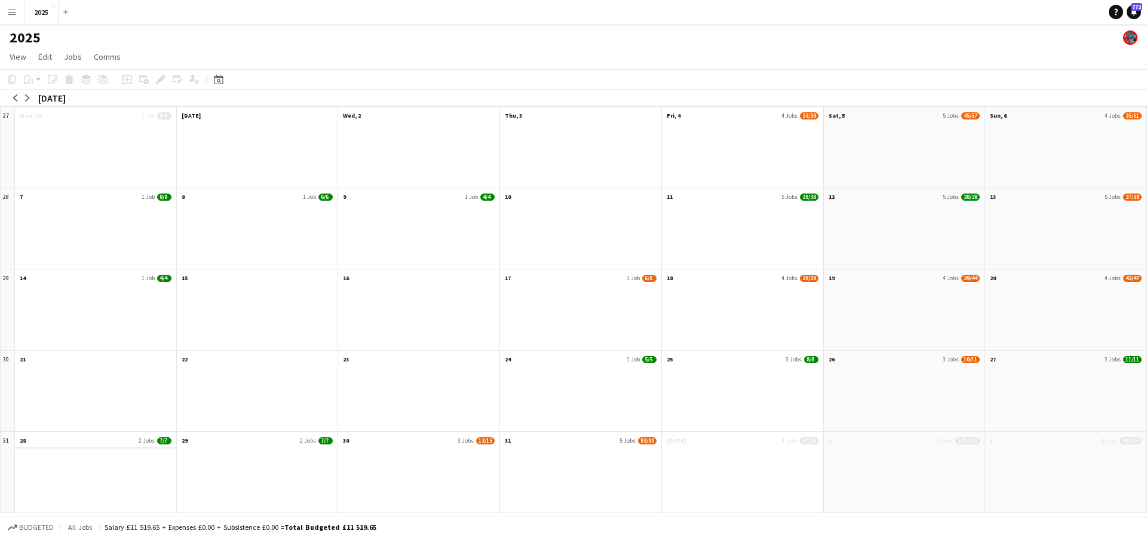
click at [96, 437] on app-month-view-date-header "28 2 Jobs 7/7" at bounding box center [95, 439] width 161 height 15
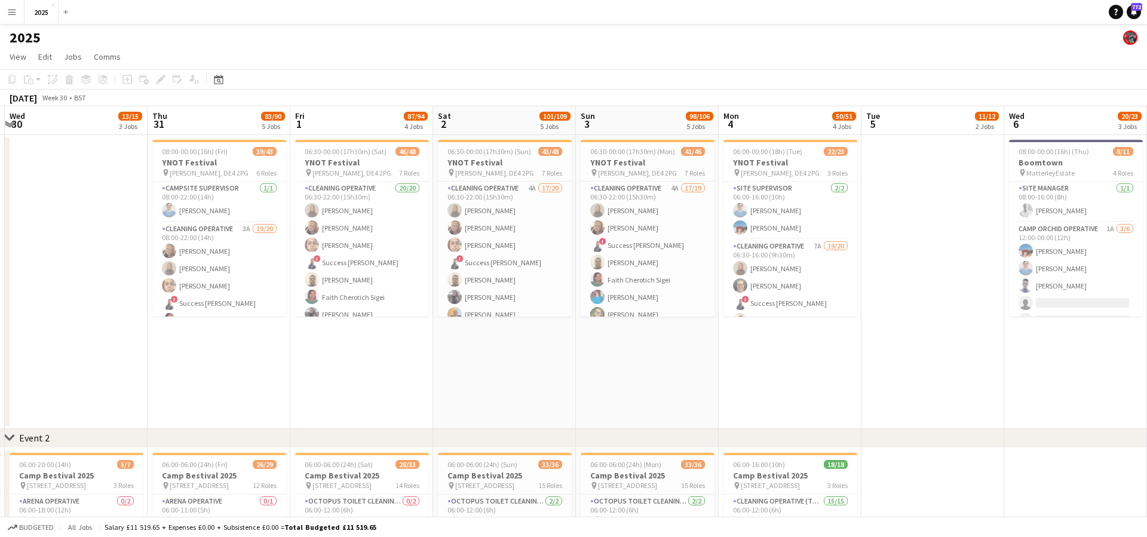
click at [13, 13] on app-icon "Menu" at bounding box center [12, 12] width 10 height 10
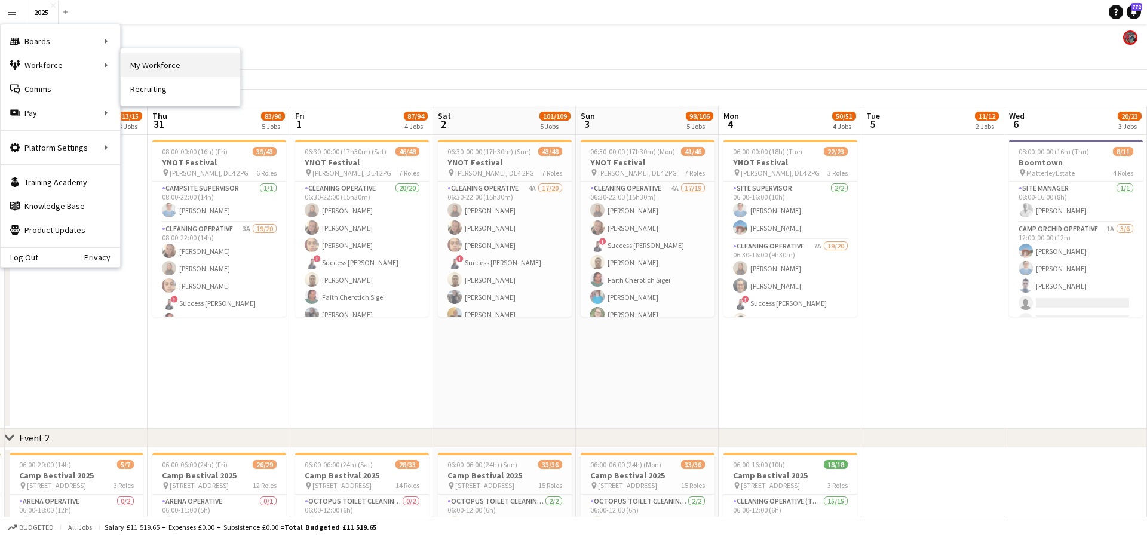
click at [179, 66] on link "My Workforce" at bounding box center [180, 65] width 119 height 24
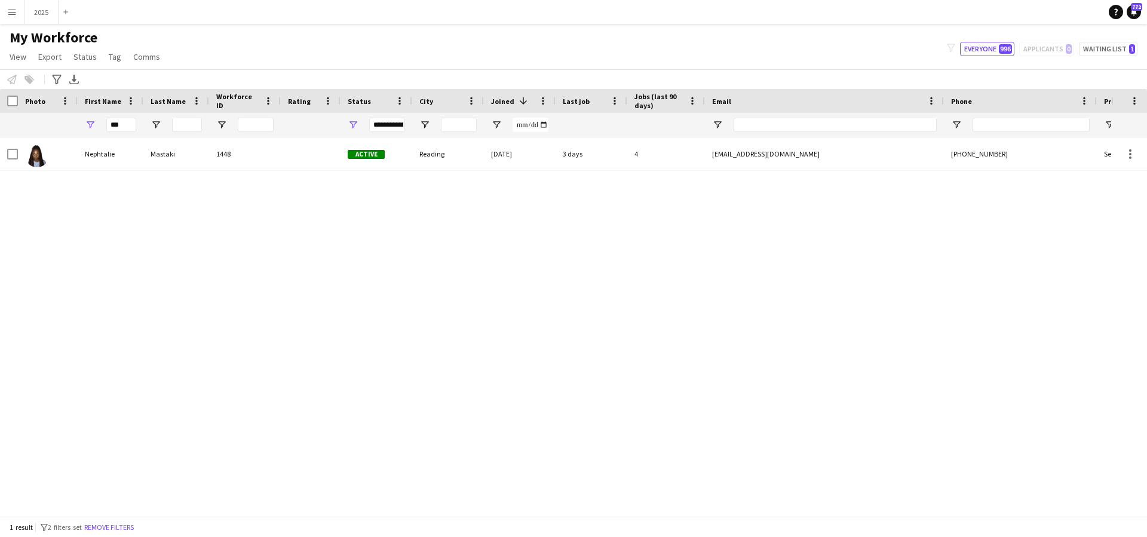
click at [16, 17] on button "Menu" at bounding box center [12, 12] width 24 height 24
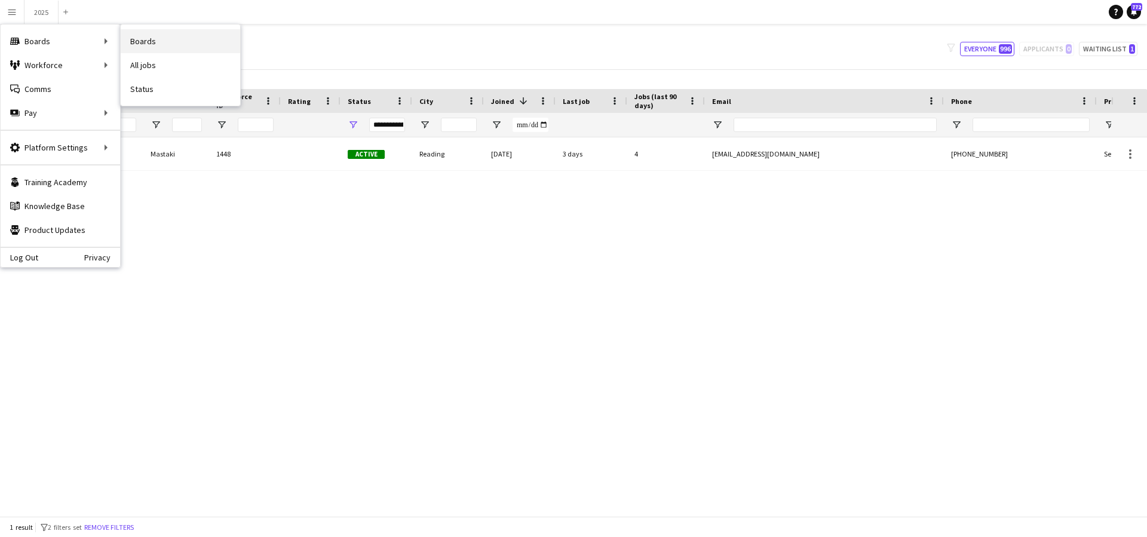
click at [167, 50] on link "Boards" at bounding box center [180, 41] width 119 height 24
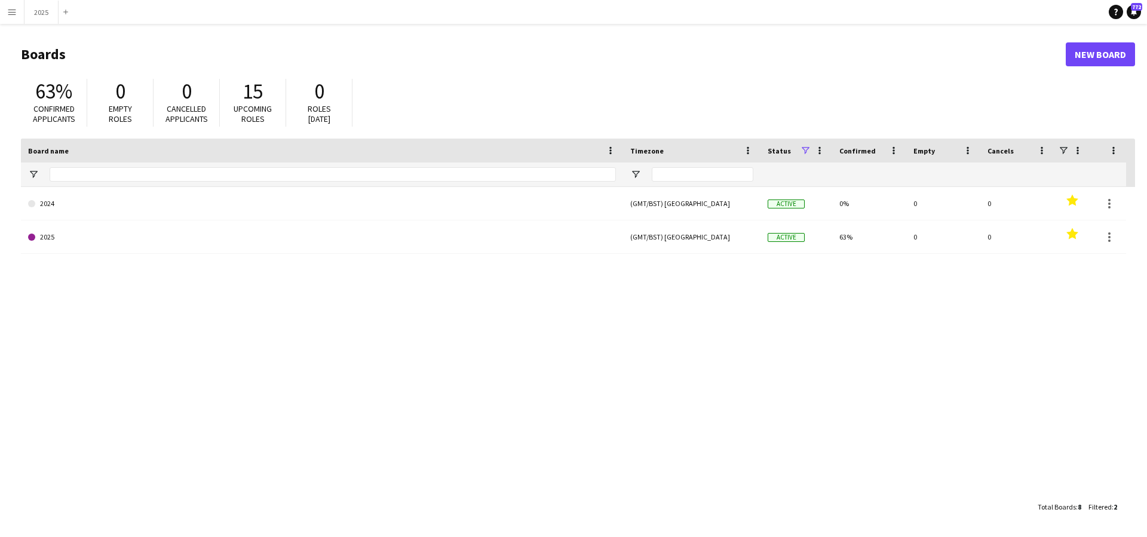
click at [15, 16] on app-icon "Menu" at bounding box center [12, 12] width 10 height 10
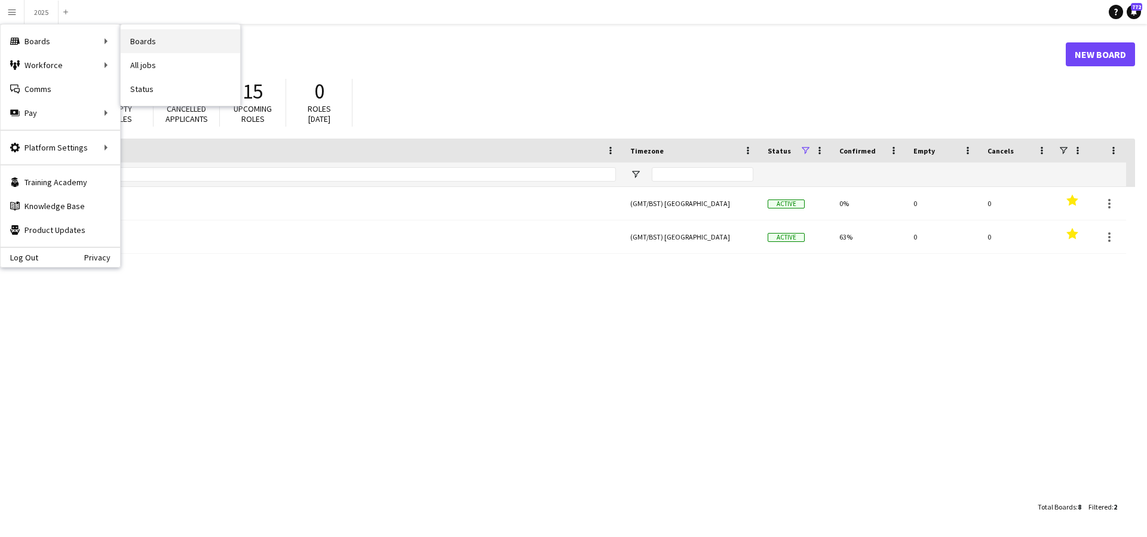
click at [128, 44] on link "Boards" at bounding box center [180, 41] width 119 height 24
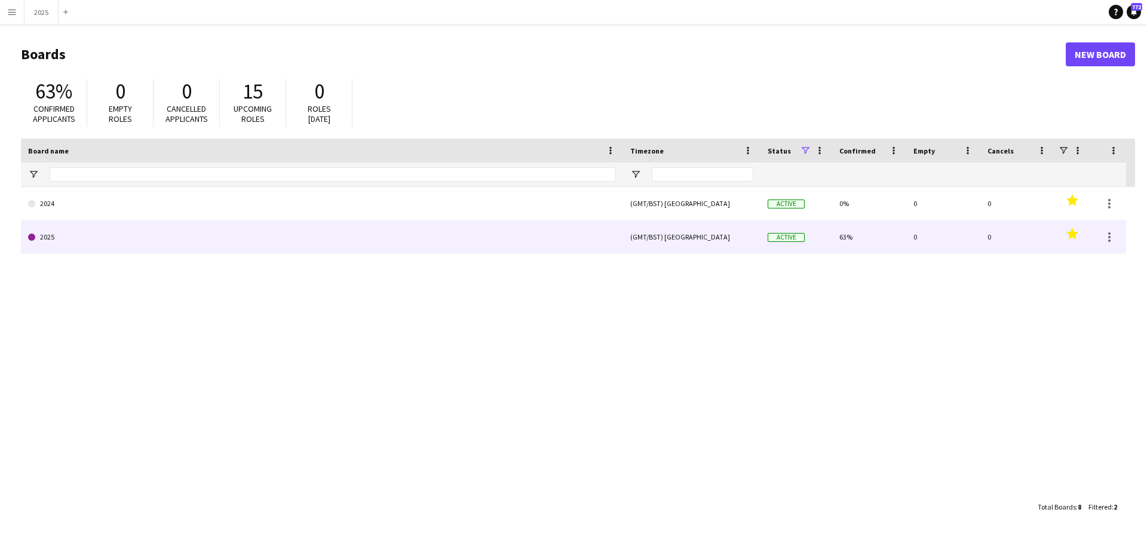
click at [82, 237] on link "2025" at bounding box center [322, 236] width 588 height 33
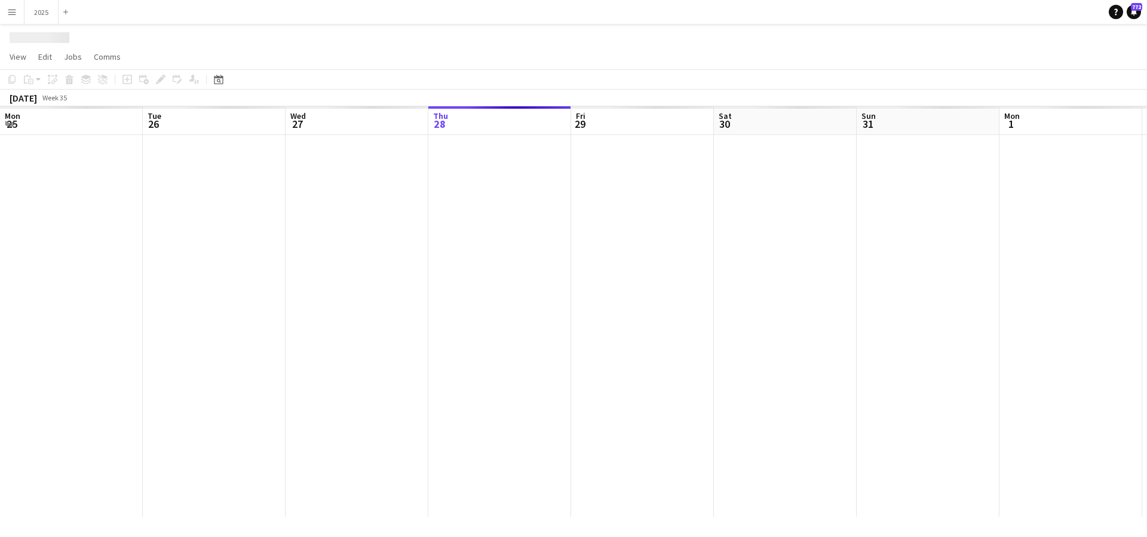
scroll to position [0, 285]
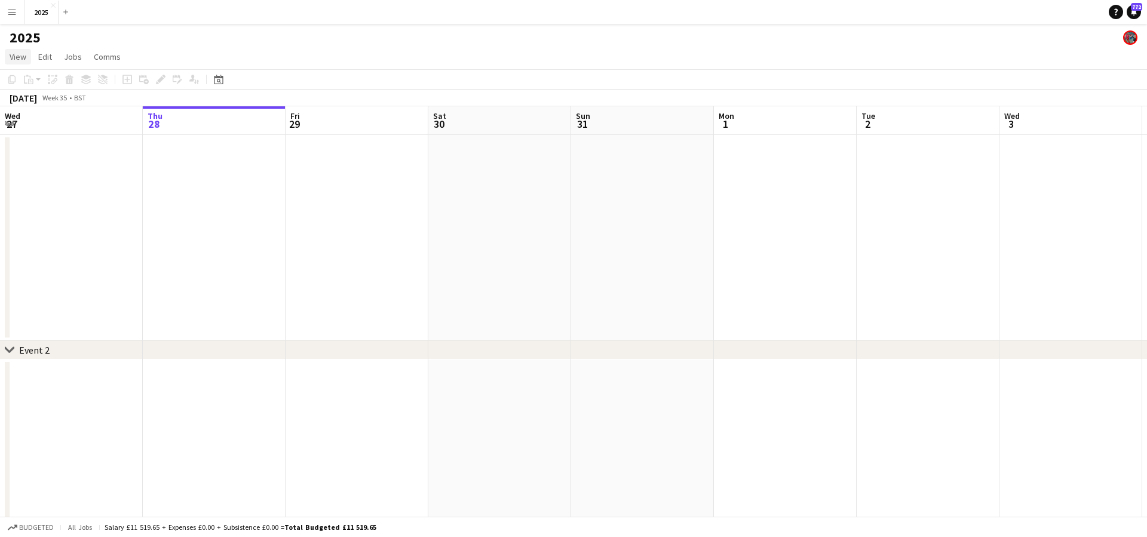
click at [13, 55] on span "View" at bounding box center [18, 56] width 17 height 11
click at [55, 142] on link "Month view" at bounding box center [52, 132] width 95 height 25
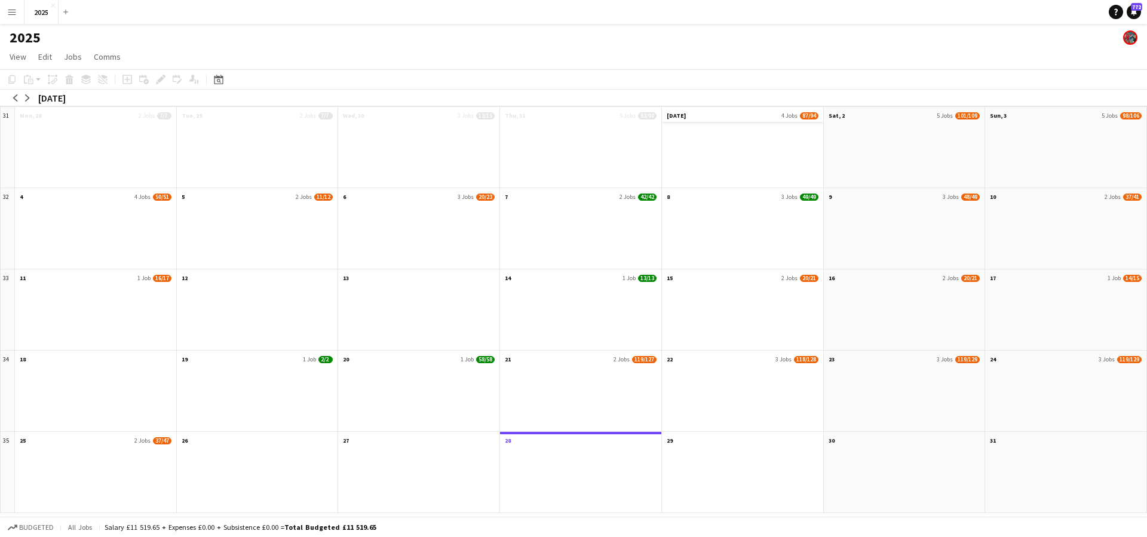
click at [791, 115] on span "4 Jobs" at bounding box center [789, 116] width 16 height 8
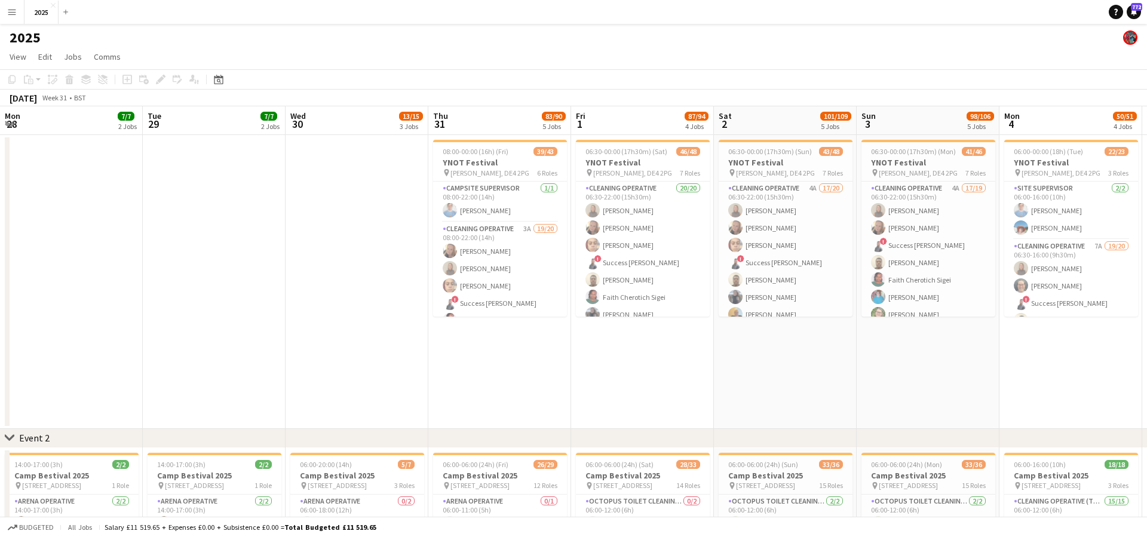
scroll to position [0, 410]
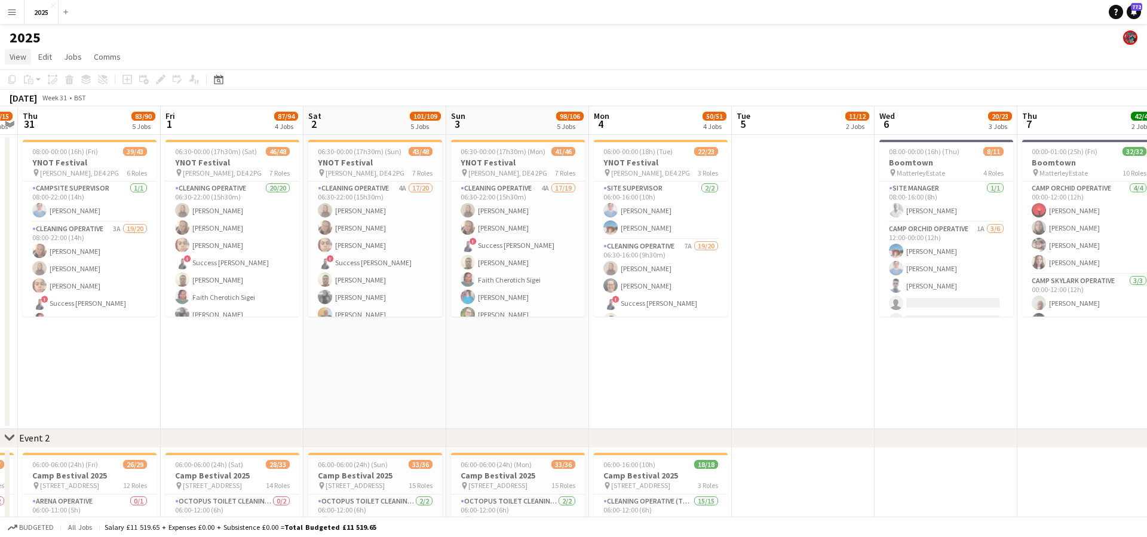
click at [17, 60] on span "View" at bounding box center [18, 56] width 17 height 11
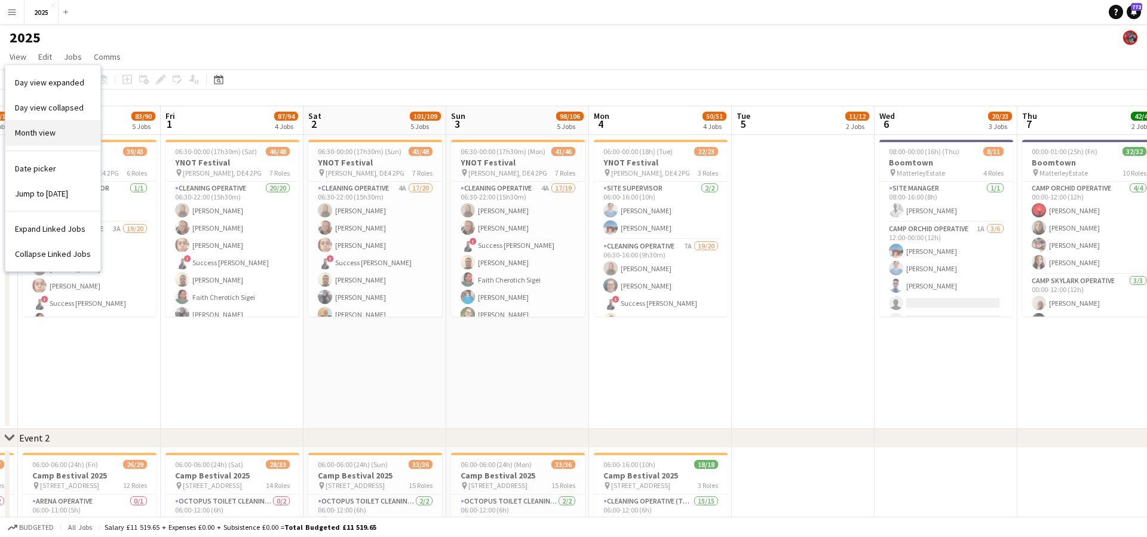
click at [48, 129] on span "Month view" at bounding box center [35, 132] width 41 height 11
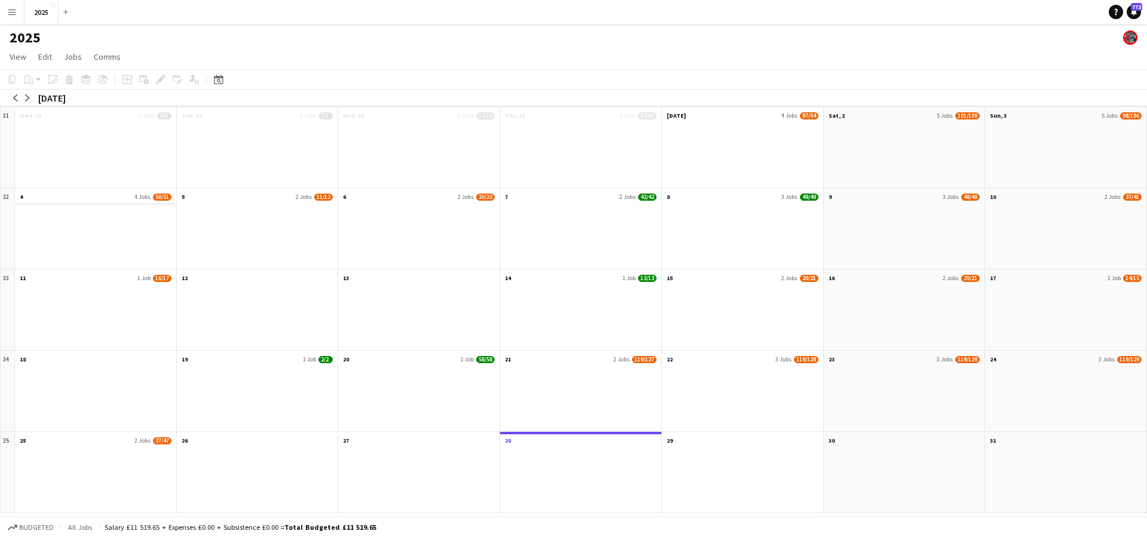
click at [118, 196] on app-month-view-date-header "4 4 Jobs 50/51" at bounding box center [95, 195] width 161 height 15
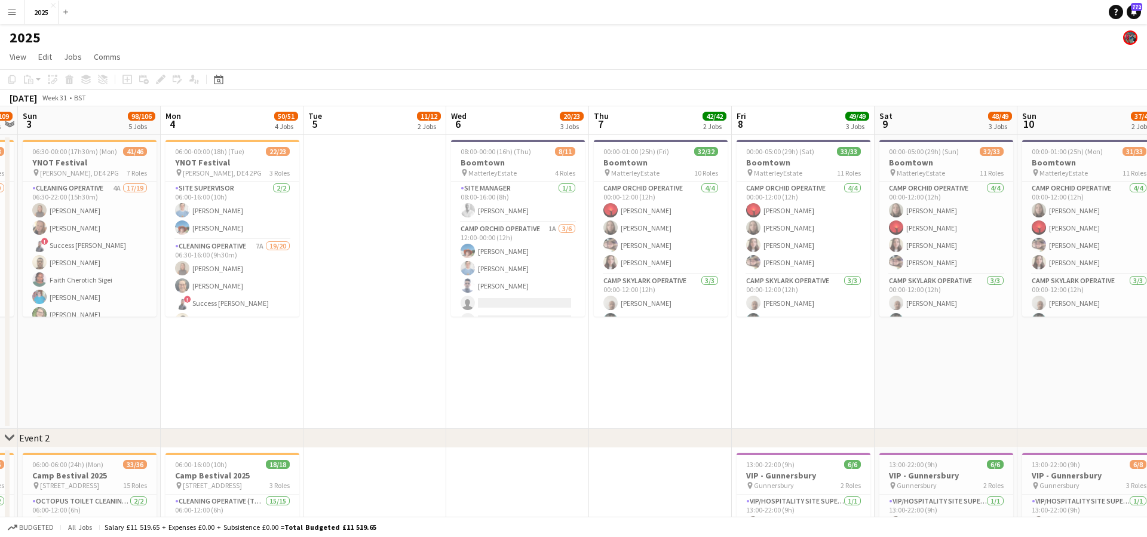
scroll to position [0, 0]
click at [11, 60] on span "View" at bounding box center [18, 56] width 17 height 11
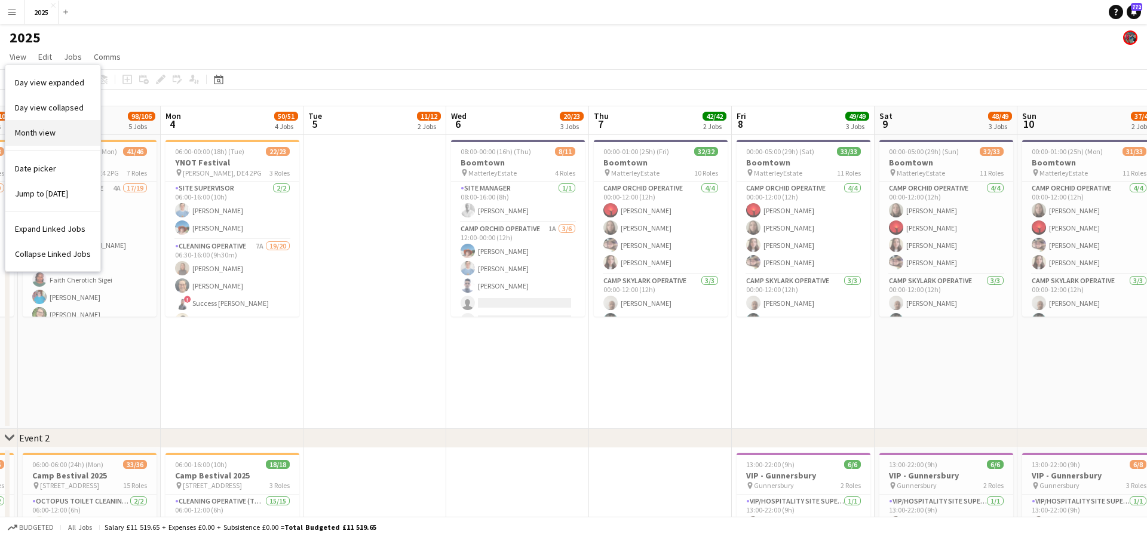
click at [56, 128] on link "Month view" at bounding box center [52, 132] width 95 height 25
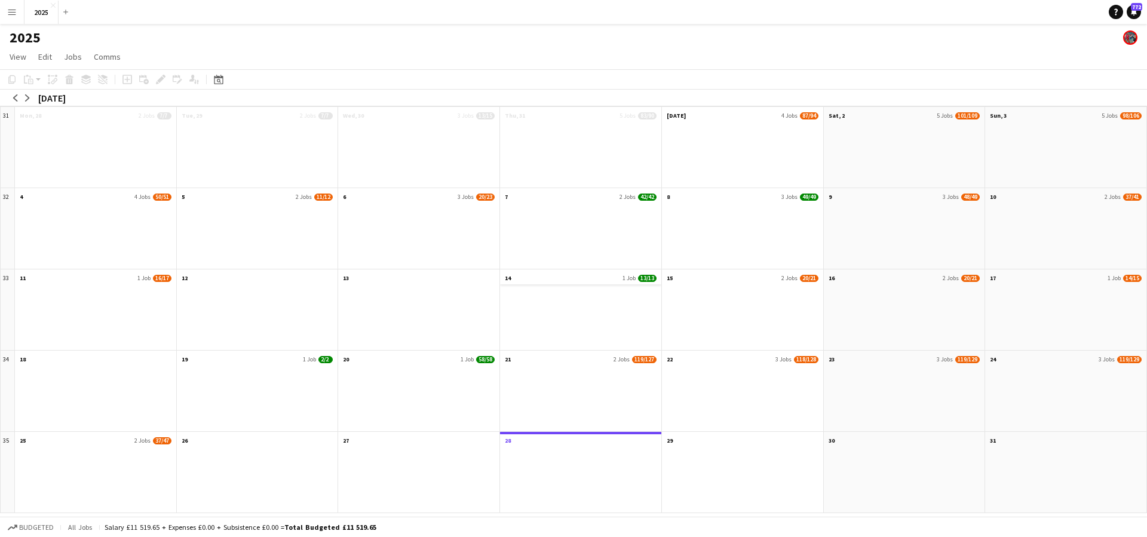
click at [612, 281] on app-month-view-date-header "14 1 Job 13/13" at bounding box center [580, 276] width 161 height 15
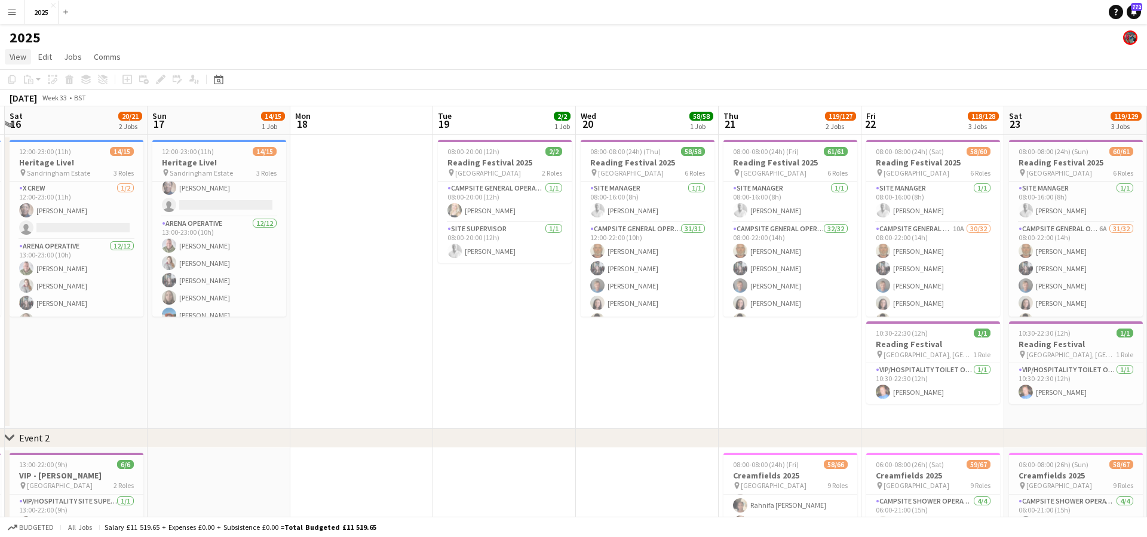
click at [11, 59] on span "View" at bounding box center [18, 56] width 17 height 11
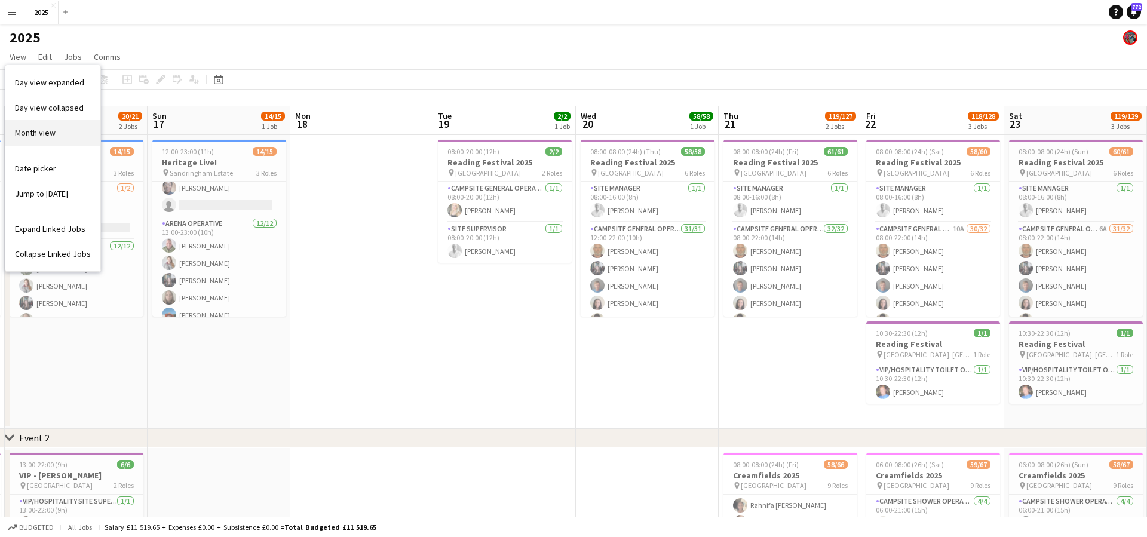
click at [33, 134] on span "Month view" at bounding box center [35, 132] width 41 height 11
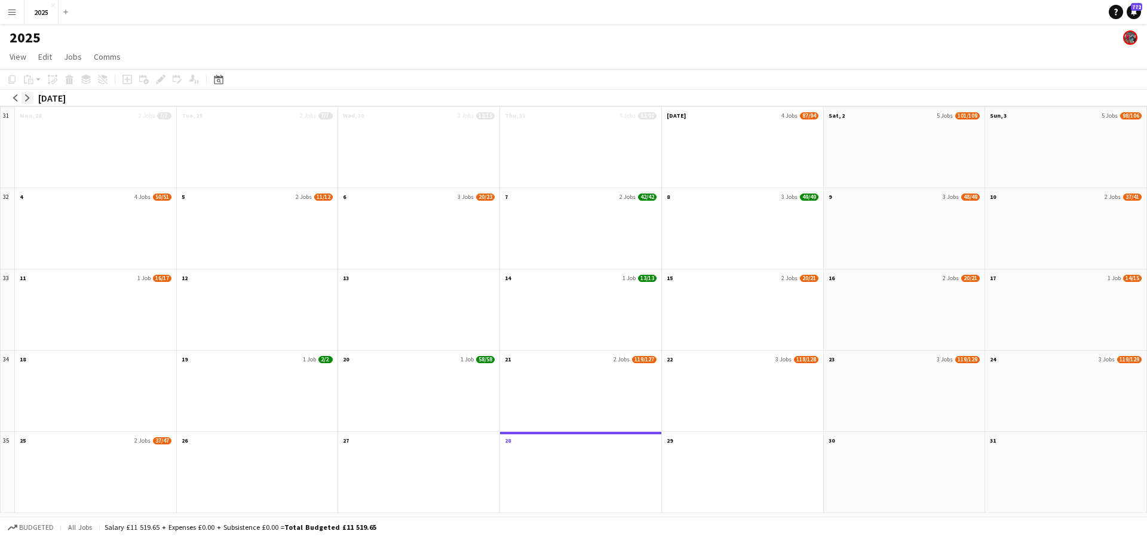
click at [26, 99] on app-icon "arrow-right" at bounding box center [27, 97] width 7 height 7
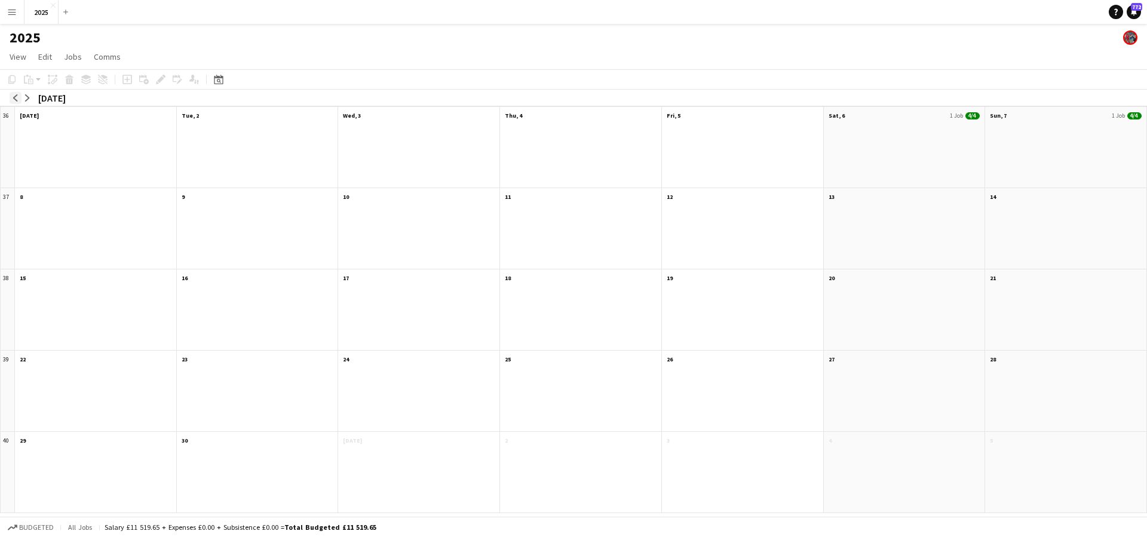
click at [17, 97] on app-icon "arrow-left" at bounding box center [15, 97] width 7 height 7
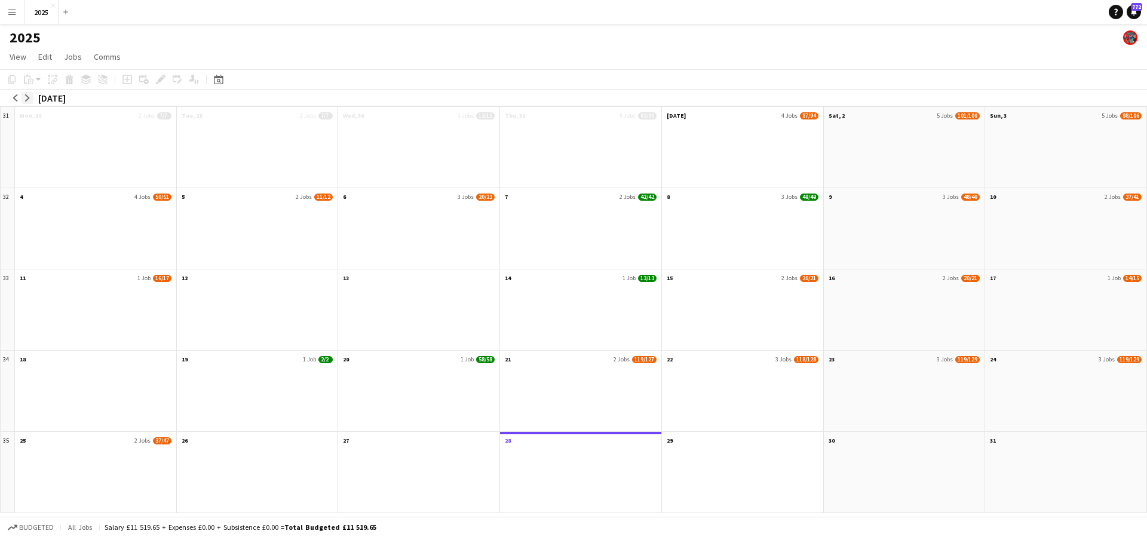
click at [31, 101] on button "arrow-right" at bounding box center [28, 98] width 12 height 12
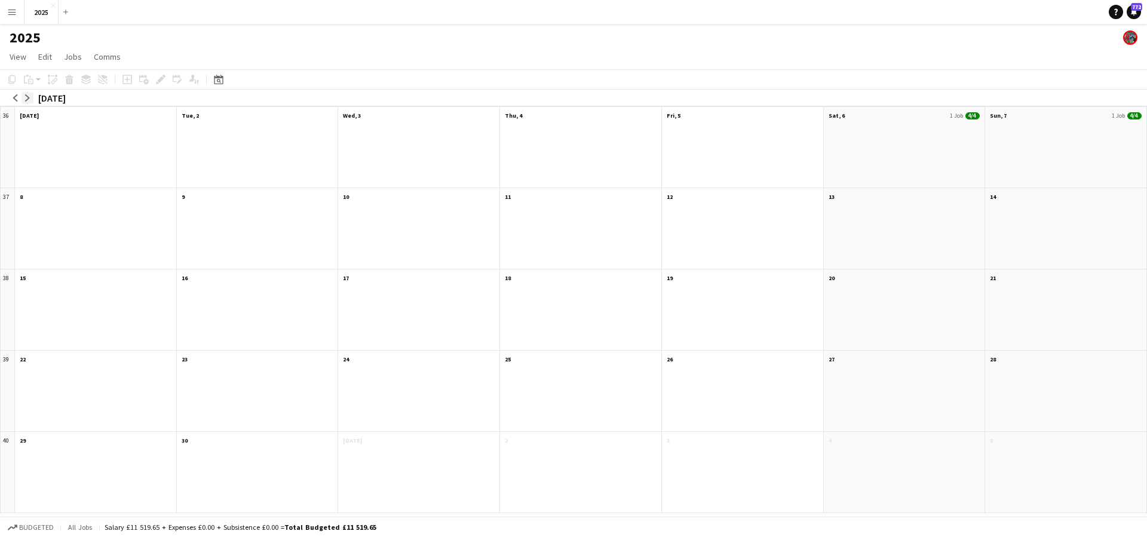
click at [32, 102] on button "arrow-right" at bounding box center [28, 98] width 12 height 12
click at [588, 358] on app-month-view-date-header "23 1 Job 1/2" at bounding box center [580, 358] width 161 height 15
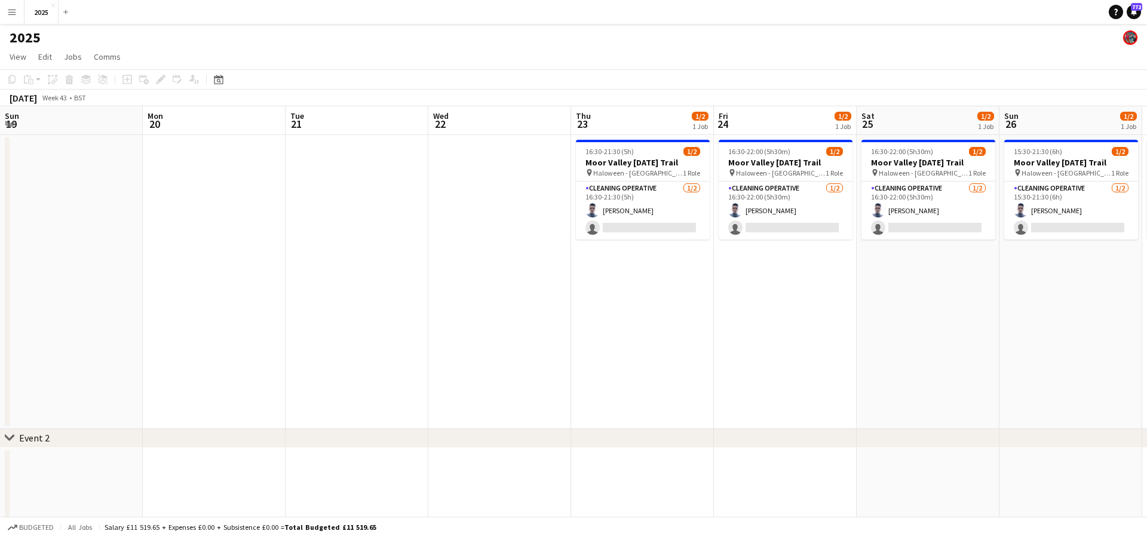
scroll to position [0, 410]
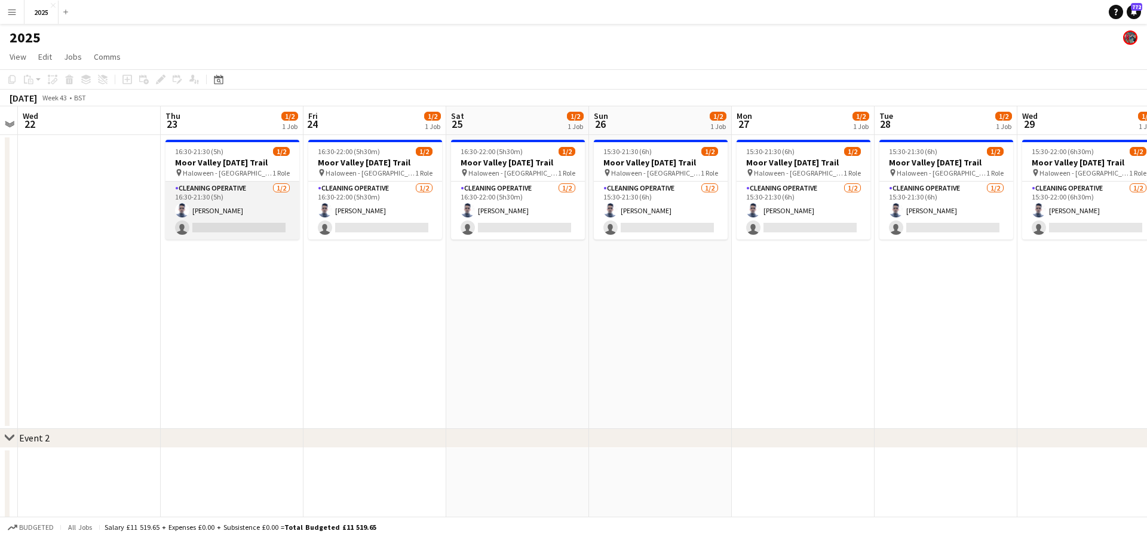
click at [215, 230] on app-card-role "Cleaning Operative [DATE] 16:30-21:30 (5h) [PERSON_NAME] single-neutral-actions" at bounding box center [232, 211] width 134 height 58
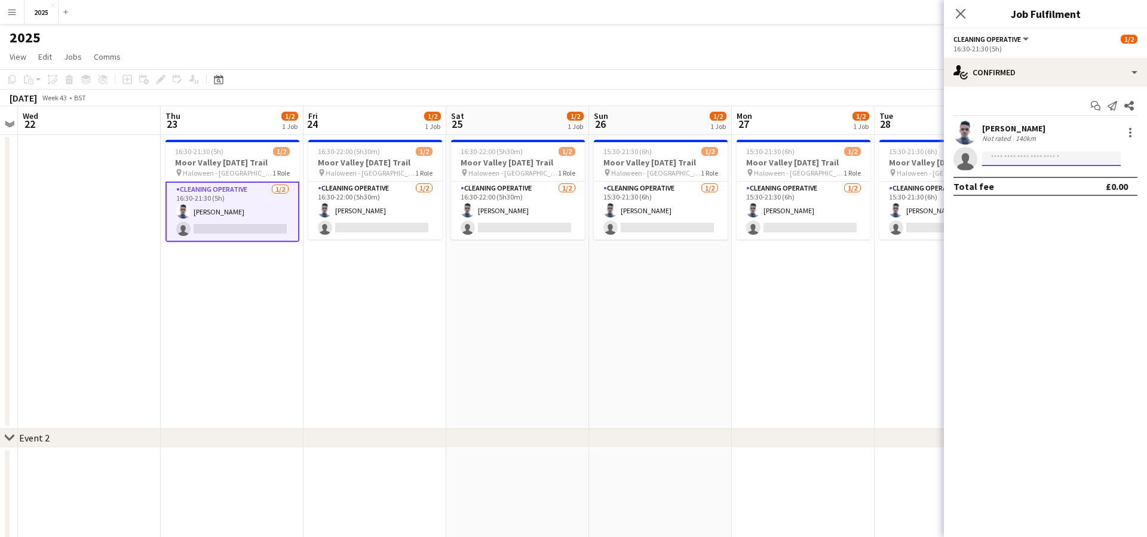
click at [1012, 162] on input at bounding box center [1051, 159] width 139 height 14
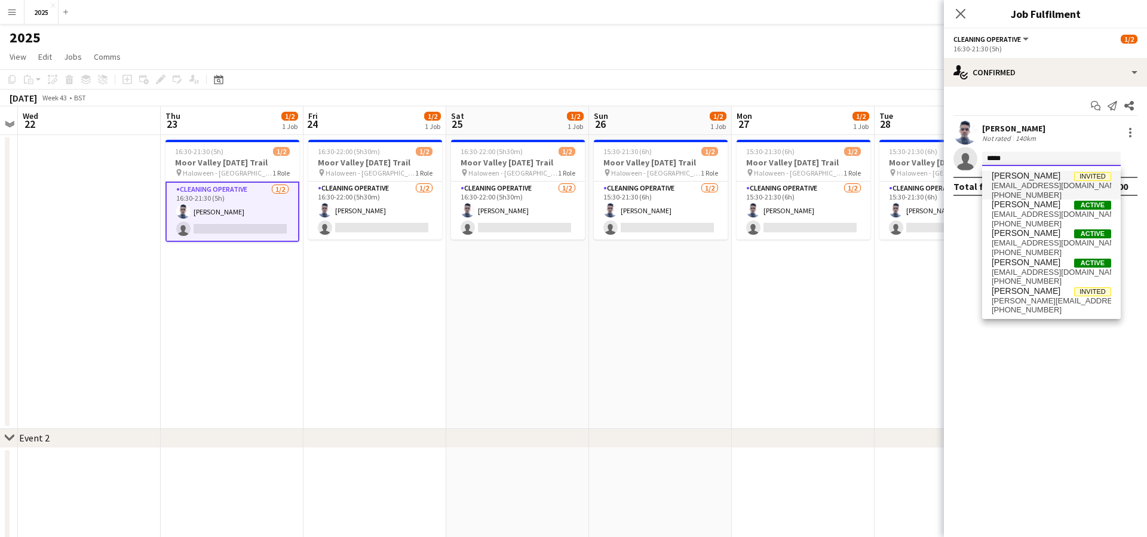
type input "*****"
drag, startPoint x: 1021, startPoint y: 177, endPoint x: 1039, endPoint y: 213, distance: 40.3
click at [1039, 213] on span "[EMAIL_ADDRESS][DOMAIN_NAME]" at bounding box center [1050, 215] width 119 height 10
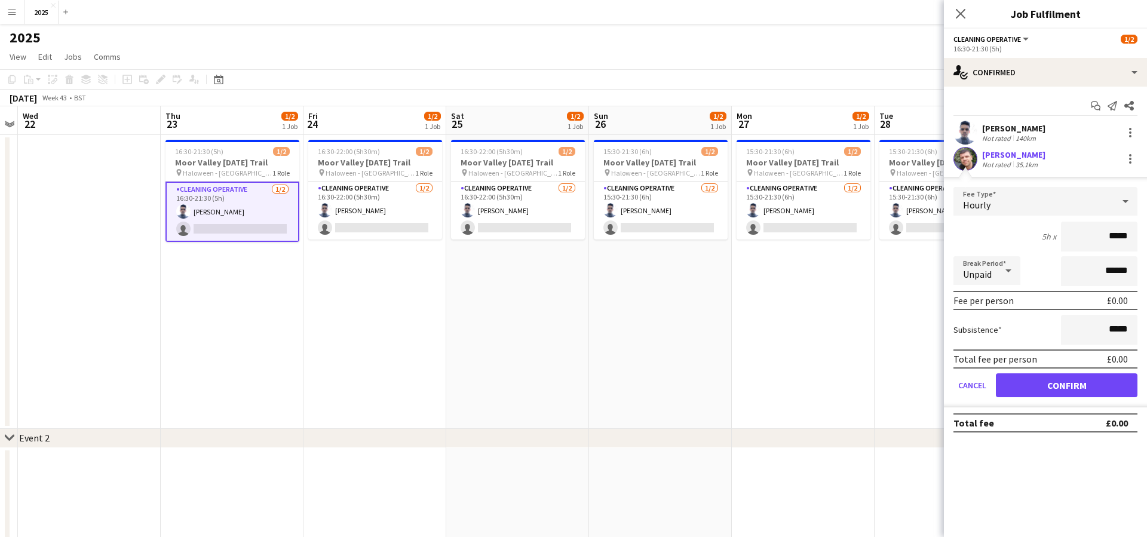
click at [1039, 388] on button "Confirm" at bounding box center [1067, 385] width 142 height 24
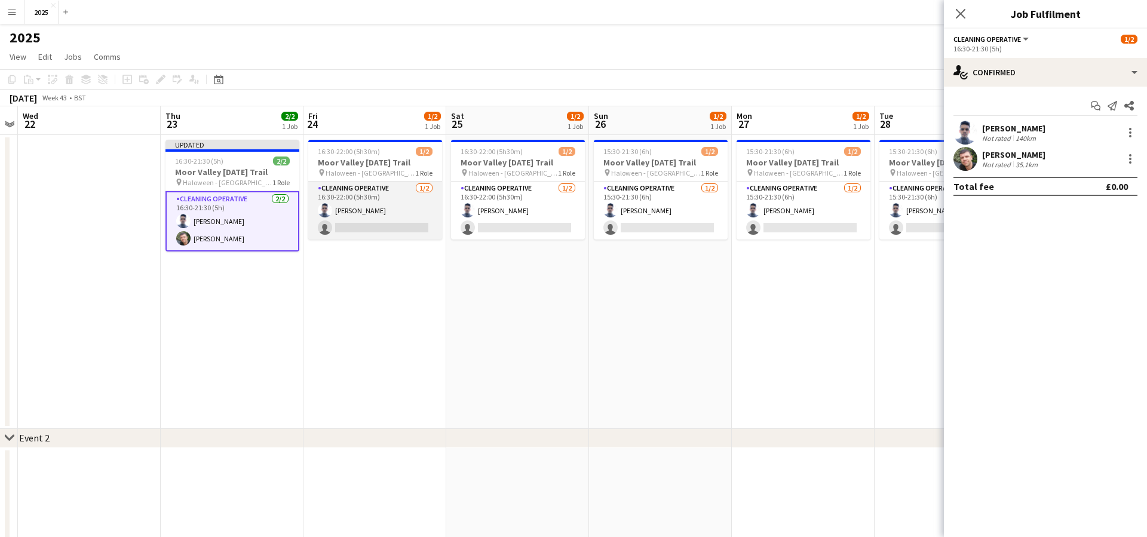
click at [380, 228] on app-card-role "Cleaning Operative [DATE] 16:30-22:00 (5h30m) [PERSON_NAME] single-neutral-acti…" at bounding box center [375, 211] width 134 height 58
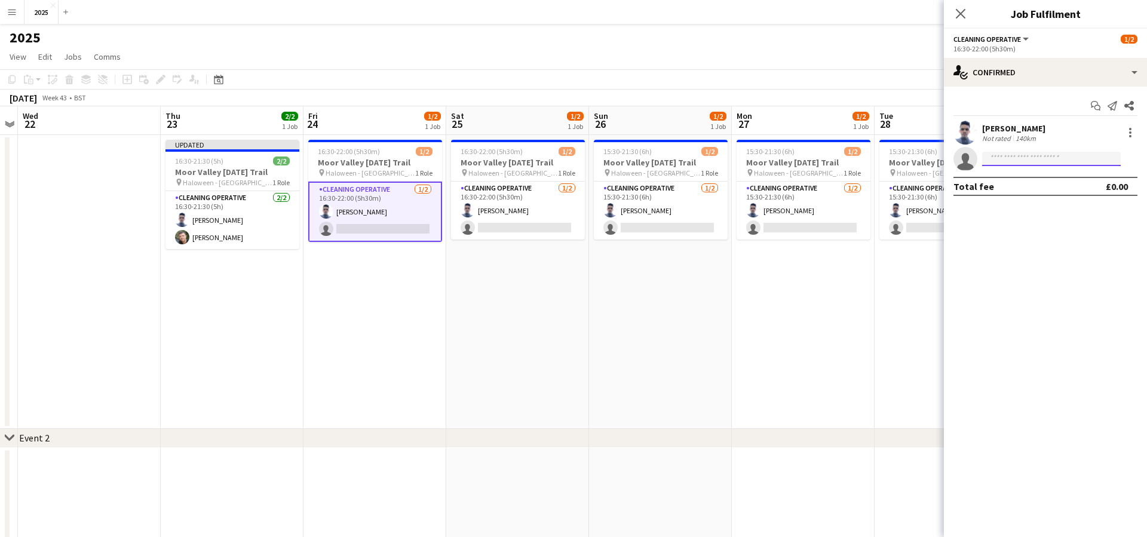
click at [1012, 161] on input at bounding box center [1051, 159] width 139 height 14
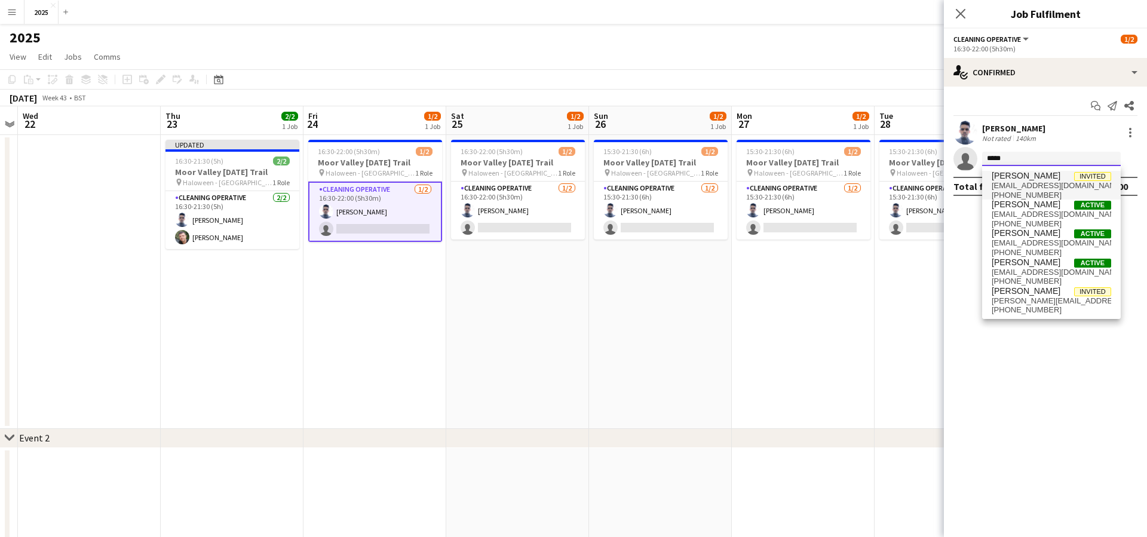
type input "*****"
drag, startPoint x: 1014, startPoint y: 179, endPoint x: 1019, endPoint y: 211, distance: 33.2
click at [1019, 211] on span "[EMAIL_ADDRESS][DOMAIN_NAME]" at bounding box center [1050, 215] width 119 height 10
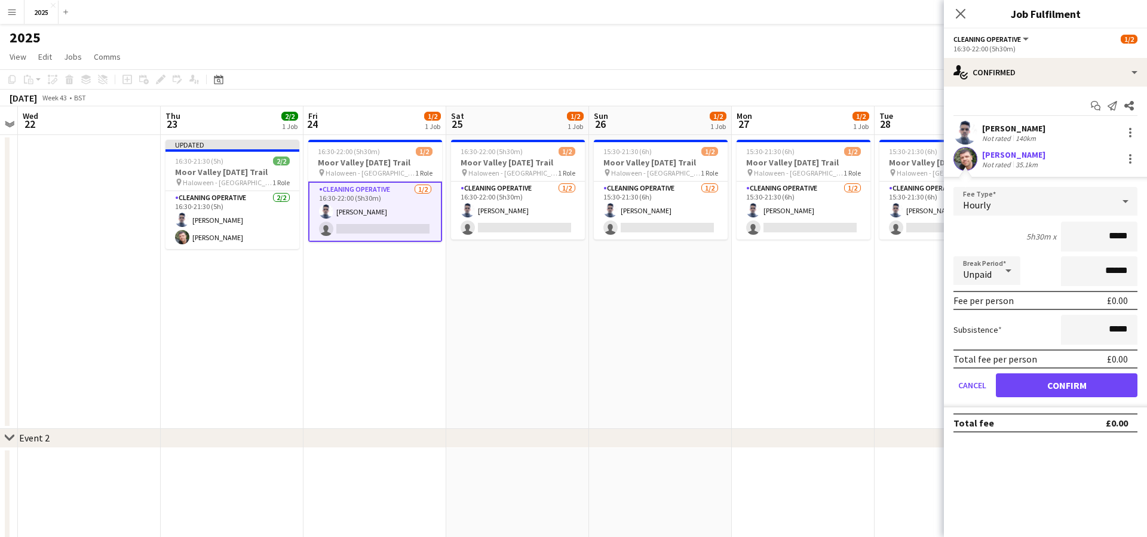
click at [1018, 384] on button "Confirm" at bounding box center [1067, 385] width 142 height 24
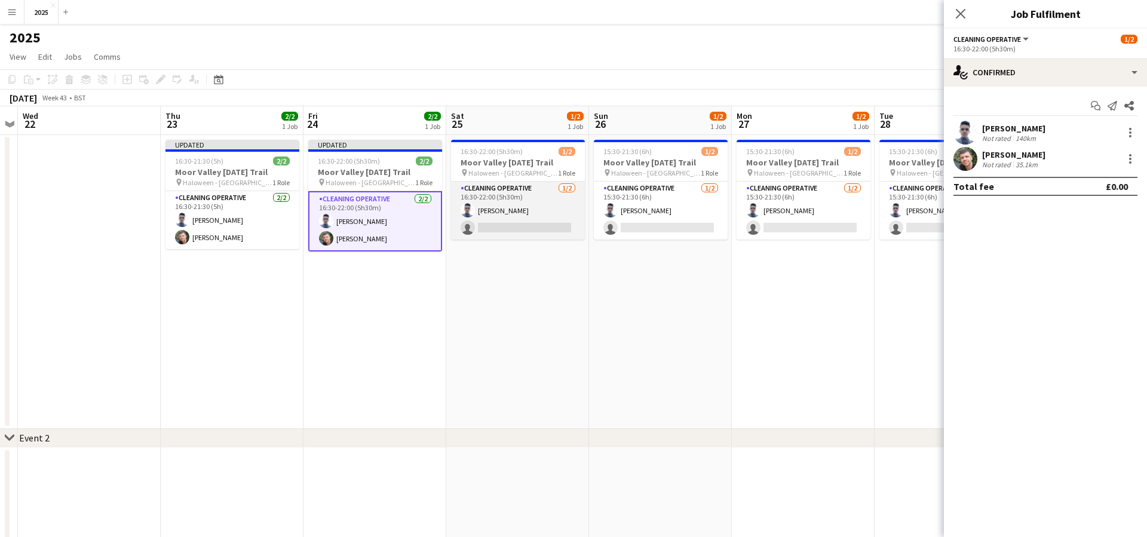
click at [533, 226] on app-card-role "Cleaning Operative [DATE] 16:30-22:00 (5h30m) [PERSON_NAME] single-neutral-acti…" at bounding box center [518, 211] width 134 height 58
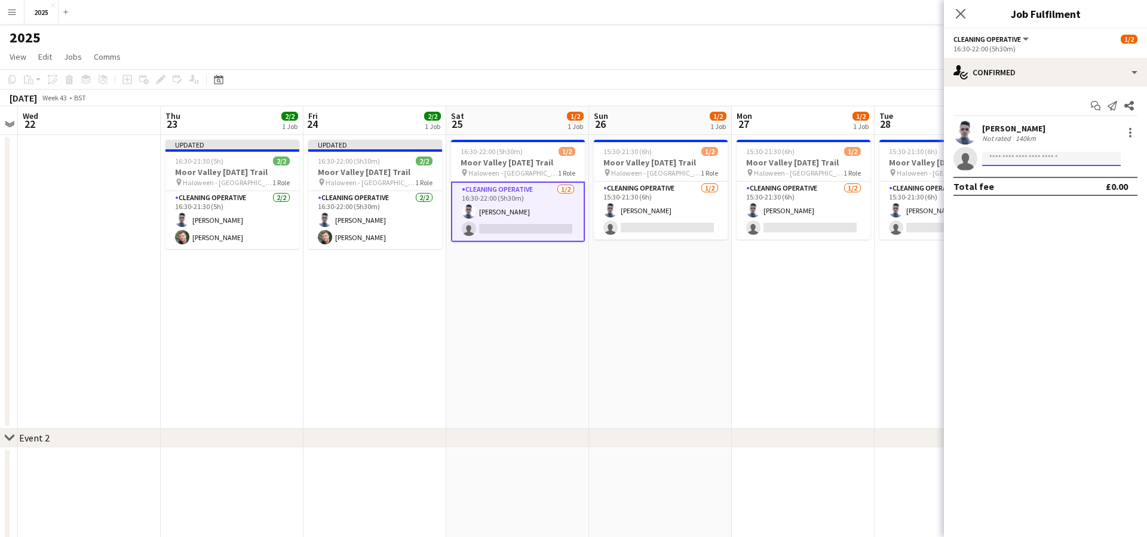
click at [1091, 161] on input at bounding box center [1051, 159] width 139 height 14
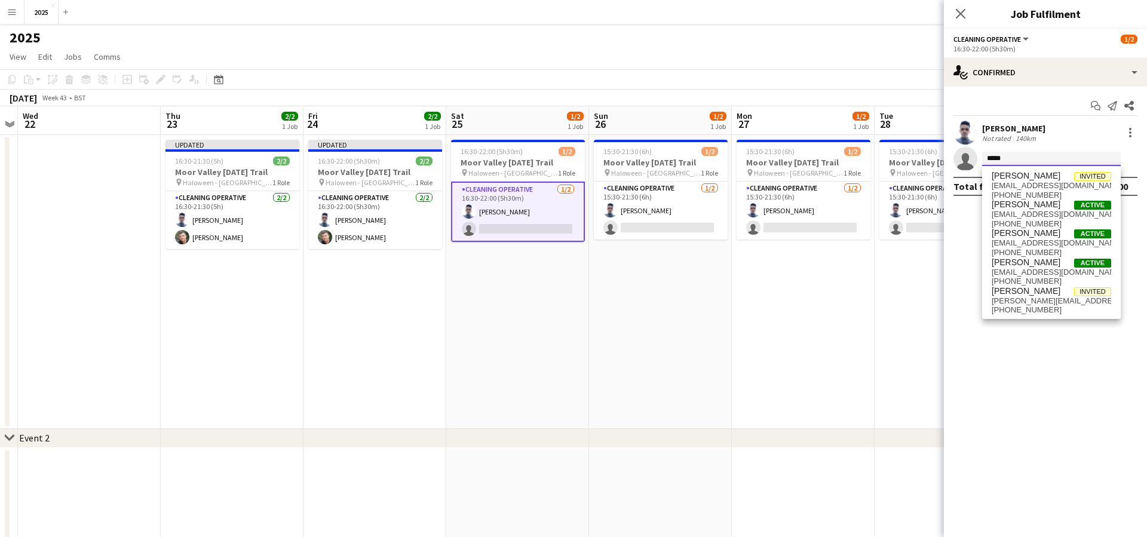
type input "*****"
drag, startPoint x: 1091, startPoint y: 161, endPoint x: 1079, endPoint y: 214, distance: 54.6
click at [1079, 214] on span "[EMAIL_ADDRESS][DOMAIN_NAME]" at bounding box center [1050, 215] width 119 height 10
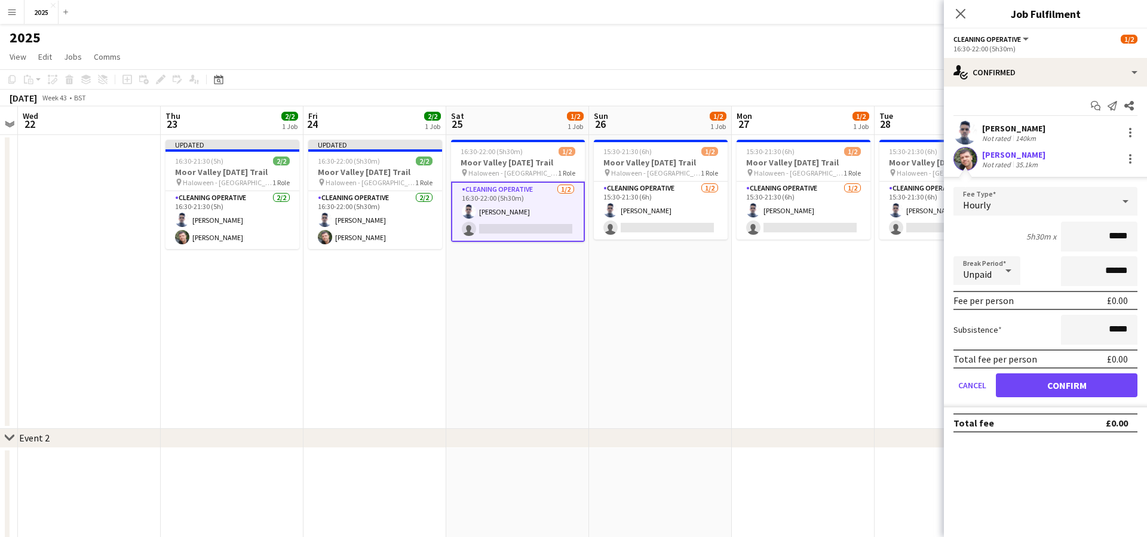
click at [1042, 381] on button "Confirm" at bounding box center [1067, 385] width 142 height 24
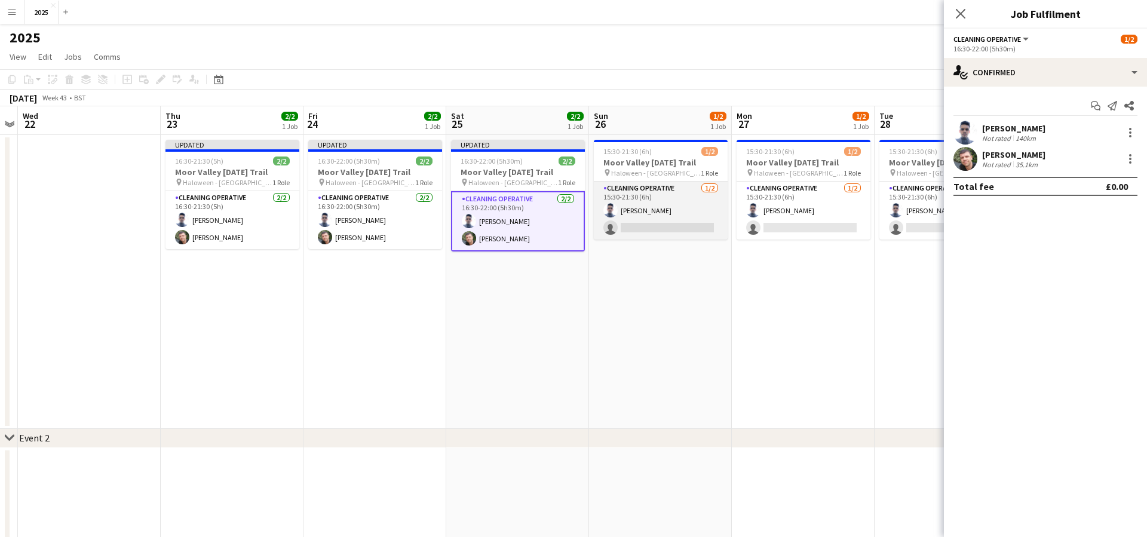
drag, startPoint x: 651, startPoint y: 228, endPoint x: 712, endPoint y: 230, distance: 61.0
click at [651, 228] on app-card-role "Cleaning Operative [DATE] 15:30-21:30 (6h) [PERSON_NAME] single-neutral-actions" at bounding box center [661, 211] width 134 height 58
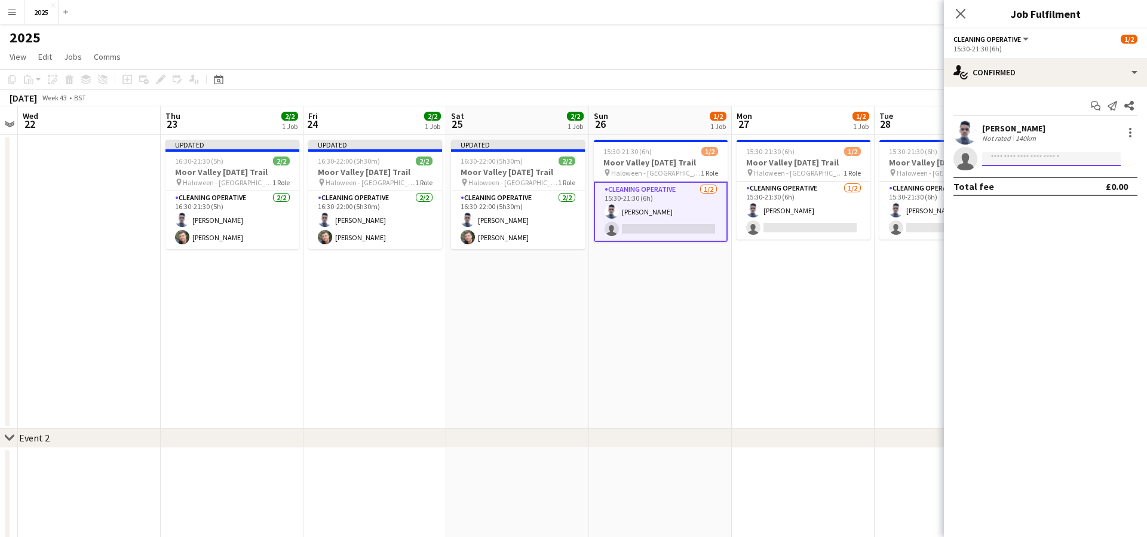
click at [1009, 160] on input at bounding box center [1051, 159] width 139 height 14
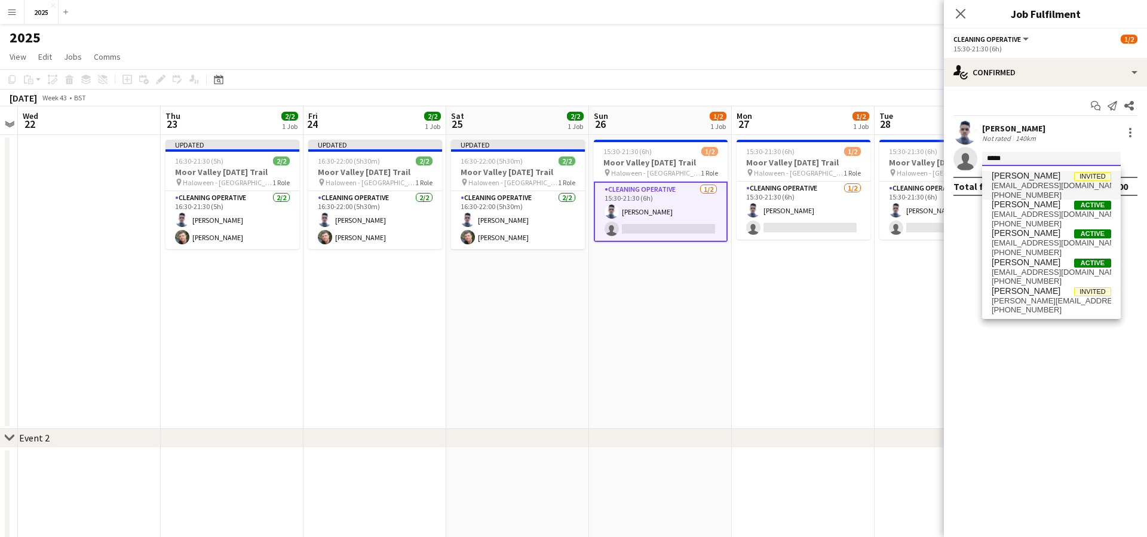
type input "*****"
drag, startPoint x: 1003, startPoint y: 179, endPoint x: 1008, endPoint y: 213, distance: 35.1
click at [1008, 213] on span "[EMAIL_ADDRESS][DOMAIN_NAME]" at bounding box center [1050, 215] width 119 height 10
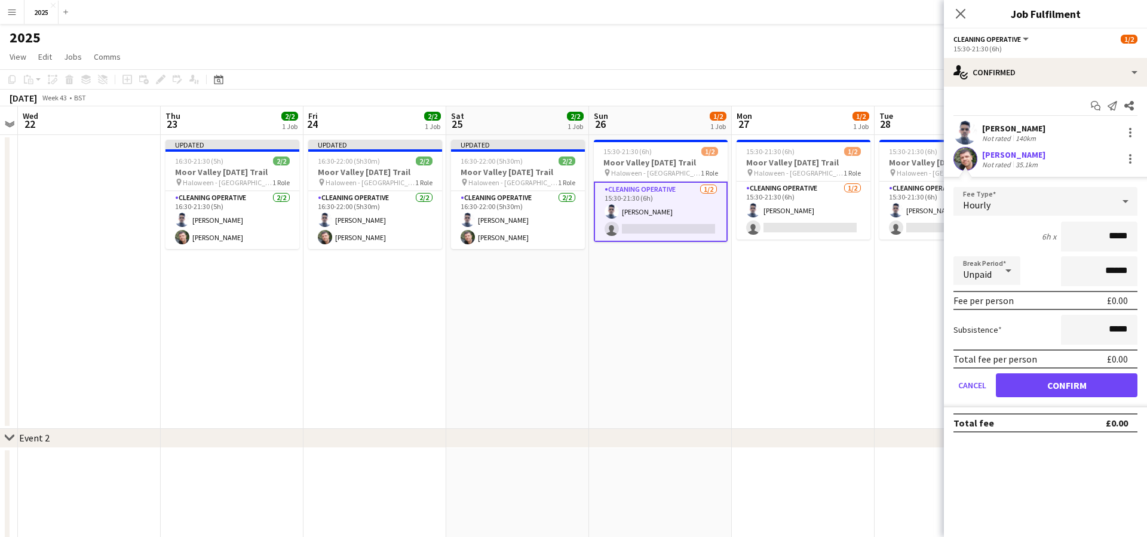
click at [1024, 389] on button "Confirm" at bounding box center [1067, 385] width 142 height 24
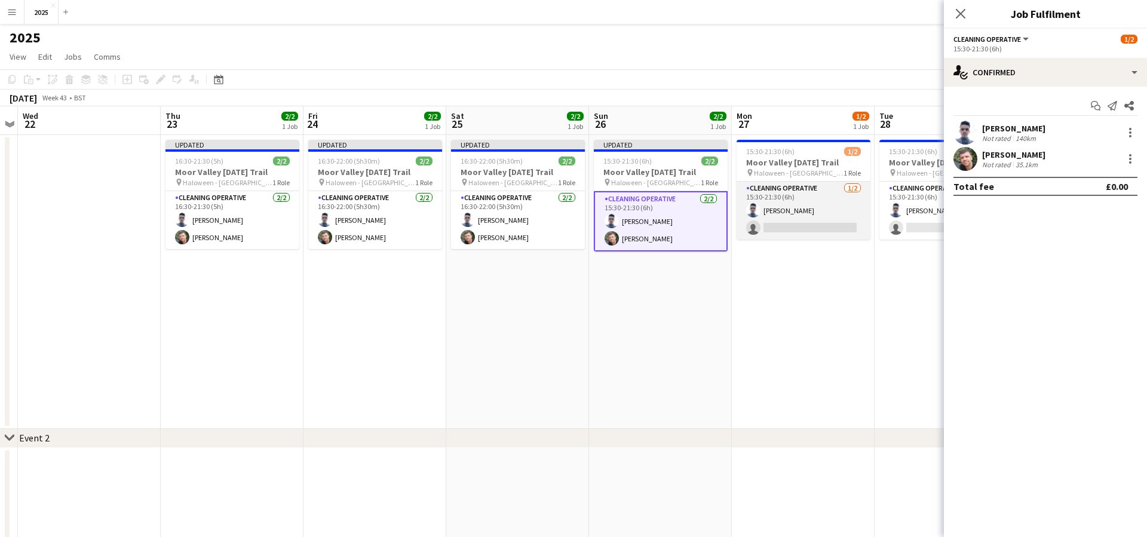
click at [791, 226] on app-card-role "Cleaning Operative [DATE] 15:30-21:30 (6h) [PERSON_NAME] single-neutral-actions" at bounding box center [803, 211] width 134 height 58
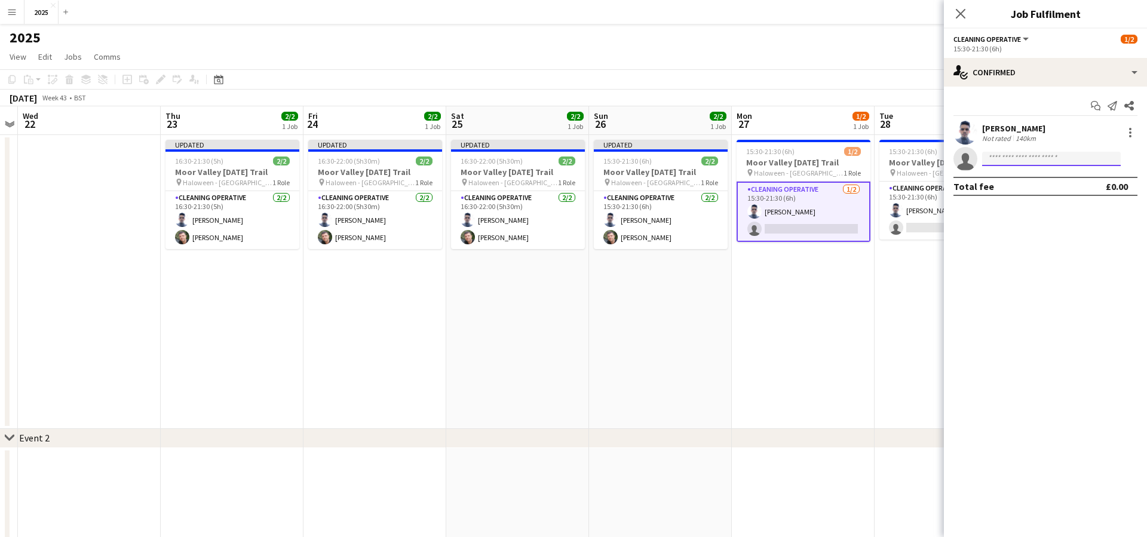
click at [1010, 161] on input at bounding box center [1051, 159] width 139 height 14
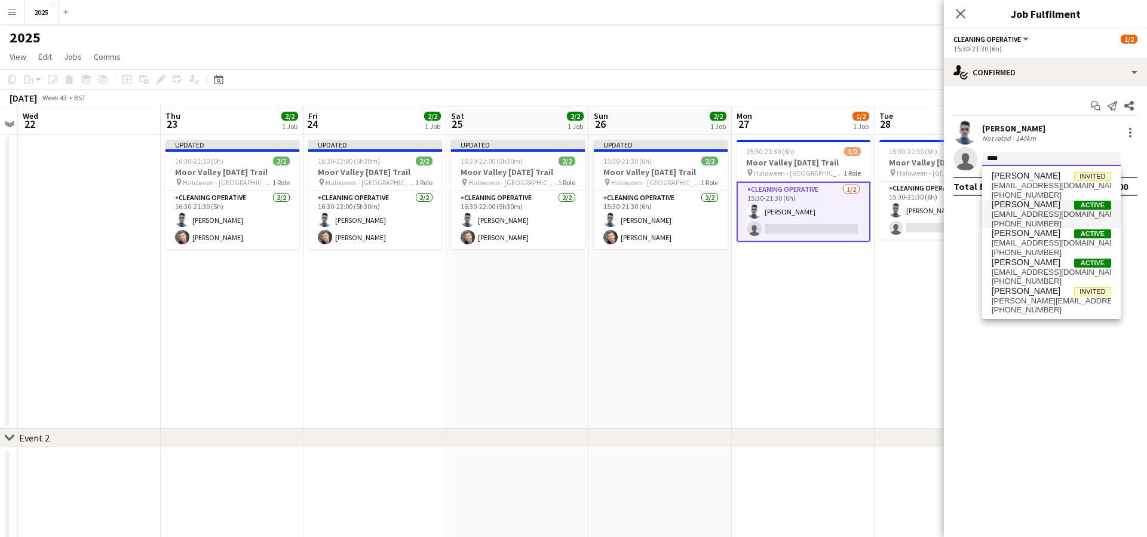
type input "****"
click at [1009, 219] on span "[PHONE_NUMBER]" at bounding box center [1050, 224] width 119 height 10
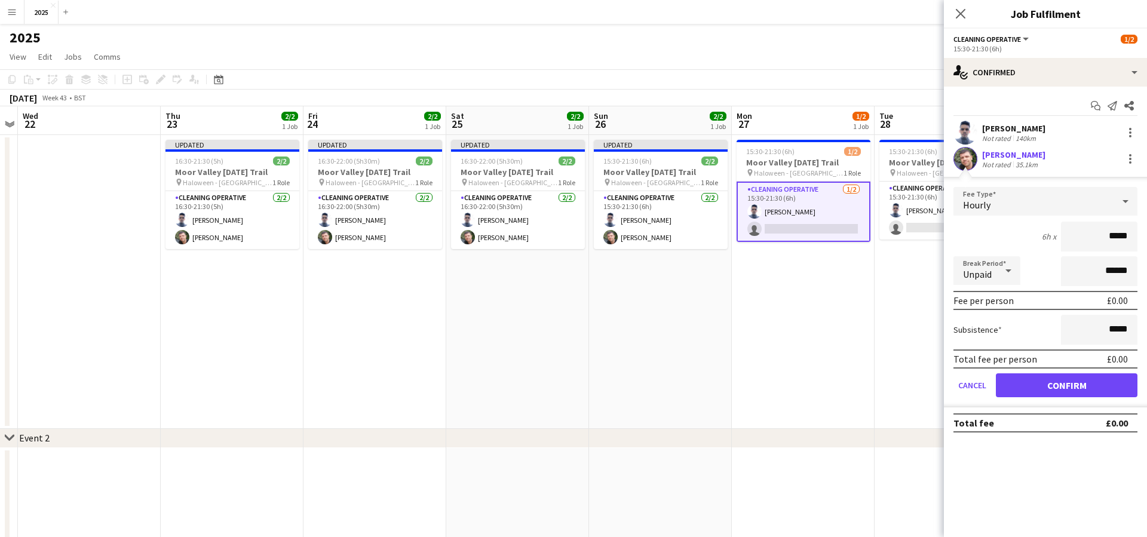
click at [1008, 387] on button "Confirm" at bounding box center [1067, 385] width 142 height 24
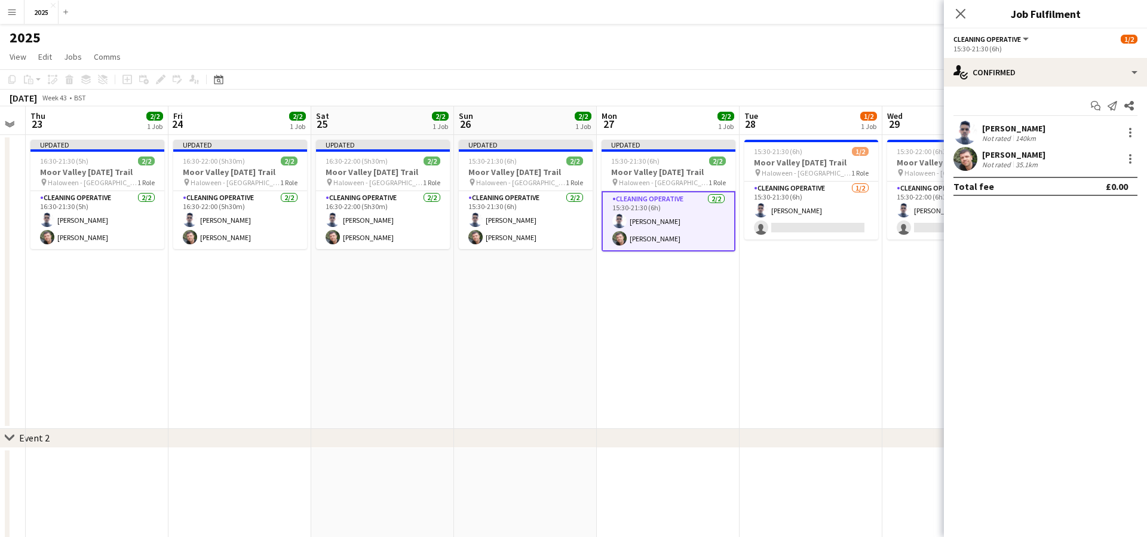
scroll to position [0, 554]
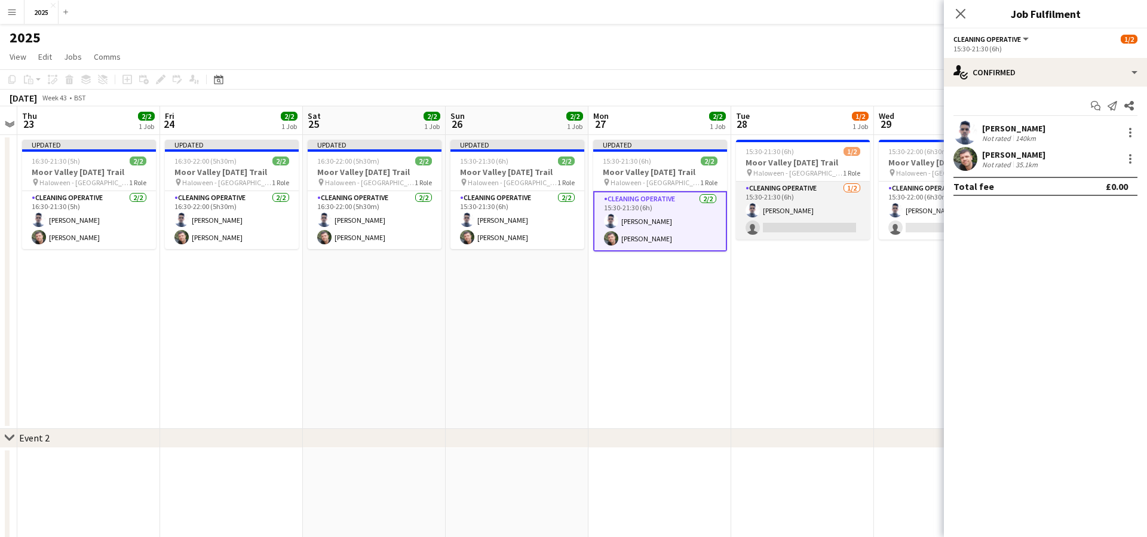
click at [770, 226] on app-card-role "Cleaning Operative [DATE] 15:30-21:30 (6h) [PERSON_NAME] single-neutral-actions" at bounding box center [803, 211] width 134 height 58
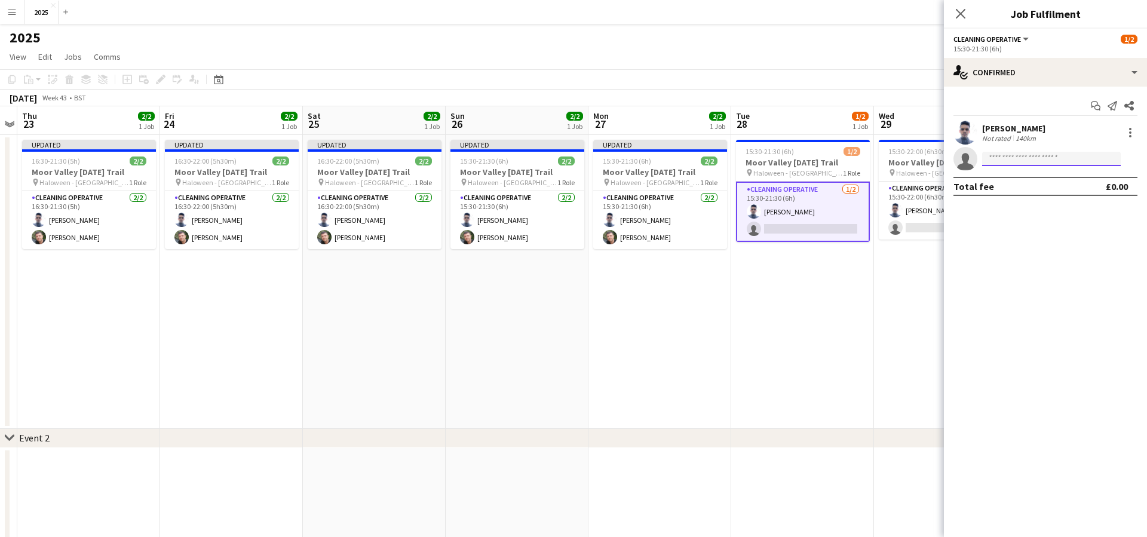
click at [1015, 161] on input at bounding box center [1051, 159] width 139 height 14
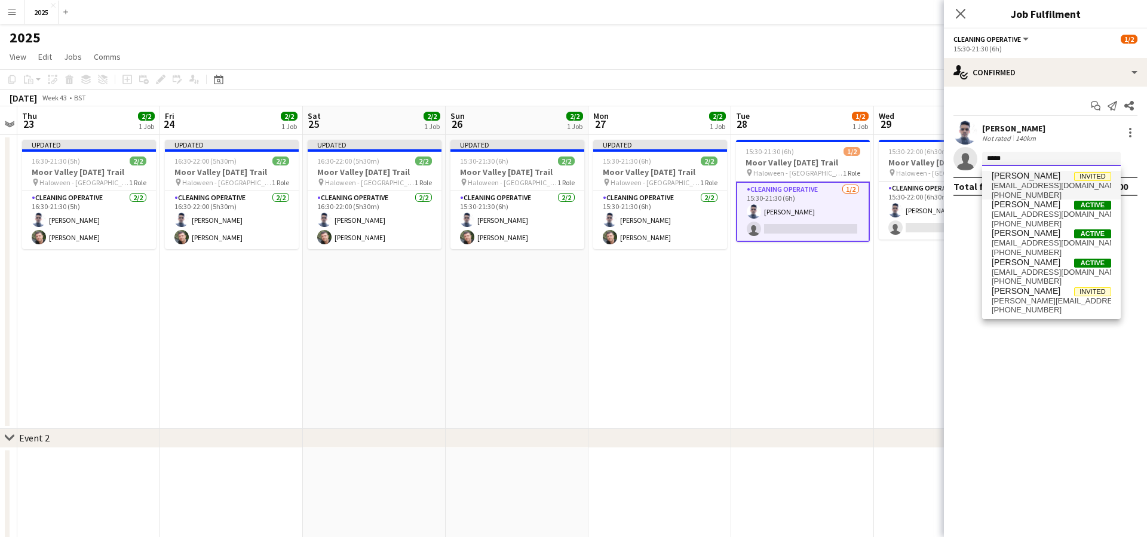
type input "*****"
drag, startPoint x: 1021, startPoint y: 178, endPoint x: 1028, endPoint y: 205, distance: 28.4
click at [1028, 205] on span "[PERSON_NAME]" at bounding box center [1025, 204] width 69 height 10
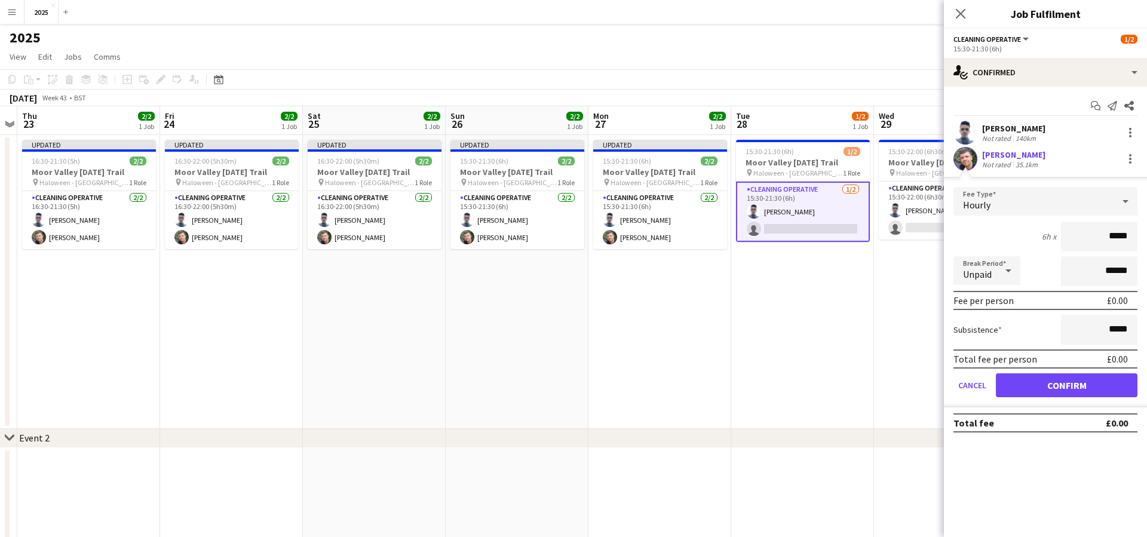
click at [1036, 387] on button "Confirm" at bounding box center [1067, 385] width 142 height 24
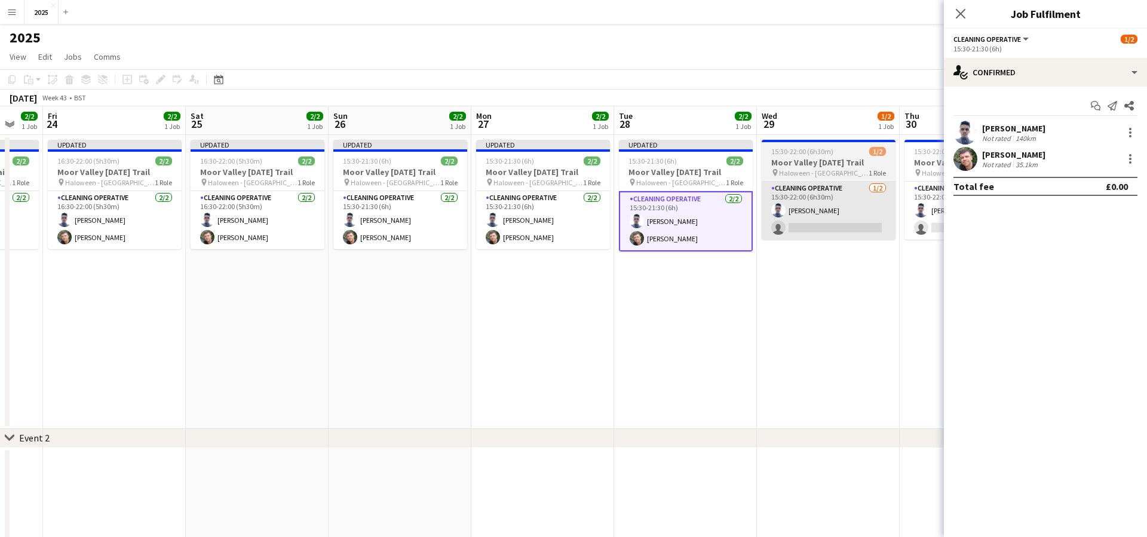
scroll to position [0, 672]
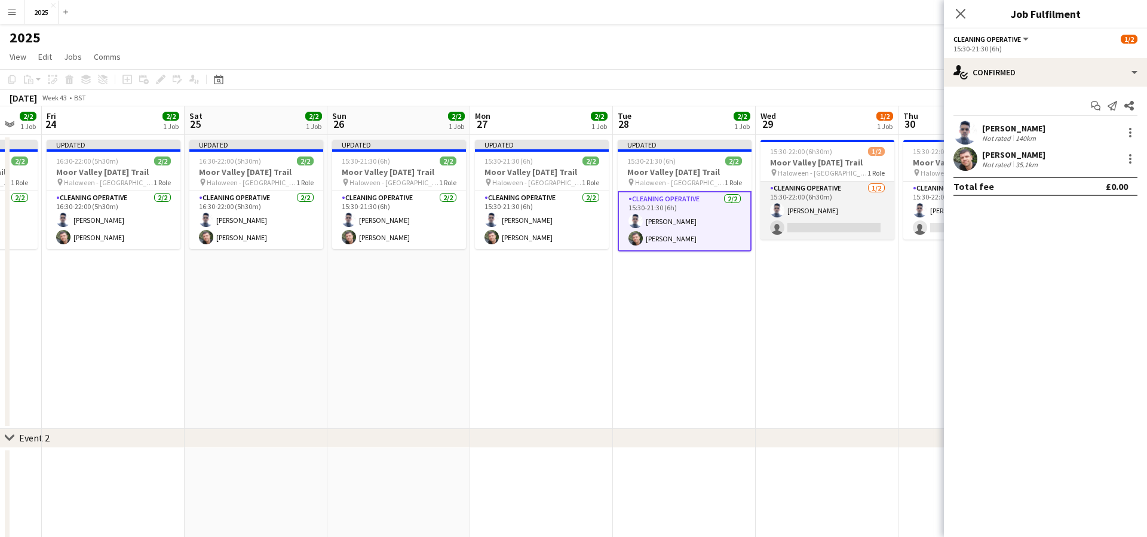
click at [837, 222] on app-card-role "Cleaning Operative [DATE] 15:30-22:00 (6h30m) [PERSON_NAME] single-neutral-acti…" at bounding box center [827, 211] width 134 height 58
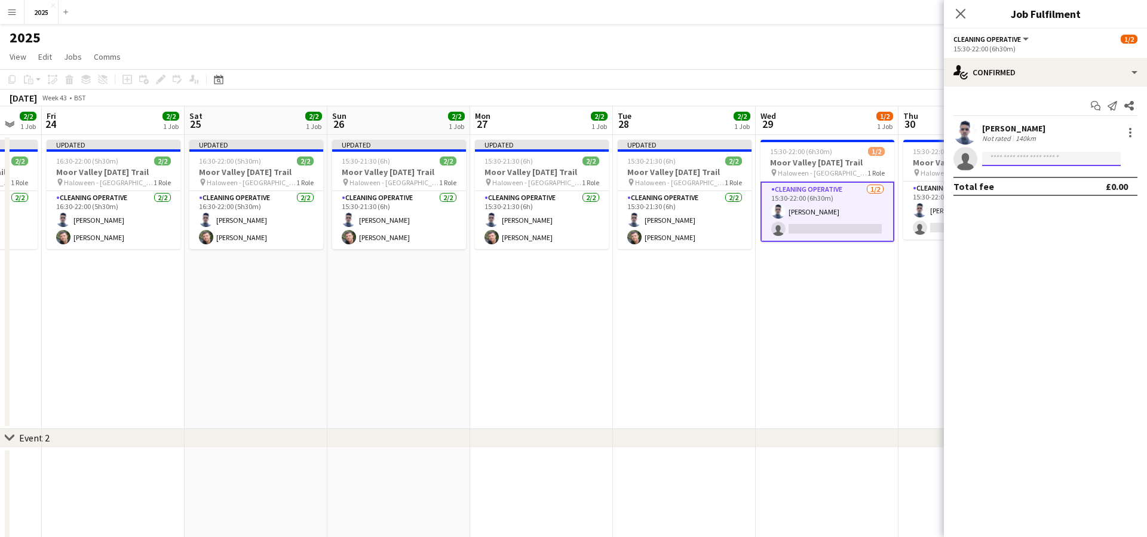
click at [1030, 162] on input at bounding box center [1051, 159] width 139 height 14
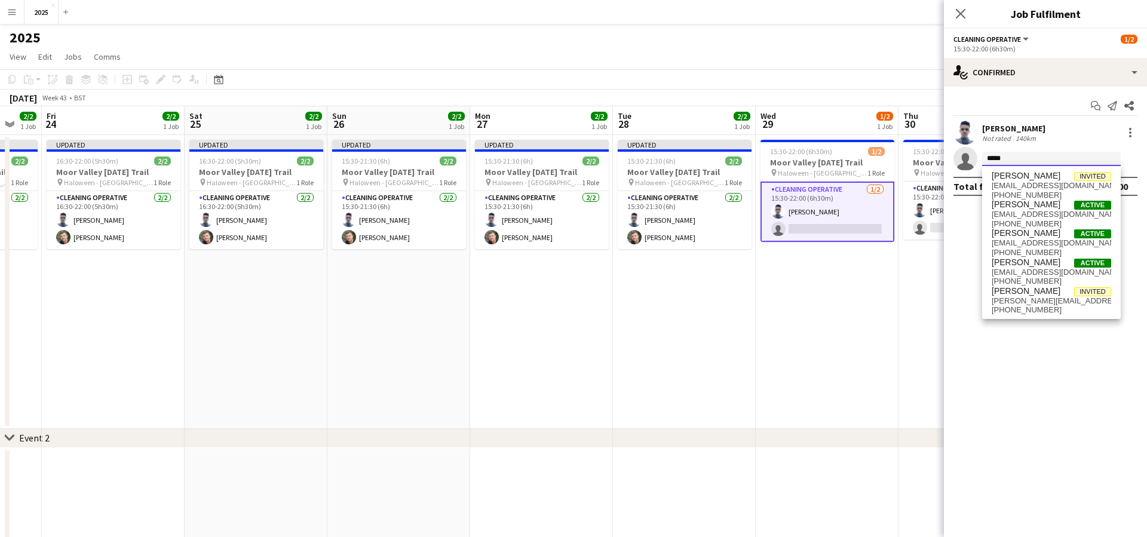
type input "*****"
drag, startPoint x: 1030, startPoint y: 162, endPoint x: 1037, endPoint y: 203, distance: 41.8
click at [1037, 203] on span "[PERSON_NAME]" at bounding box center [1025, 204] width 69 height 10
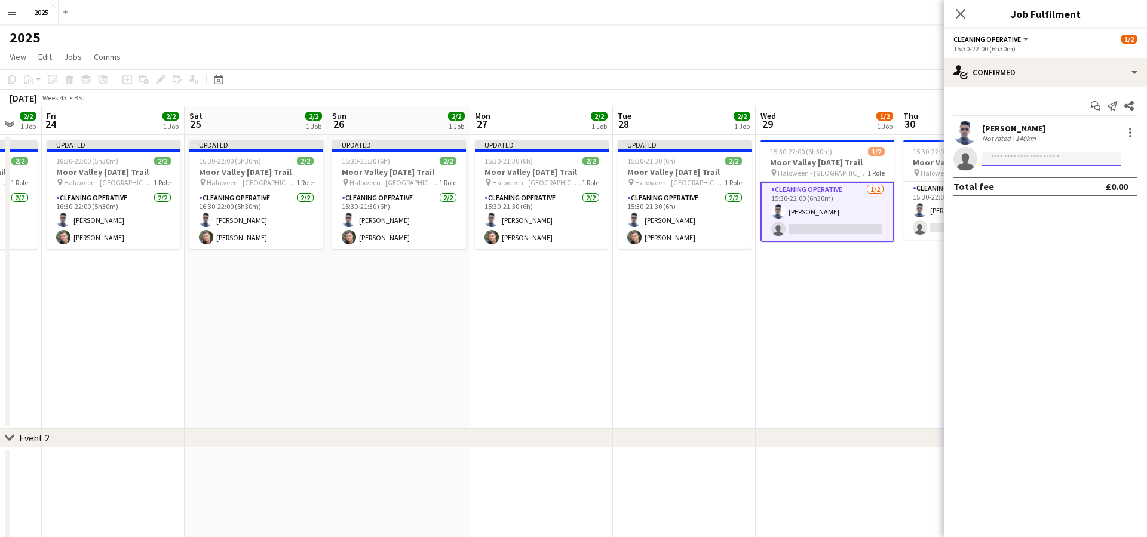
scroll to position [1, 0]
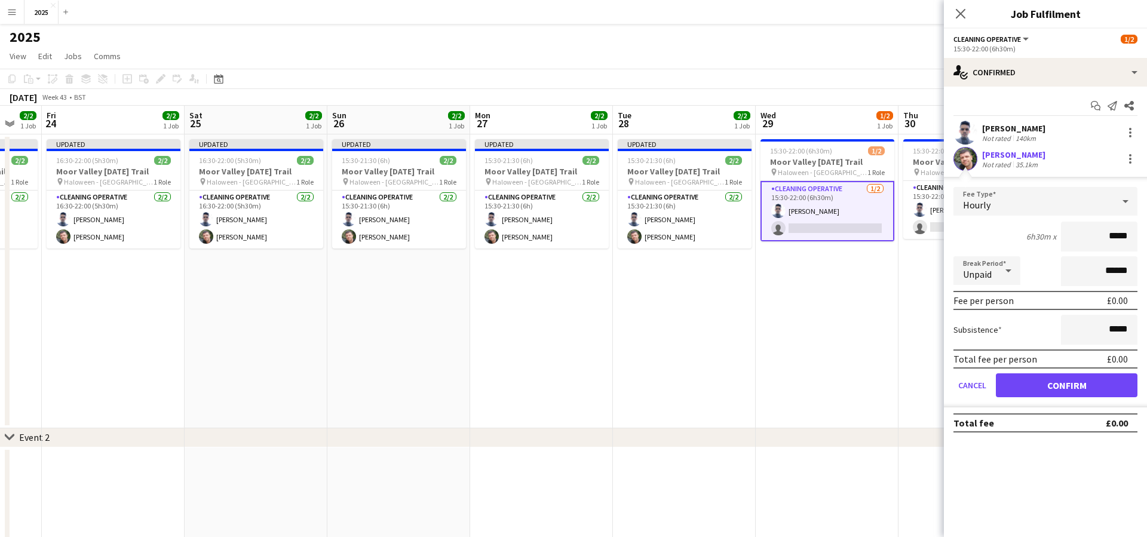
click at [1026, 386] on button "Confirm" at bounding box center [1067, 385] width 142 height 24
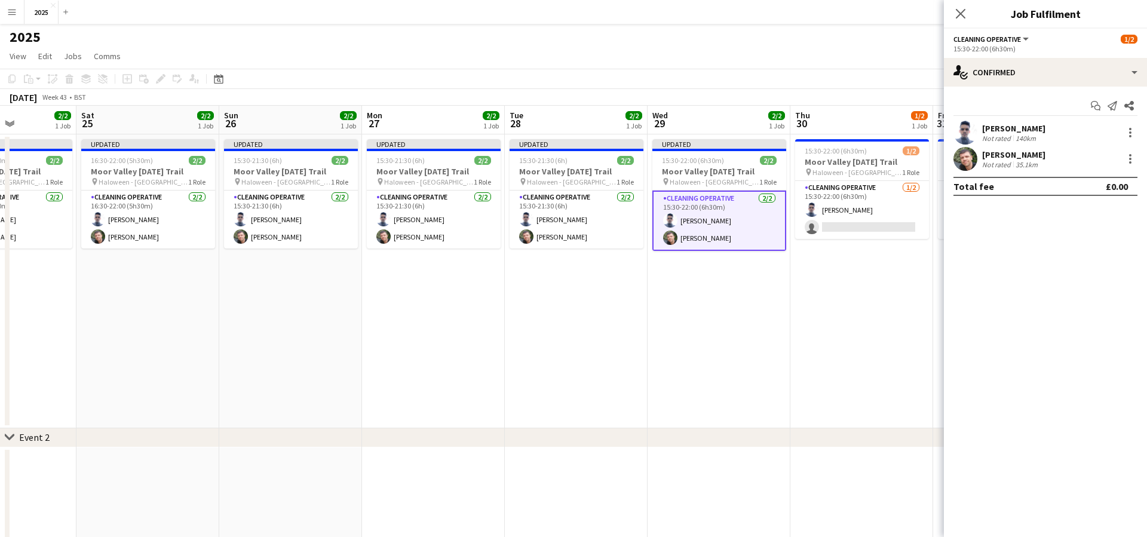
scroll to position [0, 787]
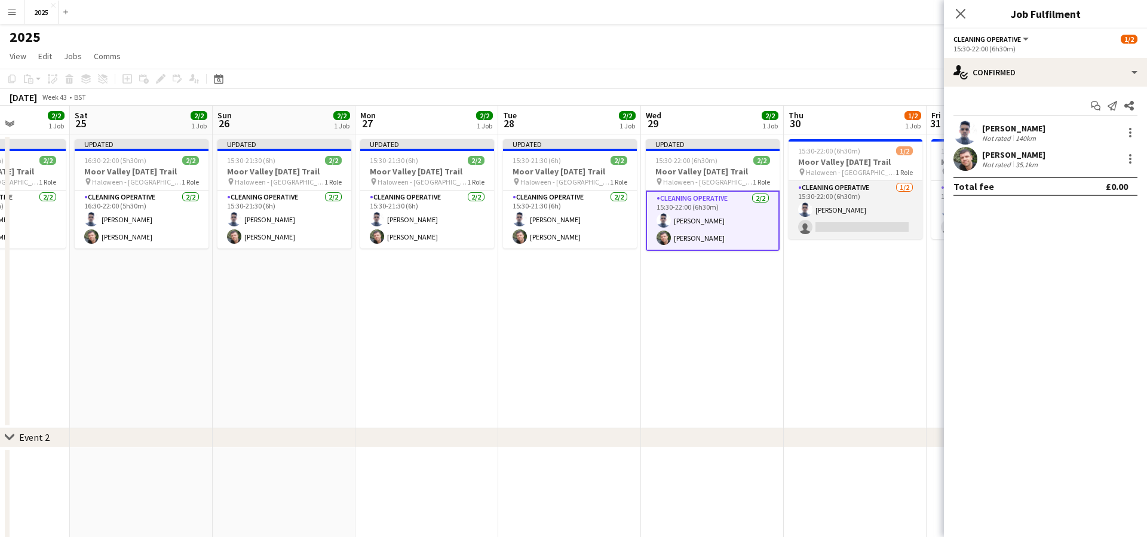
click at [846, 228] on app-card-role "Cleaning Operative [DATE] 15:30-22:00 (6h30m) [PERSON_NAME] single-neutral-acti…" at bounding box center [855, 210] width 134 height 58
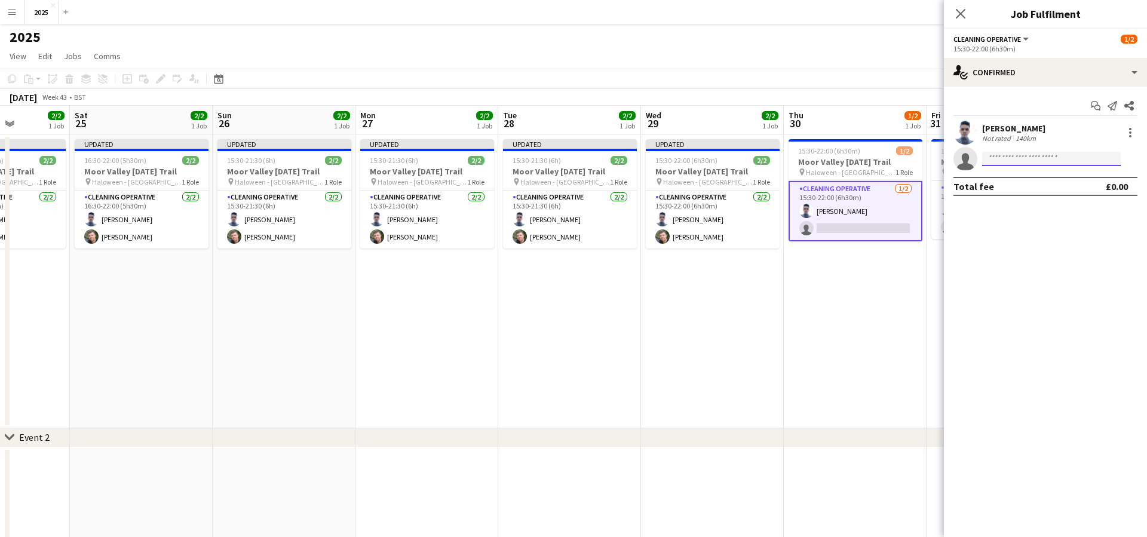
click at [1020, 161] on input at bounding box center [1051, 159] width 139 height 14
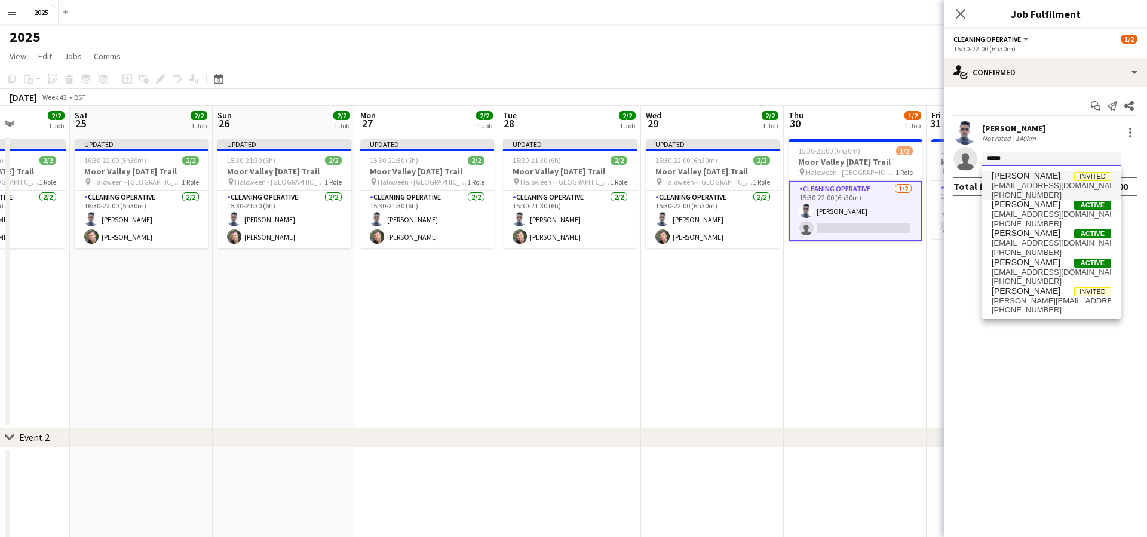
type input "*****"
drag, startPoint x: 1024, startPoint y: 171, endPoint x: 1027, endPoint y: 211, distance: 40.2
click at [1027, 211] on span "[EMAIL_ADDRESS][DOMAIN_NAME]" at bounding box center [1050, 215] width 119 height 10
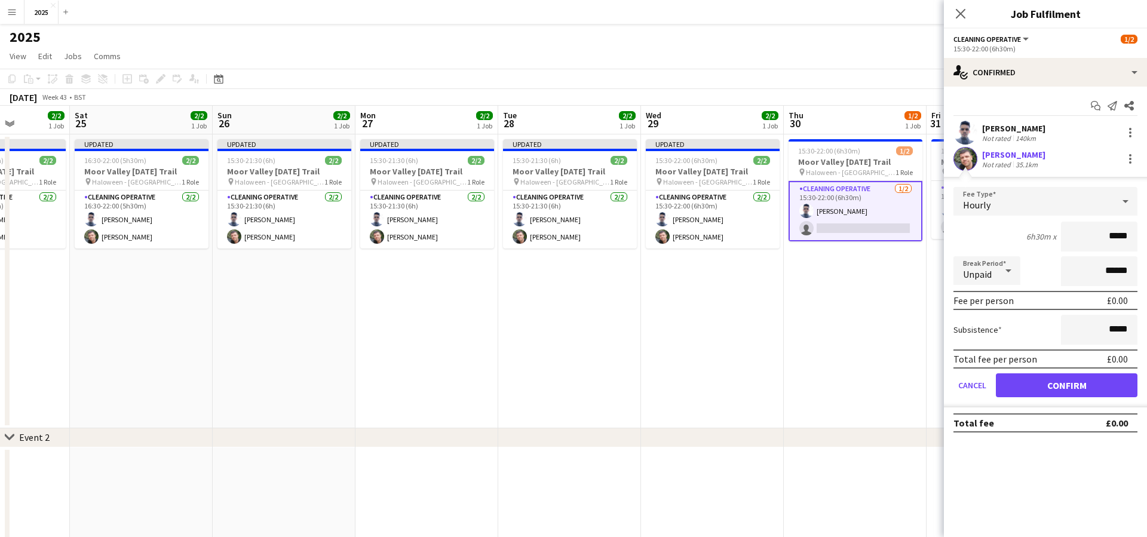
click at [1027, 379] on button "Confirm" at bounding box center [1067, 385] width 142 height 24
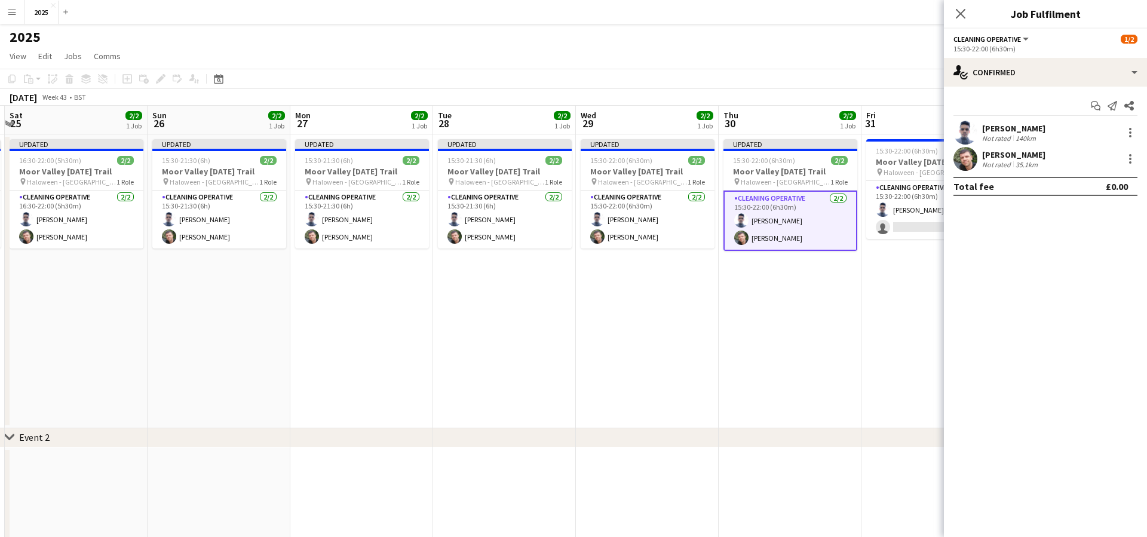
scroll to position [0, 852]
click at [910, 228] on app-card-role "Cleaning Operative [DATE] 15:30-22:00 (6h30m) [PERSON_NAME] single-neutral-acti…" at bounding box center [933, 210] width 134 height 58
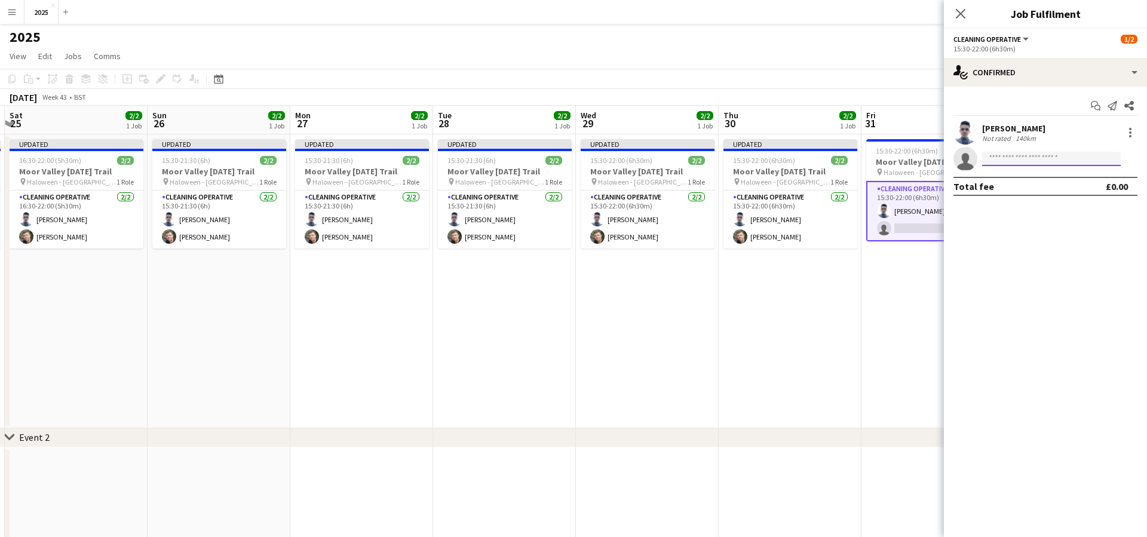
click at [1011, 158] on input at bounding box center [1051, 159] width 139 height 14
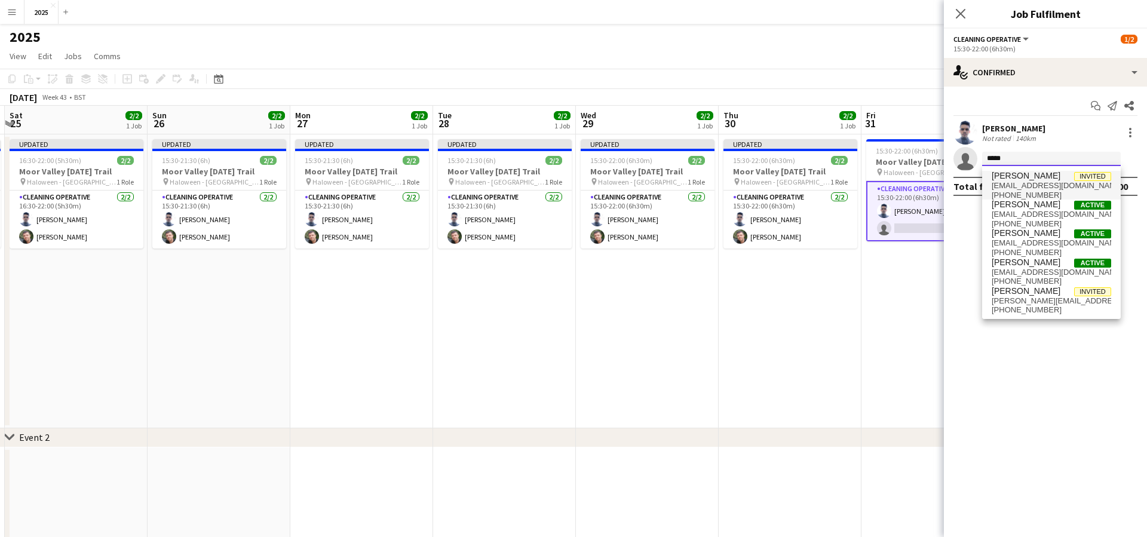
type input "*****"
drag, startPoint x: 1020, startPoint y: 180, endPoint x: 1024, endPoint y: 212, distance: 31.9
click at [1024, 212] on span "[EMAIL_ADDRESS][DOMAIN_NAME]" at bounding box center [1050, 215] width 119 height 10
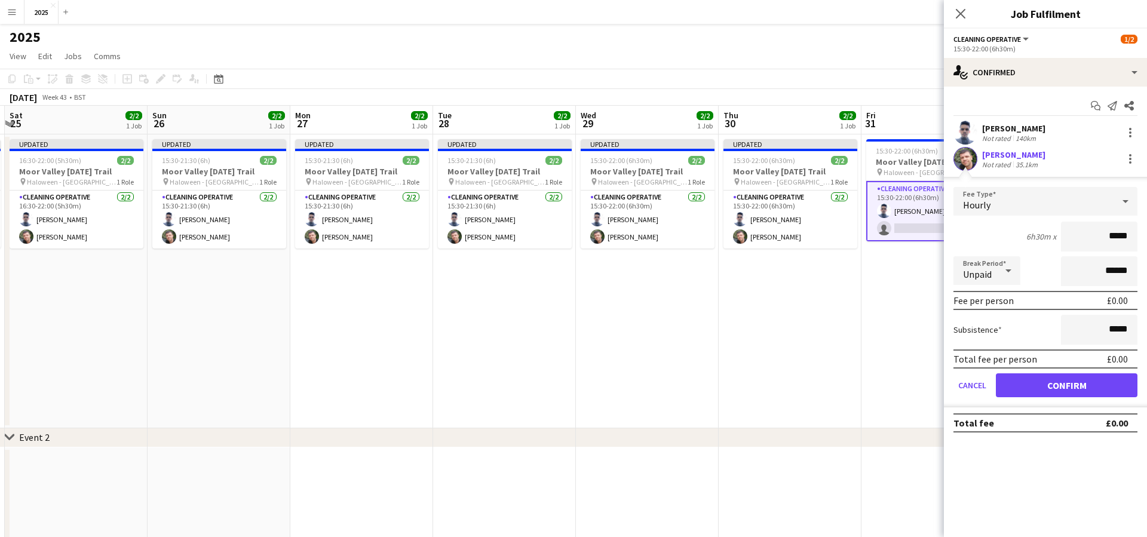
click at [1023, 386] on button "Confirm" at bounding box center [1067, 385] width 142 height 24
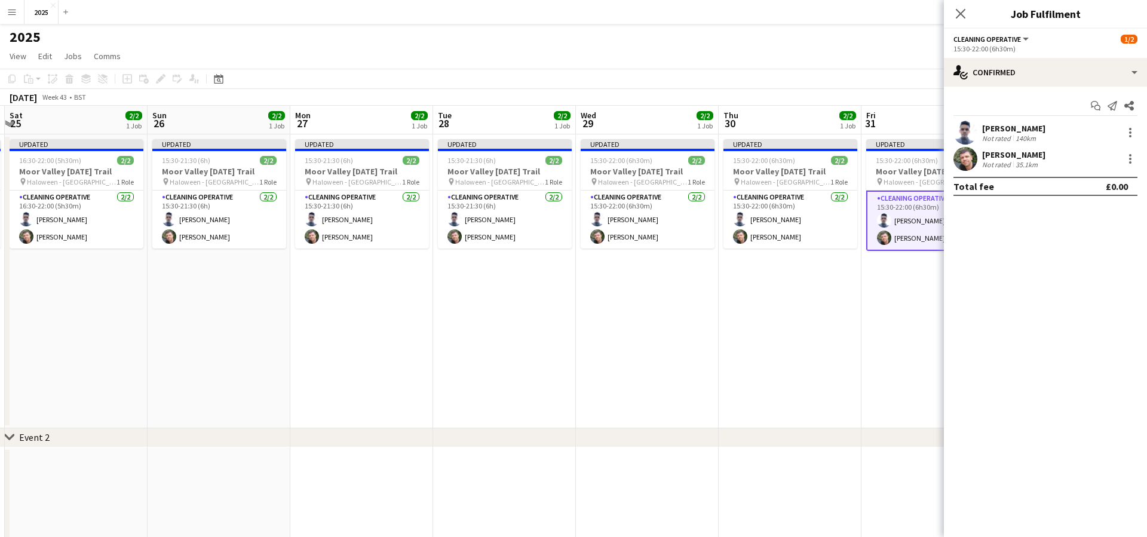
scroll to position [1, 0]
click at [963, 12] on icon "Close pop-in" at bounding box center [959, 13] width 11 height 11
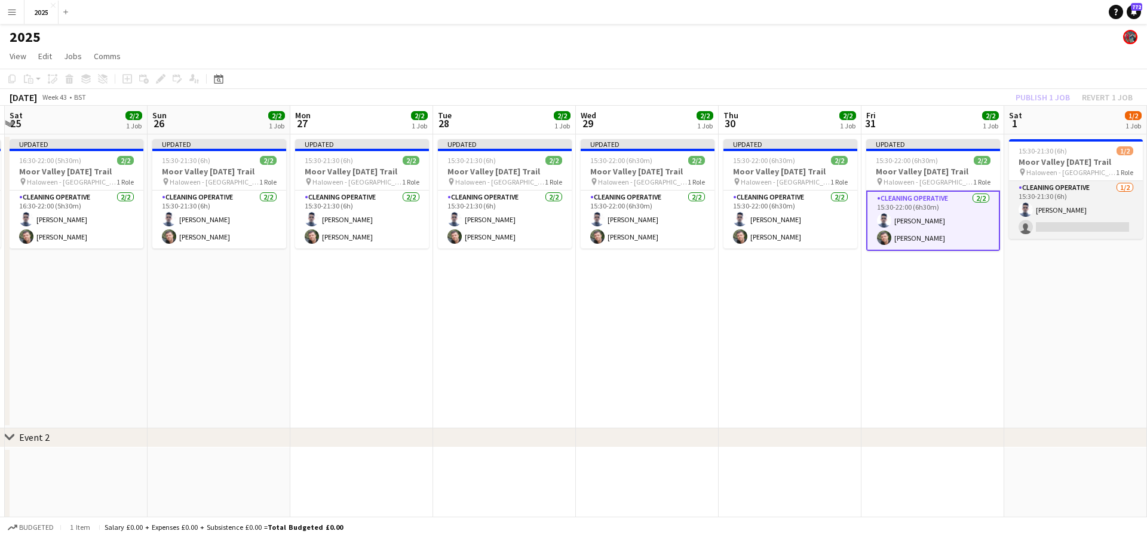
click at [1070, 224] on app-card-role "Cleaning Operative [DATE] 15:30-21:30 (6h) [PERSON_NAME] single-neutral-actions" at bounding box center [1076, 210] width 134 height 58
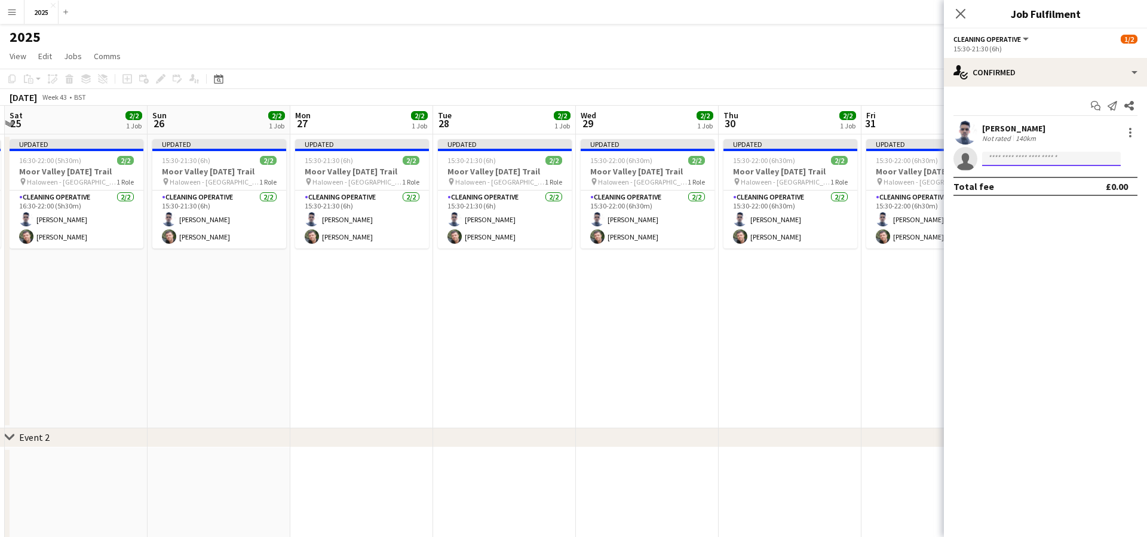
click at [1023, 158] on input at bounding box center [1051, 159] width 139 height 14
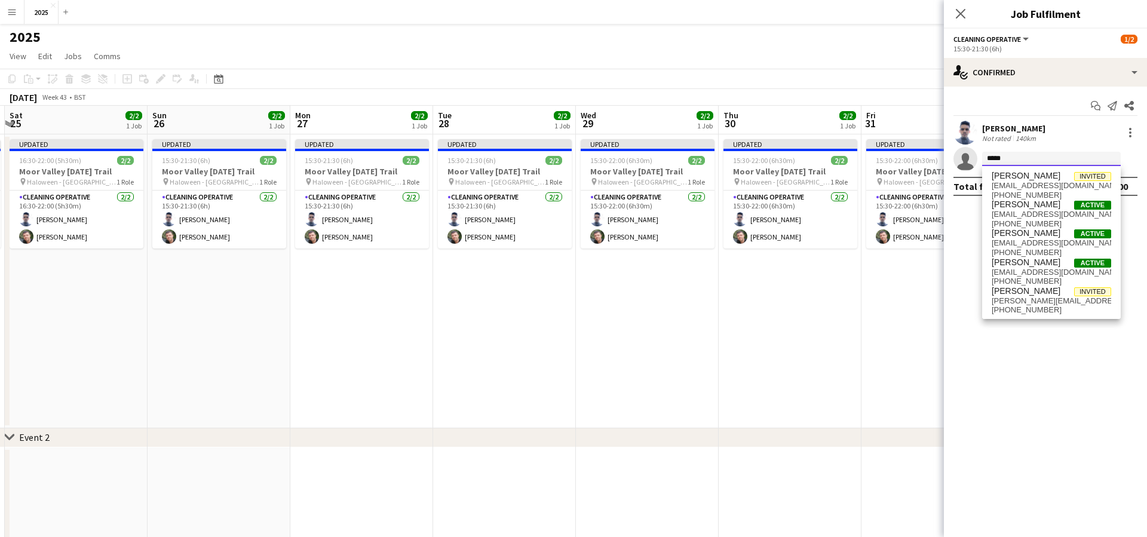
type input "*****"
drag, startPoint x: 1023, startPoint y: 158, endPoint x: 1037, endPoint y: 212, distance: 55.6
click at [1037, 212] on span "[EMAIL_ADDRESS][DOMAIN_NAME]" at bounding box center [1050, 215] width 119 height 10
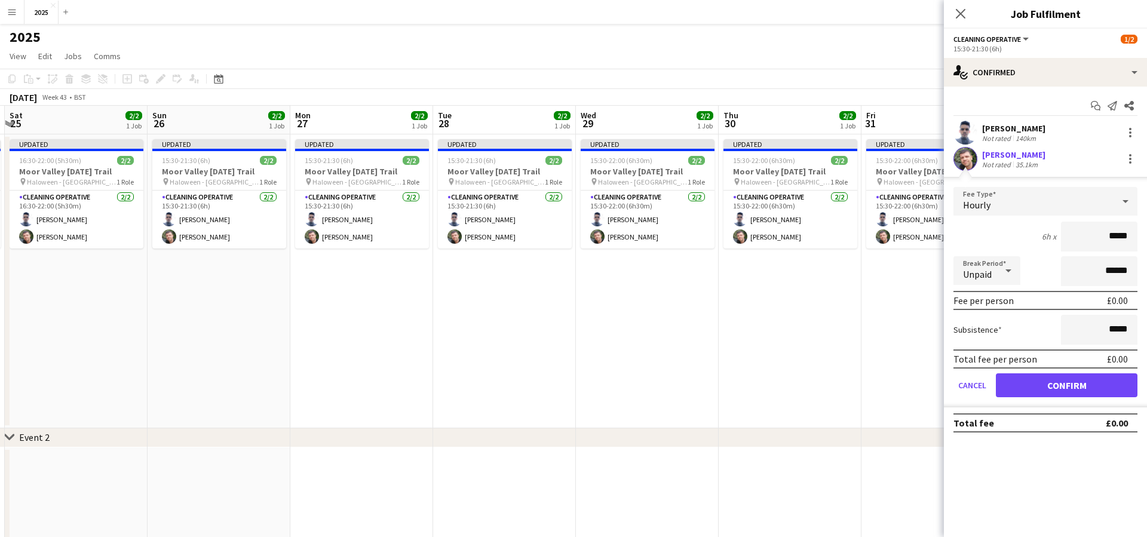
drag, startPoint x: 1039, startPoint y: 381, endPoint x: 1025, endPoint y: 231, distance: 151.2
click at [1039, 381] on button "Confirm" at bounding box center [1067, 385] width 142 height 24
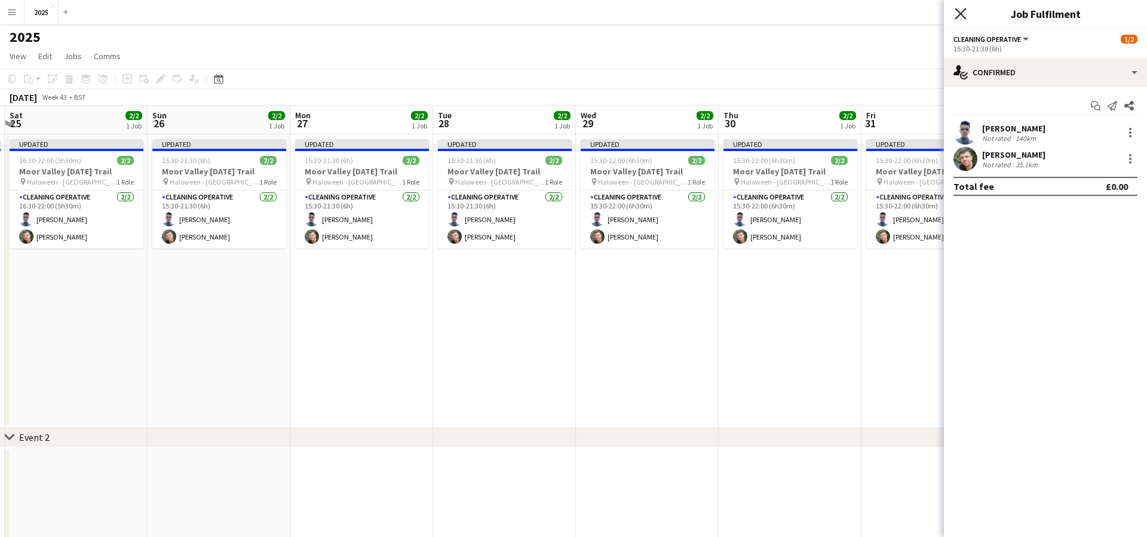
click at [958, 11] on icon at bounding box center [959, 13] width 11 height 11
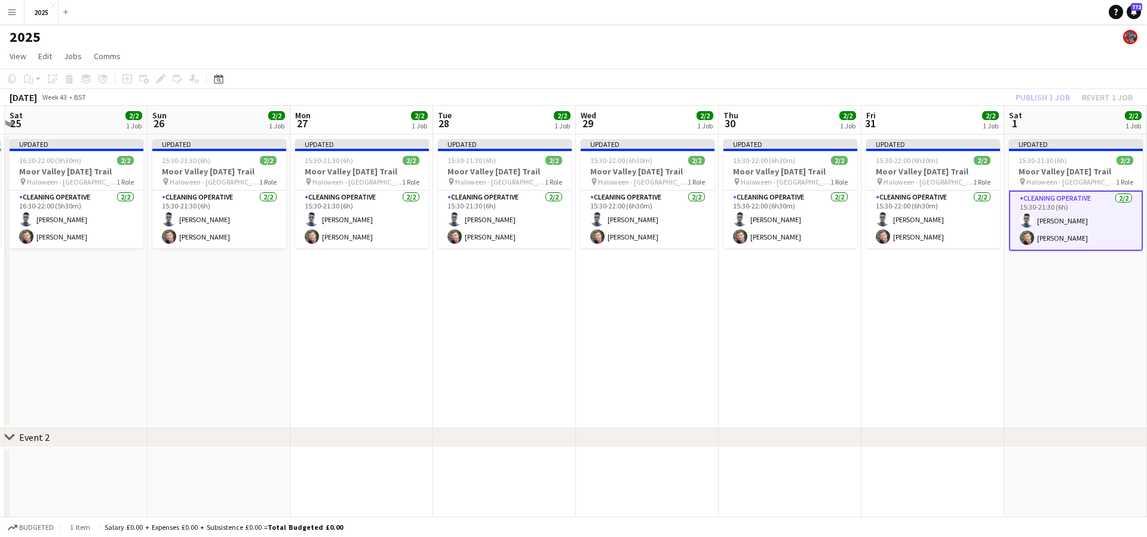
click at [1080, 343] on app-date-cell "Updated 15:30-21:30 (6h) 2/2 Moor Valley [DATE] Trail pin Haloween - [GEOGRAPHI…" at bounding box center [1075, 281] width 143 height 294
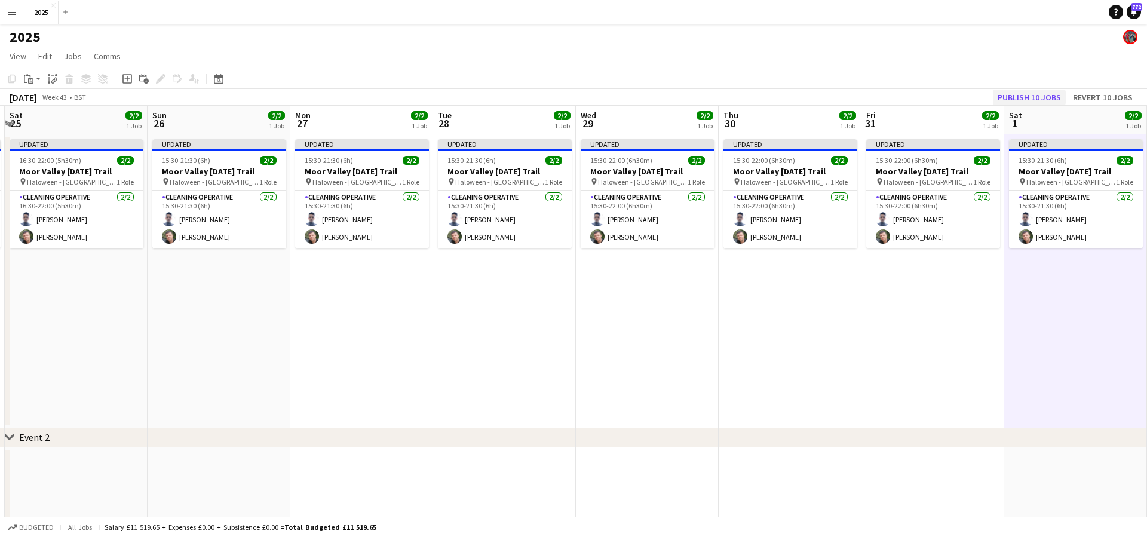
click at [1048, 100] on button "Publish 10 jobs" at bounding box center [1029, 98] width 73 height 16
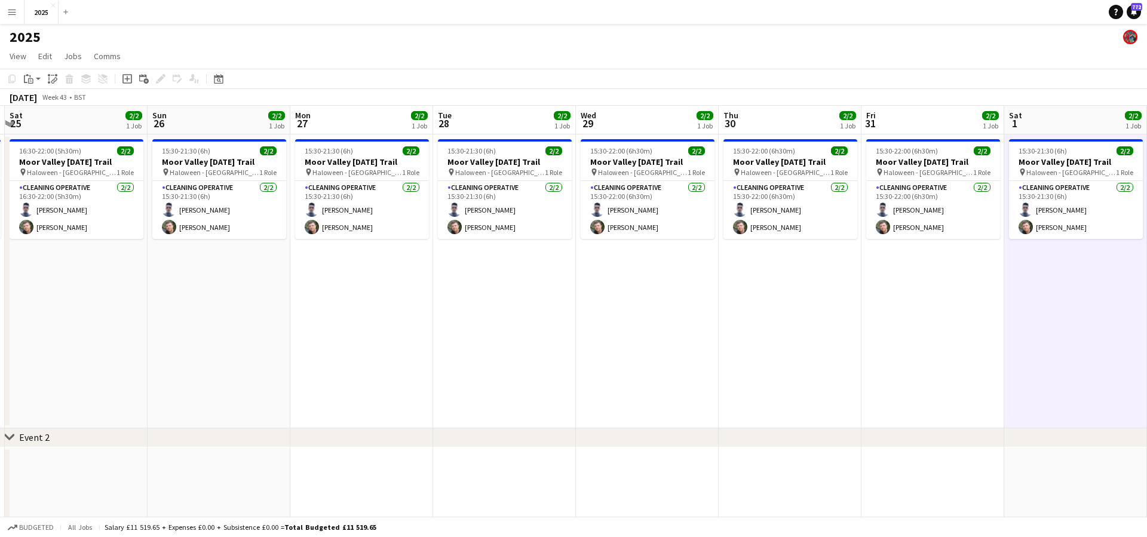
click at [14, 11] on app-icon "Menu" at bounding box center [12, 12] width 10 height 10
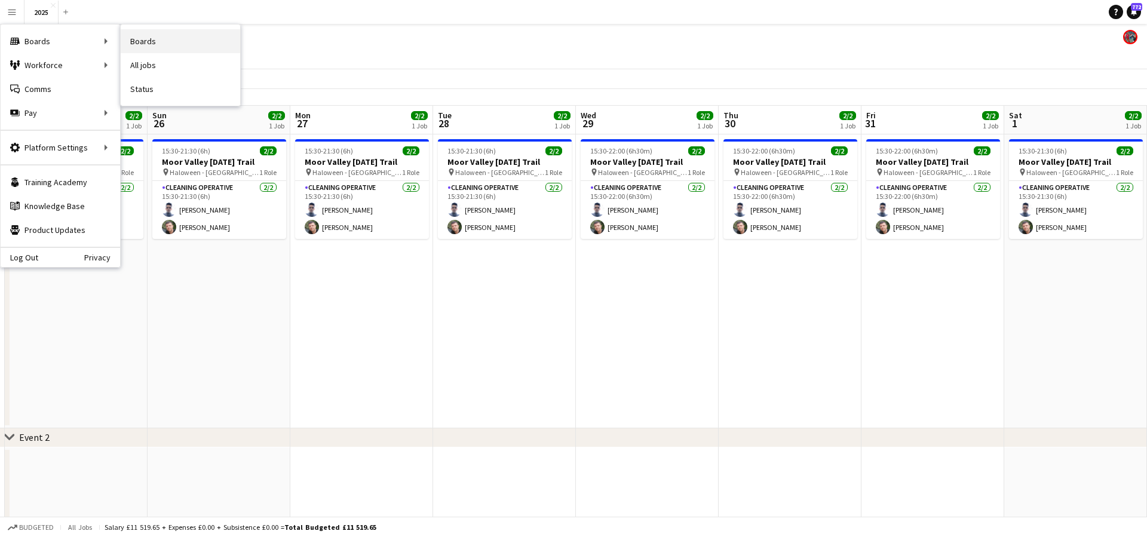
click at [160, 41] on link "Boards" at bounding box center [180, 41] width 119 height 24
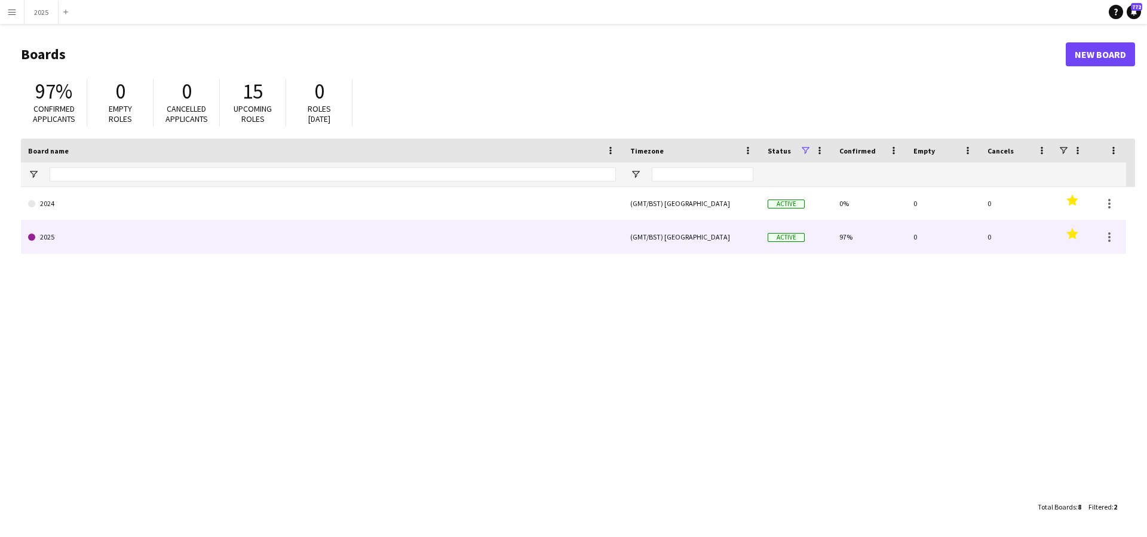
click at [80, 233] on link "2025" at bounding box center [322, 236] width 588 height 33
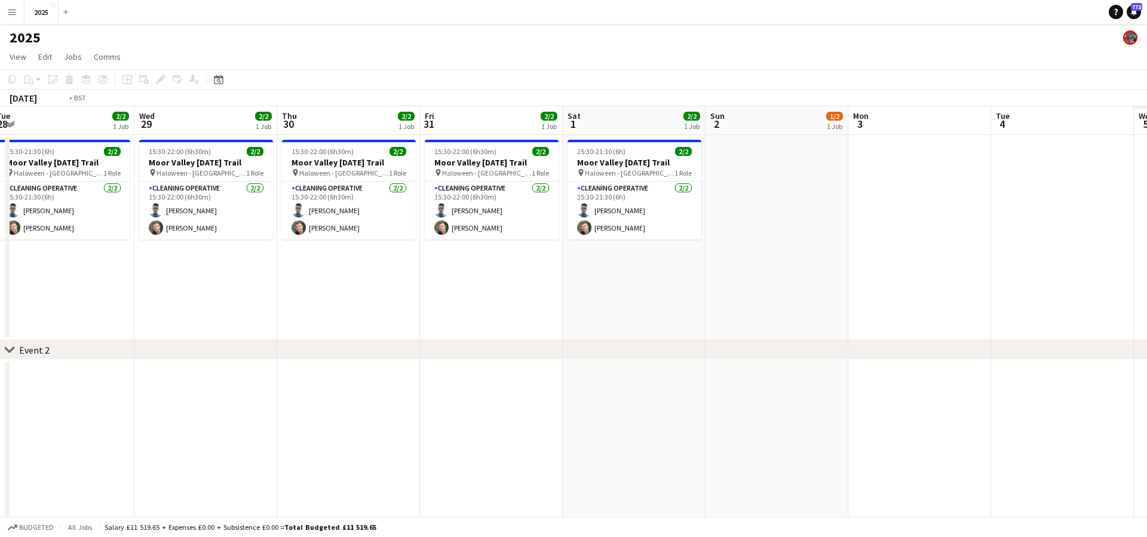
scroll to position [0, 299]
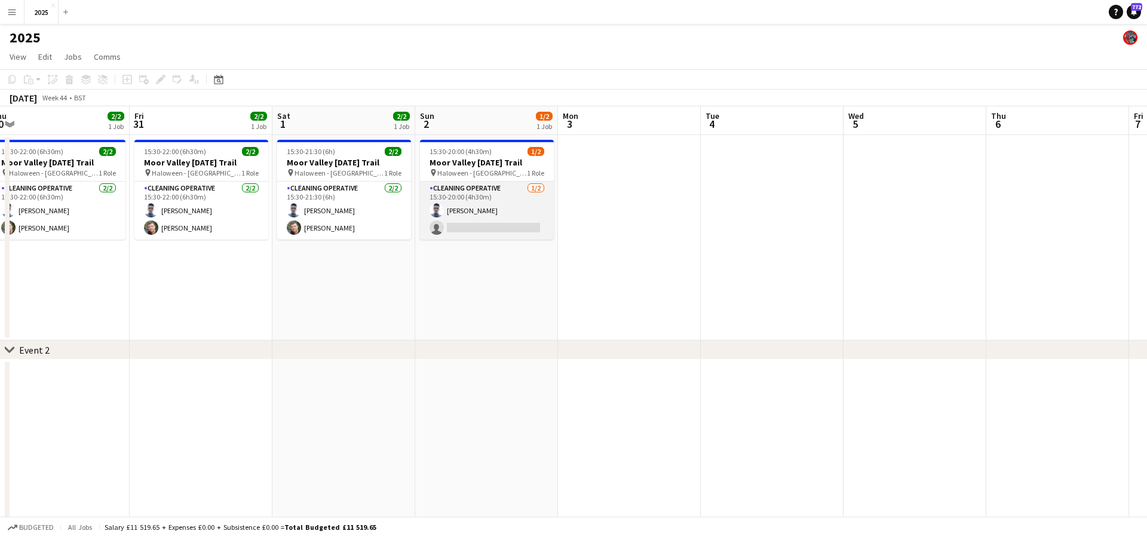
click at [455, 228] on app-card-role "Cleaning Operative [DATE] 15:30-20:00 (4h30m) [PERSON_NAME] single-neutral-acti…" at bounding box center [487, 211] width 134 height 58
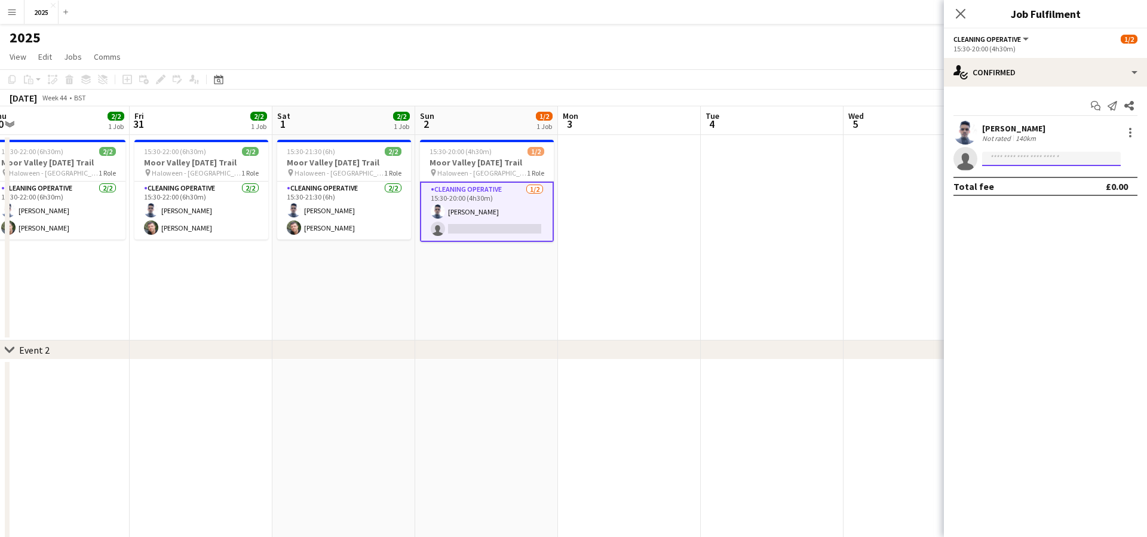
click at [996, 162] on input at bounding box center [1051, 159] width 139 height 14
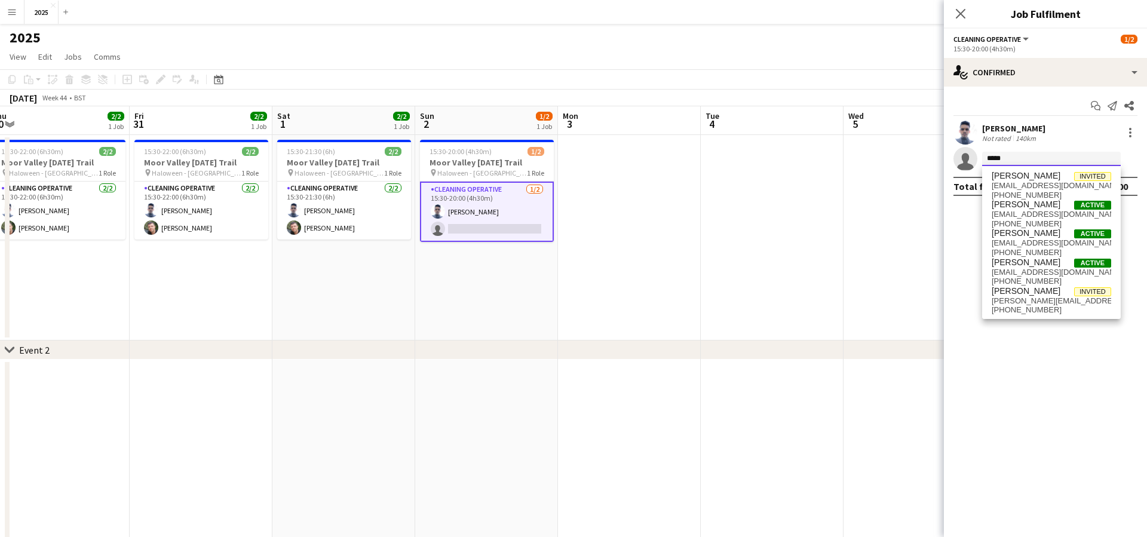
type input "*****"
drag, startPoint x: 990, startPoint y: 179, endPoint x: 1012, endPoint y: 215, distance: 42.3
click at [1012, 215] on span "[EMAIL_ADDRESS][DOMAIN_NAME]" at bounding box center [1050, 215] width 119 height 10
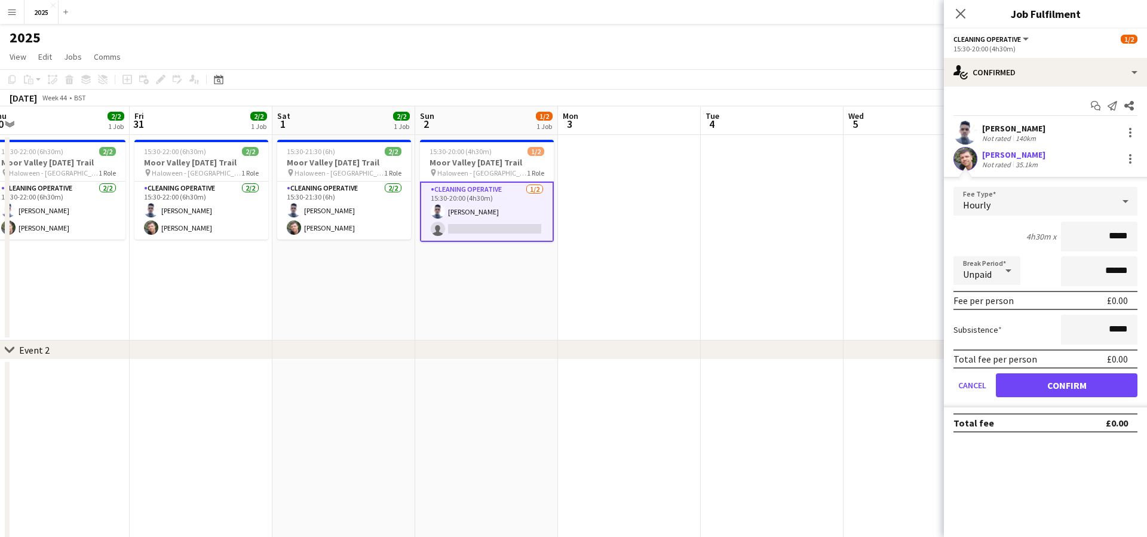
click at [1015, 386] on button "Confirm" at bounding box center [1067, 385] width 142 height 24
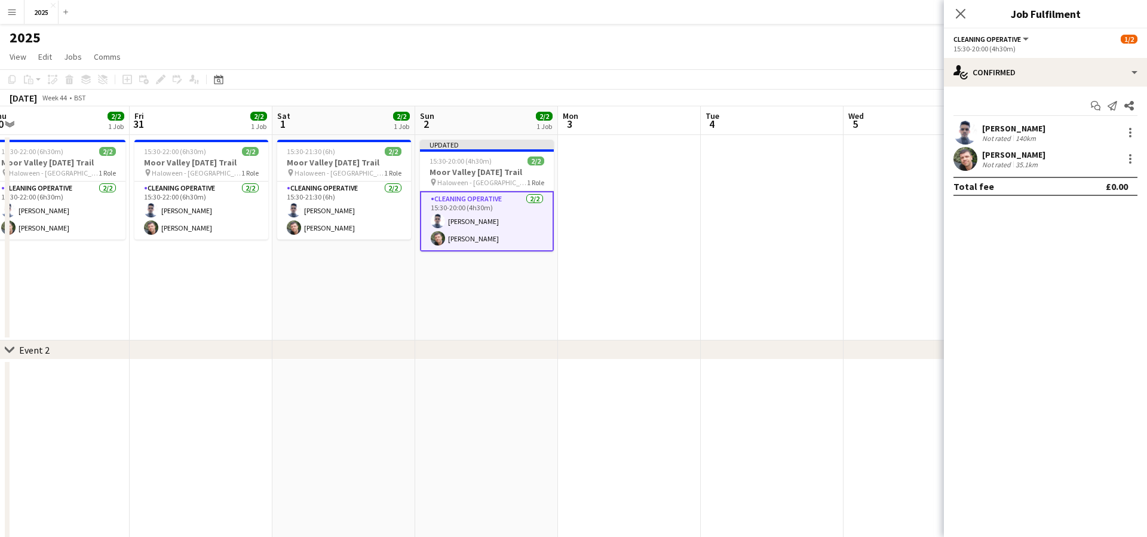
drag, startPoint x: 636, startPoint y: 168, endPoint x: 644, endPoint y: 167, distance: 7.9
click at [644, 167] on app-calendar-viewport "Tue 28 2/2 1 Job Wed 29 2/2 1 Job Thu 30 2/2 1 Job Fri 31 2/2 1 Job Sat 1 2/2 1…" at bounding box center [573, 519] width 1147 height 827
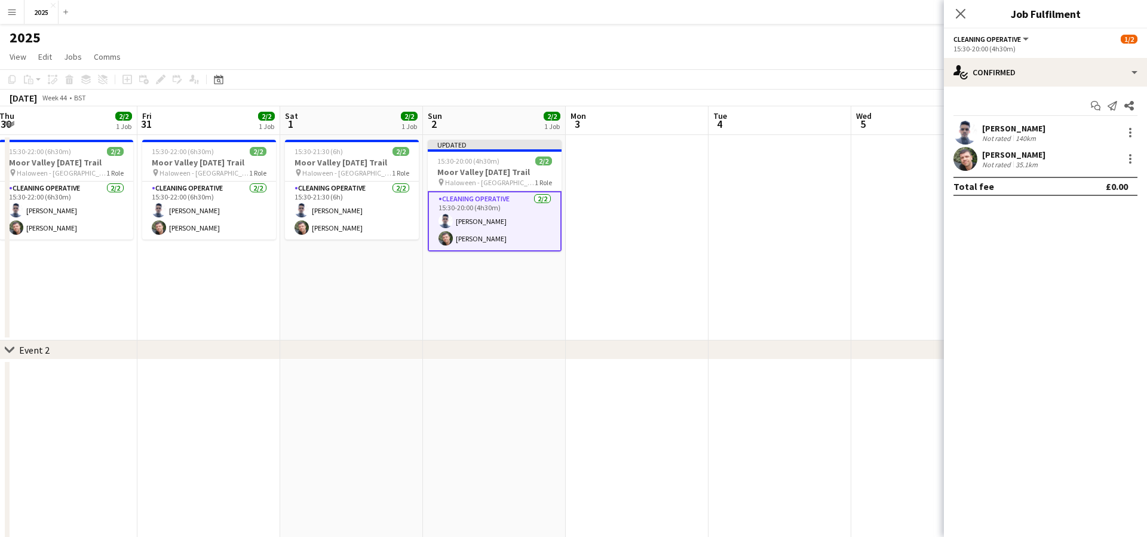
scroll to position [0, 287]
click at [646, 191] on app-date-cell at bounding box center [640, 237] width 143 height 205
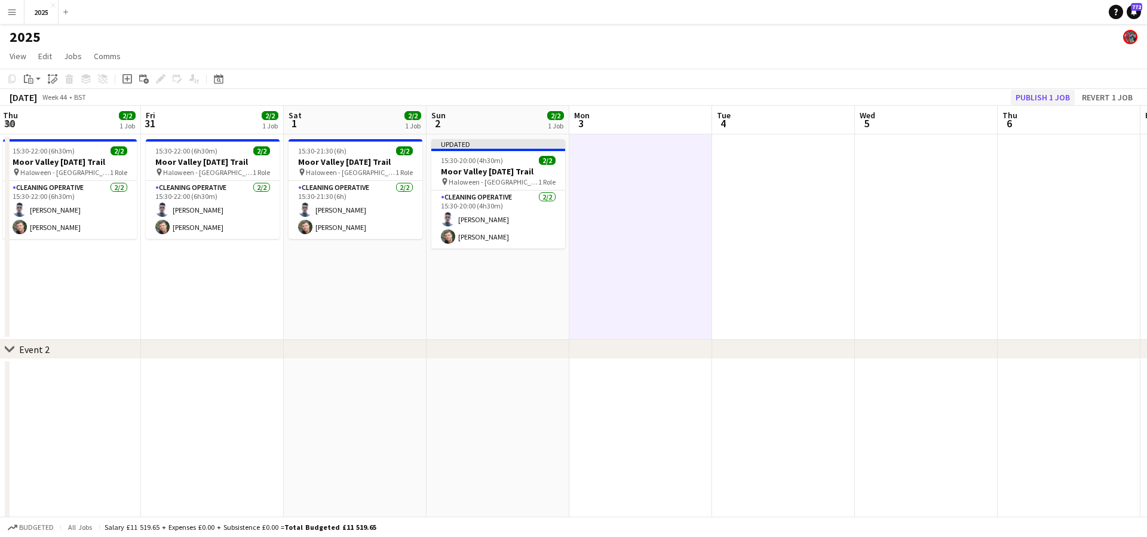
click at [1026, 100] on button "Publish 1 job" at bounding box center [1043, 98] width 64 height 16
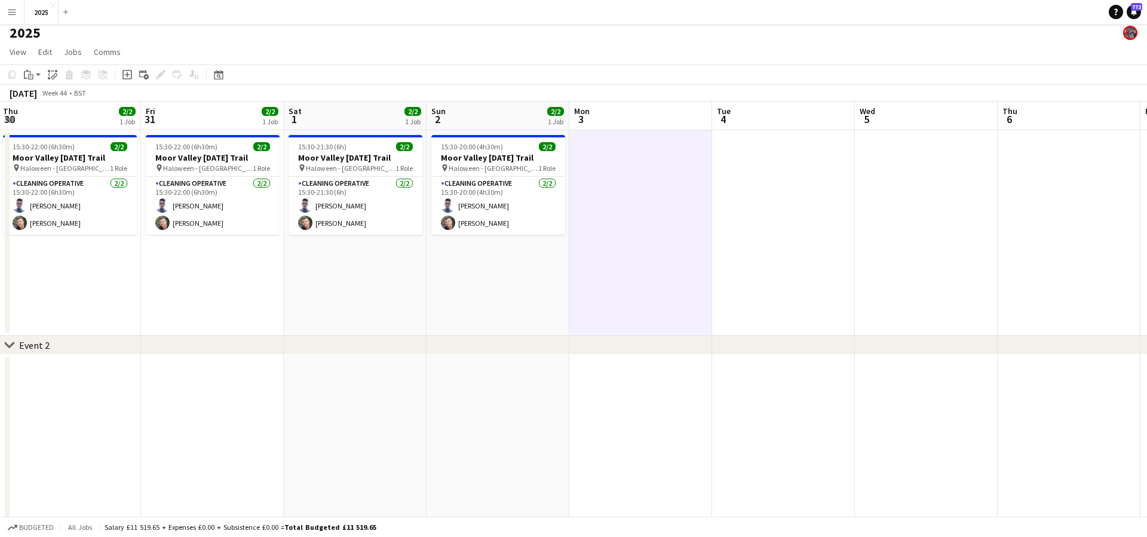
click at [11, 11] on app-icon "Menu" at bounding box center [12, 12] width 10 height 10
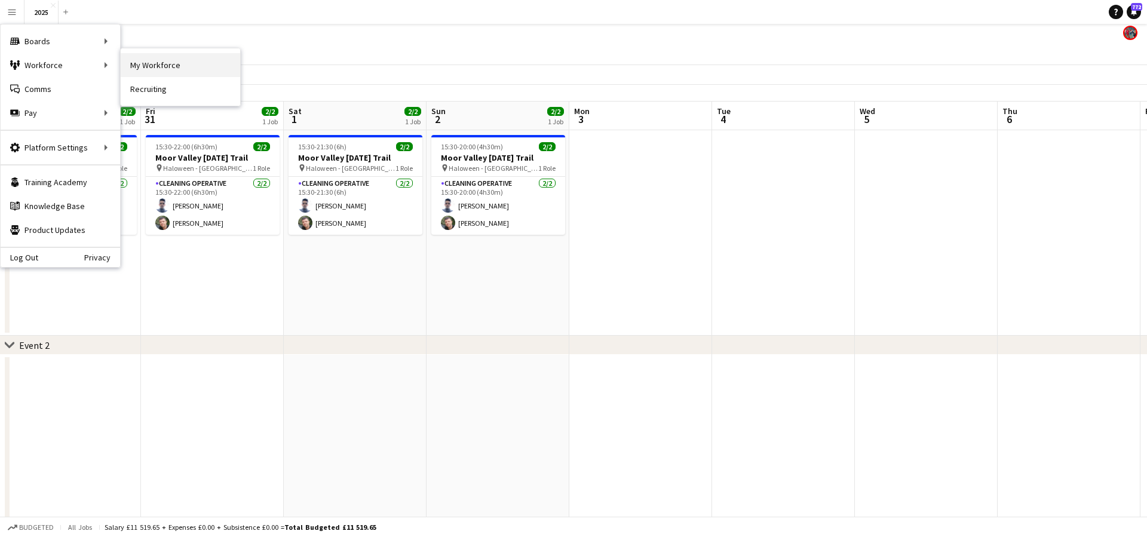
click at [131, 67] on link "My Workforce" at bounding box center [180, 65] width 119 height 24
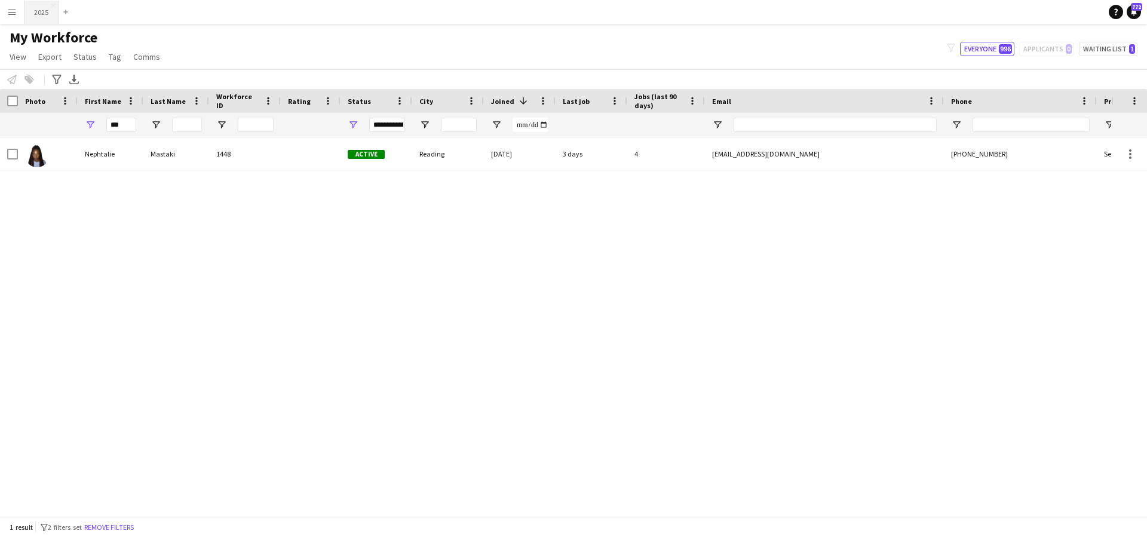
click at [44, 19] on button "2025 Close" at bounding box center [41, 12] width 34 height 23
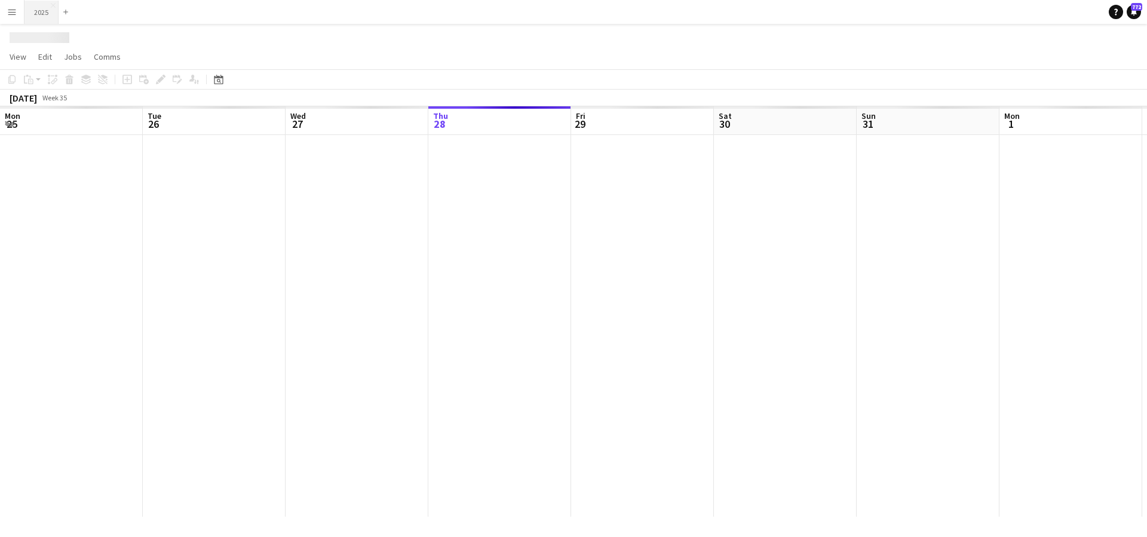
scroll to position [0, 285]
